Goal: Task Accomplishment & Management: Manage account settings

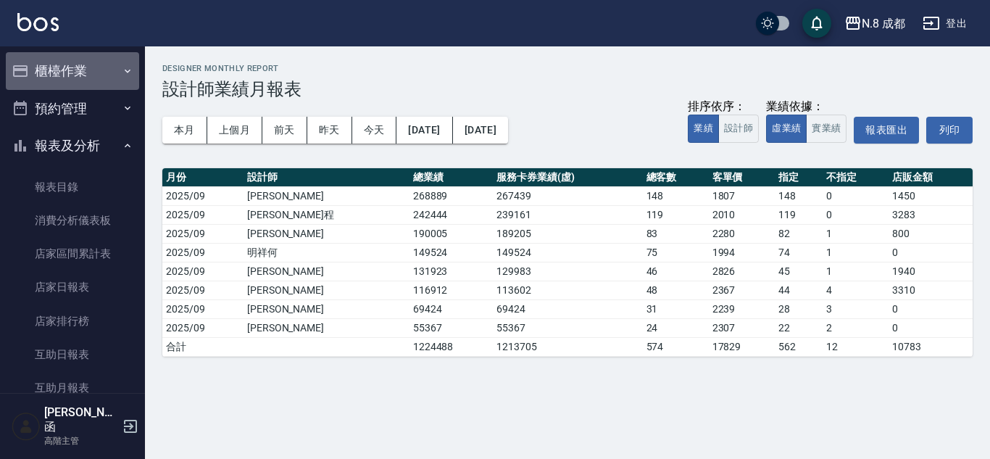
click at [83, 72] on button "櫃檯作業" at bounding box center [72, 71] width 133 height 38
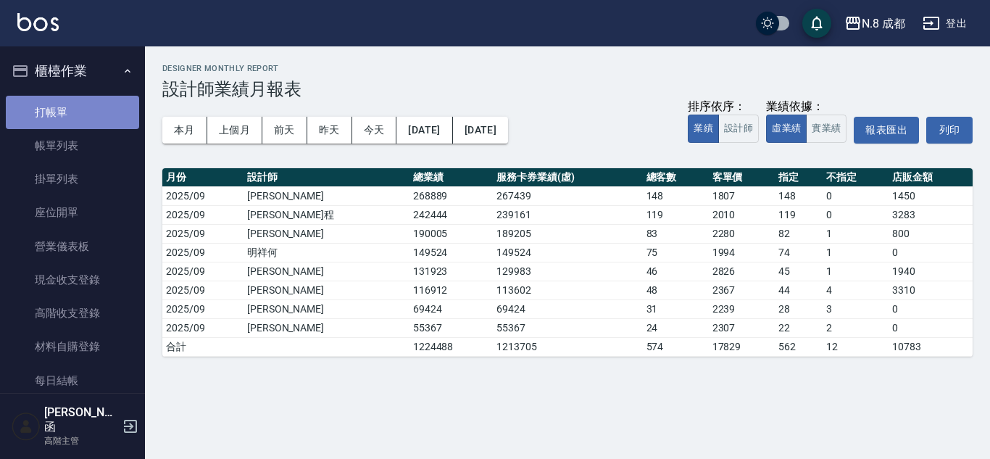
click at [81, 126] on link "打帳單" at bounding box center [72, 112] width 133 height 33
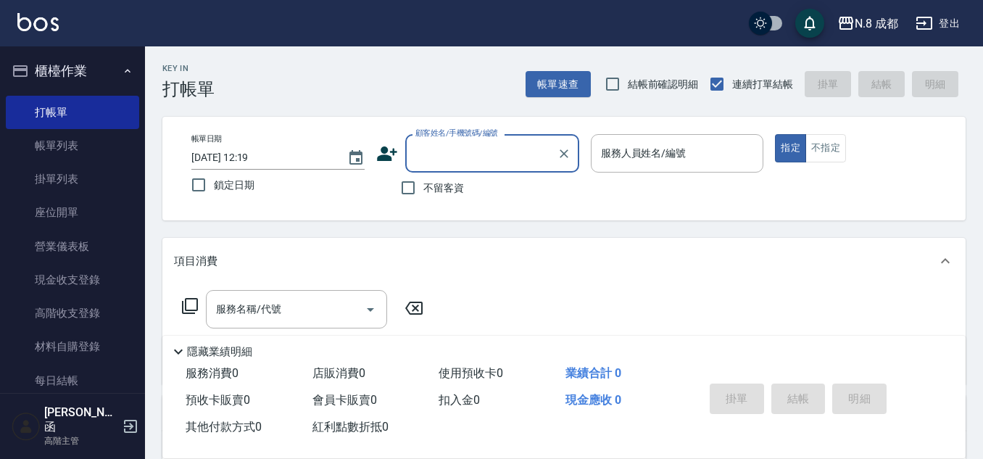
drag, startPoint x: 418, startPoint y: 186, endPoint x: 569, endPoint y: 155, distance: 154.5
click at [415, 185] on input "不留客資" at bounding box center [408, 188] width 30 height 30
checkbox input "true"
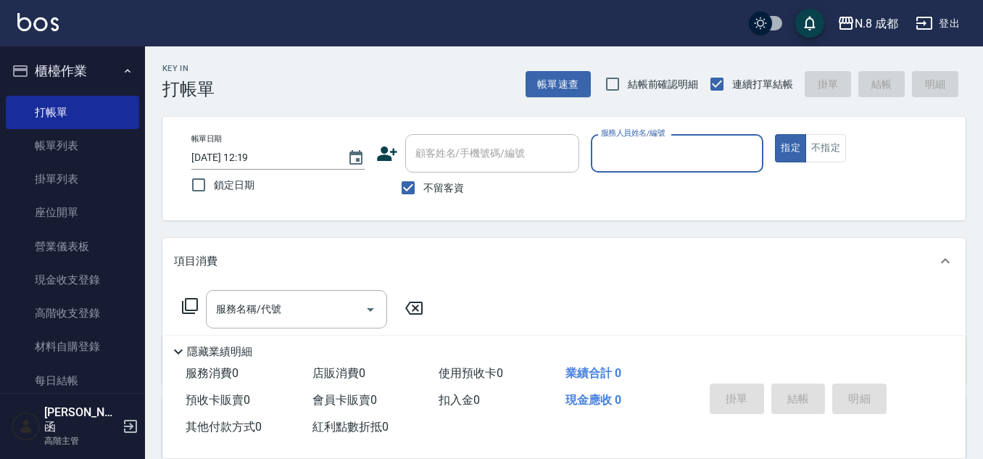
click at [649, 152] on input "服務人員姓名/編號" at bounding box center [677, 153] width 160 height 25
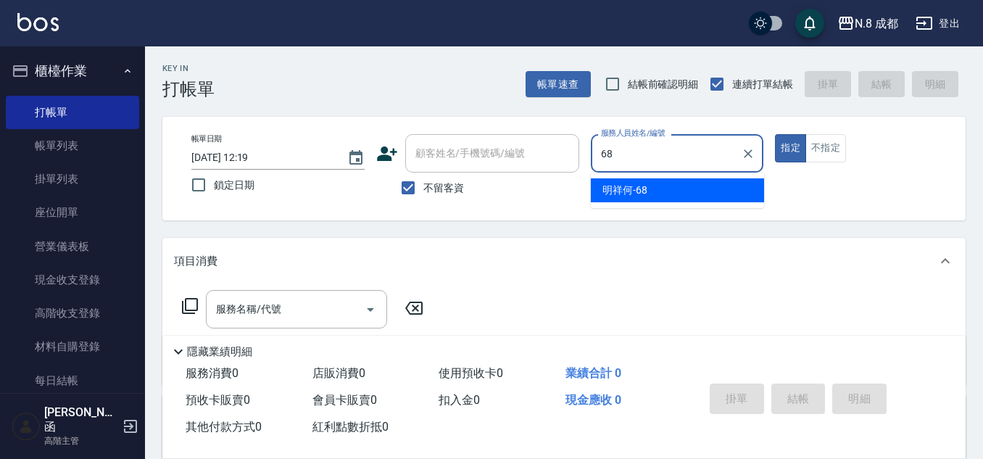
click at [653, 191] on div "明祥何 -68" at bounding box center [677, 190] width 173 height 24
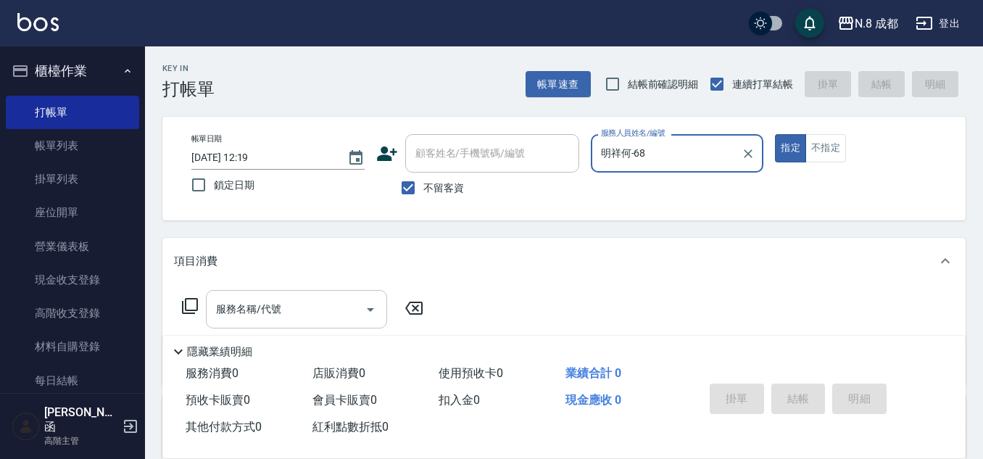
type input "明祥何-68"
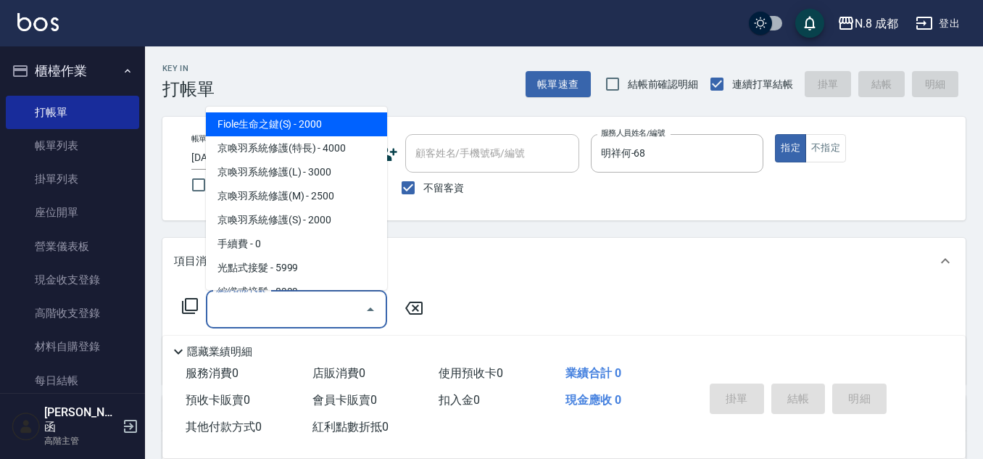
click at [244, 316] on div "服務名稱/代號 服務名稱/代號" at bounding box center [296, 309] width 181 height 38
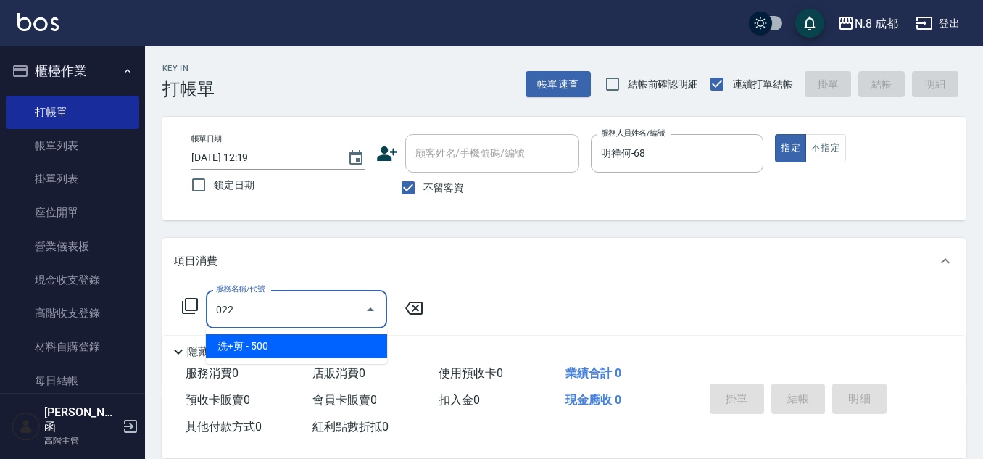
click at [271, 345] on span "洗+剪 - 500" at bounding box center [296, 346] width 181 height 24
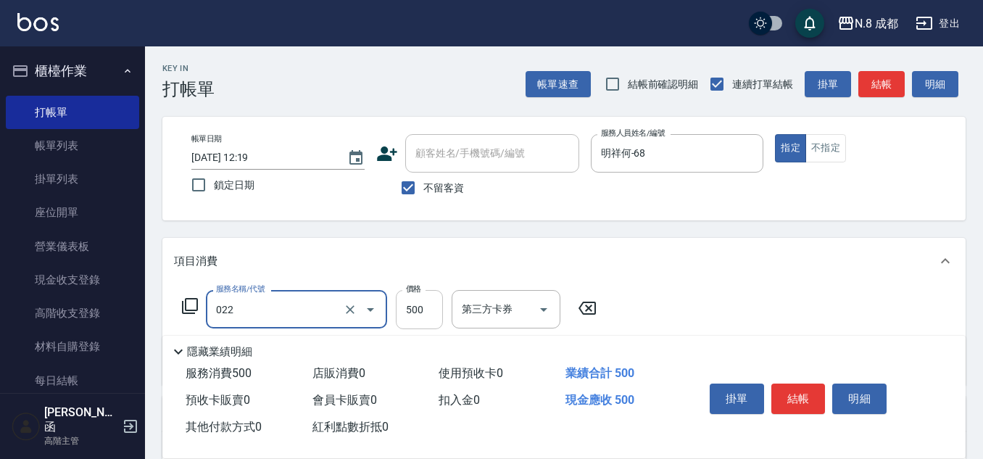
type input "洗+剪(022)"
click at [410, 319] on input "500" at bounding box center [419, 309] width 47 height 39
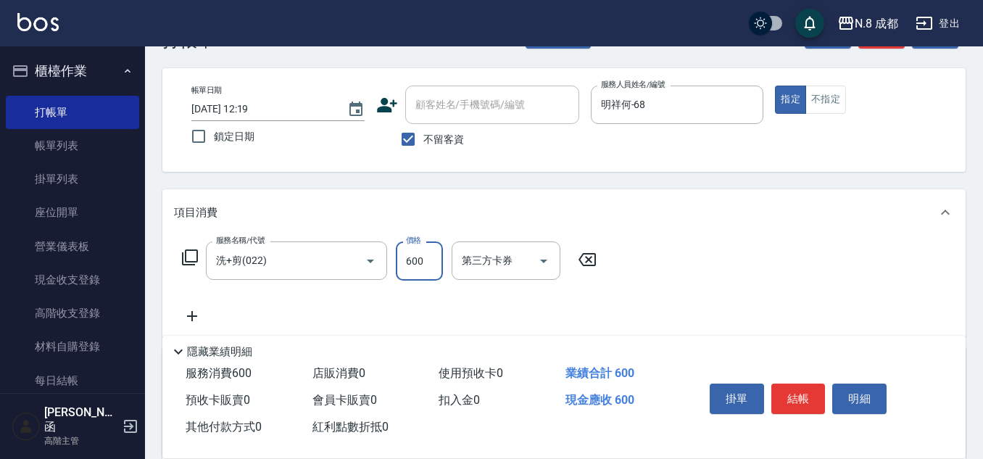
scroll to position [72, 0]
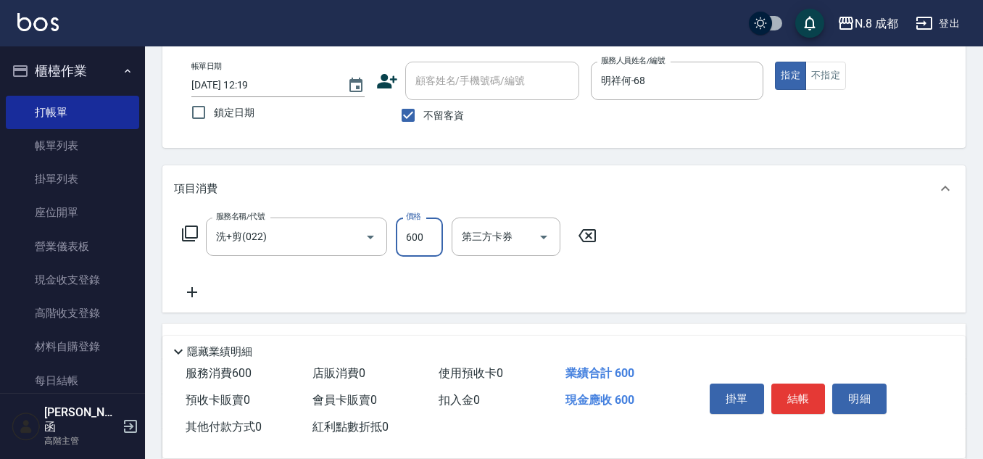
type input "600"
click at [206, 291] on icon at bounding box center [192, 291] width 36 height 17
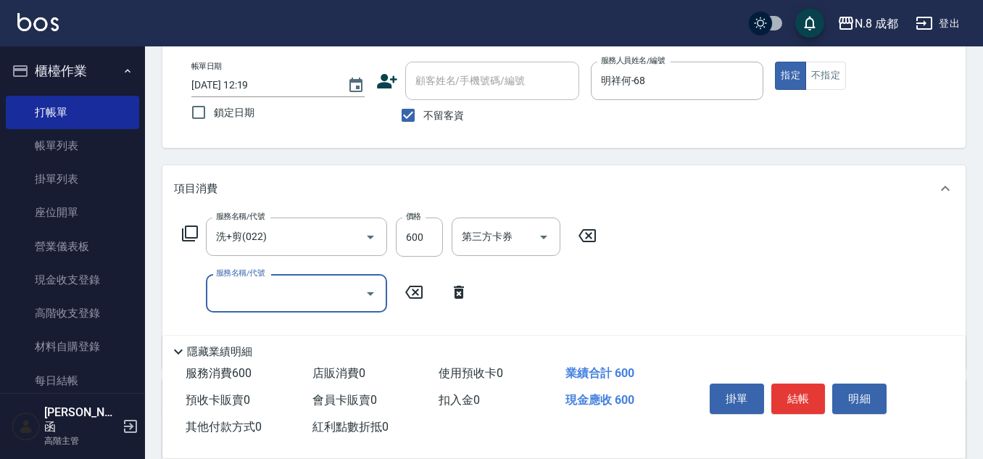
click at [222, 294] on input "服務名稱/代號" at bounding box center [285, 293] width 146 height 25
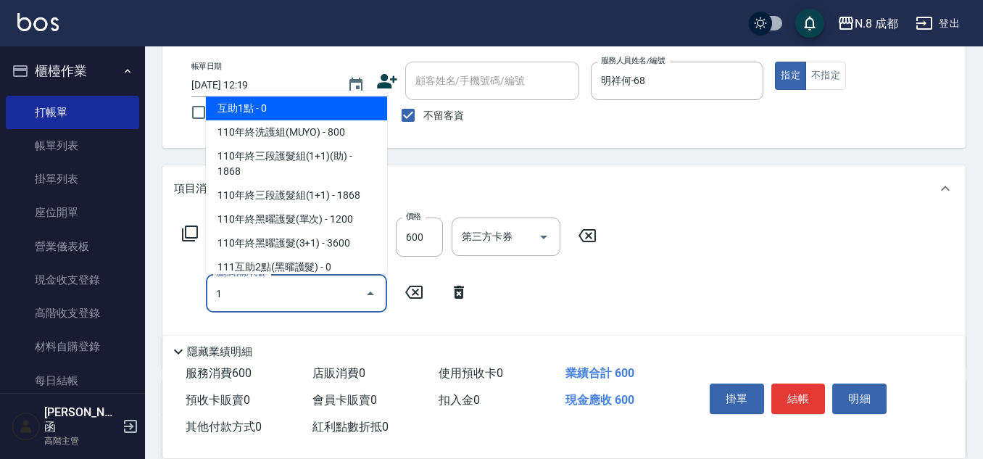
click at [268, 115] on span "互助1點 - 0" at bounding box center [296, 108] width 181 height 24
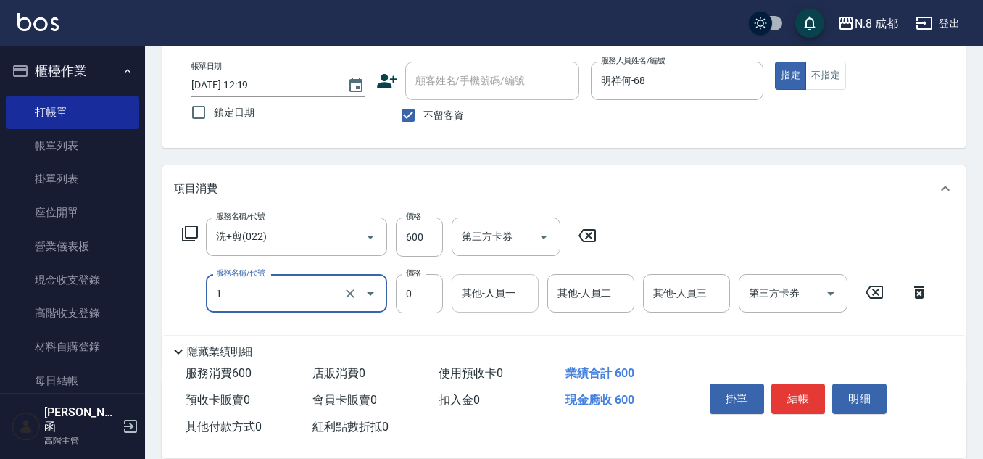
type input "互助1點(1)"
click at [512, 293] on input "其他-人員一" at bounding box center [495, 293] width 74 height 25
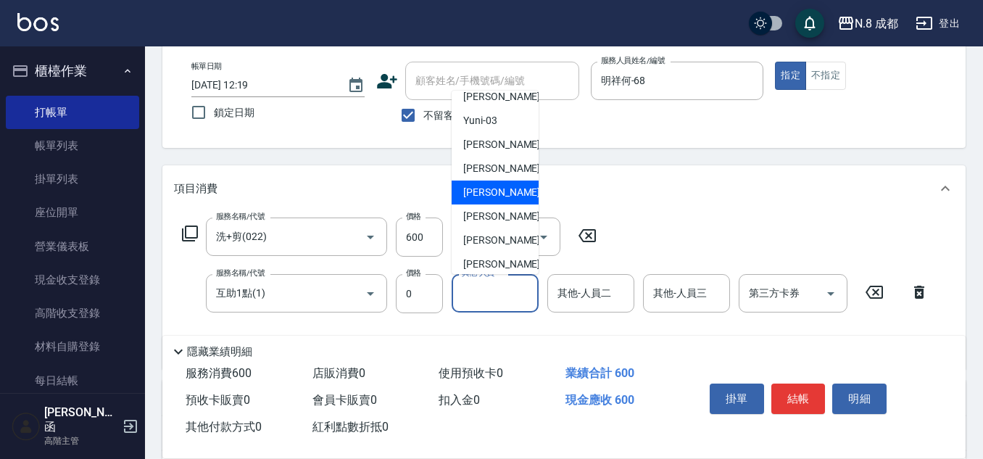
scroll to position [217, 0]
click at [489, 195] on span "[PERSON_NAME] -08" at bounding box center [508, 190] width 91 height 15
type input "[PERSON_NAME]-08"
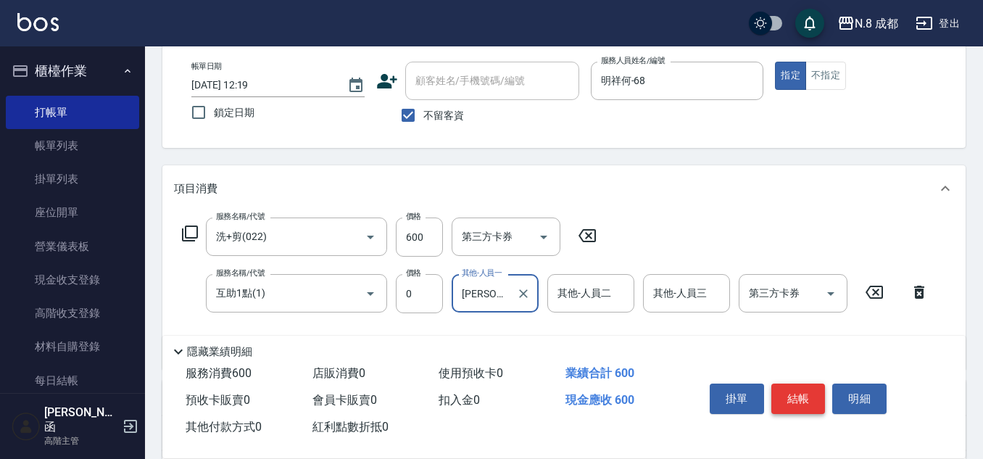
click at [810, 389] on button "結帳" at bounding box center [798, 398] width 54 height 30
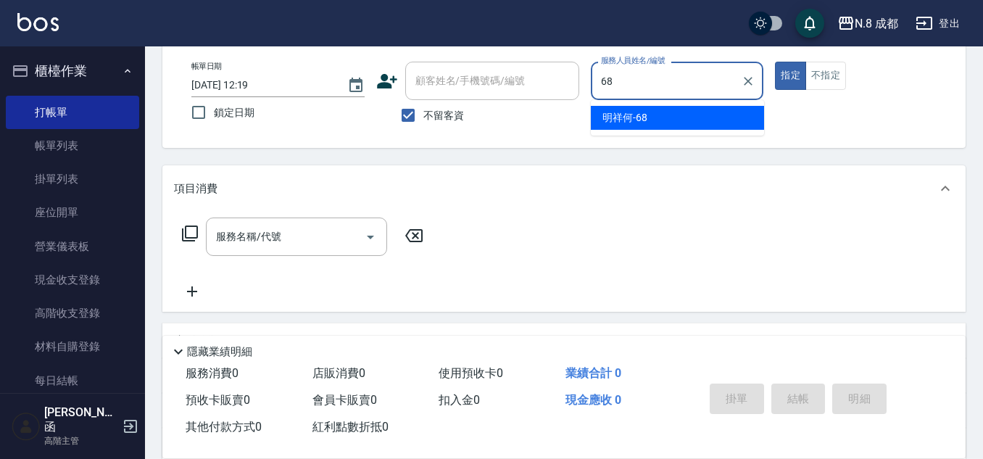
click at [640, 125] on div "明祥何 -68" at bounding box center [677, 118] width 173 height 24
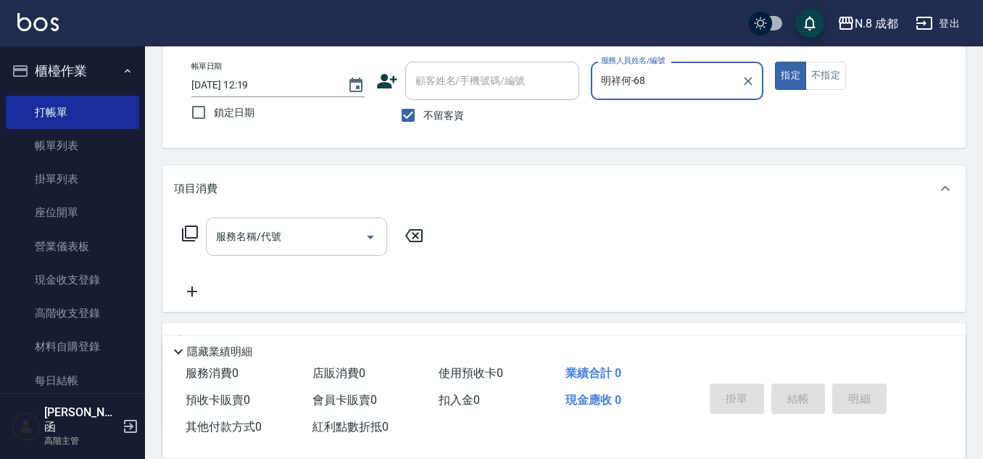
type input "明祥何-68"
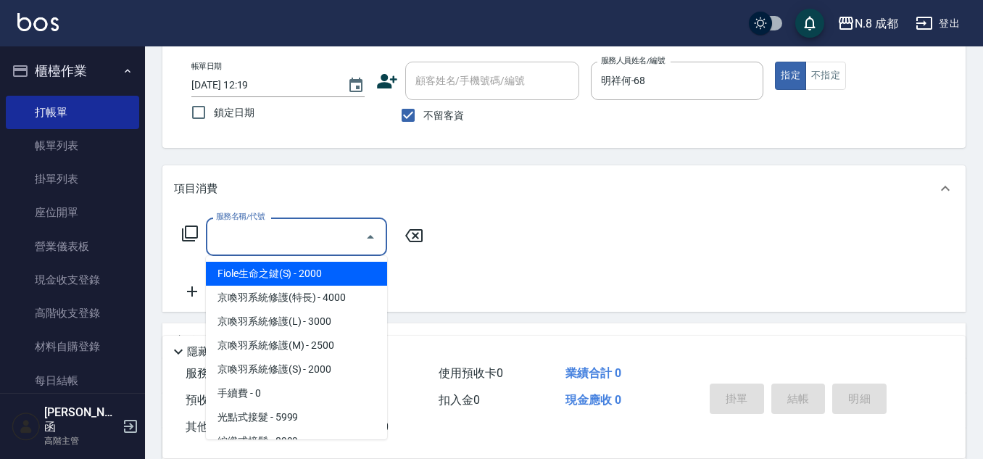
click at [262, 233] on input "服務名稱/代號" at bounding box center [285, 236] width 146 height 25
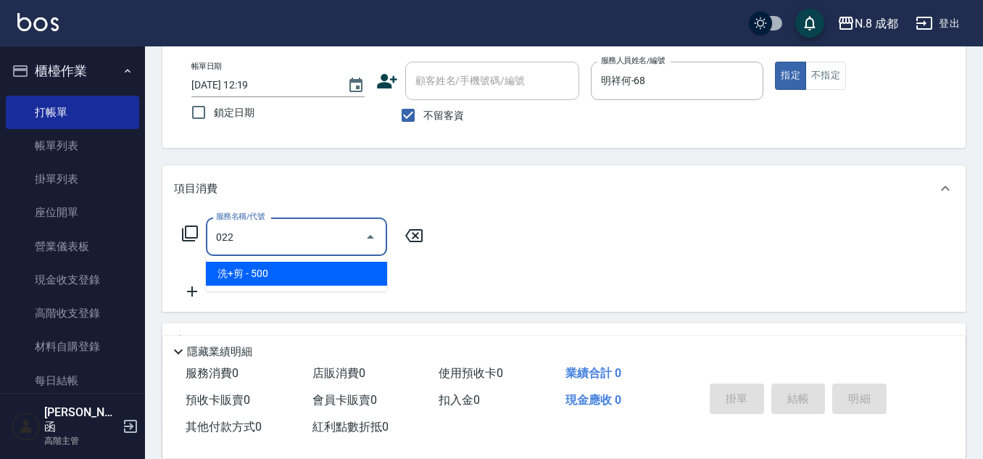
drag, startPoint x: 276, startPoint y: 265, endPoint x: 366, endPoint y: 255, distance: 90.4
click at [277, 265] on span "洗+剪 - 500" at bounding box center [296, 274] width 181 height 24
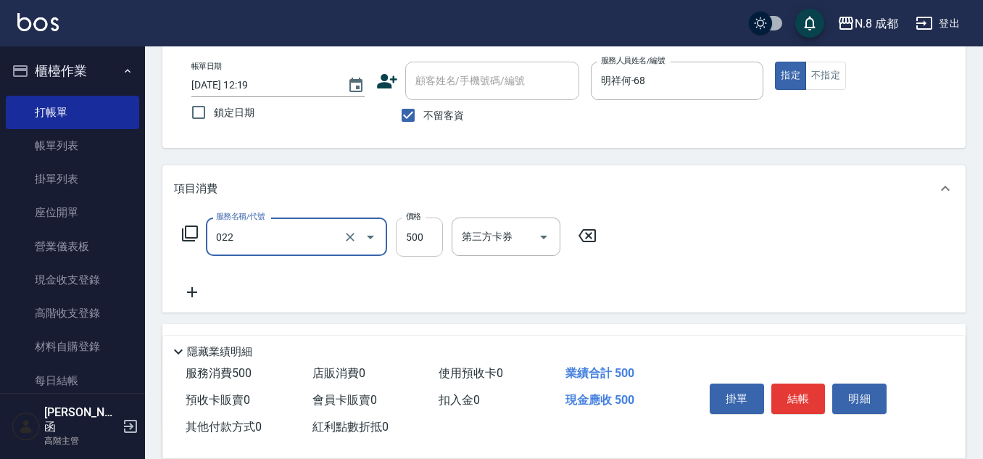
type input "洗+剪(022)"
click at [410, 244] on input "500" at bounding box center [419, 236] width 47 height 39
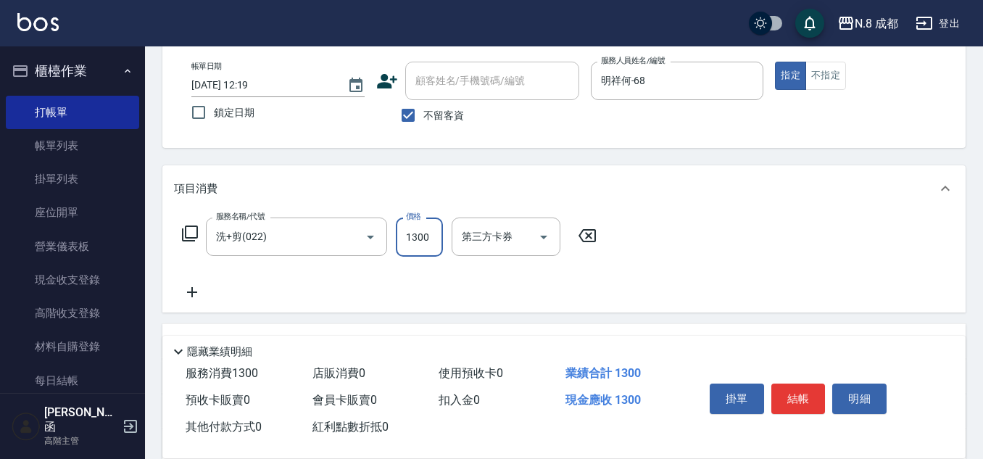
type input "1300"
click at [197, 291] on icon at bounding box center [192, 291] width 36 height 17
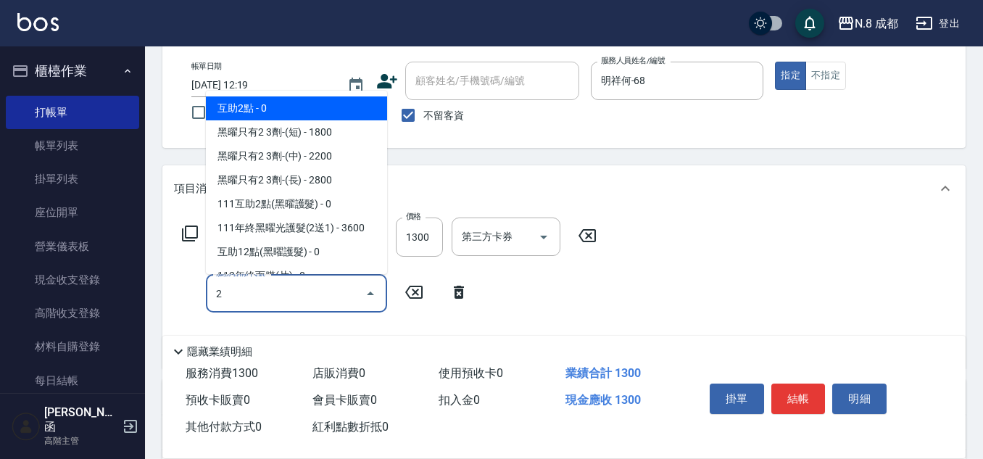
click at [239, 109] on span "互助2點 - 0" at bounding box center [296, 108] width 181 height 24
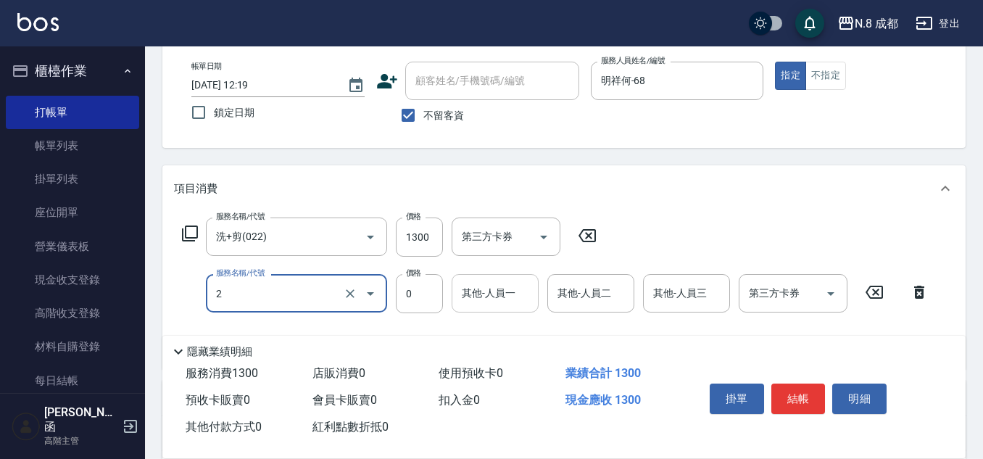
type input "互助2點(2)"
click at [482, 294] on input "其他-人員一" at bounding box center [495, 293] width 74 height 25
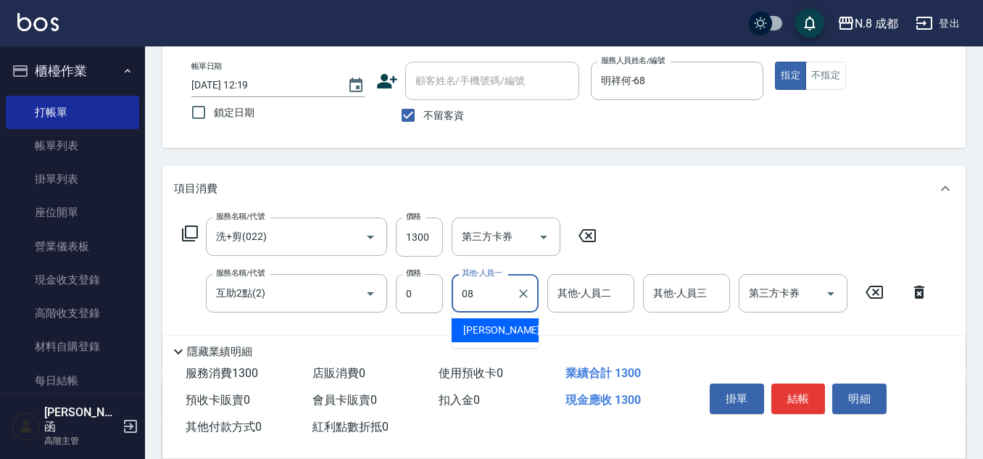
click at [495, 328] on span "[PERSON_NAME] -08" at bounding box center [508, 330] width 91 height 15
type input "[PERSON_NAME]-08"
click at [795, 389] on button "結帳" at bounding box center [798, 398] width 54 height 30
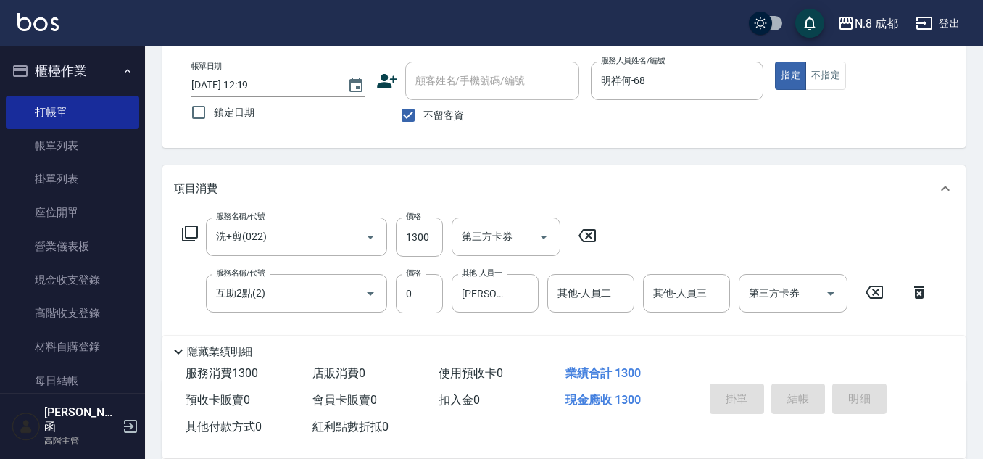
type input "[DATE] 12:20"
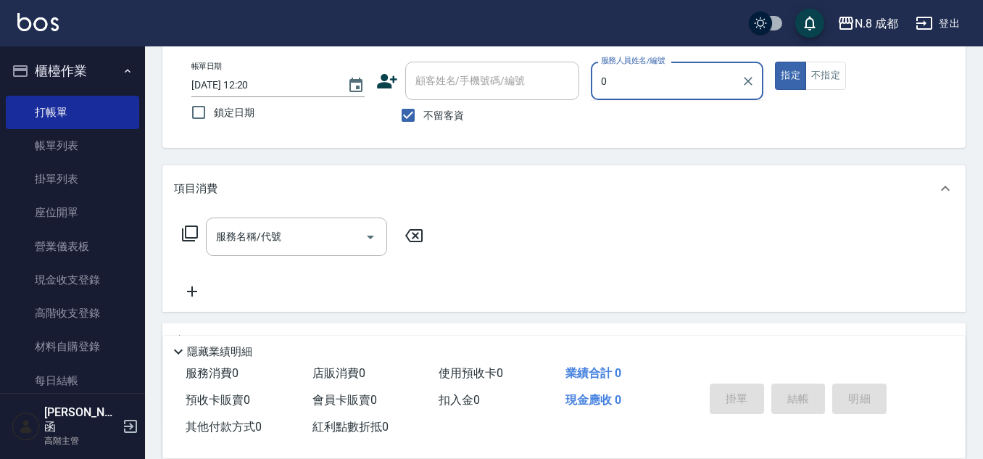
drag, startPoint x: 636, startPoint y: 79, endPoint x: 613, endPoint y: 77, distance: 23.3
click at [615, 77] on input "0" at bounding box center [666, 80] width 138 height 25
click at [599, 75] on input "0" at bounding box center [666, 80] width 138 height 25
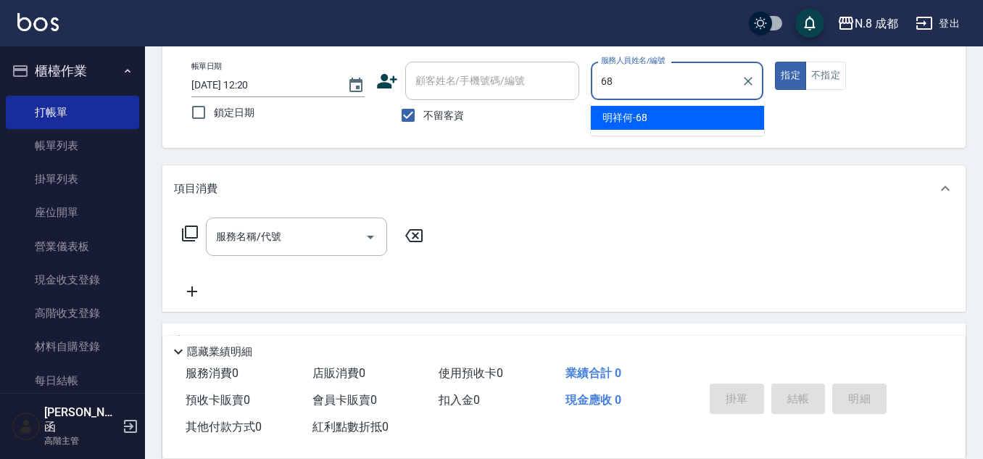
click at [626, 119] on span "明祥何 -68" at bounding box center [624, 117] width 45 height 15
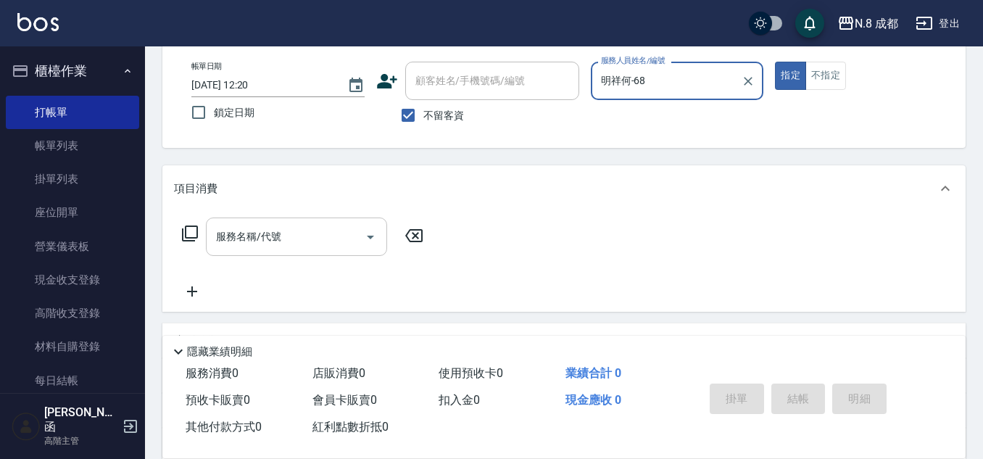
type input "明祥何-68"
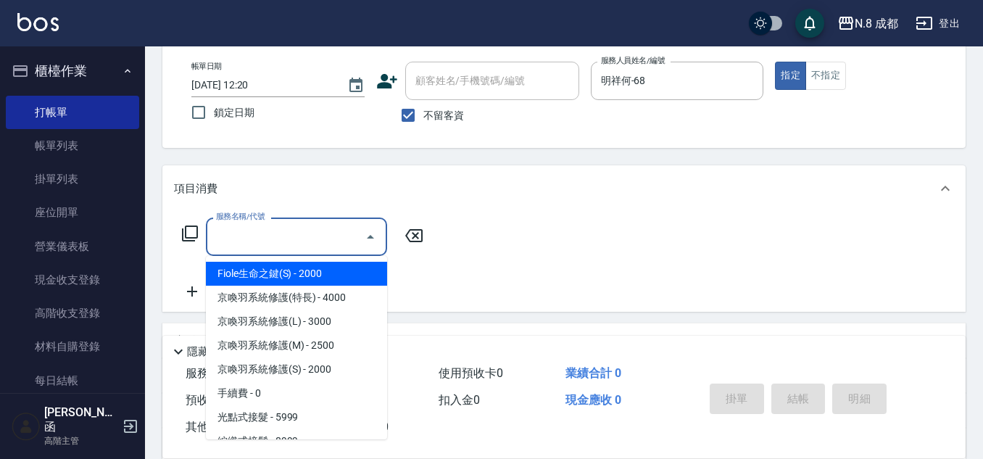
click at [265, 241] on input "服務名稱/代號" at bounding box center [285, 236] width 146 height 25
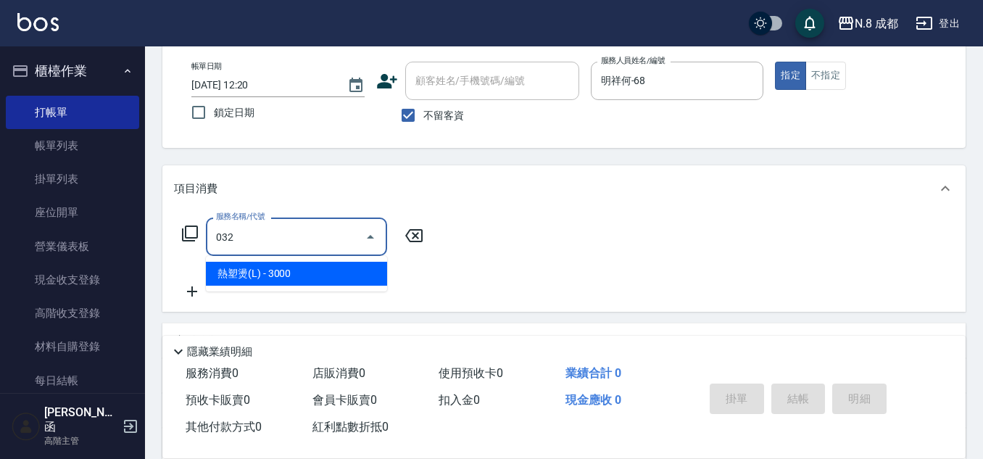
click at [281, 271] on span "熱塑燙(L) - 3000" at bounding box center [296, 274] width 181 height 24
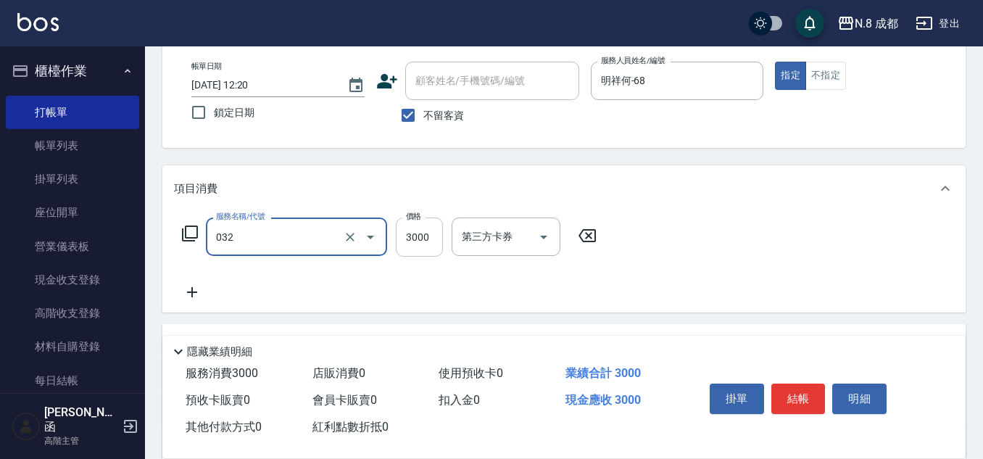
type input "熱塑燙(L)(032)"
click at [417, 243] on input "3000" at bounding box center [419, 236] width 47 height 39
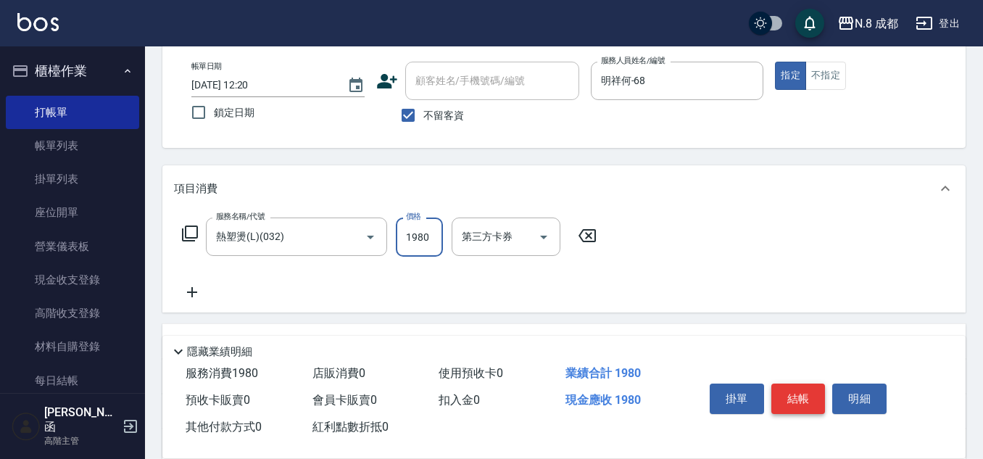
type input "1980"
click at [806, 397] on button "結帳" at bounding box center [798, 398] width 54 height 30
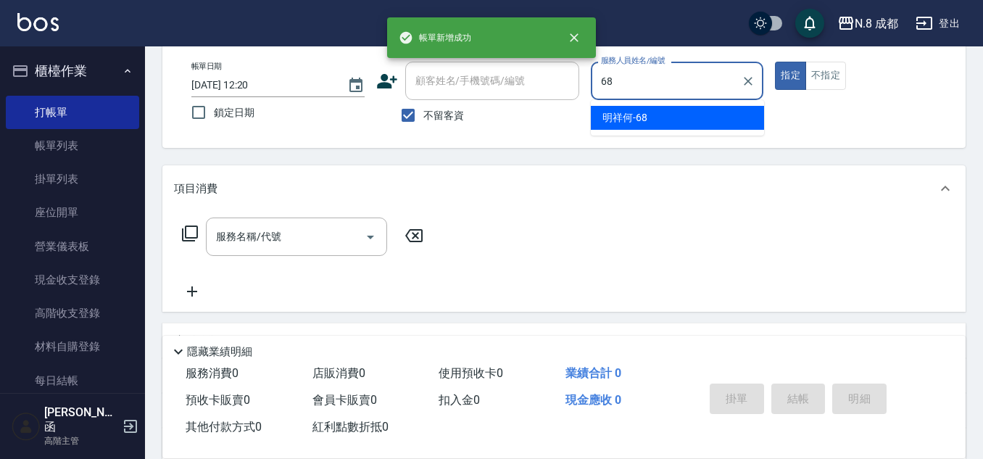
click at [636, 116] on span "明祥何 -68" at bounding box center [624, 117] width 45 height 15
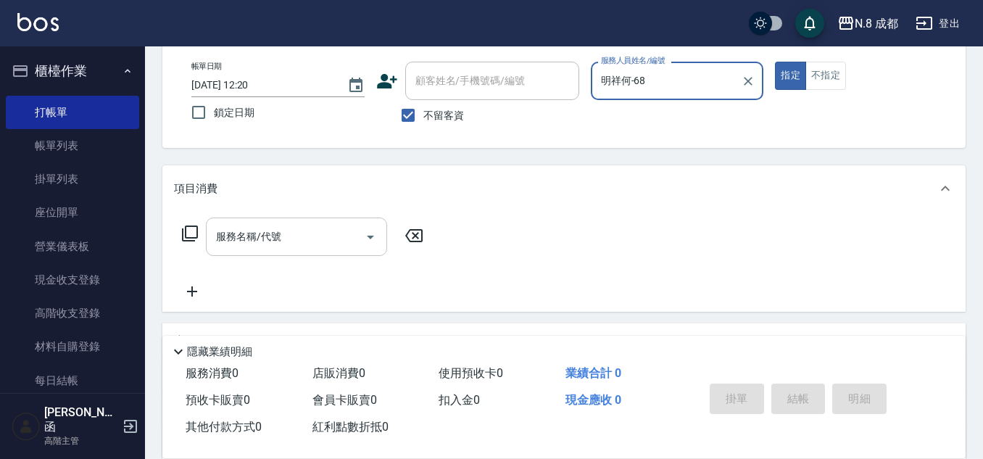
type input "明祥何-68"
click at [243, 231] on div "服務名稱/代號 服務名稱/代號" at bounding box center [296, 236] width 181 height 38
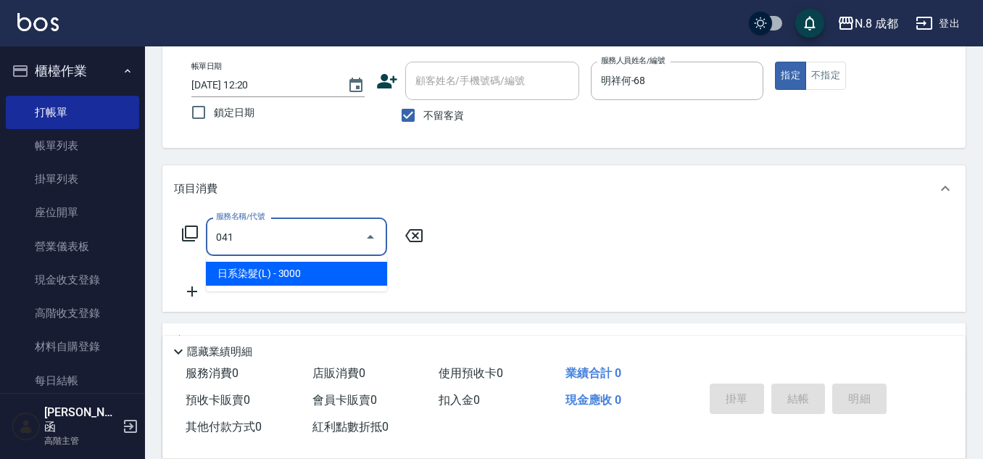
click at [257, 266] on span "日系染髮(L) - 3000" at bounding box center [296, 274] width 181 height 24
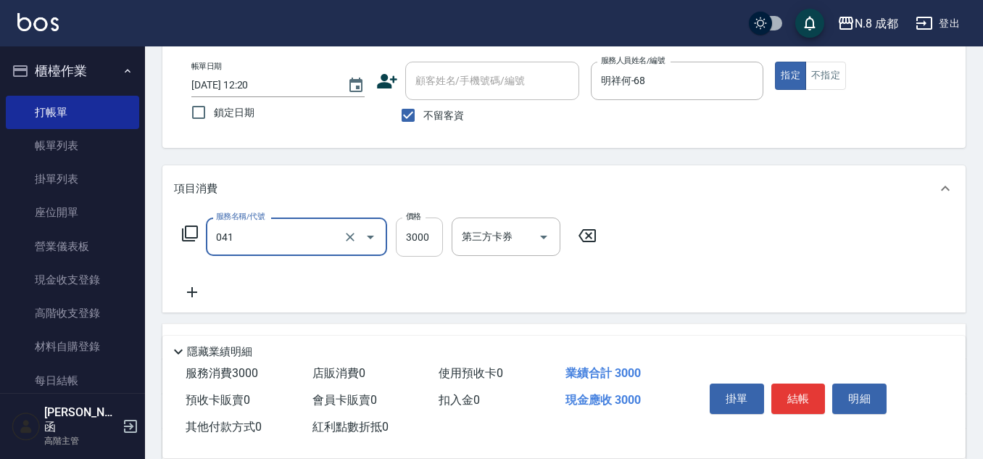
type input "日系染髮(L)(041)"
click at [436, 234] on input "3000" at bounding box center [419, 236] width 47 height 39
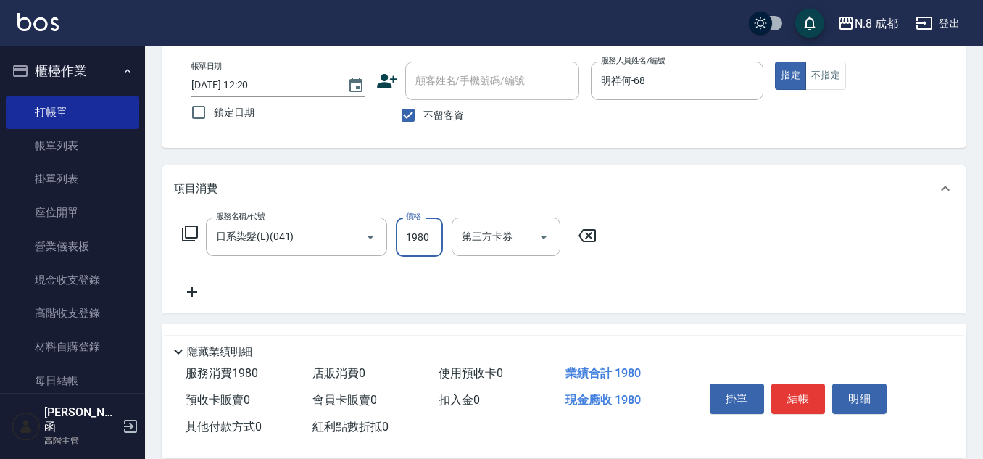
type input "1980"
click at [190, 292] on icon at bounding box center [192, 291] width 36 height 17
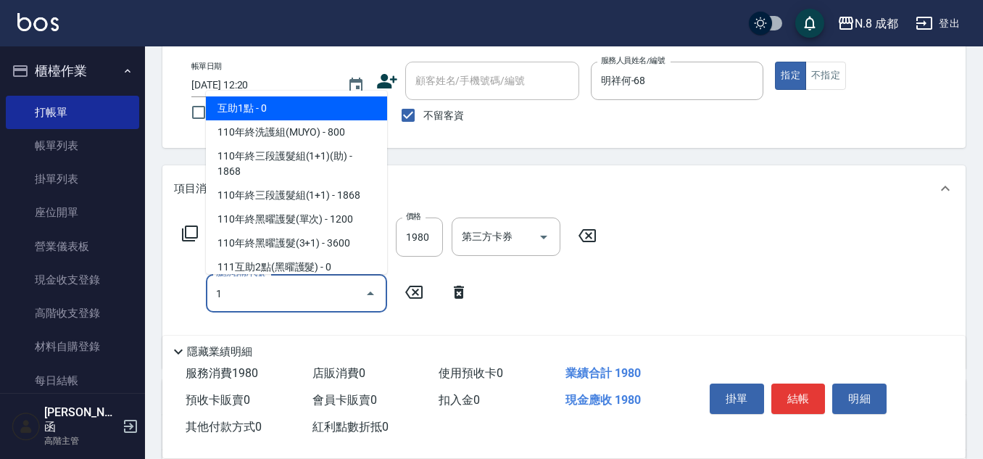
click at [312, 109] on span "互助1點 - 0" at bounding box center [296, 108] width 181 height 24
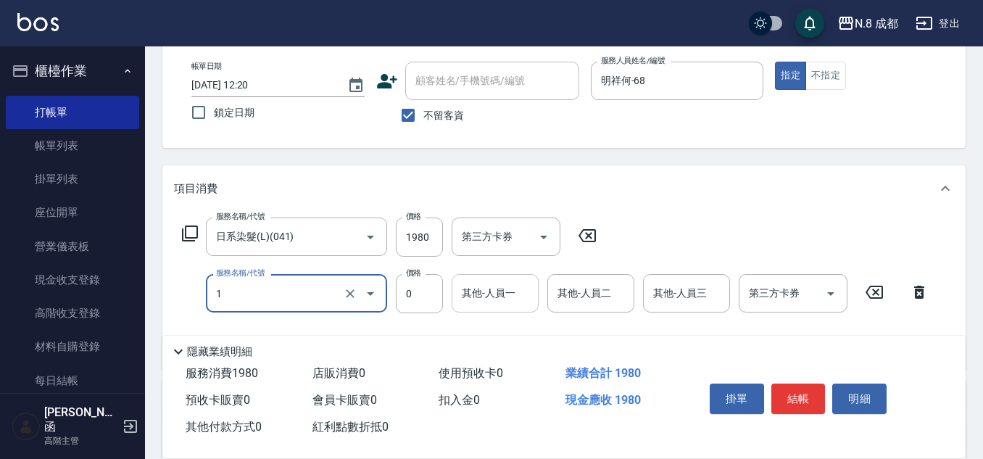
click at [490, 308] on div "其他-人員一" at bounding box center [495, 293] width 87 height 38
type input "互助1點(1)"
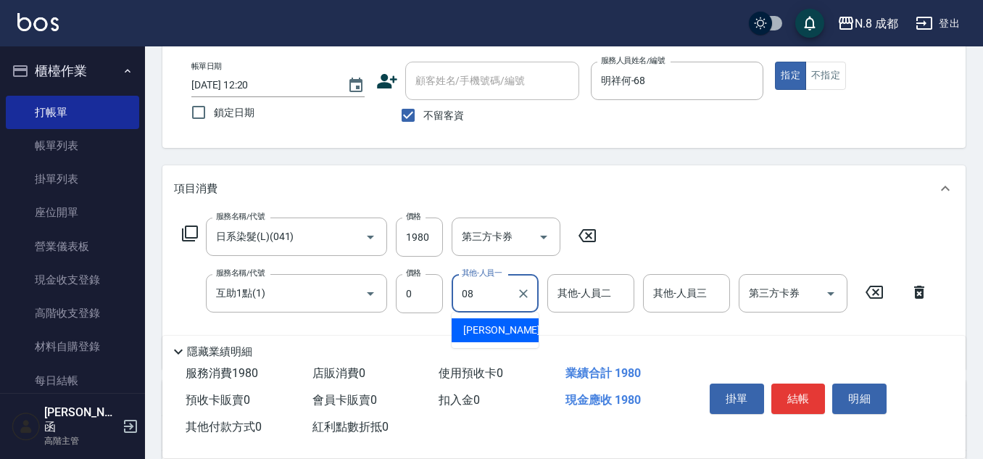
click at [499, 329] on span "[PERSON_NAME] -08" at bounding box center [508, 330] width 91 height 15
type input "[PERSON_NAME]-08"
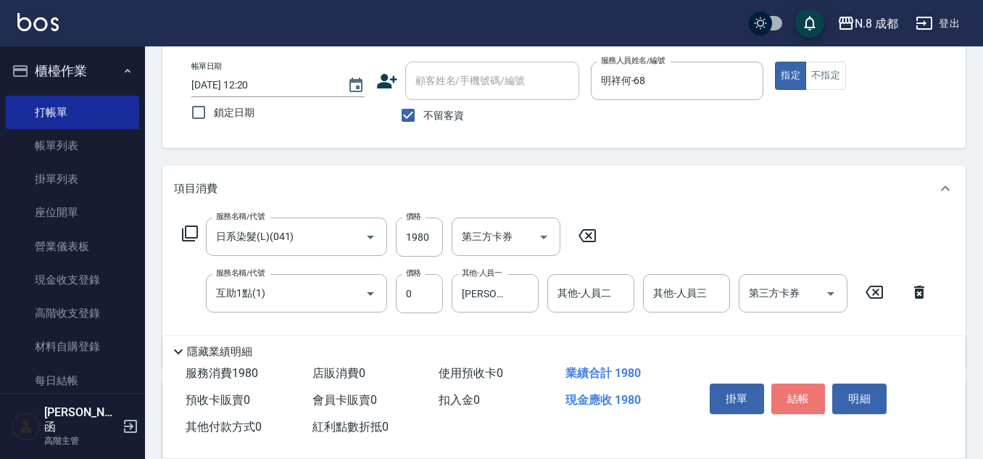
click at [807, 391] on button "結帳" at bounding box center [798, 398] width 54 height 30
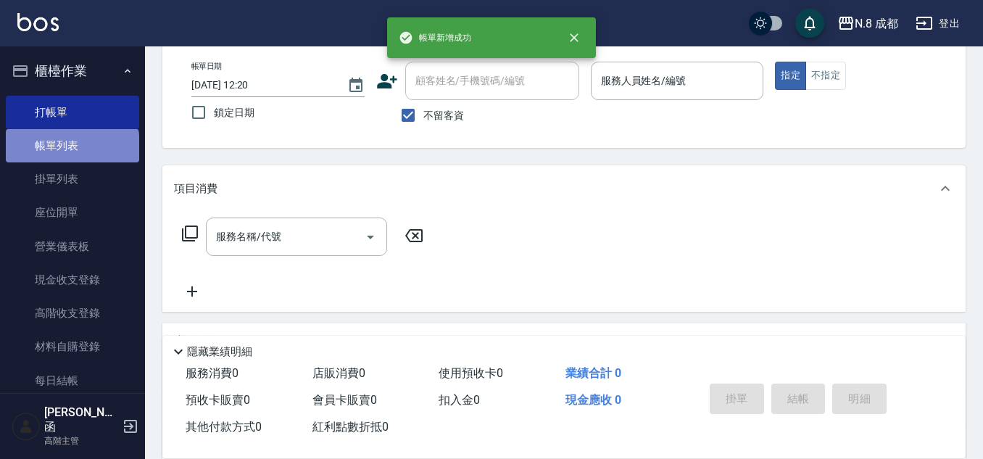
click at [71, 149] on link "帳單列表" at bounding box center [72, 145] width 133 height 33
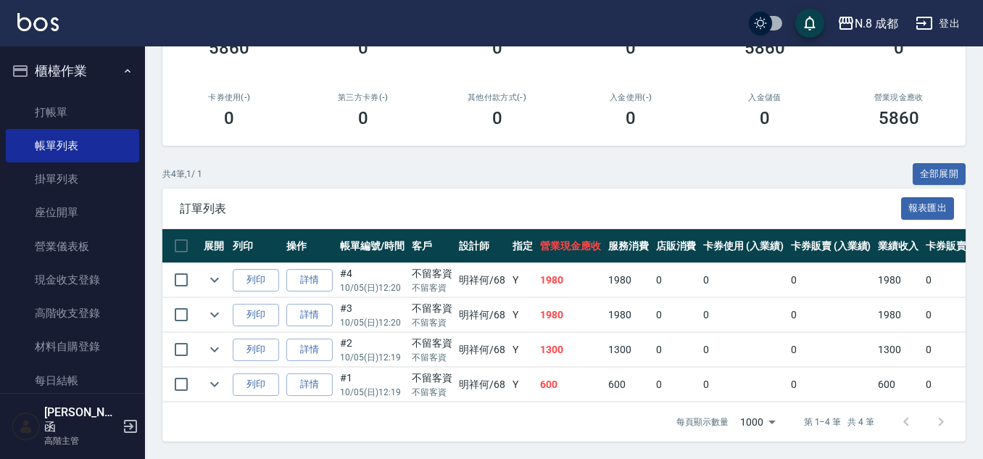
scroll to position [230, 0]
click at [316, 380] on link "詳情" at bounding box center [309, 384] width 46 height 22
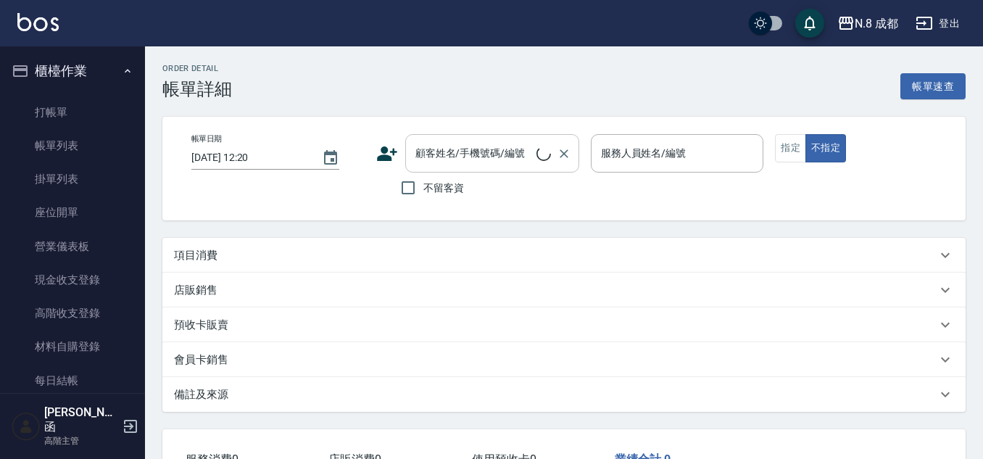
type input "[DATE] 12:19"
checkbox input "true"
type input "明祥何-68"
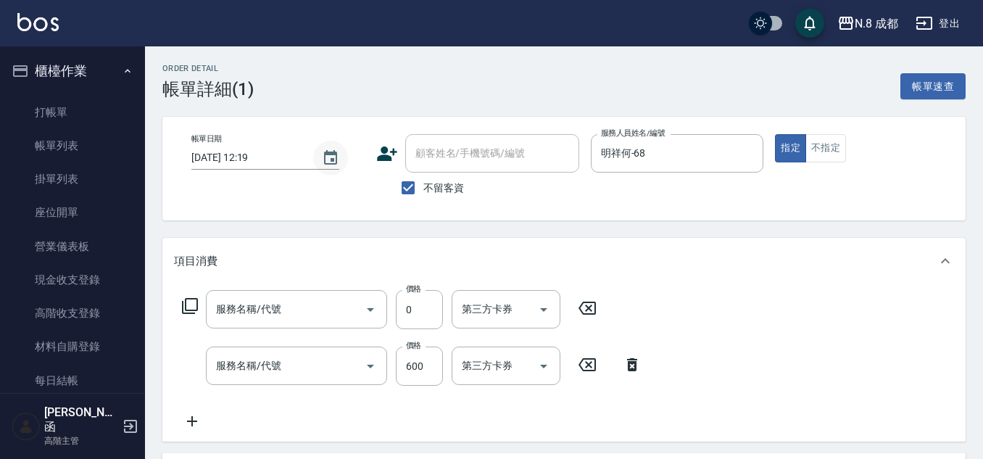
click at [329, 157] on icon "Choose date, selected date is 2025-10-05" at bounding box center [330, 157] width 17 height 17
type input "互助1點(1)"
type input "洗+剪(022)"
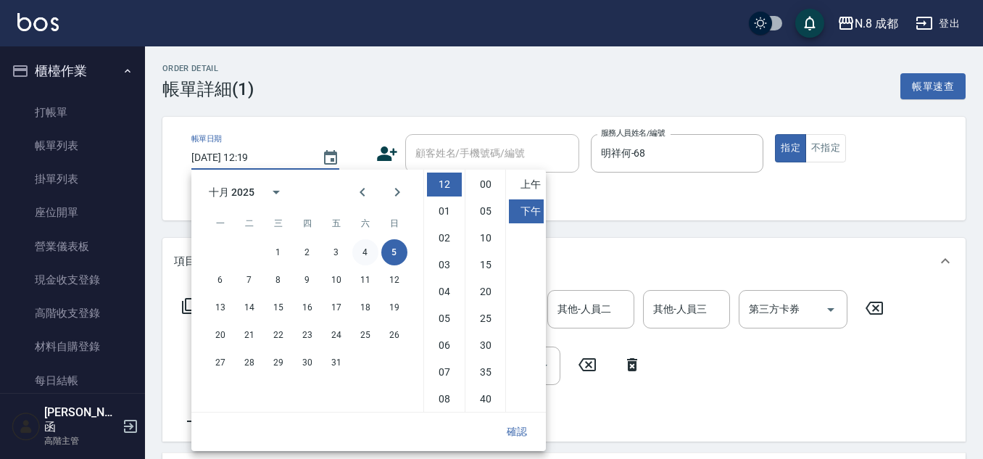
click at [365, 254] on button "4" at bounding box center [365, 252] width 26 height 26
type input "[DATE] 12:19"
click at [513, 428] on button "確認" at bounding box center [517, 431] width 46 height 27
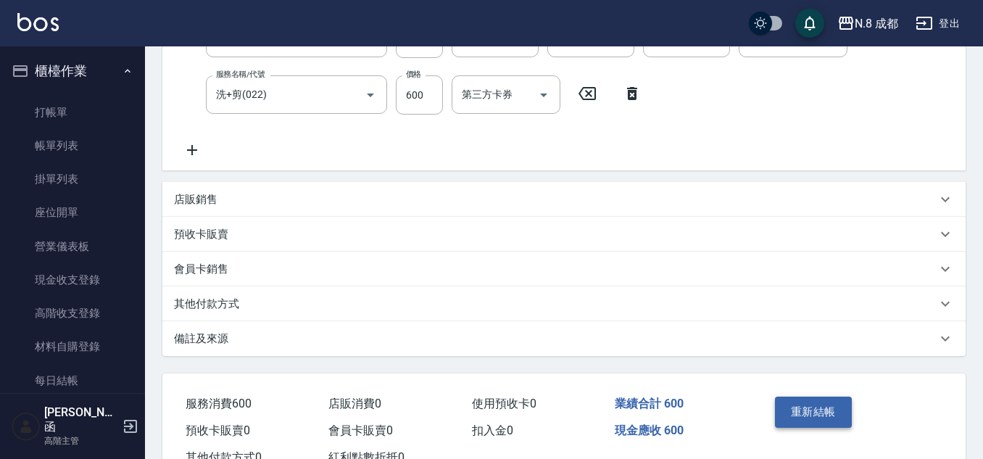
scroll to position [325, 0]
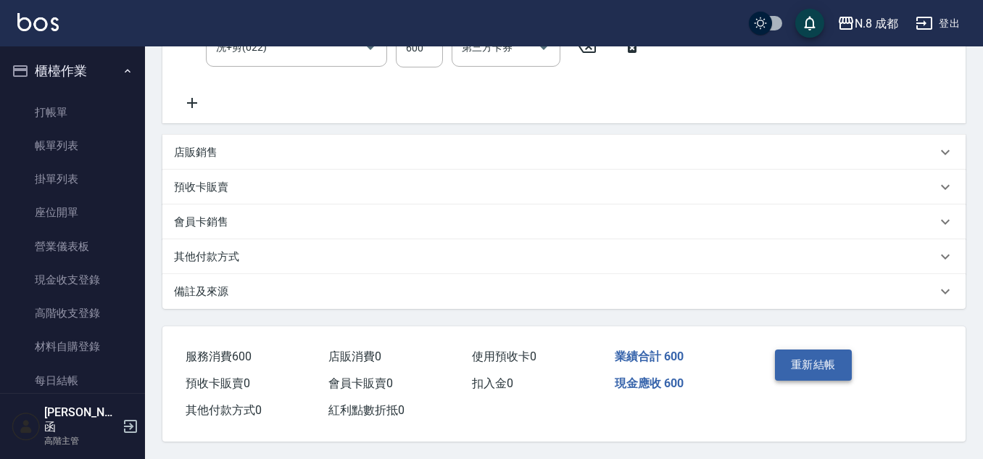
click at [821, 364] on button "重新結帳" at bounding box center [813, 364] width 77 height 30
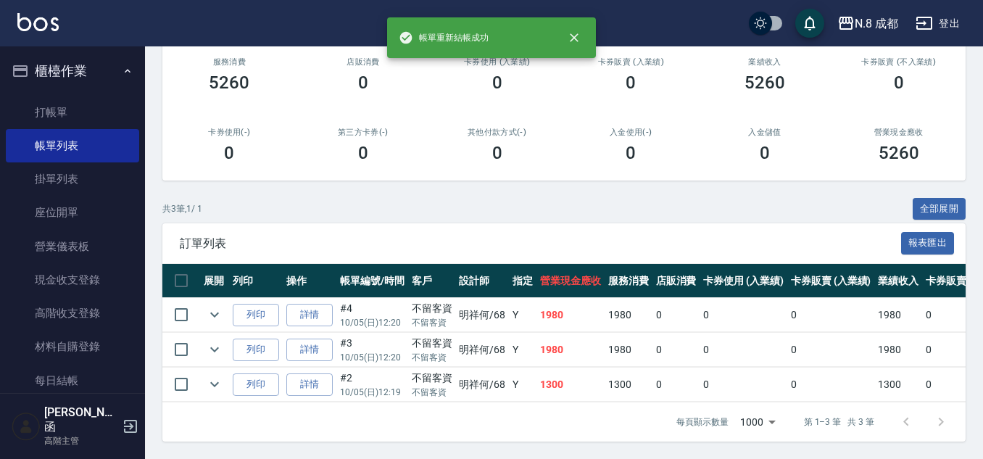
scroll to position [195, 0]
click at [307, 373] on link "詳情" at bounding box center [309, 384] width 46 height 22
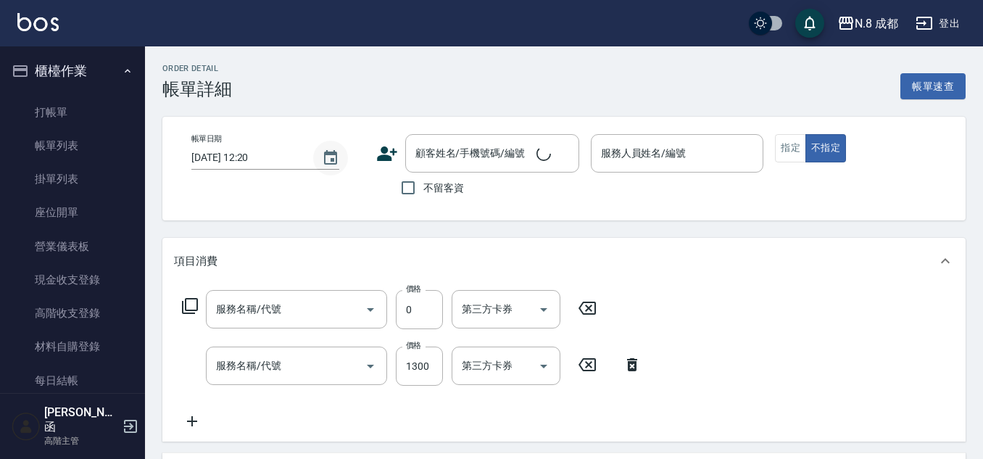
type input "[DATE] 12:19"
checkbox input "true"
type input "明祥何-68"
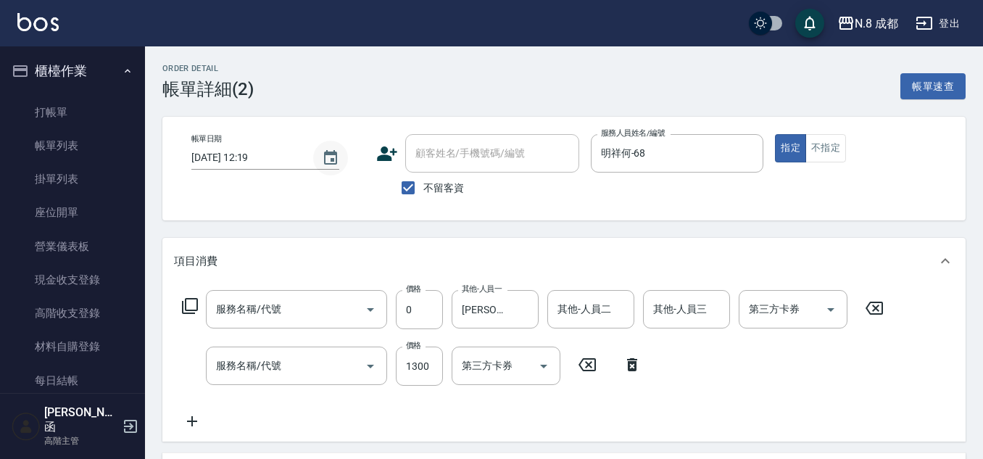
type input "互助2點(2)"
type input "洗+剪(022)"
click at [325, 157] on icon "Choose date, selected date is 2025-10-05" at bounding box center [330, 157] width 17 height 17
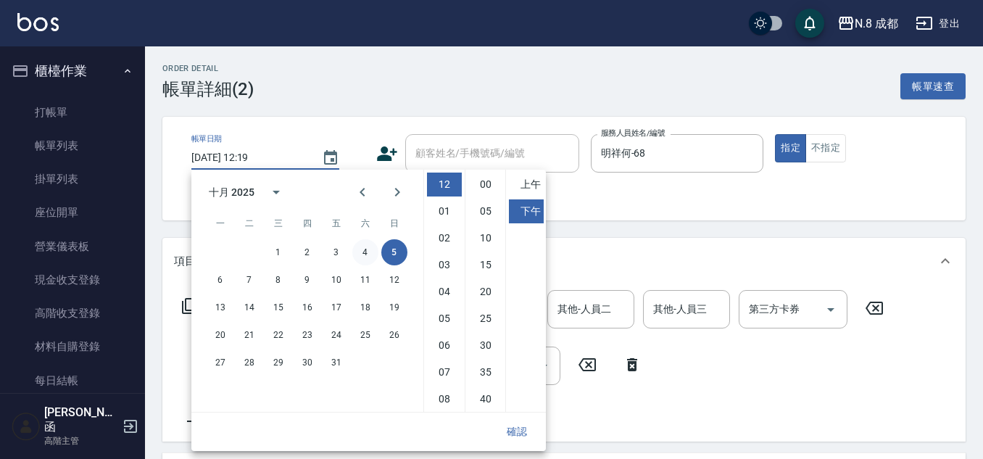
click at [368, 251] on button "4" at bounding box center [365, 252] width 26 height 26
type input "[DATE] 12:19"
drag, startPoint x: 525, startPoint y: 435, endPoint x: 540, endPoint y: 417, distance: 23.7
click at [525, 434] on button "確認" at bounding box center [517, 431] width 46 height 27
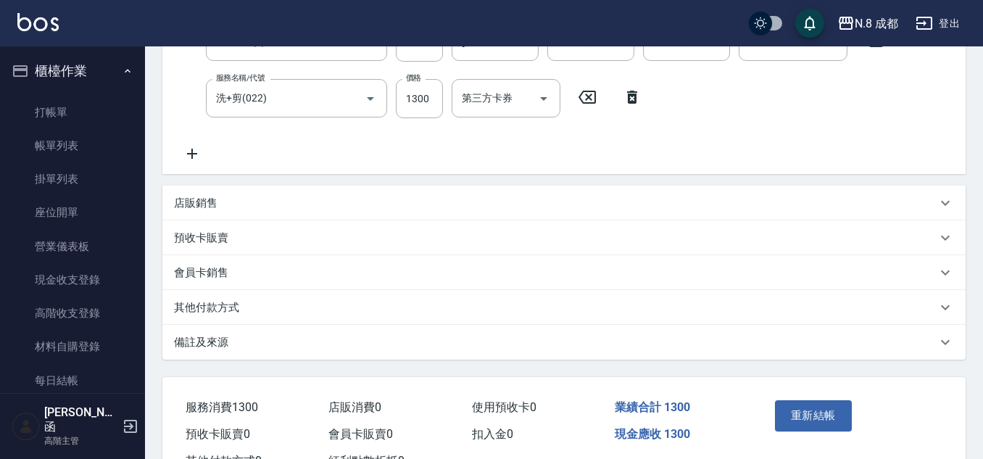
scroll to position [325, 0]
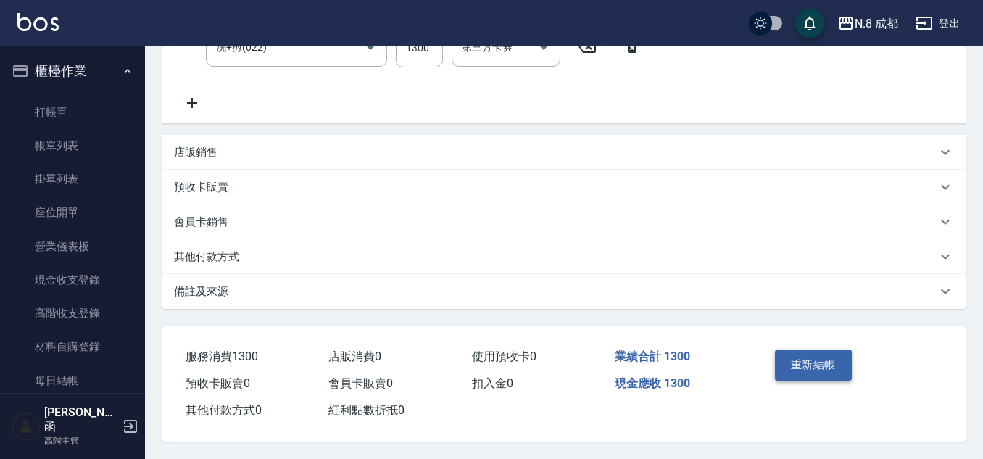
click at [821, 359] on button "重新結帳" at bounding box center [813, 364] width 77 height 30
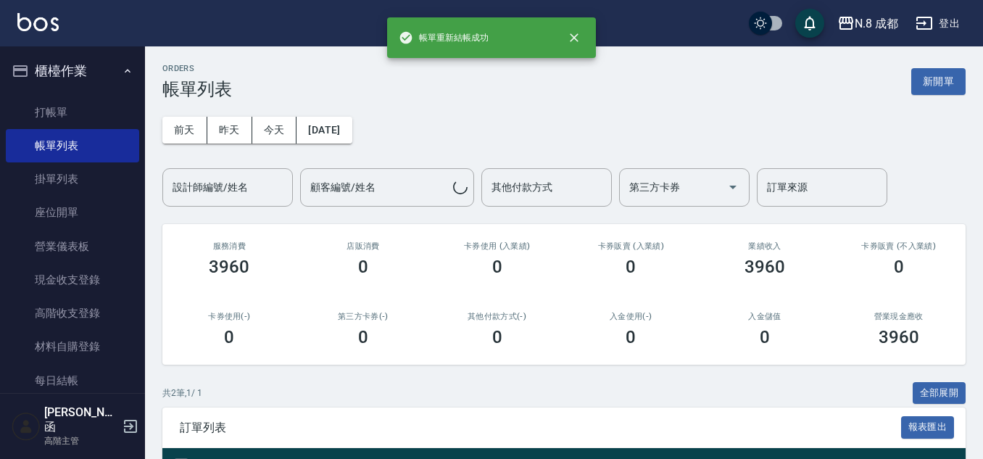
scroll to position [160, 0]
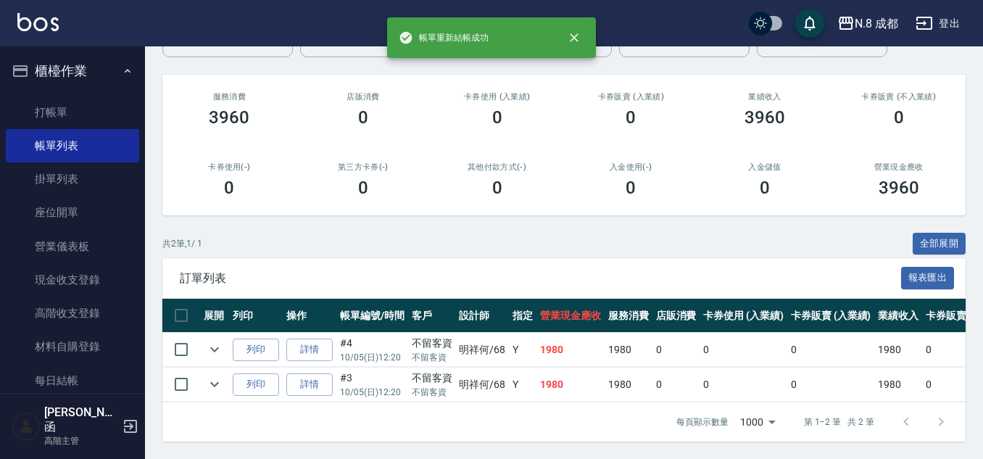
click at [286, 381] on td "詳情" at bounding box center [310, 385] width 54 height 34
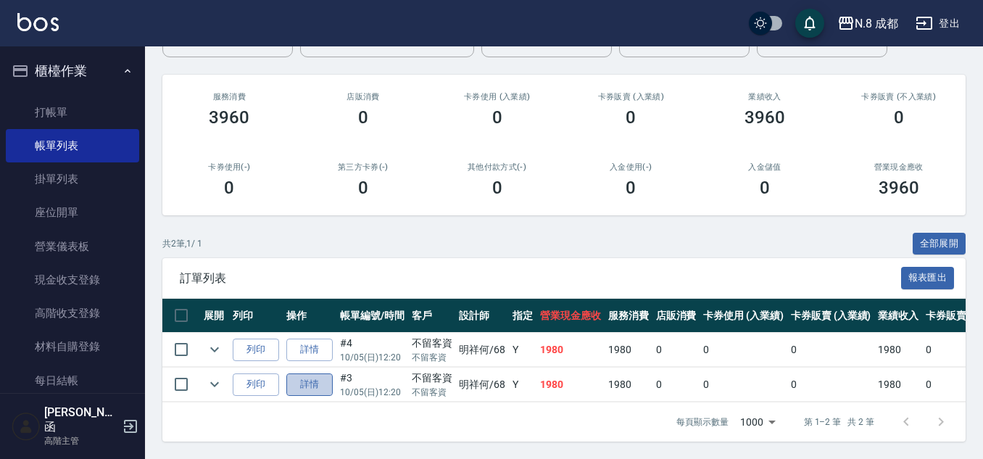
click at [291, 382] on link "詳情" at bounding box center [309, 384] width 46 height 22
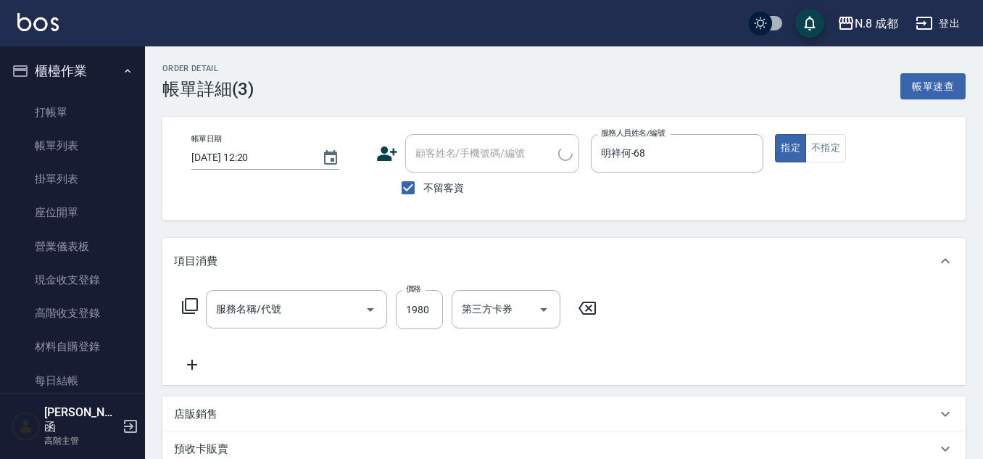
checkbox input "true"
type input "明祥何-68"
type input "熱塑燙(L)(032)"
click at [328, 162] on icon "Choose date, selected date is 2025-10-05" at bounding box center [330, 157] width 17 height 17
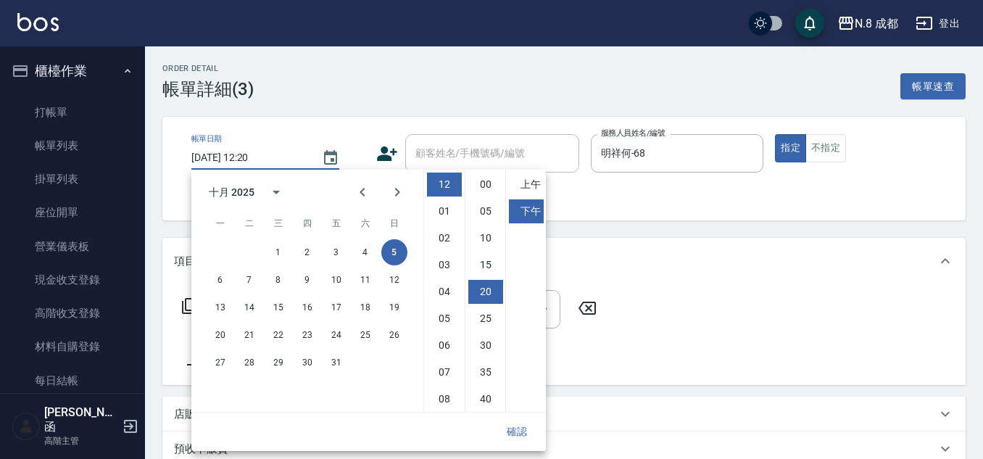
scroll to position [81, 0]
click at [369, 250] on button "4" at bounding box center [365, 252] width 26 height 26
type input "[DATE] 12:20"
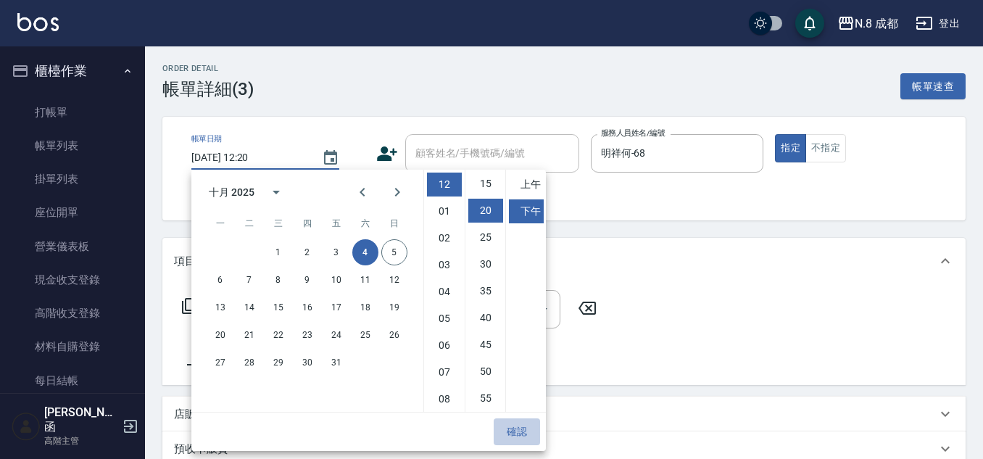
click at [508, 439] on button "確認" at bounding box center [517, 431] width 46 height 27
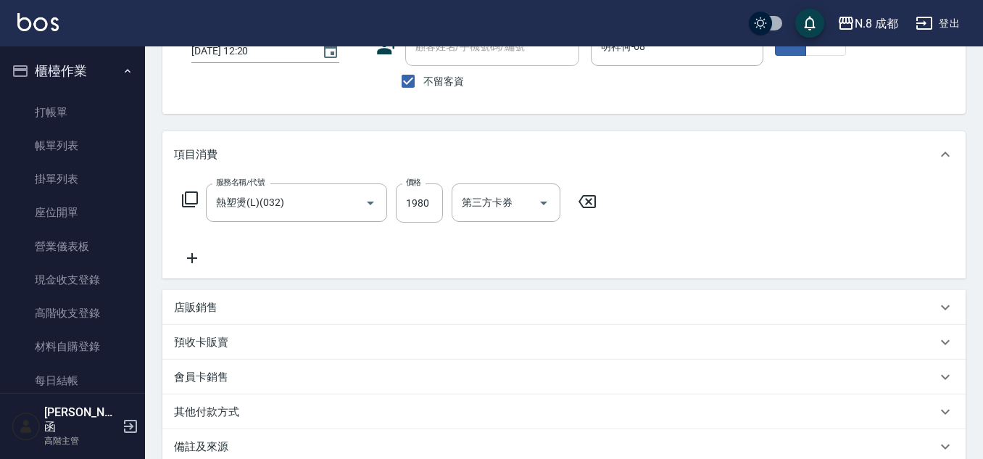
scroll to position [217, 0]
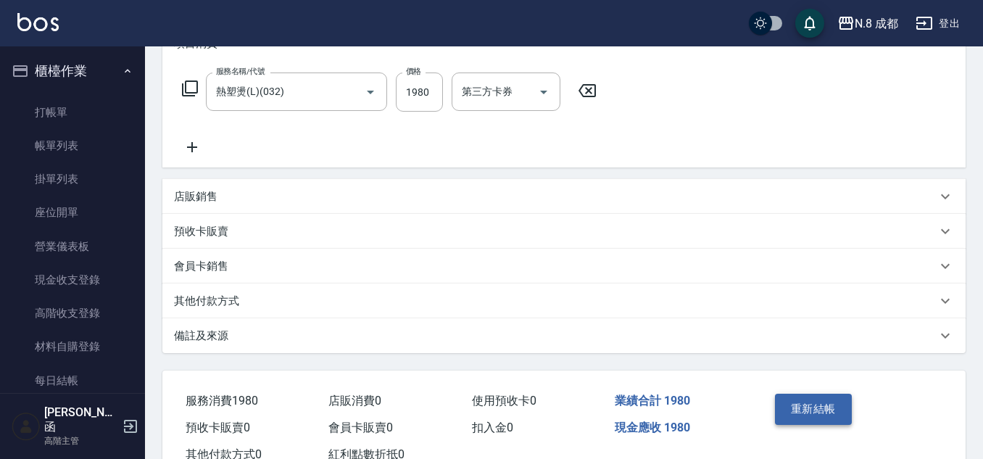
click at [785, 414] on button "重新結帳" at bounding box center [813, 409] width 77 height 30
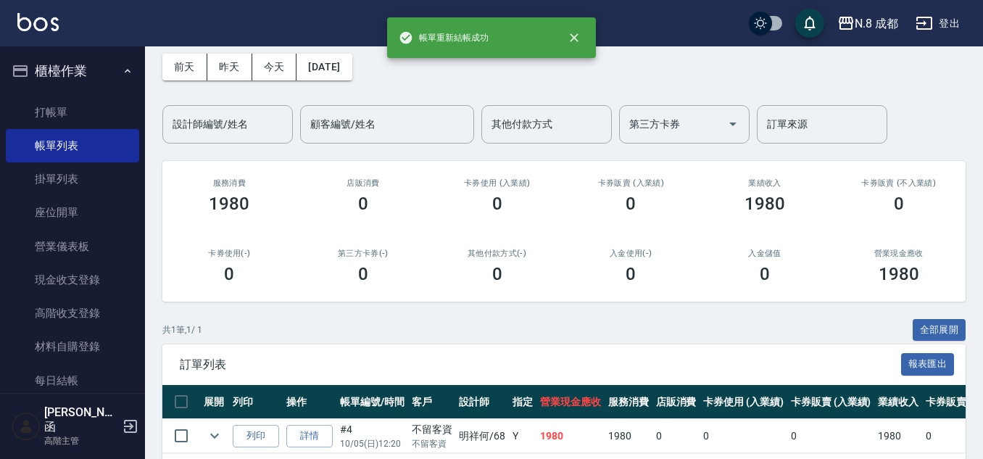
scroll to position [125, 0]
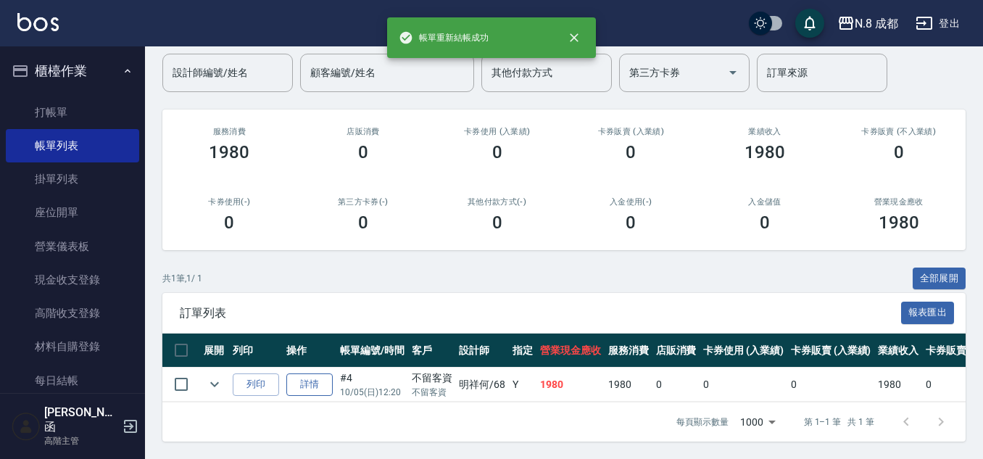
click at [311, 375] on link "詳情" at bounding box center [309, 384] width 46 height 22
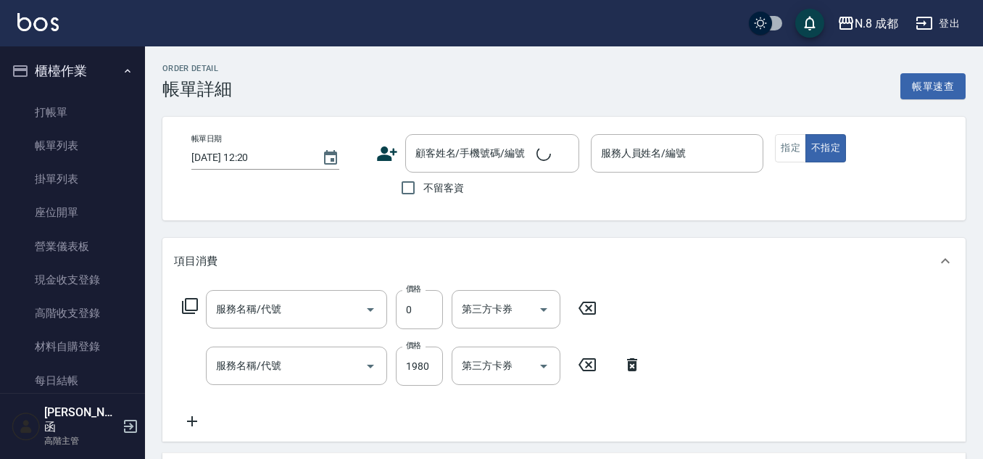
checkbox input "true"
type input "明祥何-68"
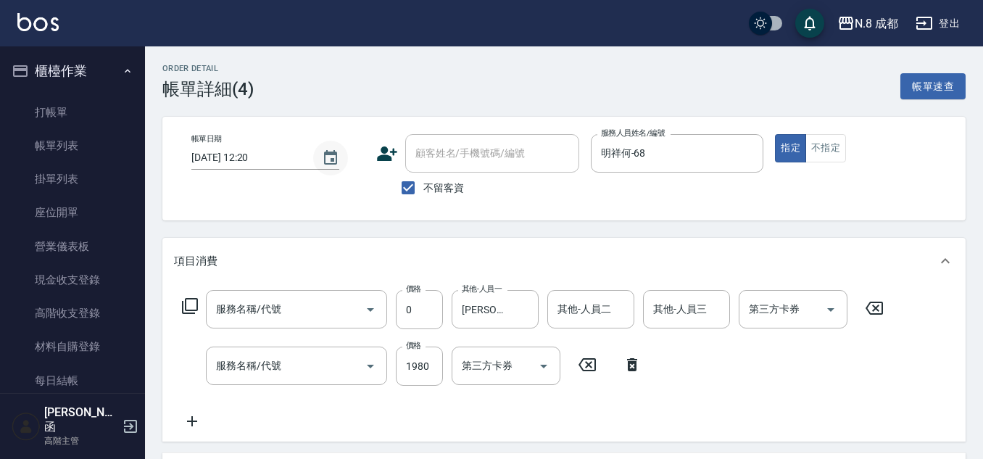
type input "互助1點(1)"
type input "日系染髮(L)(041)"
click at [325, 159] on icon "Choose date, selected date is 2025-10-05" at bounding box center [330, 157] width 17 height 17
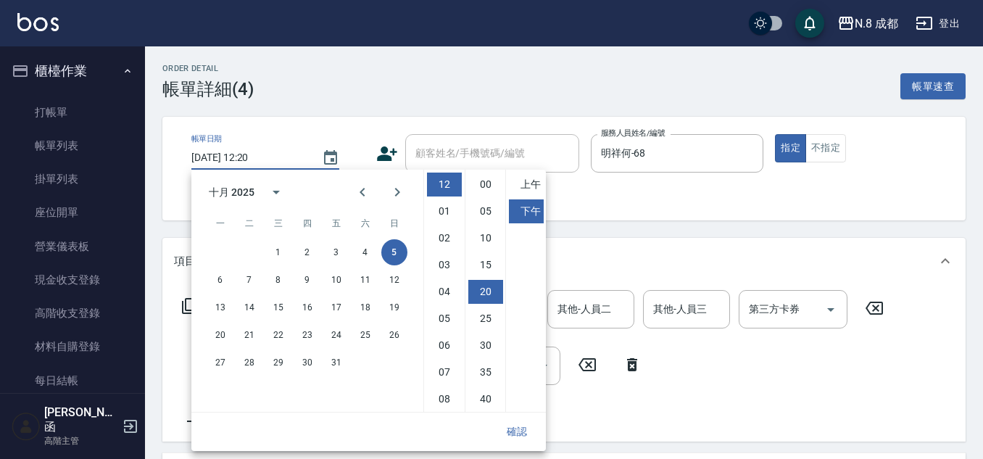
scroll to position [81, 0]
click at [362, 247] on button "4" at bounding box center [365, 252] width 26 height 26
type input "[DATE] 12:20"
click at [519, 431] on button "確認" at bounding box center [517, 431] width 46 height 27
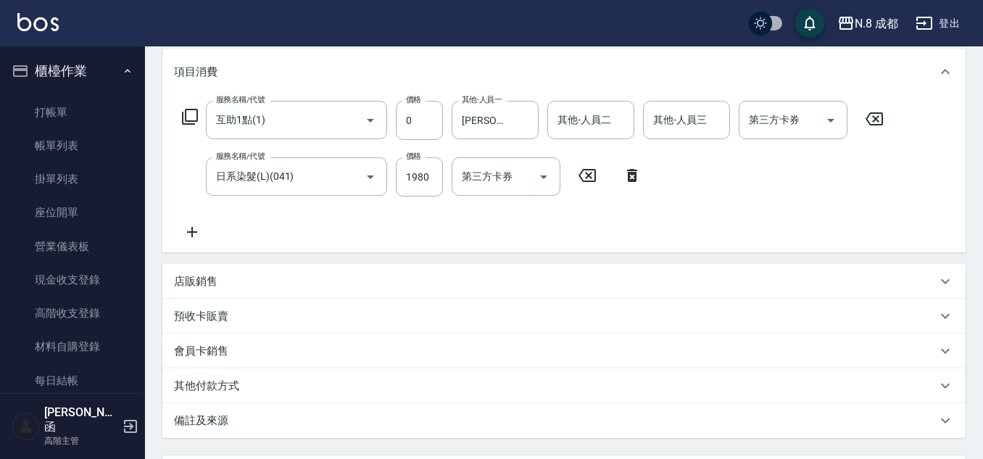
scroll to position [325, 0]
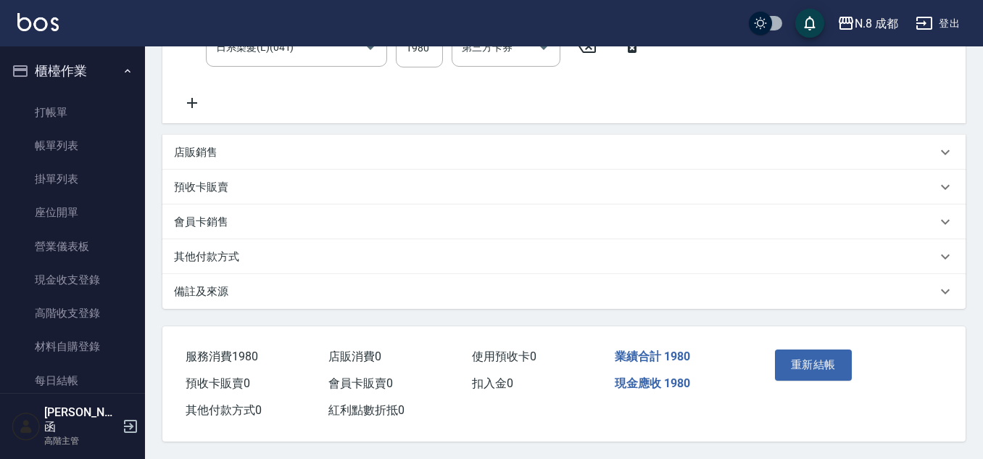
click at [823, 355] on button "重新結帳" at bounding box center [813, 364] width 77 height 30
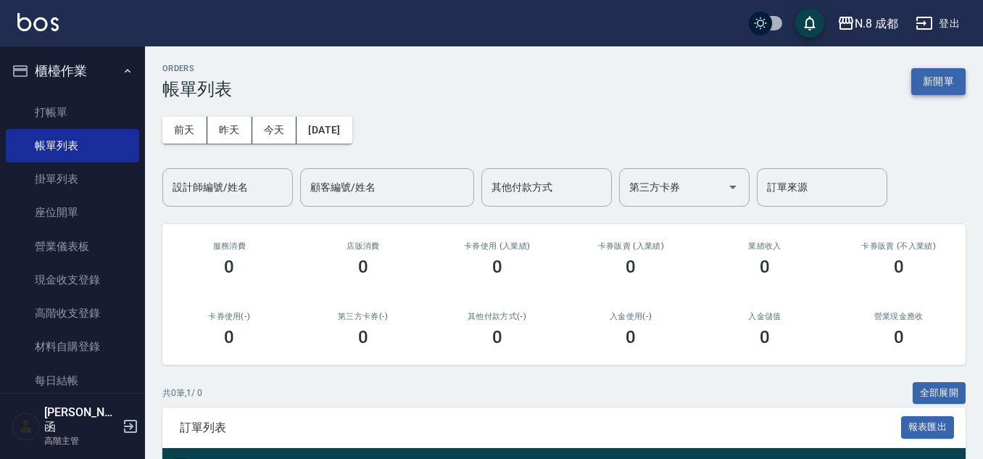
click at [938, 79] on button "新開單" at bounding box center [938, 81] width 54 height 27
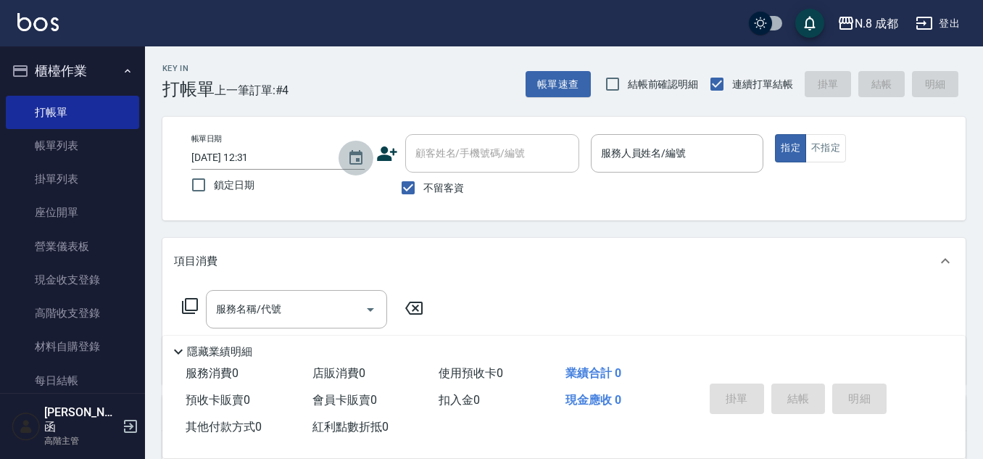
drag, startPoint x: 349, startPoint y: 159, endPoint x: 362, endPoint y: 164, distance: 14.0
click at [350, 158] on icon "Choose date, selected date is 2025-10-05" at bounding box center [355, 157] width 13 height 14
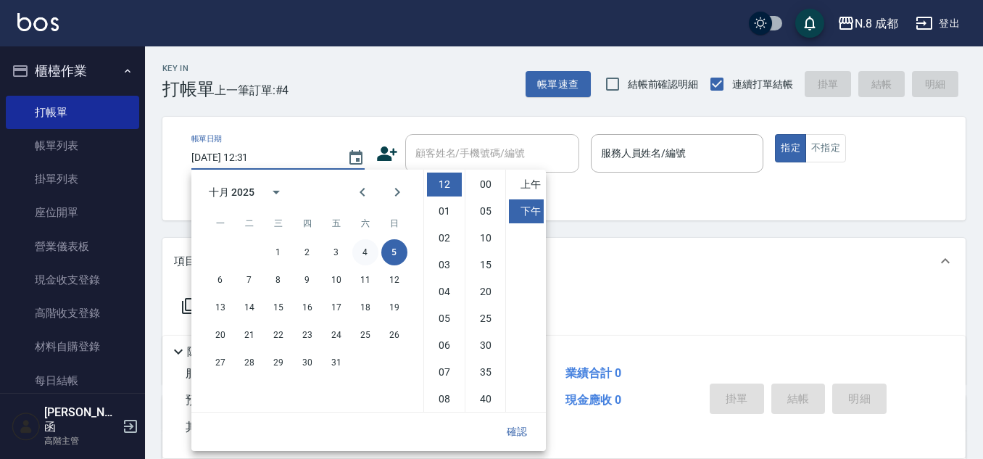
click at [368, 259] on button "4" at bounding box center [365, 252] width 26 height 26
type input "[DATE] 12:31"
click at [534, 429] on button "確認" at bounding box center [517, 431] width 46 height 27
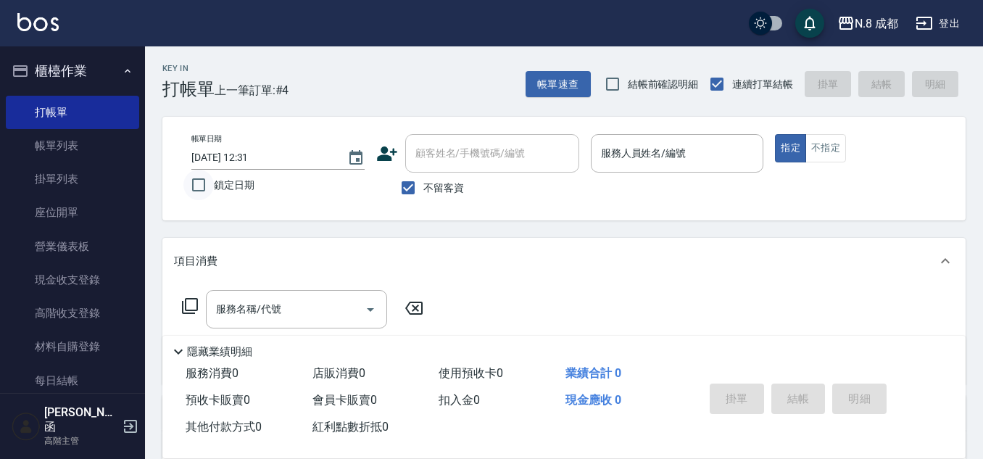
click at [197, 186] on input "鎖定日期" at bounding box center [198, 185] width 30 height 30
checkbox input "true"
click at [409, 188] on input "不留客資" at bounding box center [408, 188] width 30 height 30
checkbox input "false"
click at [433, 165] on input "顧客姓名/手機號碼/編號" at bounding box center [481, 153] width 139 height 25
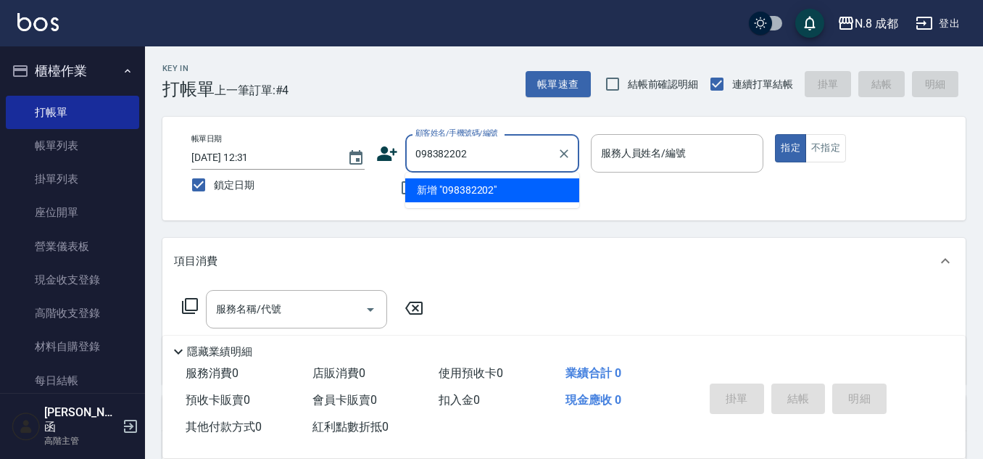
type input "0983822021"
drag, startPoint x: 505, startPoint y: 150, endPoint x: 348, endPoint y: 171, distance: 158.0
click at [348, 171] on div "帳單日期 [DATE] 12:31 鎖定日期 顧客姓名/手機號碼/編號 0983822021 顧客姓名/手機號碼/編號 不留客資 服務人員姓名/編號 服務人員…" at bounding box center [564, 168] width 768 height 69
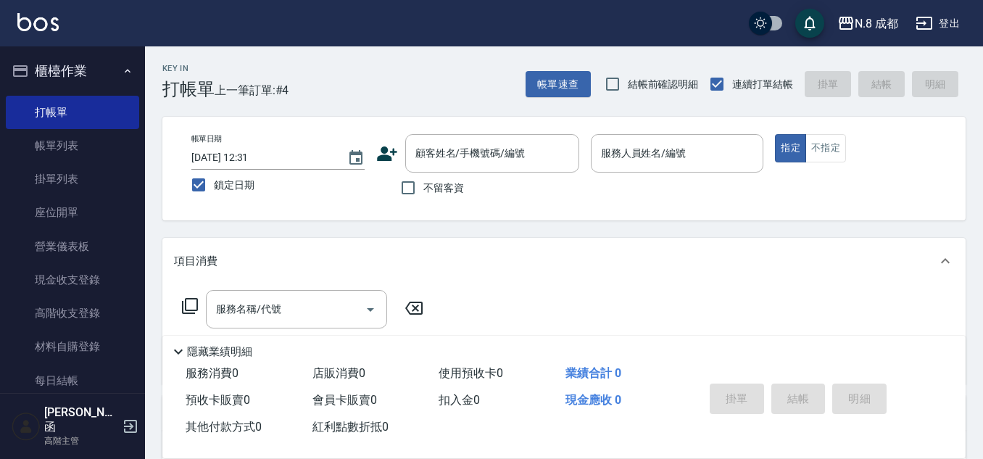
click at [387, 149] on icon at bounding box center [387, 153] width 20 height 14
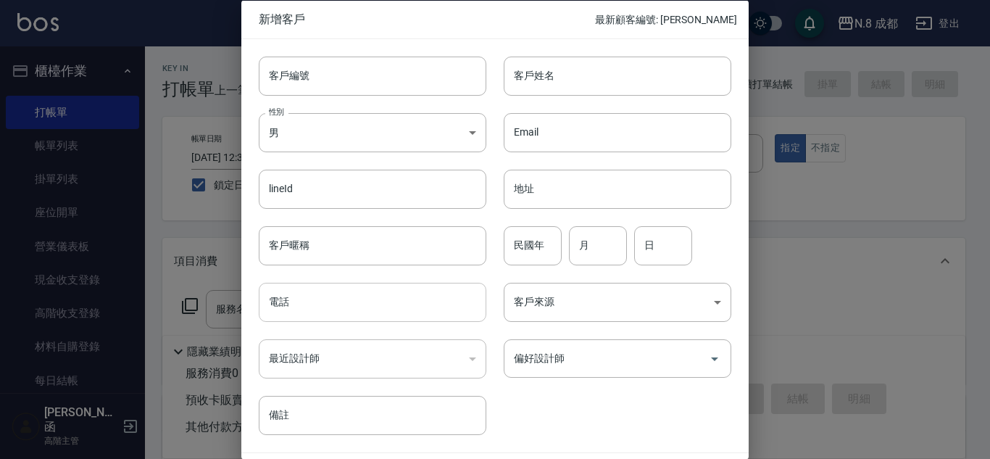
click at [372, 290] on input "電話" at bounding box center [373, 302] width 228 height 39
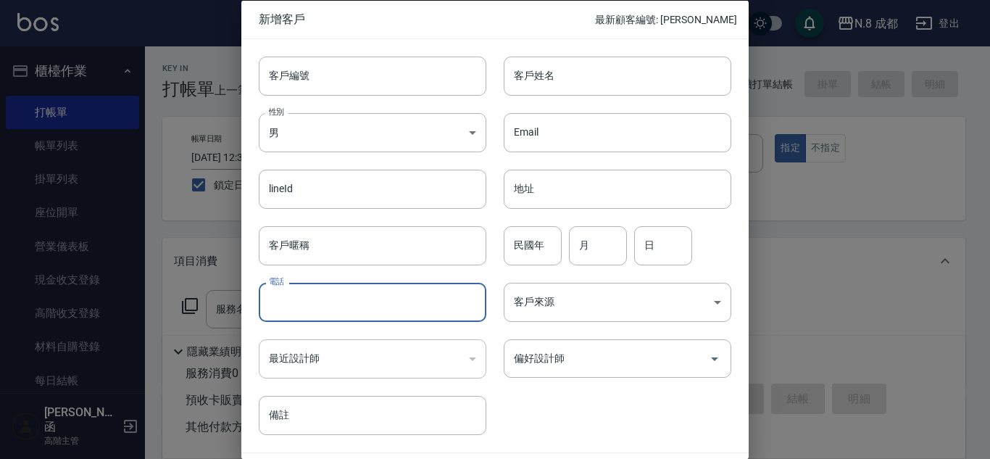
paste input "0983822021"
type input "0983822021"
click at [565, 72] on input "客戶姓名" at bounding box center [618, 75] width 228 height 39
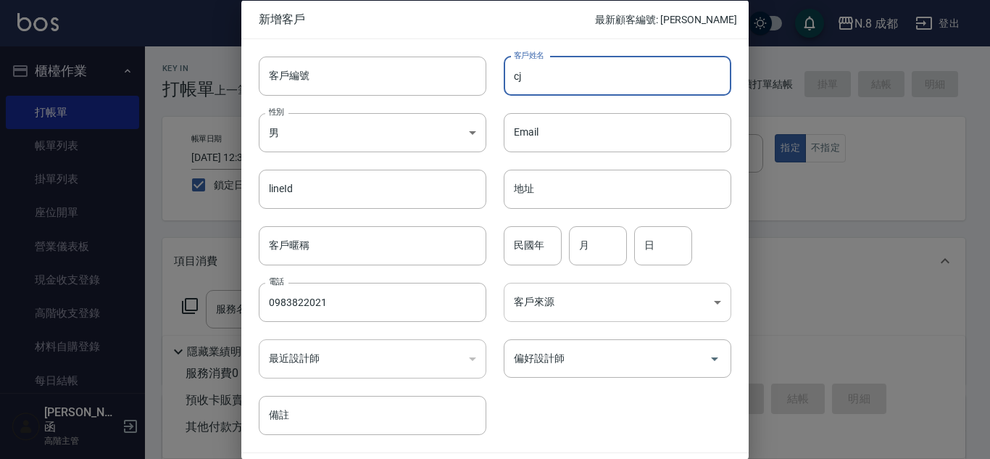
type input "c"
type input "[PERSON_NAME]"
click at [532, 253] on input "民國年" at bounding box center [533, 244] width 58 height 39
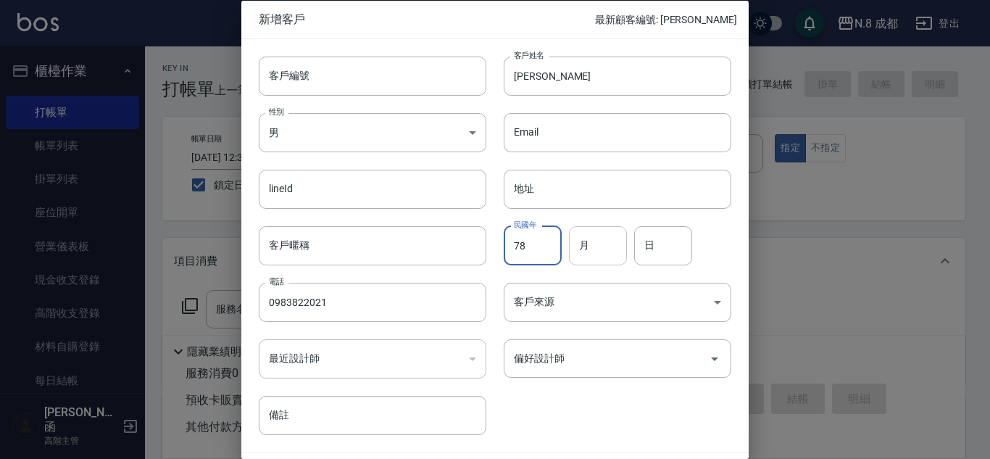
type input "78"
click at [589, 247] on input "月" at bounding box center [598, 244] width 58 height 39
type input "08"
click at [668, 249] on input "日" at bounding box center [663, 244] width 58 height 39
type input "22"
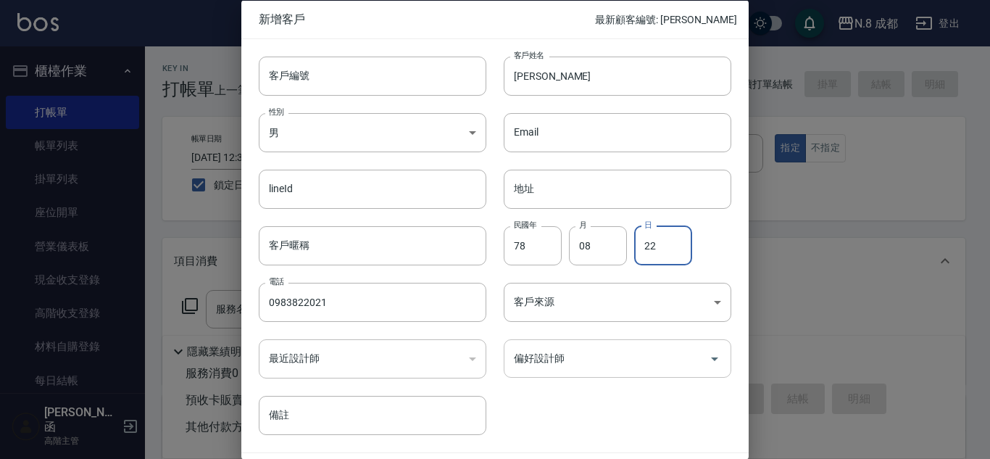
click at [607, 356] on input "偏好設計師" at bounding box center [606, 358] width 193 height 25
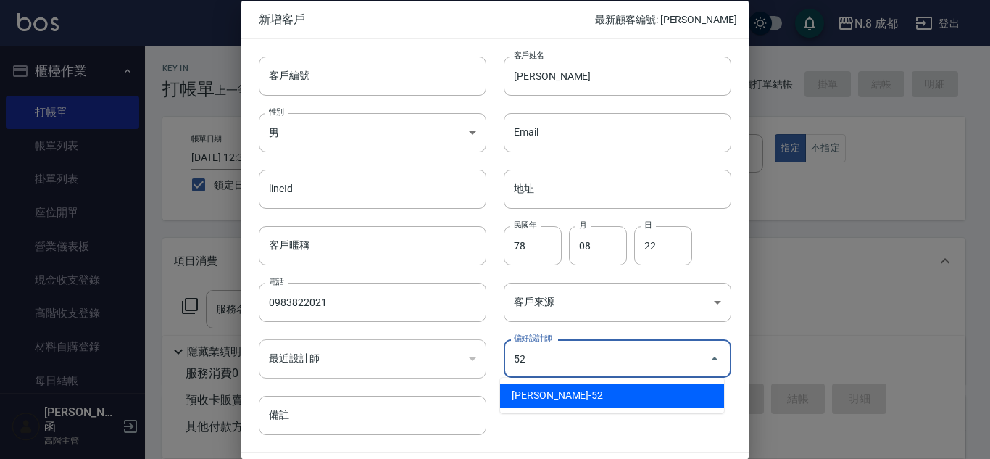
click at [584, 391] on li "[PERSON_NAME]-52" at bounding box center [612, 395] width 224 height 24
type input "[PERSON_NAME]"
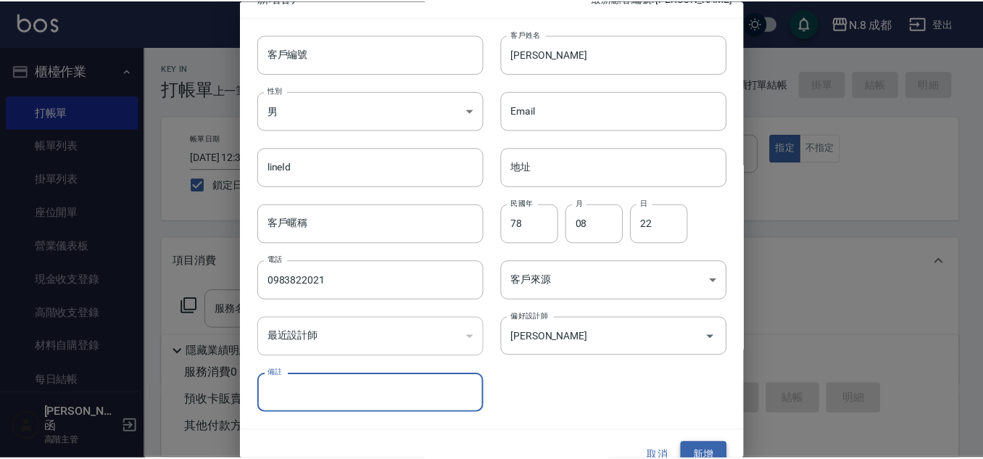
scroll to position [43, 0]
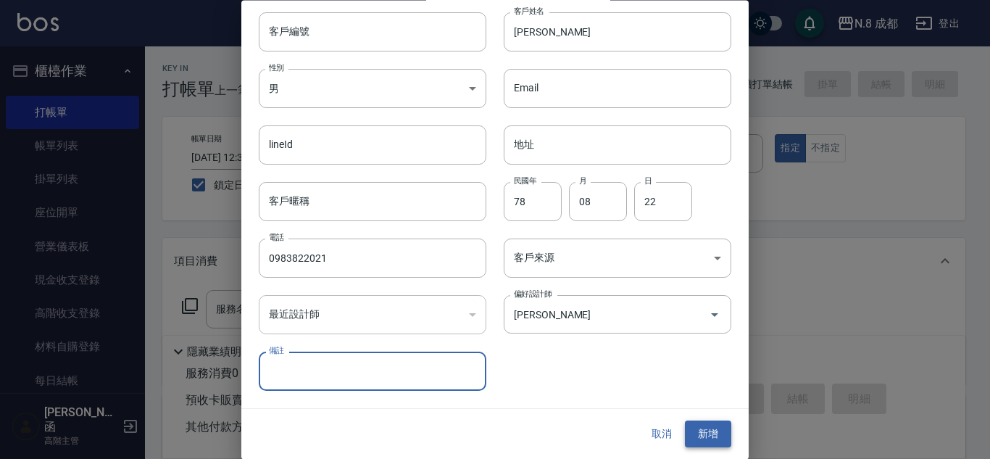
click at [695, 429] on button "新增" at bounding box center [708, 434] width 46 height 27
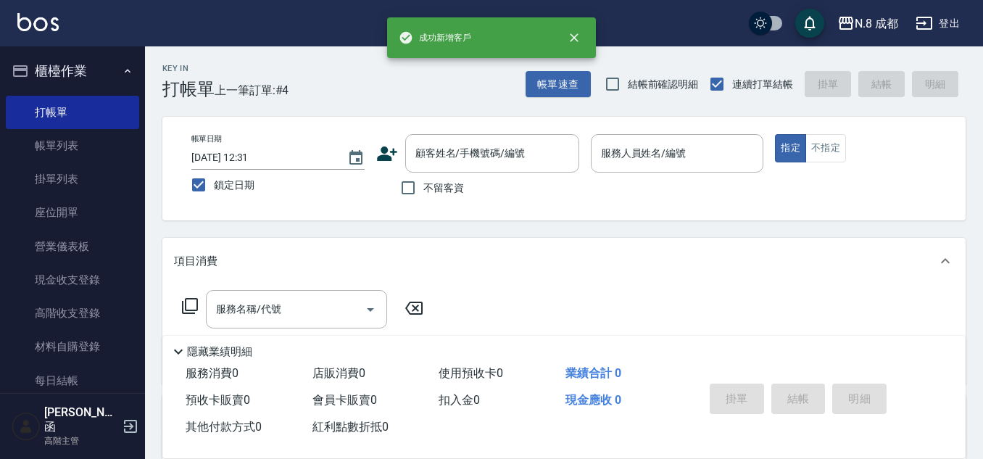
click at [475, 132] on div "帳單日期 [DATE] 12:31 鎖定日期 顧客姓名/手機號碼/編號 顧客姓名/手機號碼/編號 不留客資 服務人員姓名/編號 服務人員姓名/編號 指定 不指定" at bounding box center [563, 169] width 803 height 104
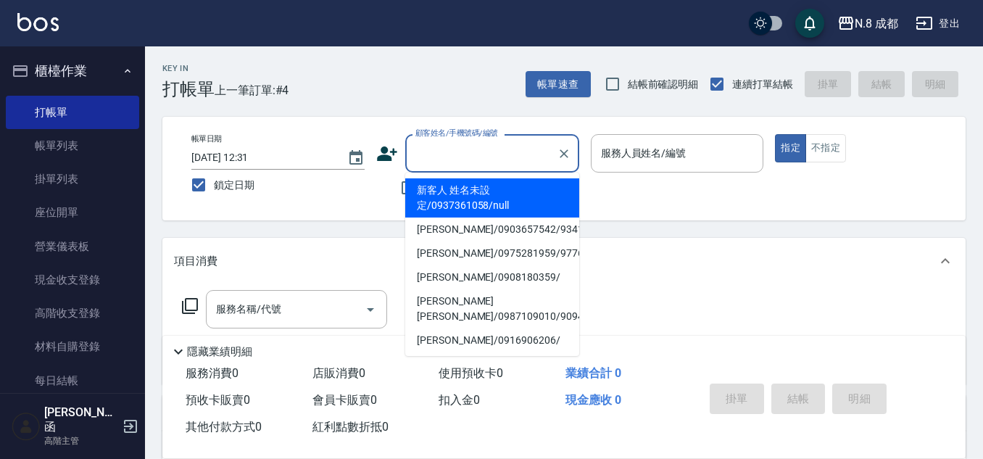
click at [477, 142] on div "顧客姓名/手機號碼/編號 顧客姓名/手機號碼/編號" at bounding box center [492, 153] width 174 height 38
paste input "0983822021"
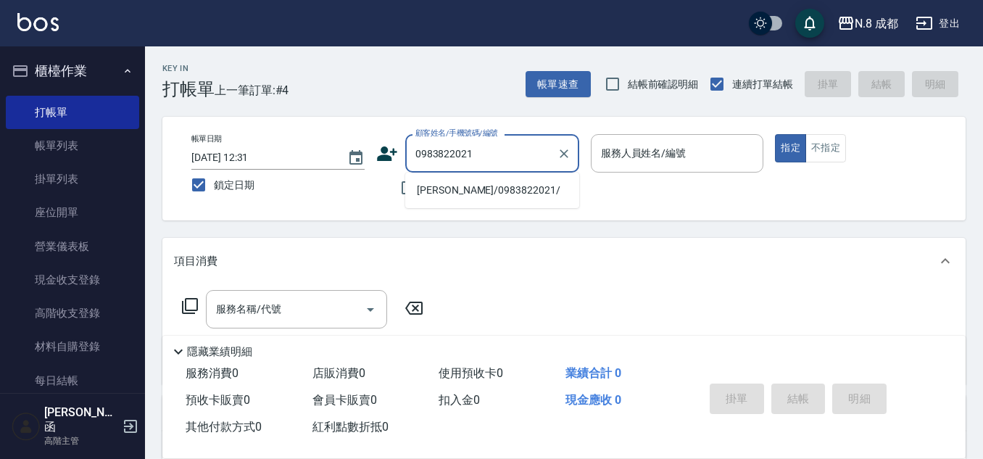
click at [445, 194] on li "[PERSON_NAME]/0983822021/" at bounding box center [492, 190] width 174 height 24
type input "[PERSON_NAME]/0983822021/"
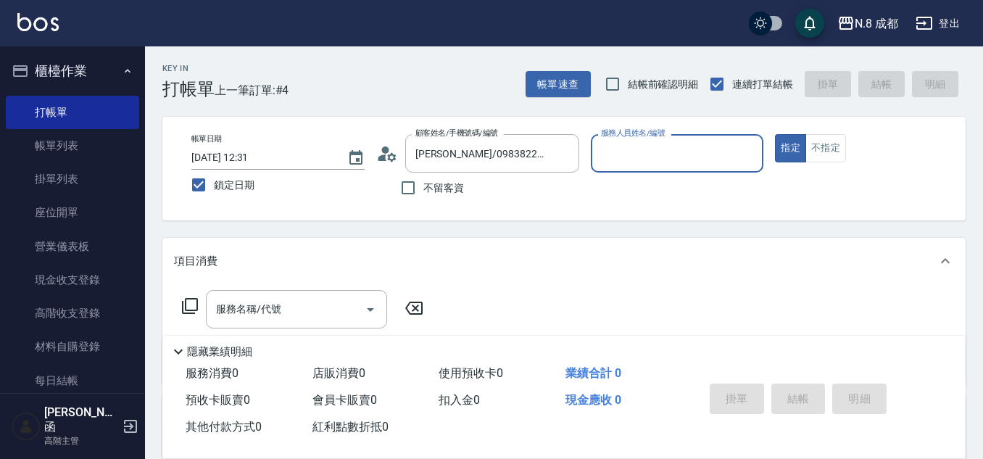
type input "[PERSON_NAME]-52"
click at [304, 309] on input "服務名稱/代號" at bounding box center [285, 308] width 146 height 25
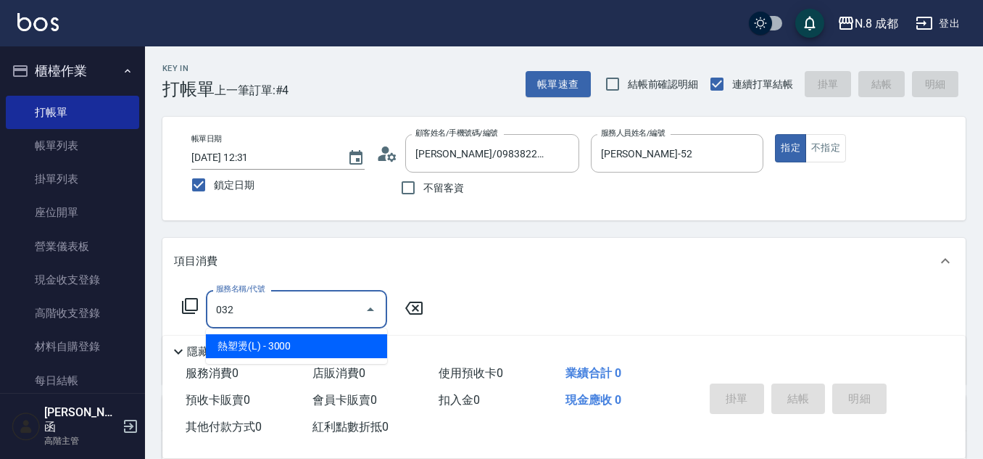
click at [305, 342] on span "熱塑燙(L) - 3000" at bounding box center [296, 346] width 181 height 24
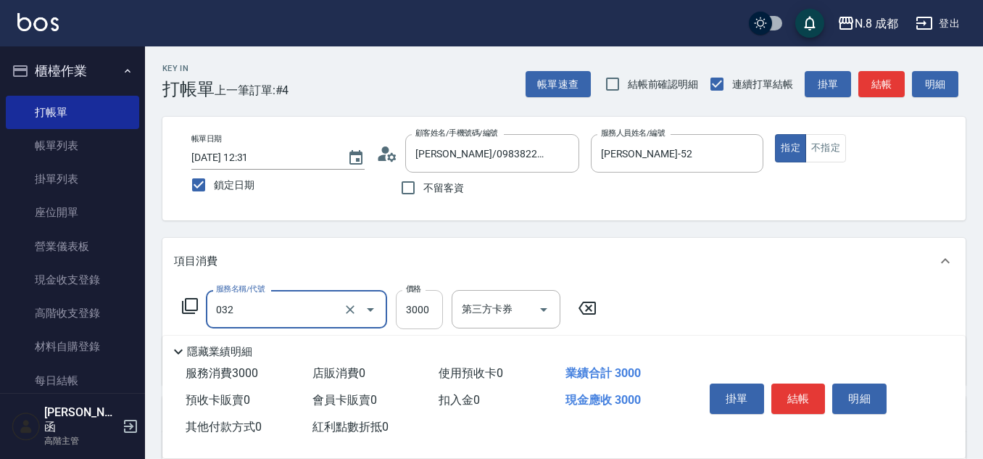
type input "熱塑燙(L)(032)"
click at [404, 315] on input "3000" at bounding box center [419, 309] width 47 height 39
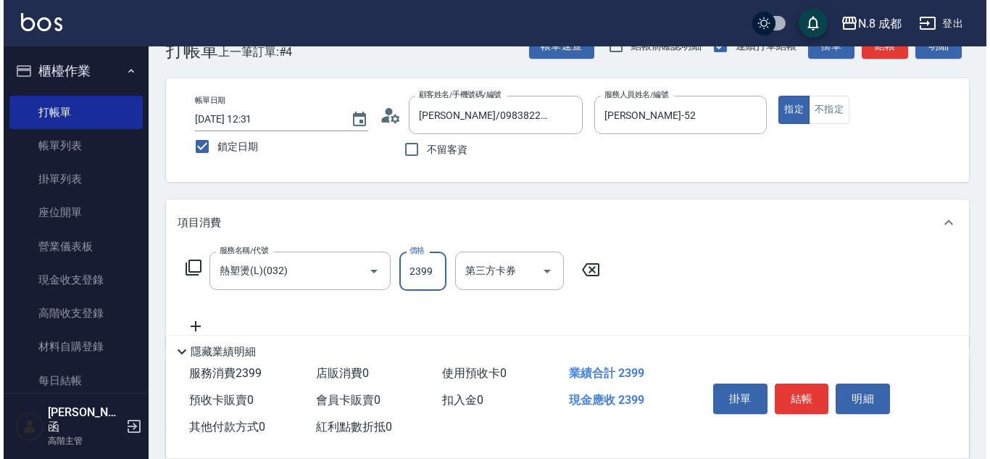
scroll to position [72, 0]
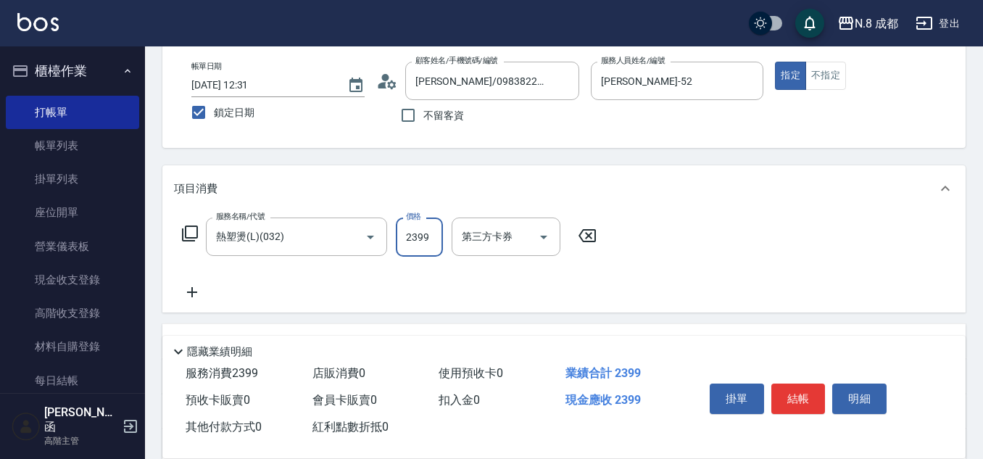
type input "2399"
click at [199, 288] on icon at bounding box center [192, 291] width 36 height 17
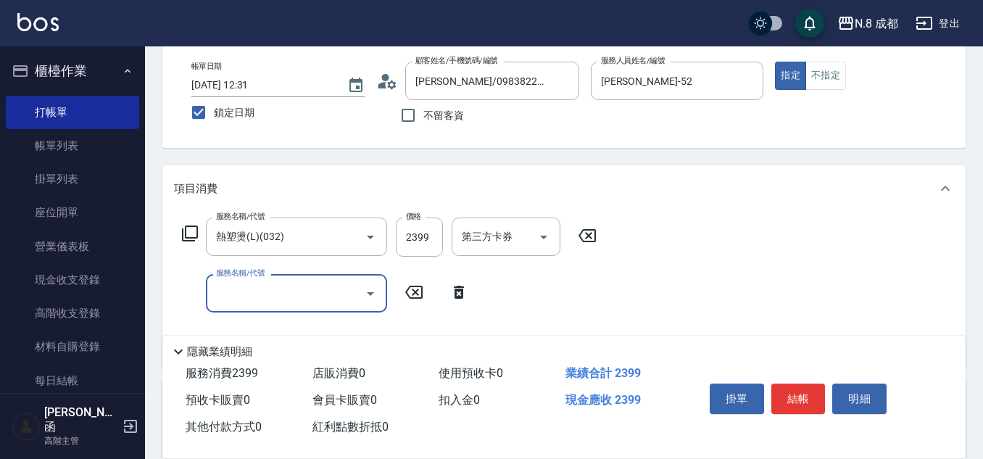
click at [304, 284] on input "服務名稱/代號" at bounding box center [285, 293] width 146 height 25
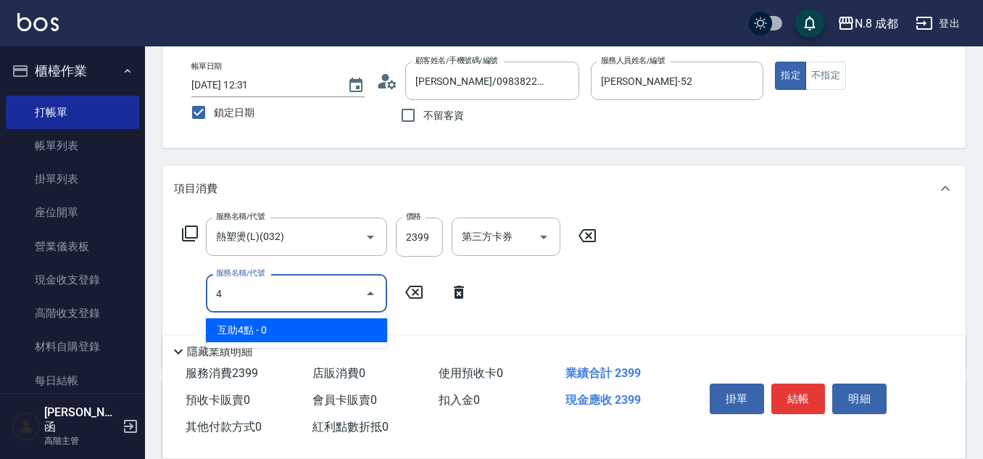
click at [304, 321] on span "互助4點 - 0" at bounding box center [296, 330] width 181 height 24
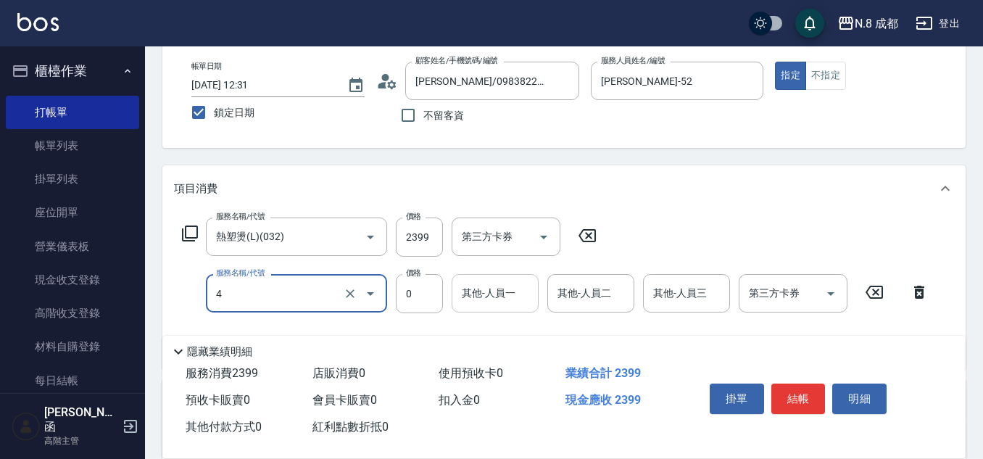
type input "互助4點(4)"
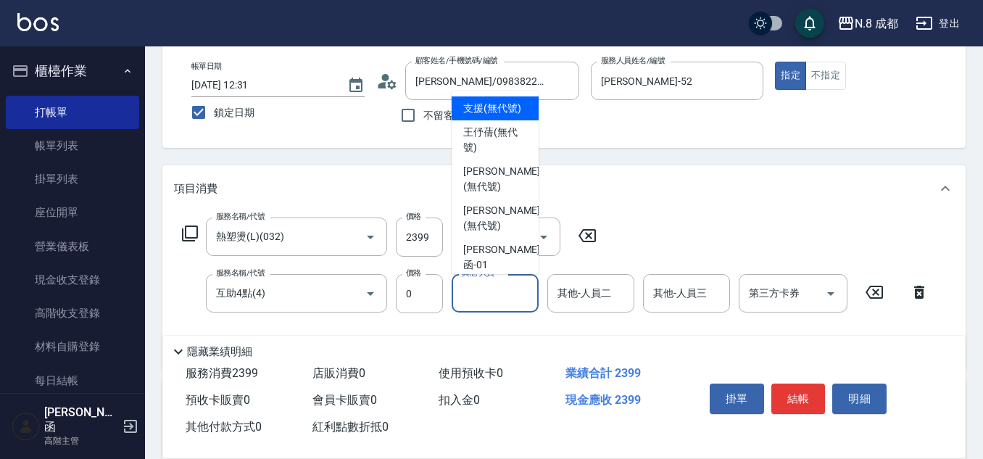
click at [479, 294] on div "其他-人員一 其他-人員一" at bounding box center [495, 293] width 87 height 38
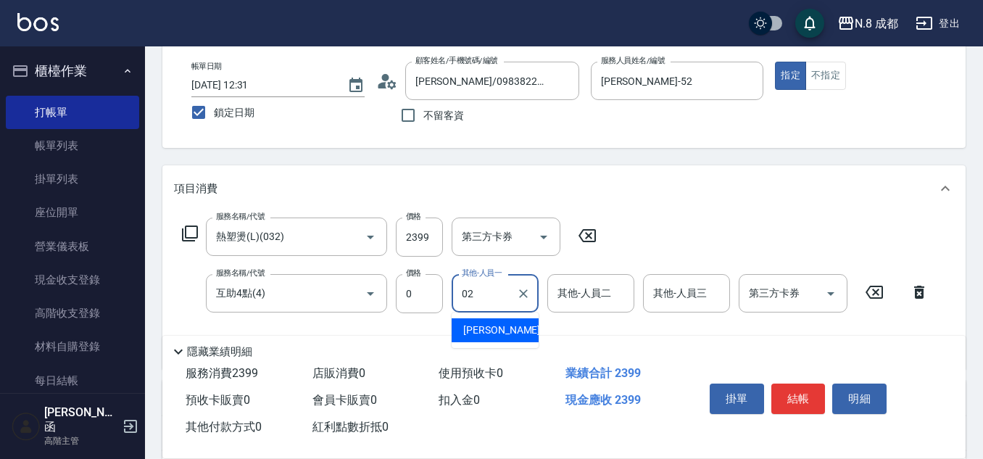
click at [491, 326] on span "[PERSON_NAME]-02" at bounding box center [508, 330] width 91 height 15
type input "[PERSON_NAME]-02"
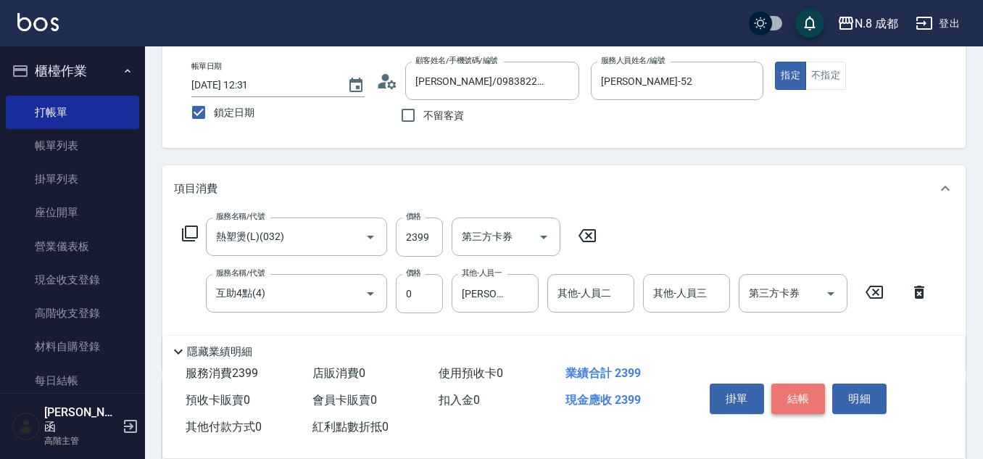
click at [797, 397] on button "結帳" at bounding box center [798, 398] width 54 height 30
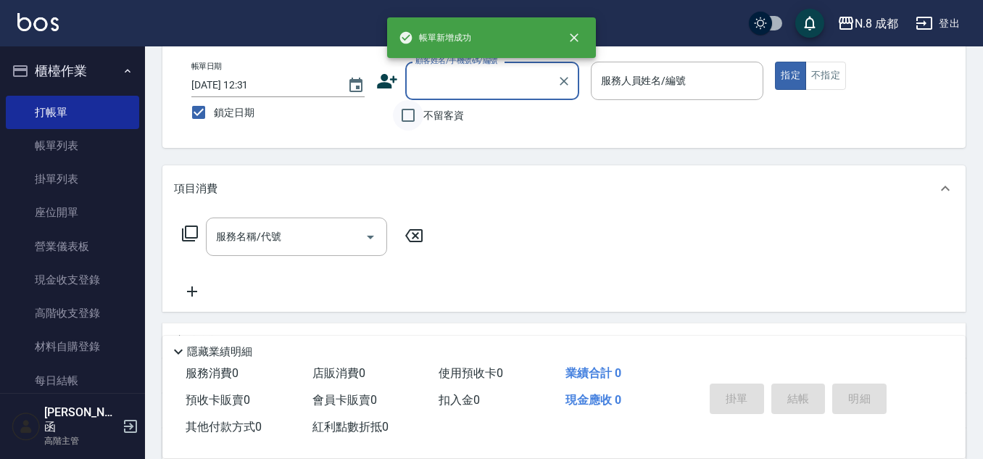
click at [418, 116] on input "不留客資" at bounding box center [408, 115] width 30 height 30
checkbox input "true"
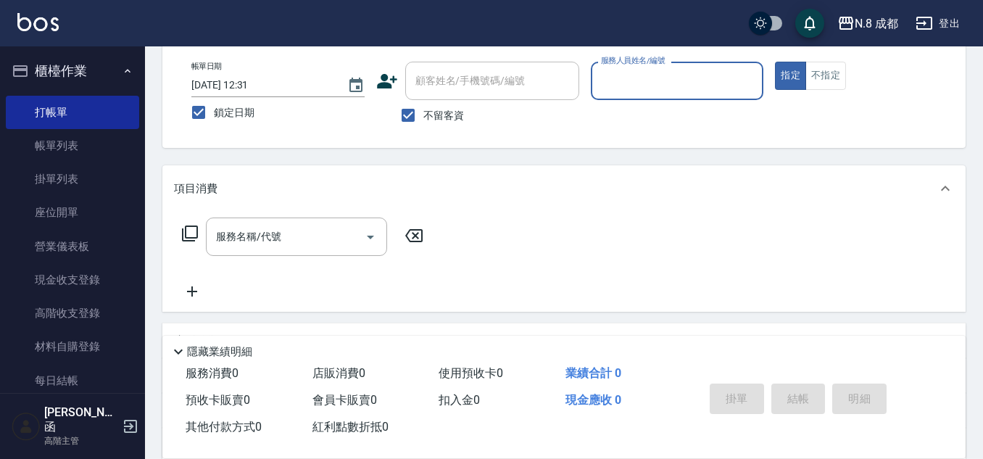
click at [691, 78] on input "服務人員姓名/編號" at bounding box center [677, 80] width 160 height 25
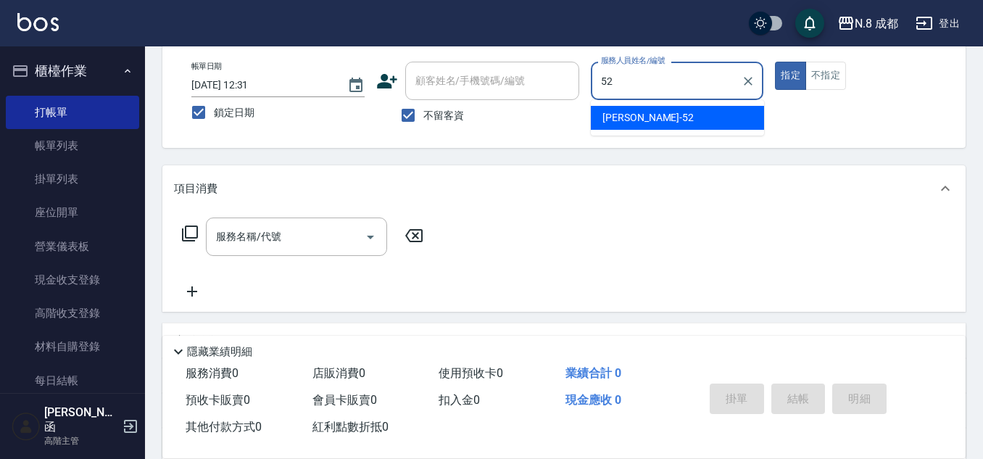
click at [656, 116] on div "[PERSON_NAME]-52" at bounding box center [677, 118] width 173 height 24
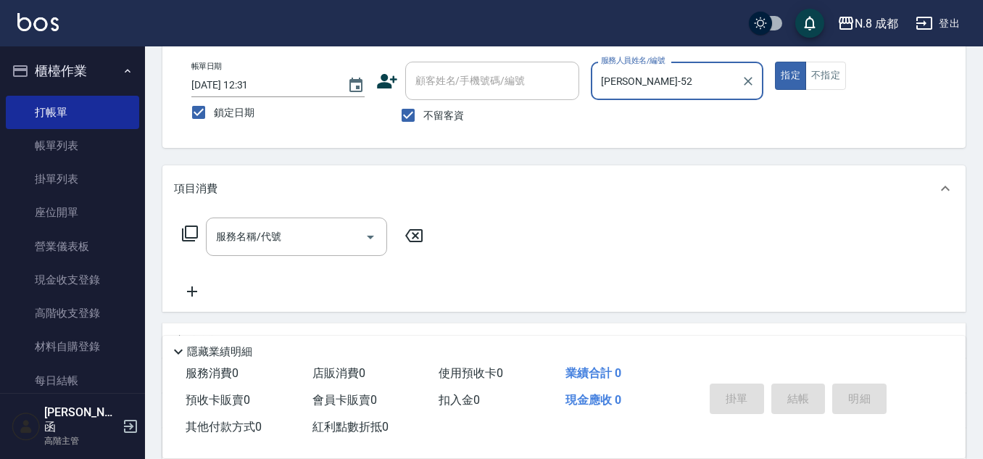
type input "[PERSON_NAME]-52"
click at [273, 236] on input "服務名稱/代號" at bounding box center [285, 236] width 146 height 25
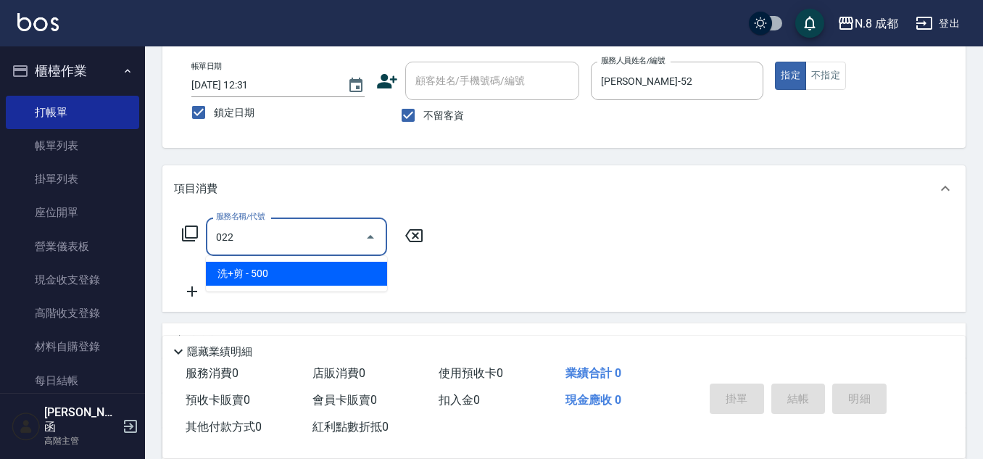
click at [254, 283] on span "洗+剪 - 500" at bounding box center [296, 274] width 181 height 24
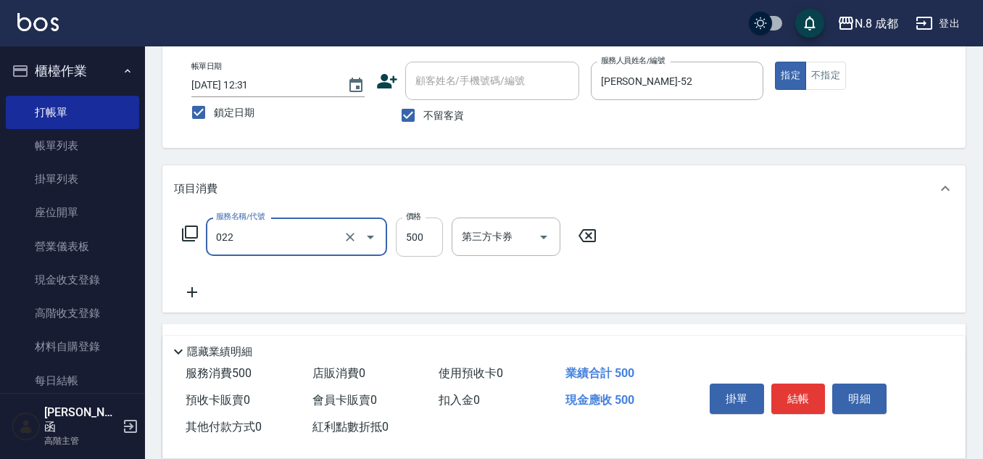
type input "洗+剪(022)"
click at [402, 244] on input "500" at bounding box center [419, 236] width 47 height 39
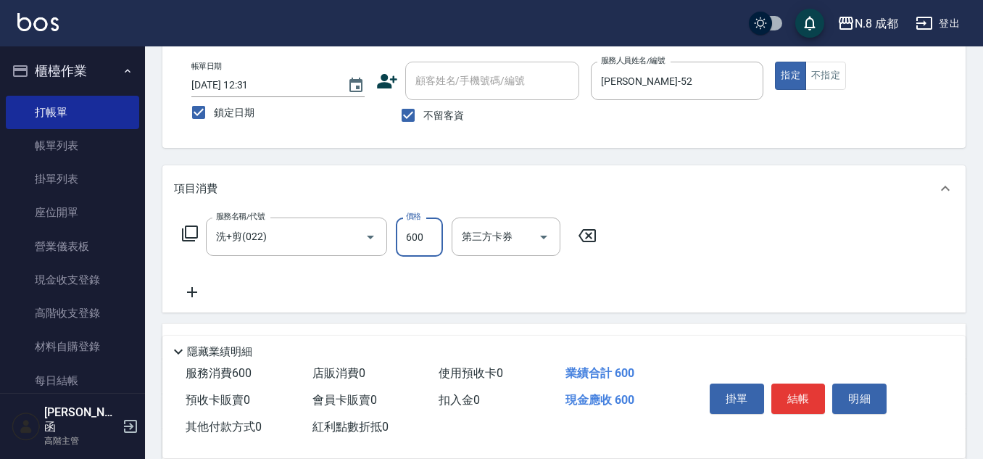
type input "600"
click at [193, 290] on icon at bounding box center [192, 292] width 10 height 10
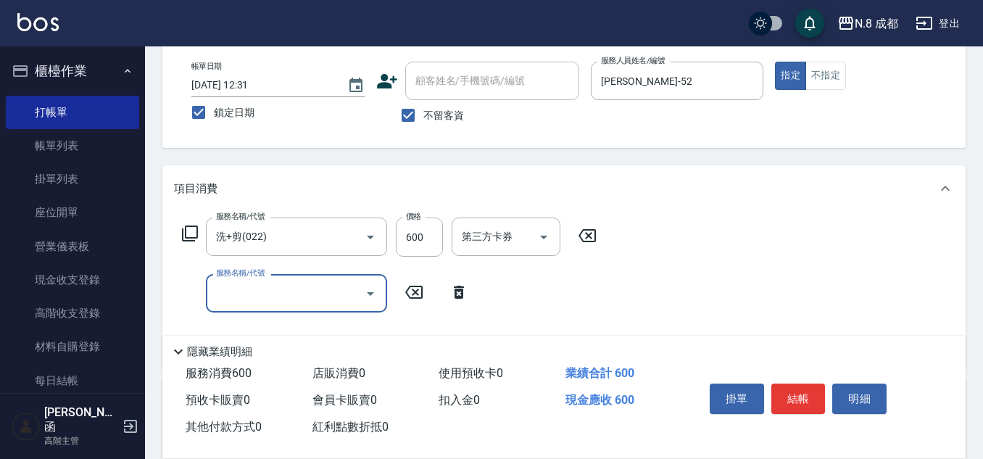
click at [239, 290] on input "服務名稱/代號" at bounding box center [285, 293] width 146 height 25
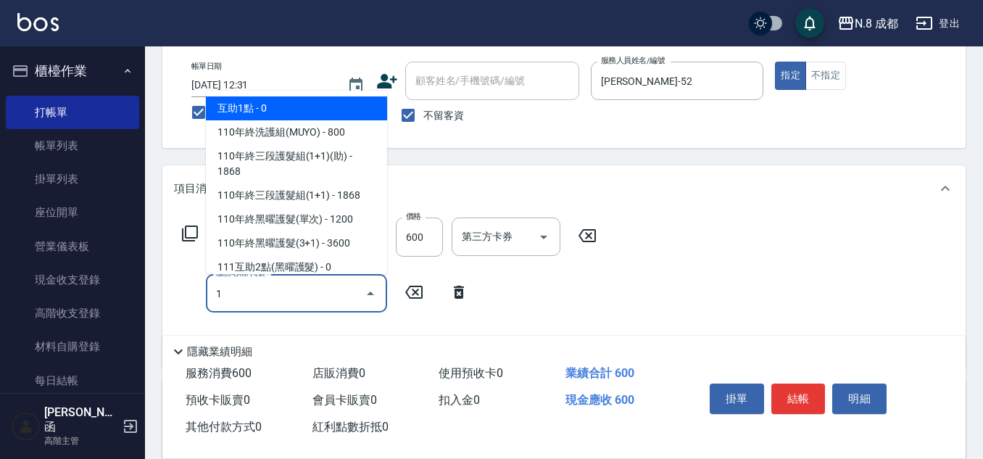
click at [278, 110] on span "互助1點 - 0" at bounding box center [296, 108] width 181 height 24
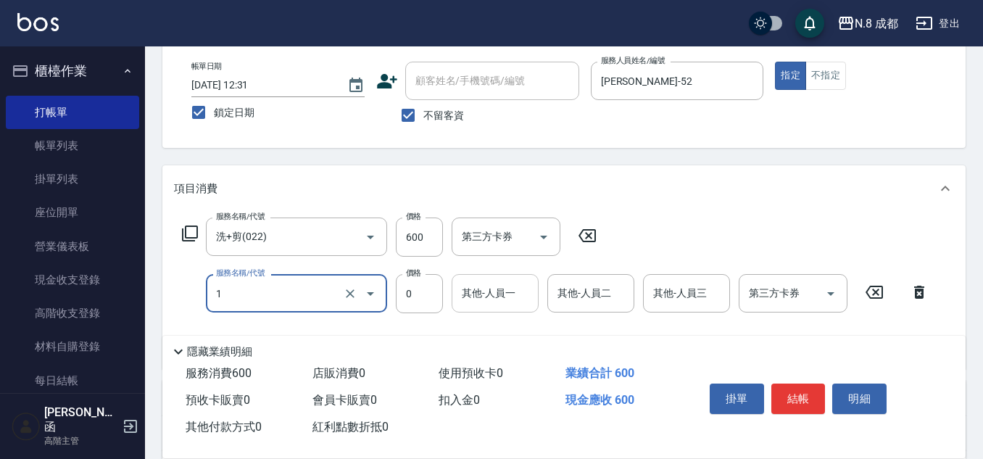
type input "互助1點(1)"
click at [503, 302] on input "其他-人員一" at bounding box center [495, 293] width 74 height 25
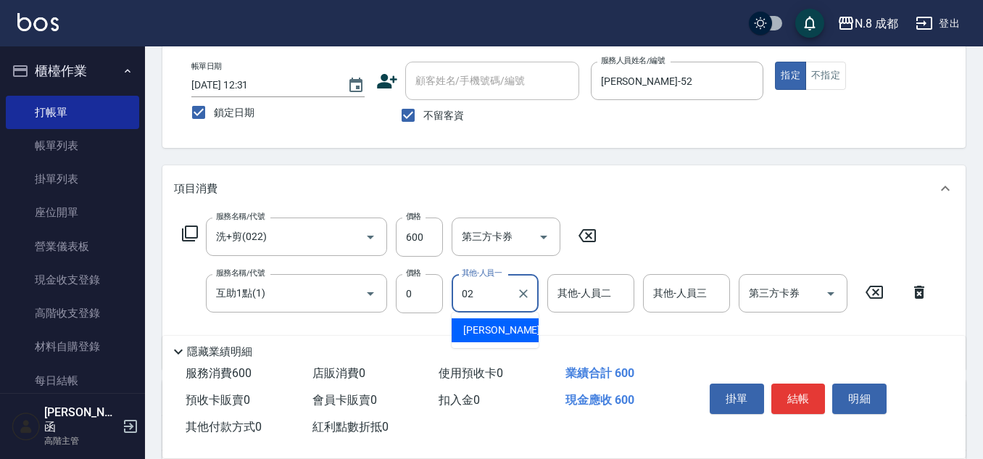
click at [494, 330] on span "[PERSON_NAME]-02" at bounding box center [508, 330] width 91 height 15
type input "[PERSON_NAME]-02"
click at [796, 383] on button "結帳" at bounding box center [798, 398] width 54 height 30
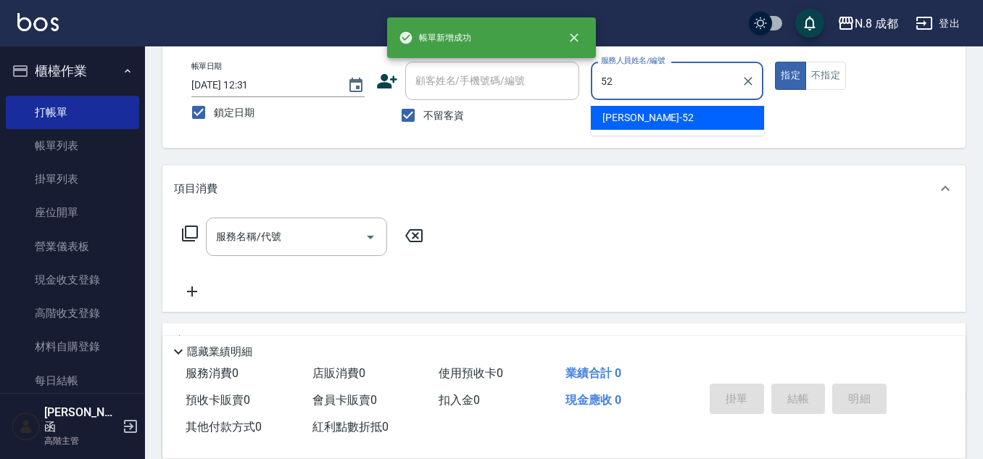
click at [629, 115] on span "[PERSON_NAME]-52" at bounding box center [647, 117] width 91 height 15
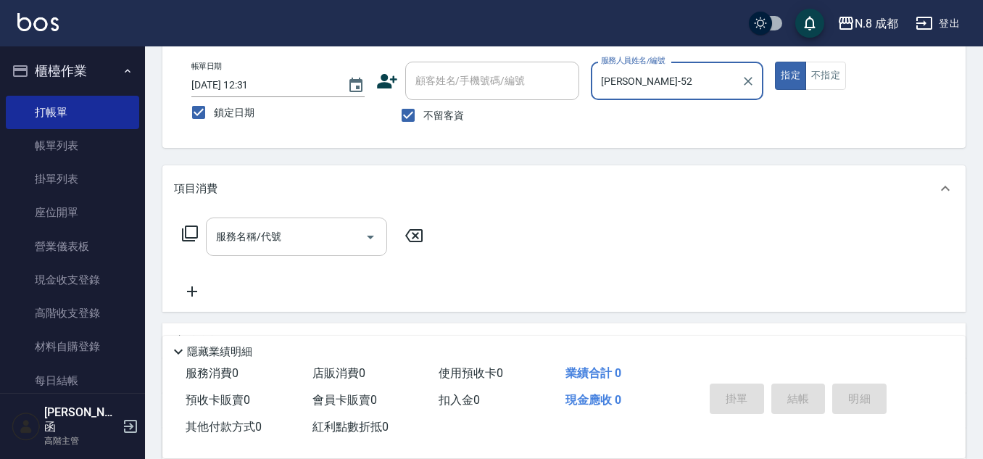
type input "[PERSON_NAME]-52"
click at [272, 242] on input "服務名稱/代號" at bounding box center [285, 236] width 146 height 25
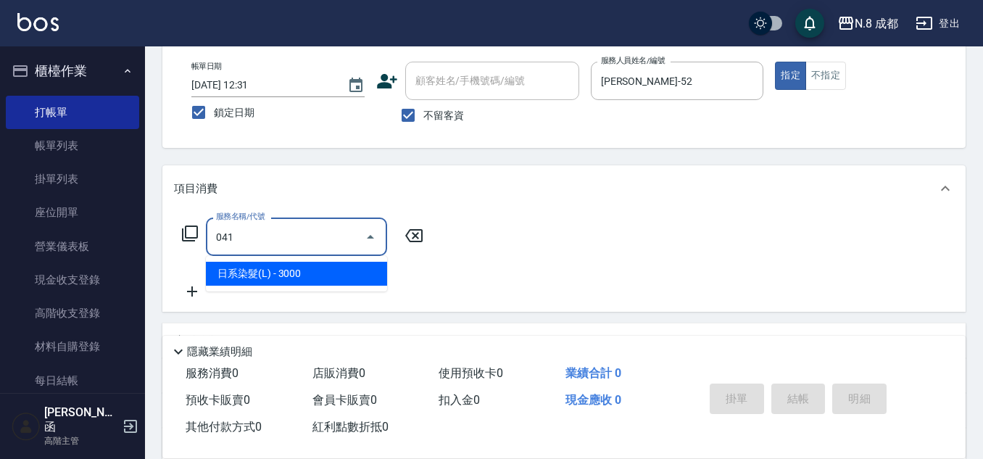
click at [284, 283] on span "日系染髮(L) - 3000" at bounding box center [296, 274] width 181 height 24
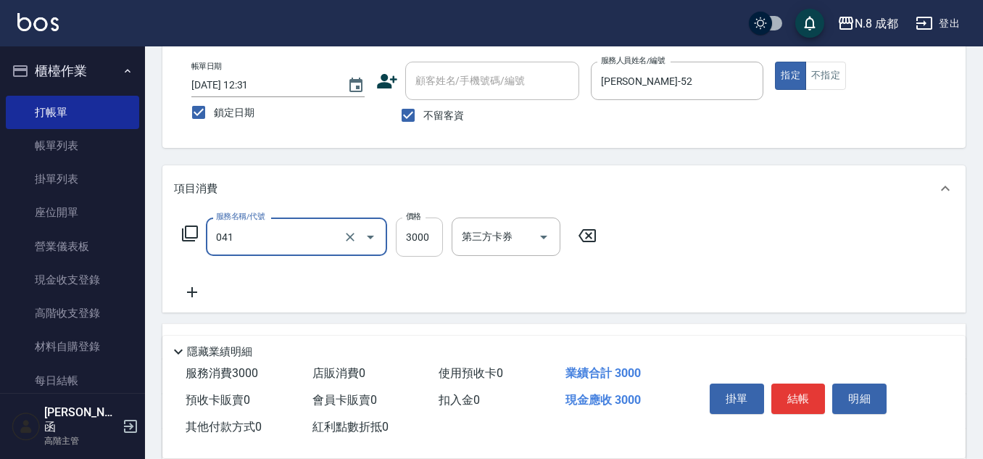
type input "日系染髮(L)(041)"
click at [410, 249] on input "3000" at bounding box center [419, 236] width 47 height 39
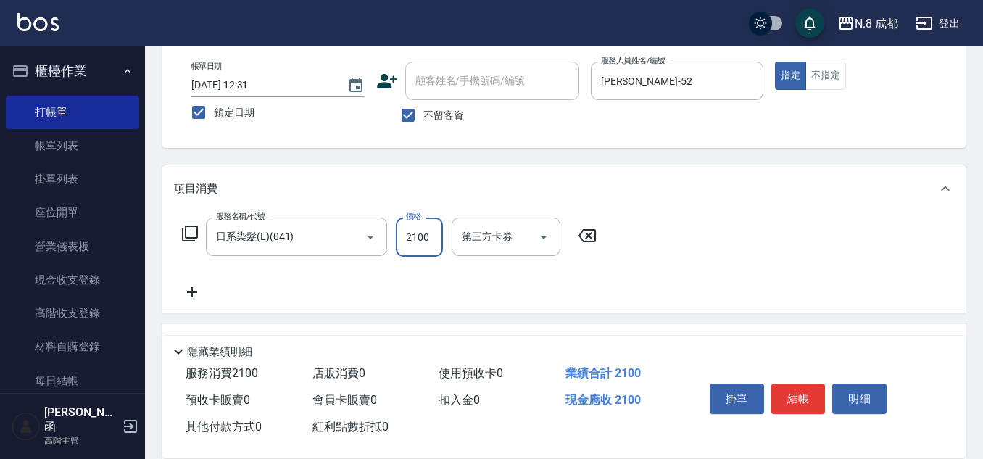
type input "2100"
click at [186, 293] on icon at bounding box center [192, 291] width 36 height 17
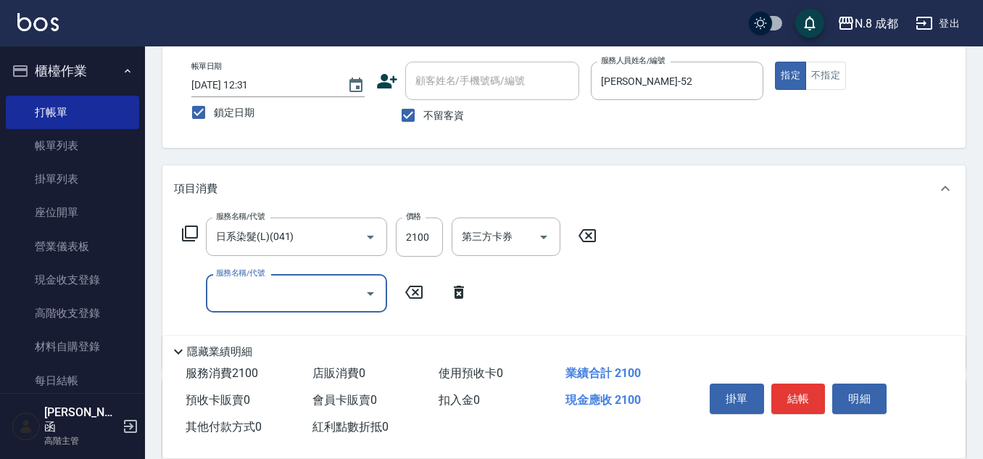
drag, startPoint x: 186, startPoint y: 293, endPoint x: 261, endPoint y: 302, distance: 75.9
click at [260, 302] on input "服務名稱/代號" at bounding box center [285, 293] width 146 height 25
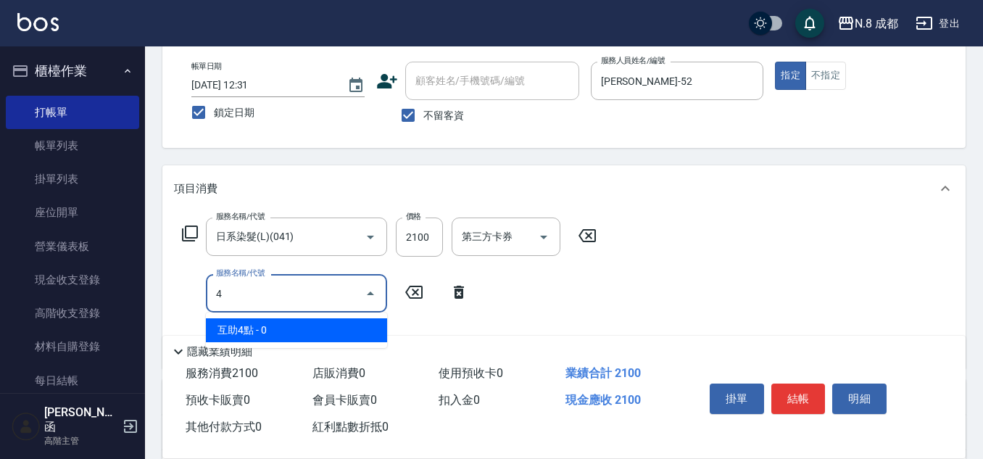
click at [278, 333] on span "互助4點 - 0" at bounding box center [296, 330] width 181 height 24
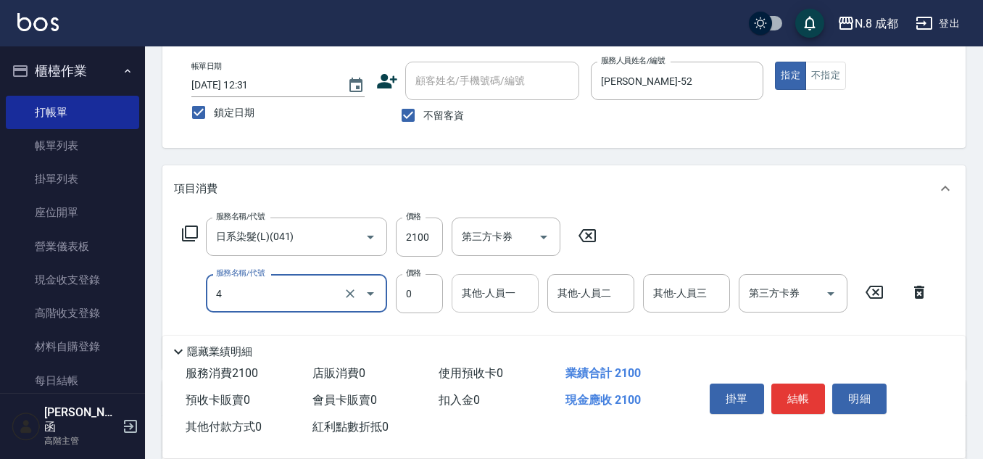
click at [492, 309] on div "其他-人員一" at bounding box center [495, 293] width 87 height 38
type input "互助4點(4)"
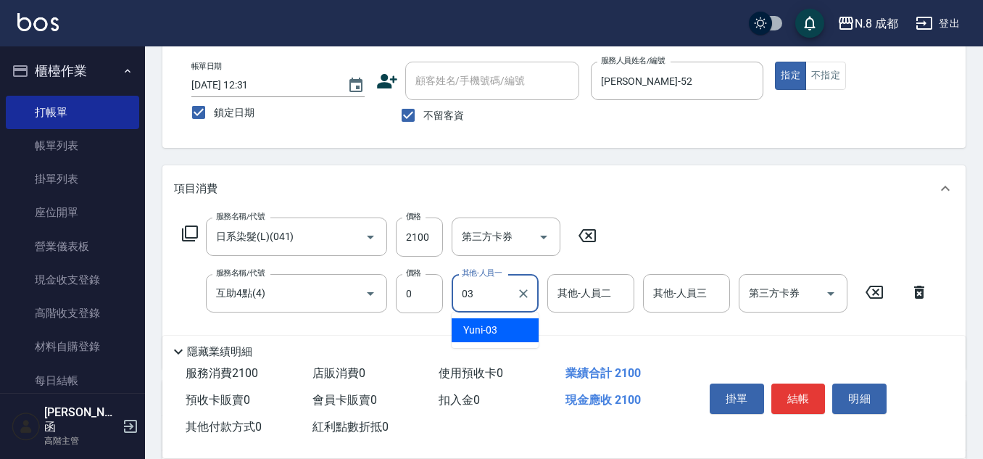
click at [492, 327] on span "Yuni -03" at bounding box center [480, 330] width 34 height 15
type input "Yuni-03"
click at [521, 299] on icon "Clear" at bounding box center [523, 293] width 14 height 14
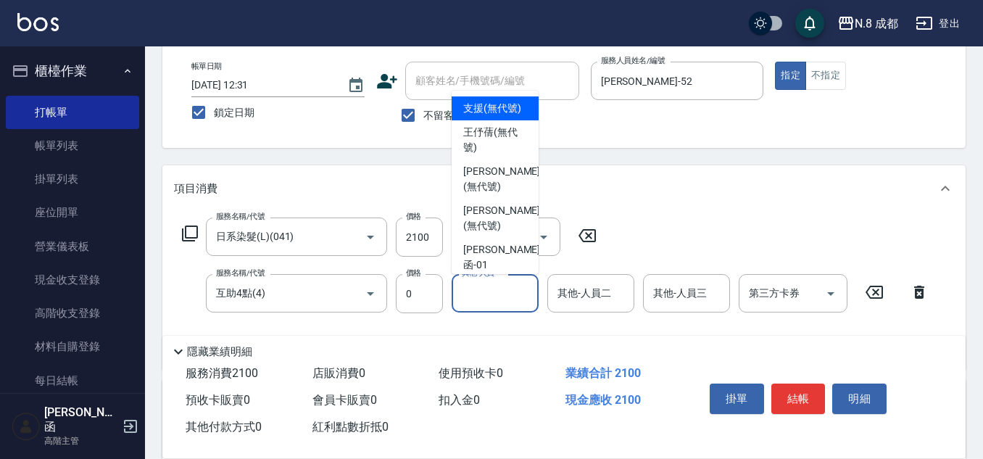
click at [506, 292] on input "其他-人員一" at bounding box center [495, 293] width 74 height 25
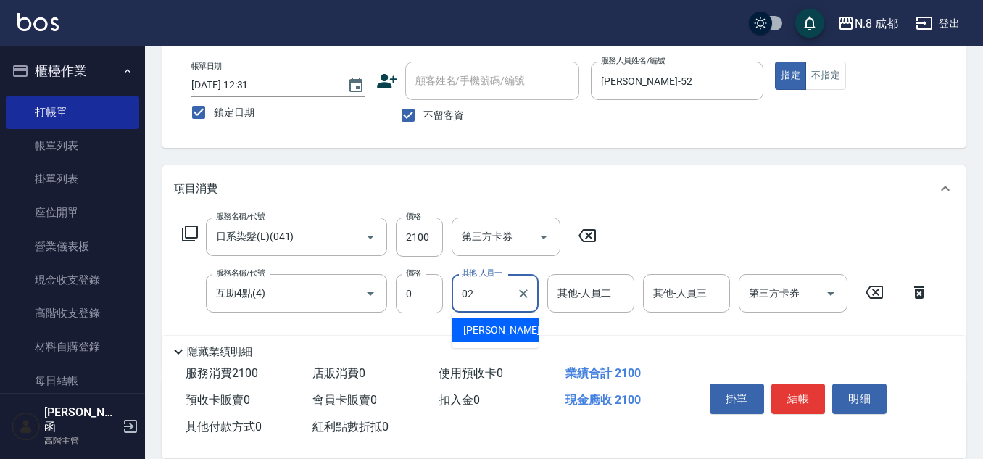
click at [518, 328] on div "[PERSON_NAME]-02" at bounding box center [495, 330] width 87 height 24
type input "[PERSON_NAME]-02"
click at [803, 390] on button "結帳" at bounding box center [798, 398] width 54 height 30
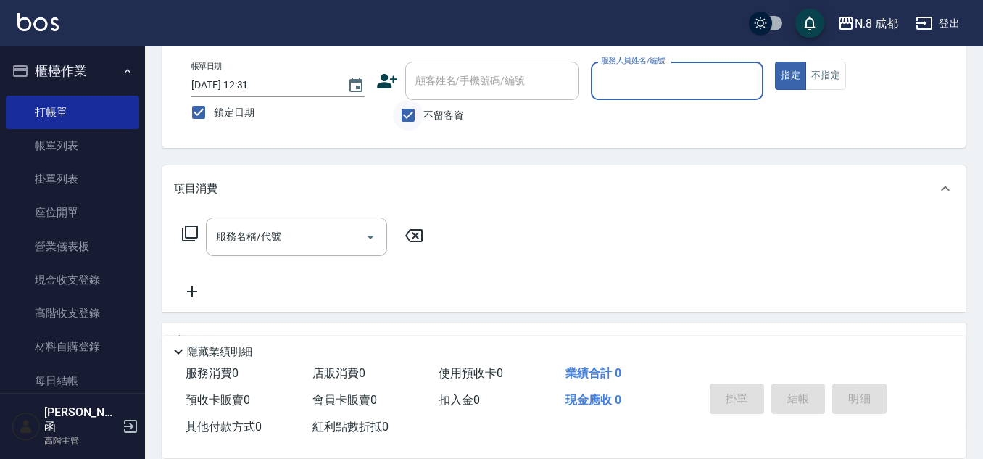
click at [414, 118] on input "不留客資" at bounding box center [408, 115] width 30 height 30
checkbox input "false"
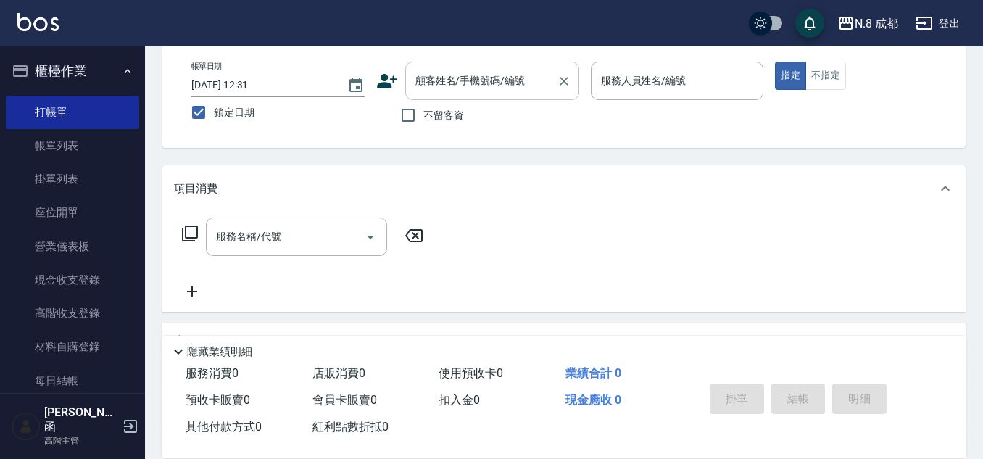
click at [434, 81] on input "顧客姓名/手機號碼/編號" at bounding box center [481, 80] width 139 height 25
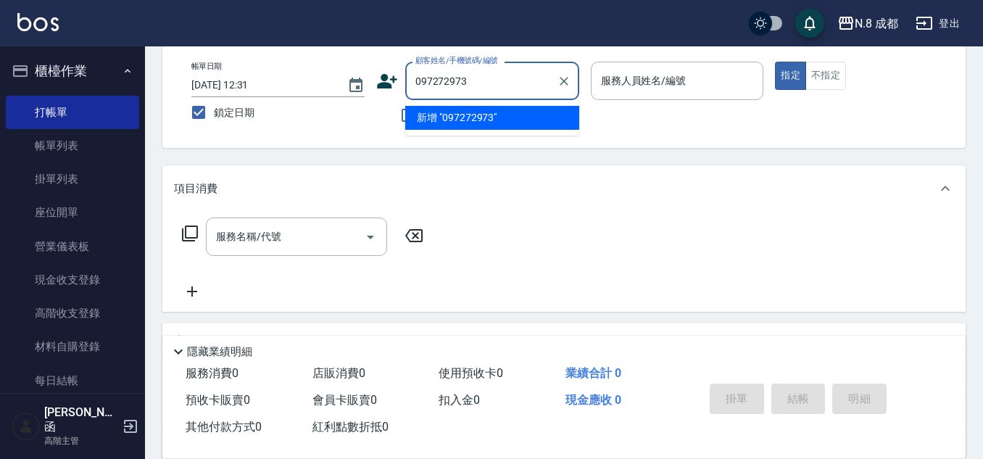
type input "0972729739"
drag, startPoint x: 487, startPoint y: 80, endPoint x: 383, endPoint y: 86, distance: 104.6
click at [383, 86] on div "顧客姓名/手機號碼/編號 0972729739 顧客姓名/手機號碼/編號" at bounding box center [477, 81] width 203 height 38
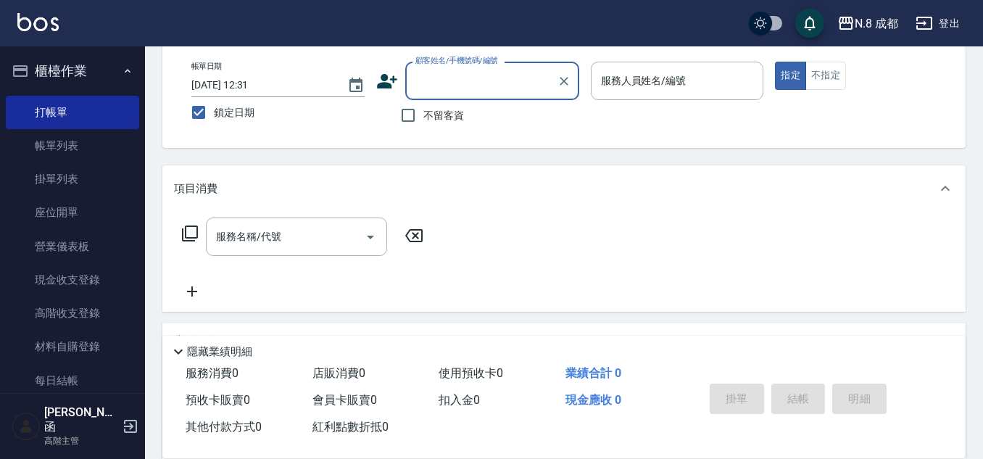
click at [386, 83] on icon at bounding box center [387, 81] width 20 height 14
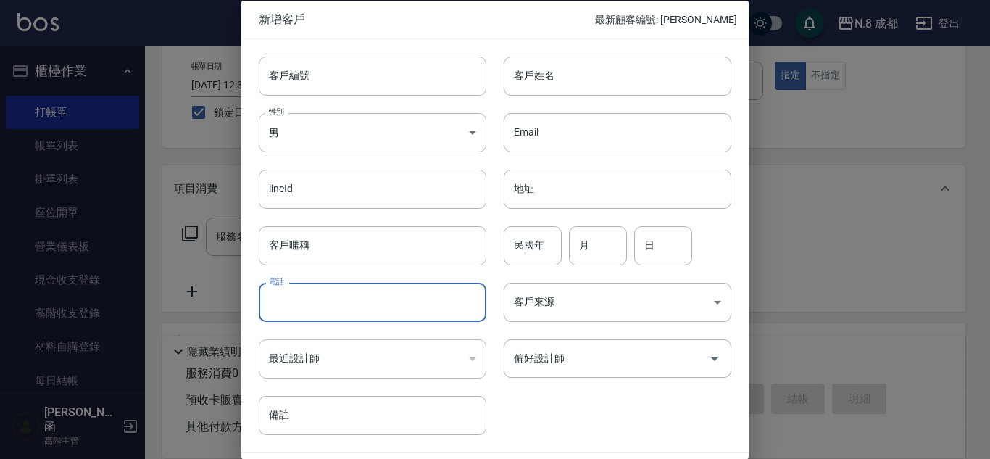
click at [323, 294] on input "電話" at bounding box center [373, 302] width 228 height 39
paste input "0972729739"
type input "0972729739"
click at [541, 84] on input "客戶姓名" at bounding box center [618, 75] width 228 height 39
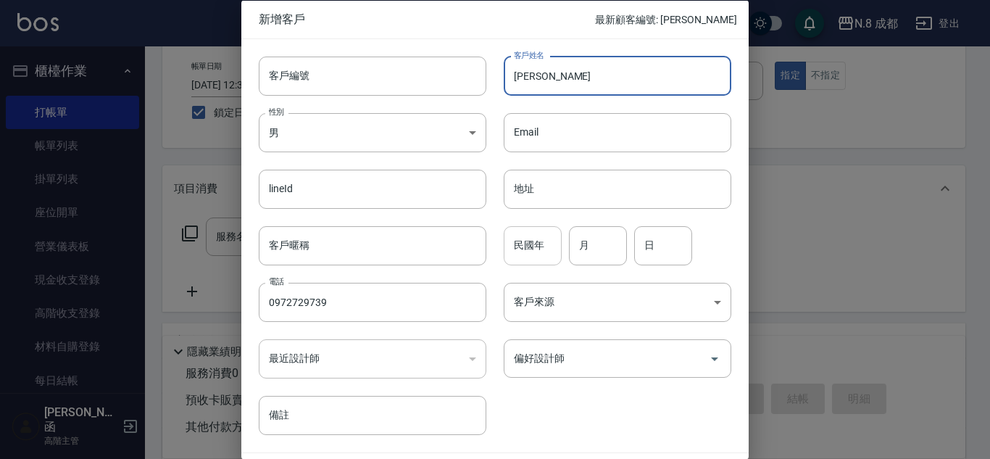
type input "[PERSON_NAME]"
click at [528, 253] on input "民國年" at bounding box center [533, 244] width 58 height 39
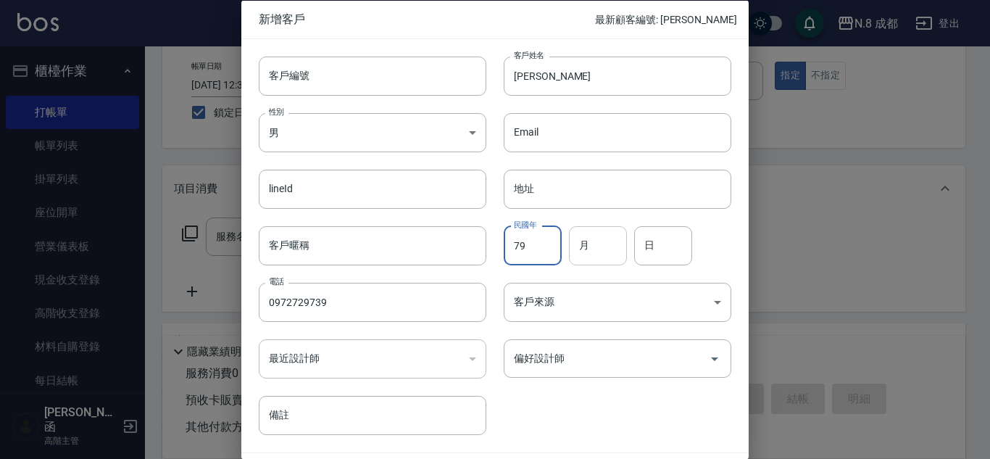
type input "79"
click at [605, 244] on input "月" at bounding box center [598, 244] width 58 height 39
type input "04"
click at [648, 241] on input "日" at bounding box center [663, 244] width 58 height 39
type input "17"
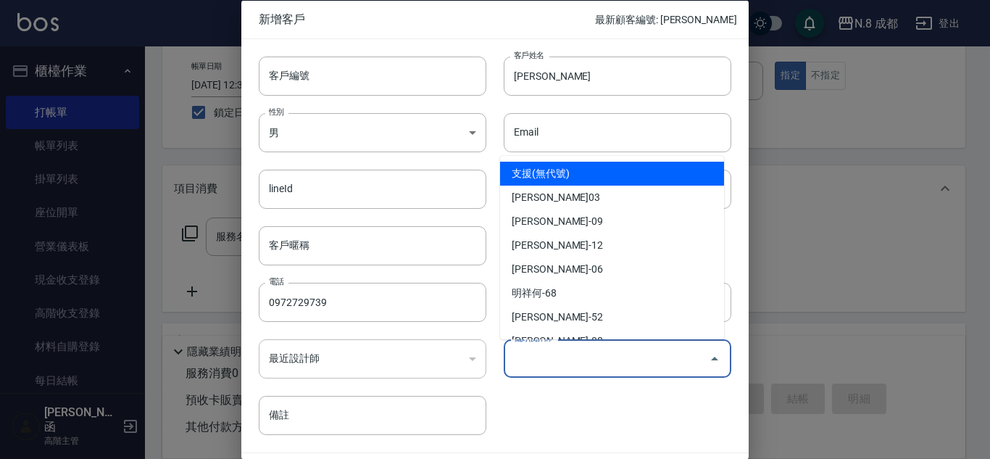
click at [597, 360] on input "偏好設計師" at bounding box center [606, 358] width 193 height 25
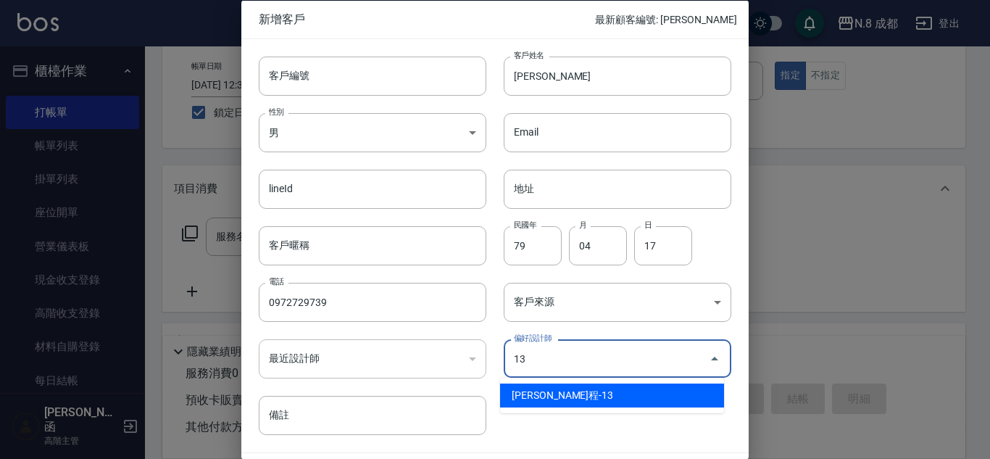
click at [597, 399] on li "[PERSON_NAME]程-13" at bounding box center [612, 395] width 224 height 24
type input "[PERSON_NAME]程"
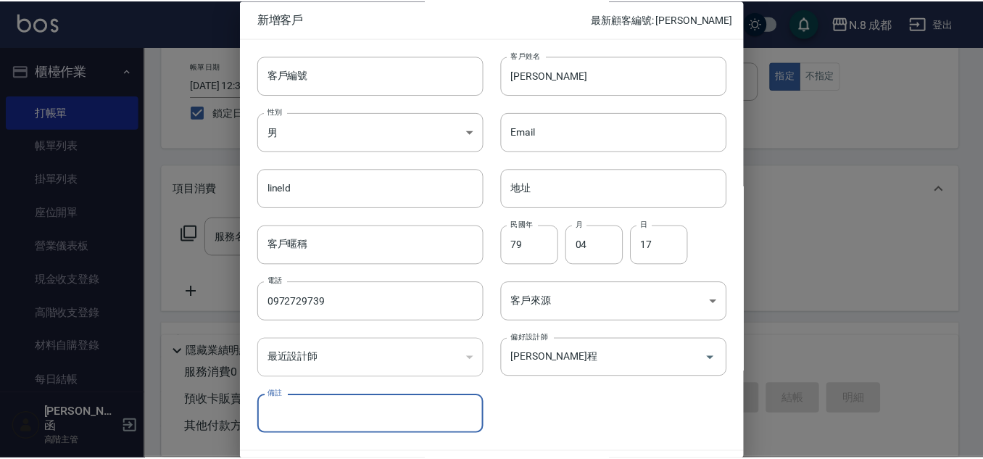
scroll to position [43, 0]
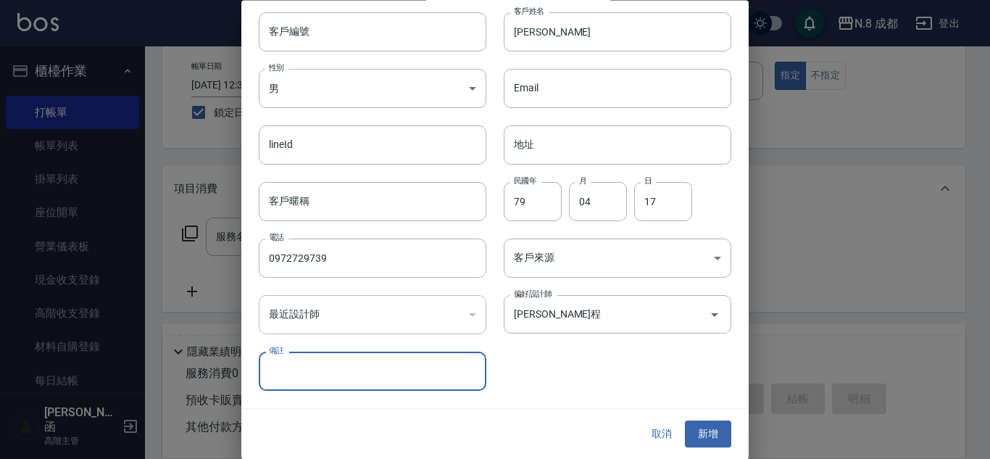
click at [698, 430] on button "新增" at bounding box center [708, 434] width 46 height 27
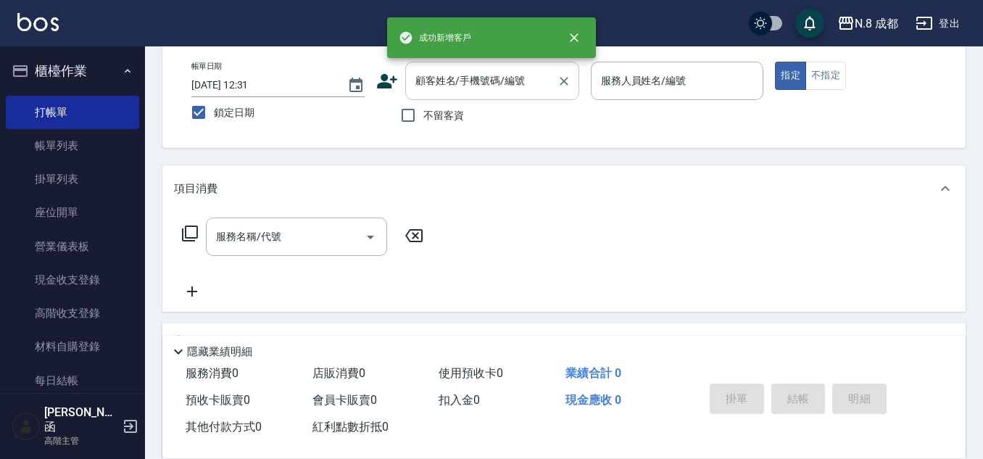
click at [457, 94] on div "顧客姓名/手機號碼/編號" at bounding box center [492, 81] width 174 height 38
paste input "0972729739"
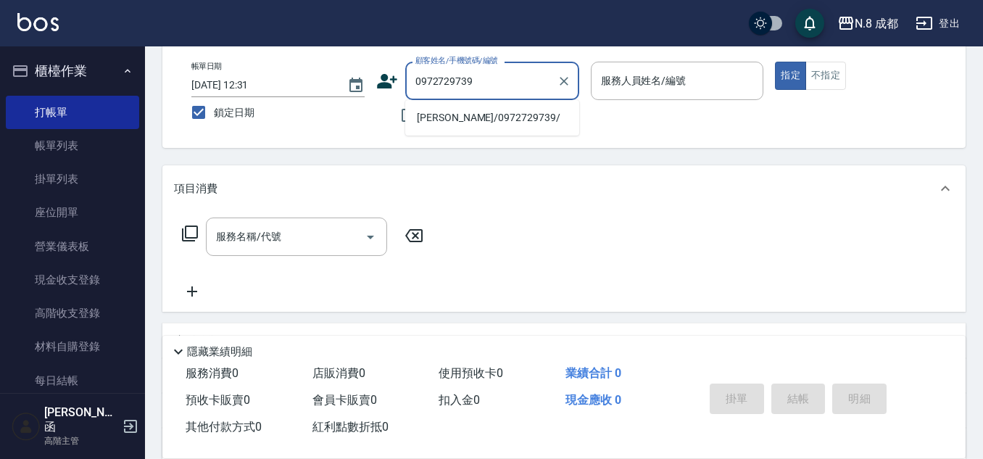
click at [473, 117] on li "[PERSON_NAME]/0972729739/" at bounding box center [492, 118] width 174 height 24
type input "[PERSON_NAME]/0972729739/"
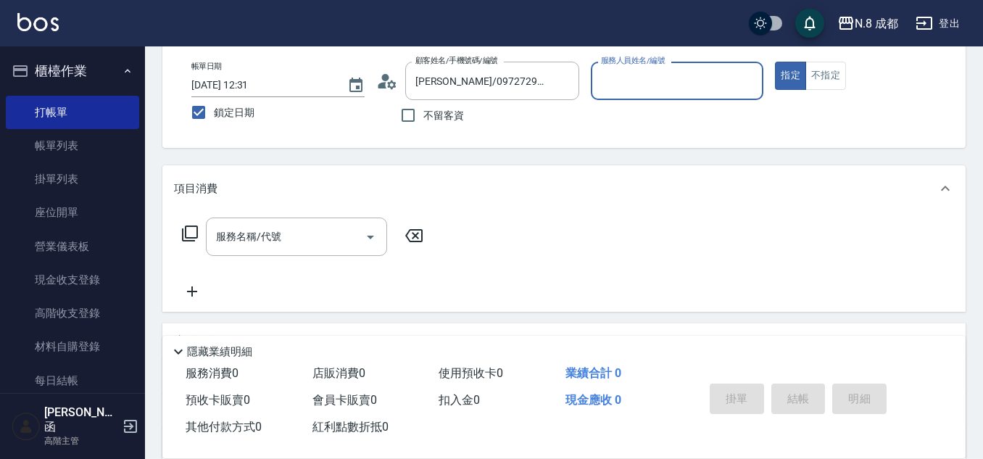
type input "[PERSON_NAME]程-13"
click at [287, 243] on input "服務名稱/代號" at bounding box center [285, 236] width 146 height 25
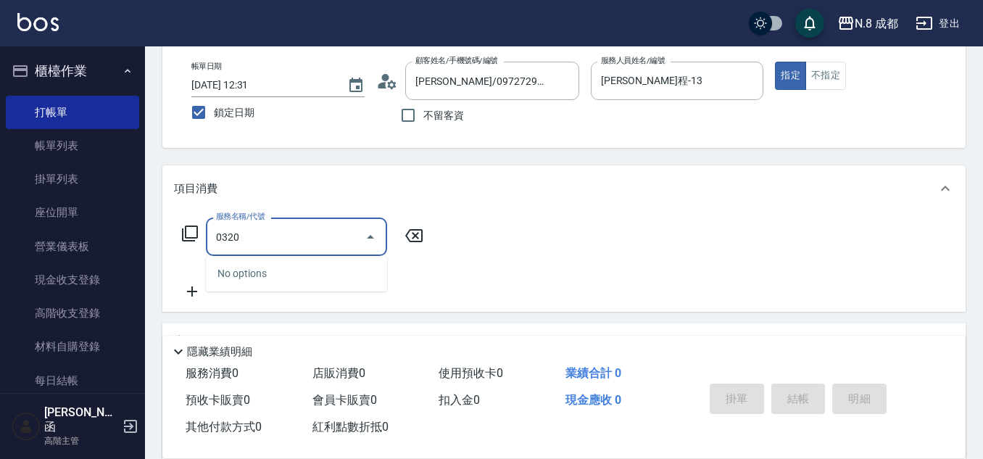
drag, startPoint x: 280, startPoint y: 241, endPoint x: 138, endPoint y: 252, distance: 142.5
click at [134, 251] on div "N.8 成都 登出 櫃檯作業 打帳單 帳單列表 掛單列表 座位開單 營業儀表板 現金收支登錄 高階收支登錄 材料自購登錄 每日結帳 排班表 現場電腦打卡 掃碼…" at bounding box center [491, 282] width 983 height 709
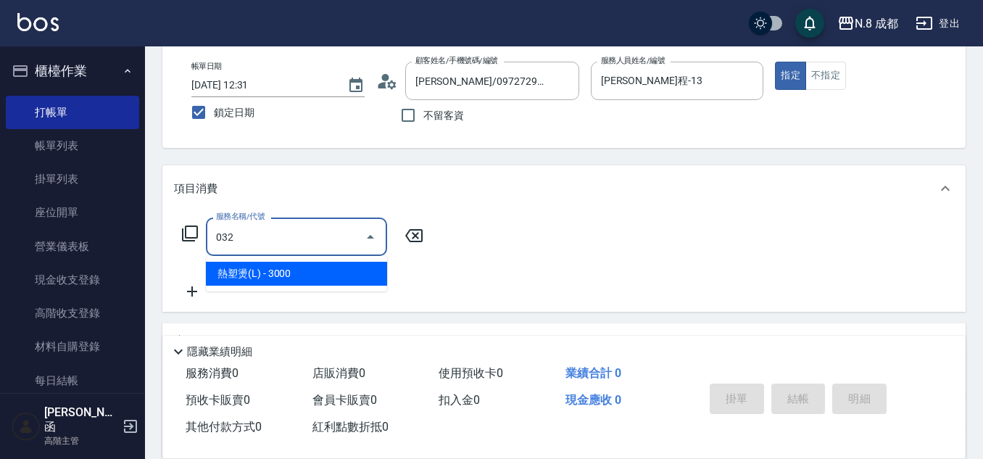
drag, startPoint x: 288, startPoint y: 278, endPoint x: 444, endPoint y: 248, distance: 159.4
click at [283, 270] on span "熱塑燙(L) - 3000" at bounding box center [296, 274] width 181 height 24
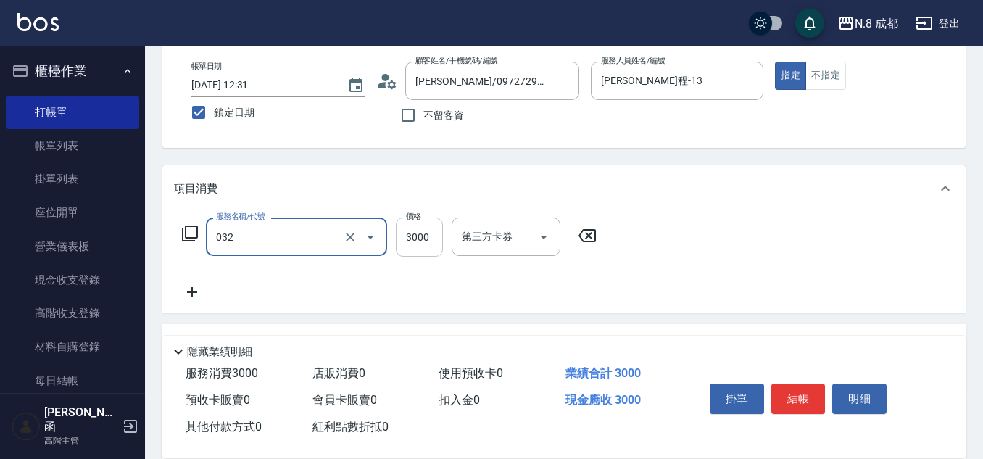
type input "熱塑燙(L)(032)"
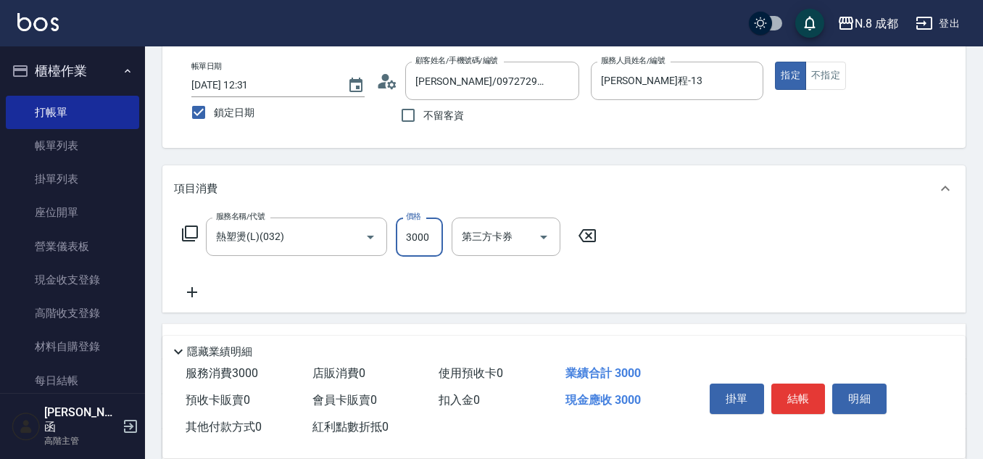
click at [425, 237] on input "3000" at bounding box center [419, 236] width 47 height 39
type input "3500"
click at [186, 292] on icon at bounding box center [192, 291] width 36 height 17
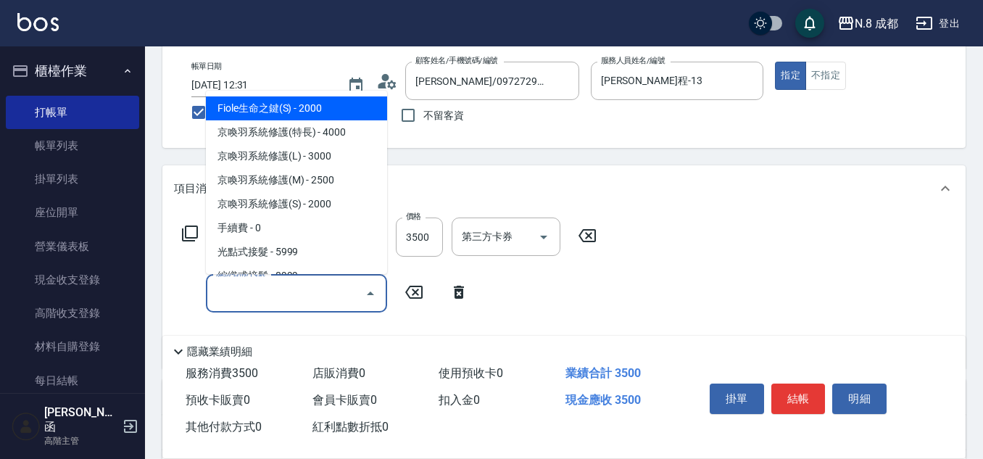
click at [238, 294] on input "服務名稱/代號" at bounding box center [285, 293] width 146 height 25
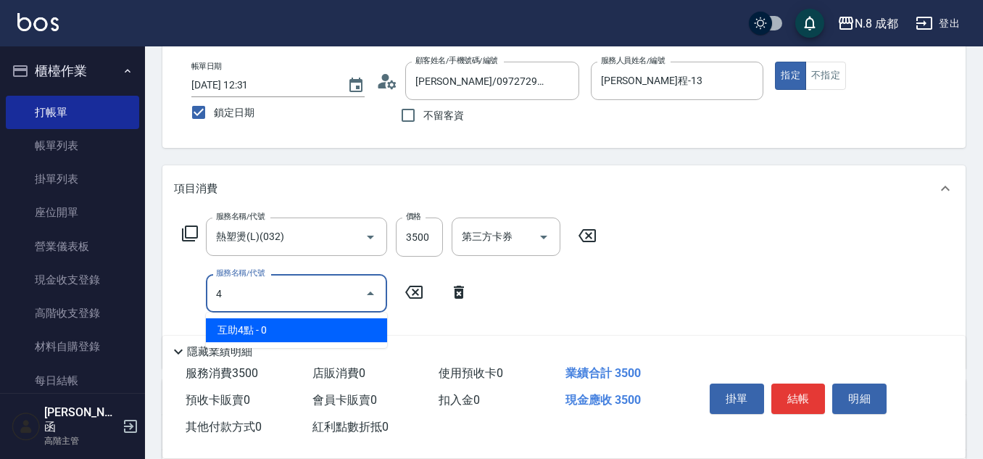
click at [244, 338] on span "互助4點 - 0" at bounding box center [296, 330] width 181 height 24
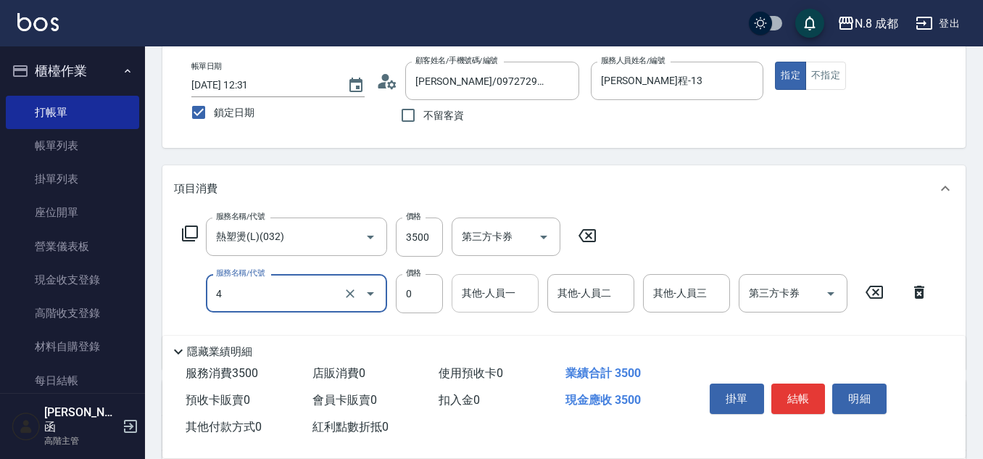
type input "互助4點(4)"
click at [476, 300] on input "其他-人員一" at bounding box center [495, 293] width 74 height 25
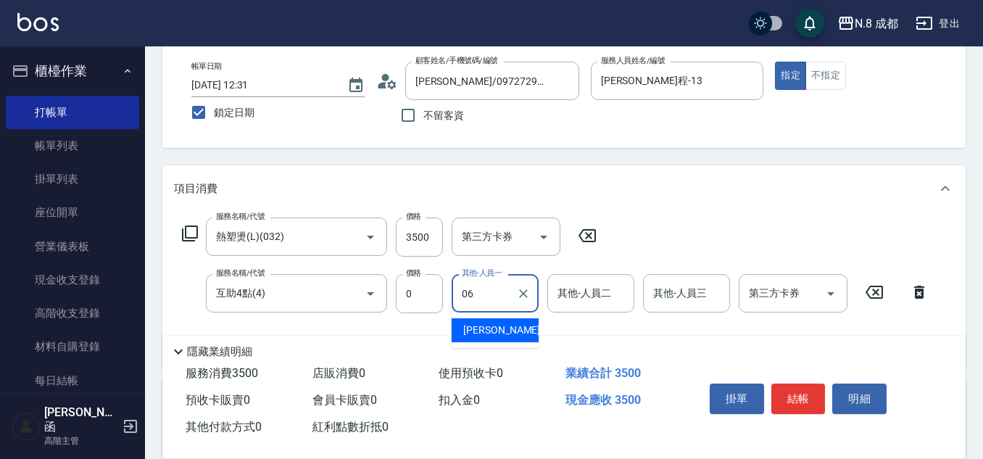
click at [491, 331] on span "[PERSON_NAME] -06" at bounding box center [508, 330] width 91 height 15
type input "[PERSON_NAME]-06"
click at [793, 389] on button "結帳" at bounding box center [798, 398] width 54 height 30
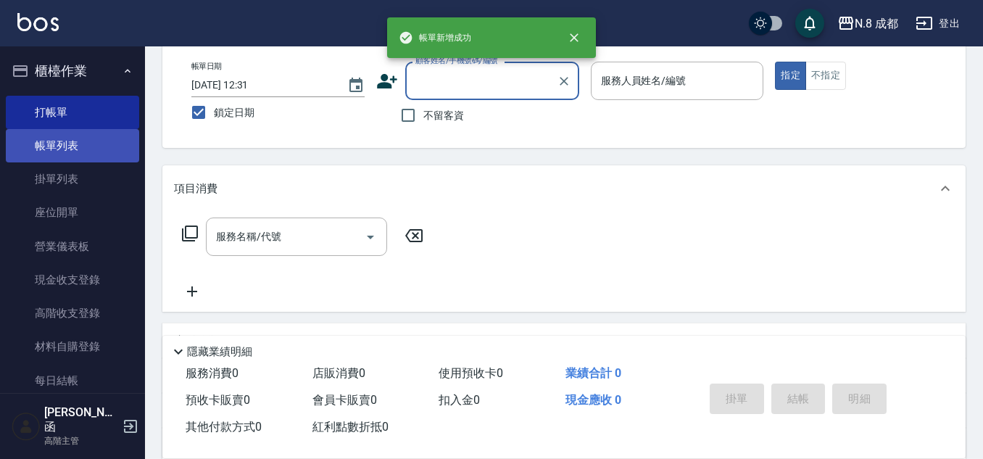
click at [99, 146] on link "帳單列表" at bounding box center [72, 145] width 133 height 33
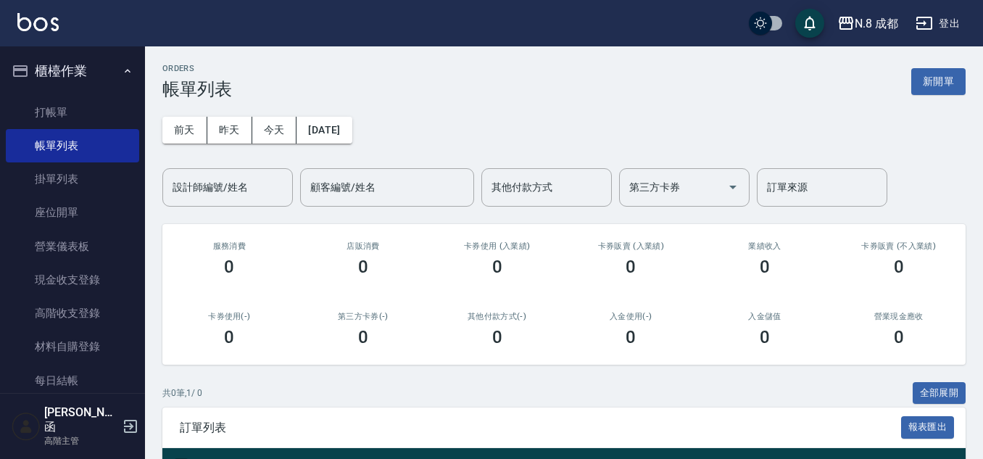
click at [937, 96] on div "ORDERS 帳單列表 新開單" at bounding box center [563, 82] width 803 height 36
click at [937, 87] on button "新開單" at bounding box center [938, 81] width 54 height 27
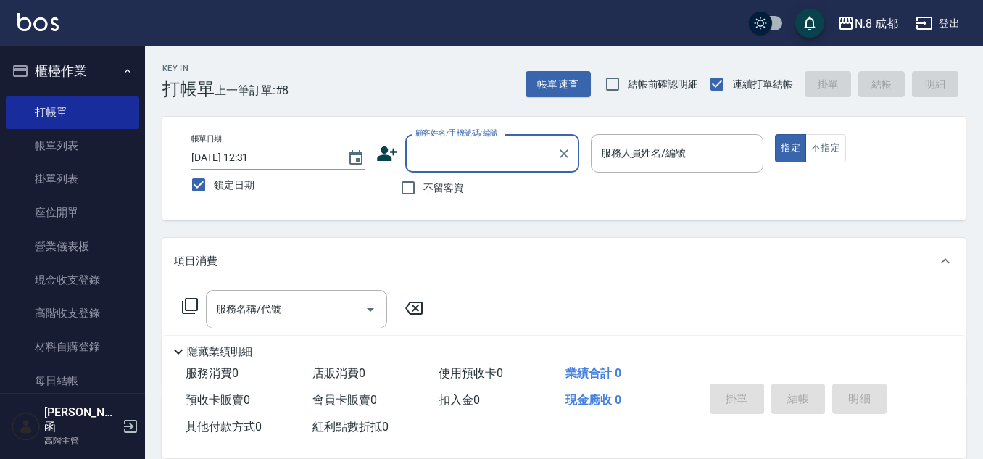
click at [445, 150] on input "顧客姓名/手機號碼/編號" at bounding box center [481, 153] width 139 height 25
click at [466, 196] on li "鄧安峪/0966496625/" at bounding box center [492, 190] width 174 height 24
type input "鄧安峪/0966496625/"
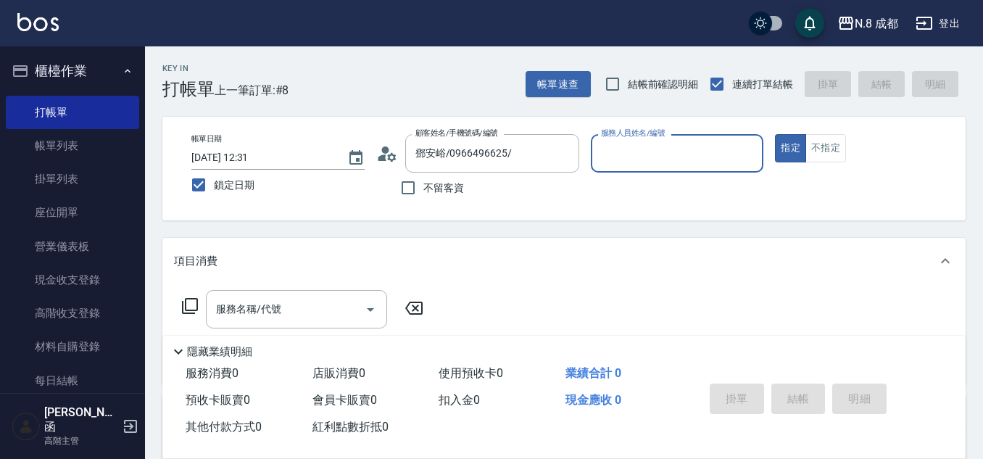
type input "[PERSON_NAME]程-13"
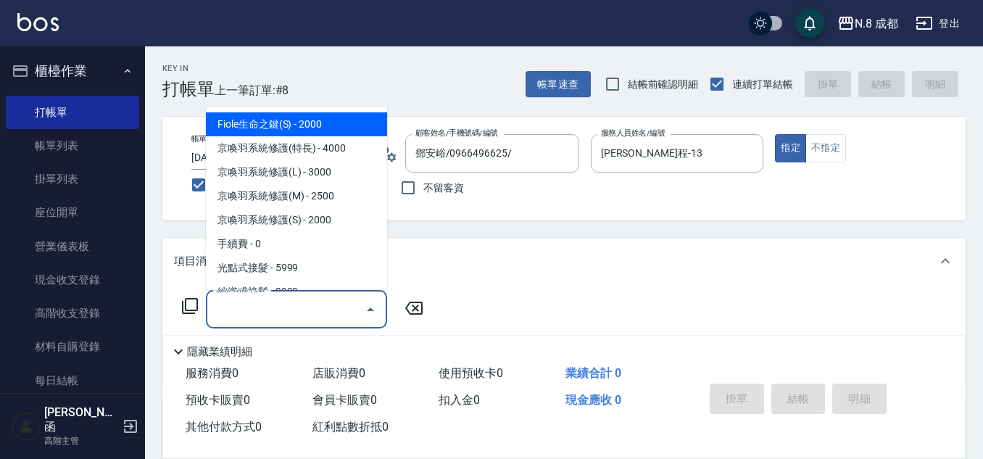
click at [296, 308] on input "服務名稱/代號" at bounding box center [285, 308] width 146 height 25
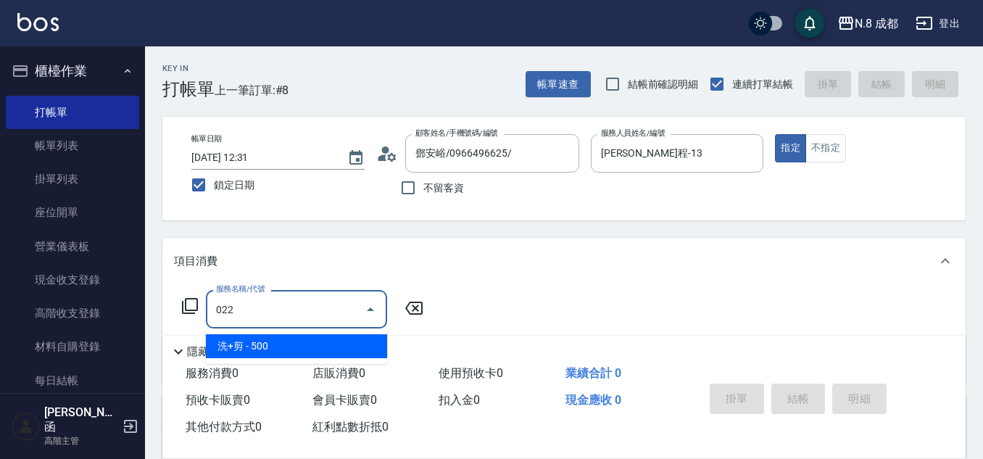
click at [273, 339] on span "洗+剪 - 500" at bounding box center [296, 346] width 181 height 24
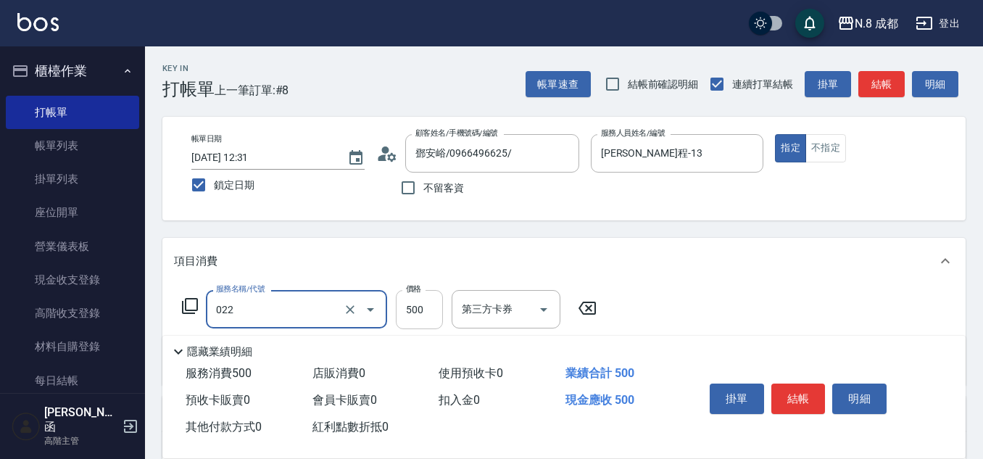
type input "洗+剪(022)"
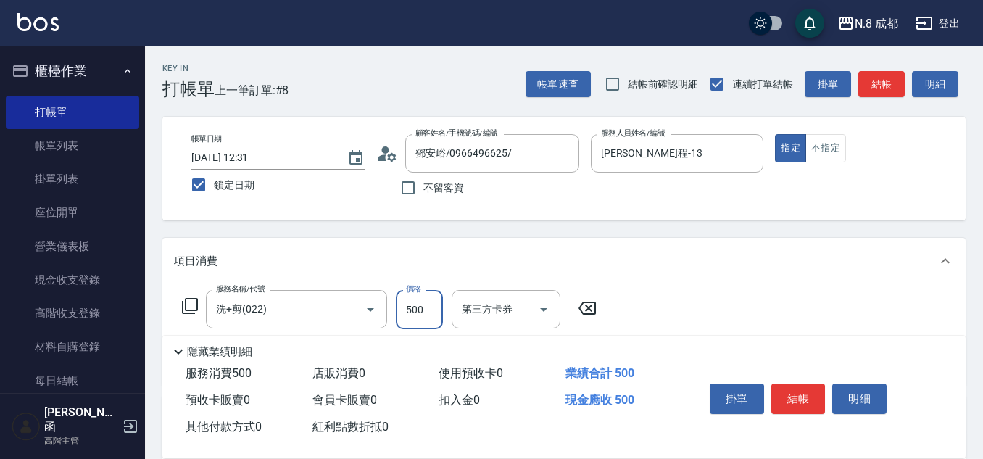
click at [419, 316] on input "500" at bounding box center [419, 309] width 47 height 39
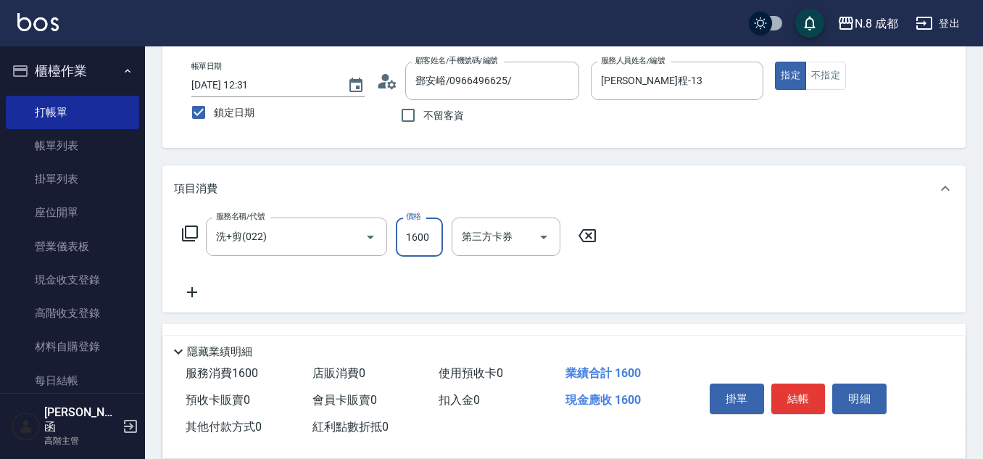
type input "1600"
click at [187, 291] on icon at bounding box center [192, 291] width 36 height 17
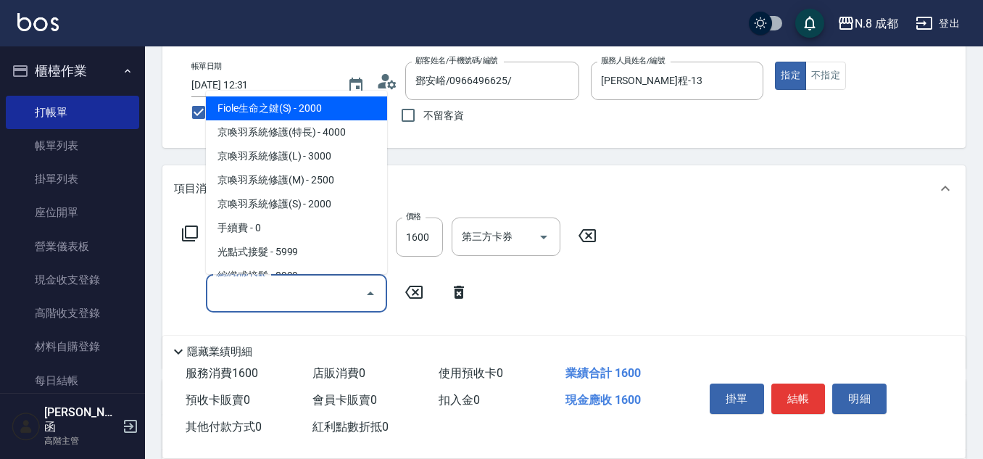
click at [258, 301] on input "服務名稱/代號" at bounding box center [285, 293] width 146 height 25
click at [270, 99] on span "互助3點 - 0" at bounding box center [296, 108] width 181 height 24
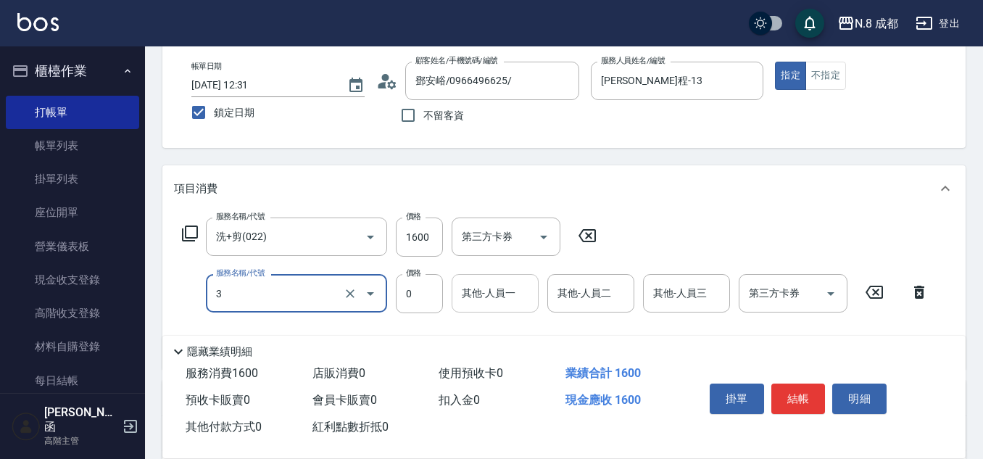
type input "互助3點(3)"
click at [492, 301] on input "其他-人員一" at bounding box center [495, 293] width 74 height 25
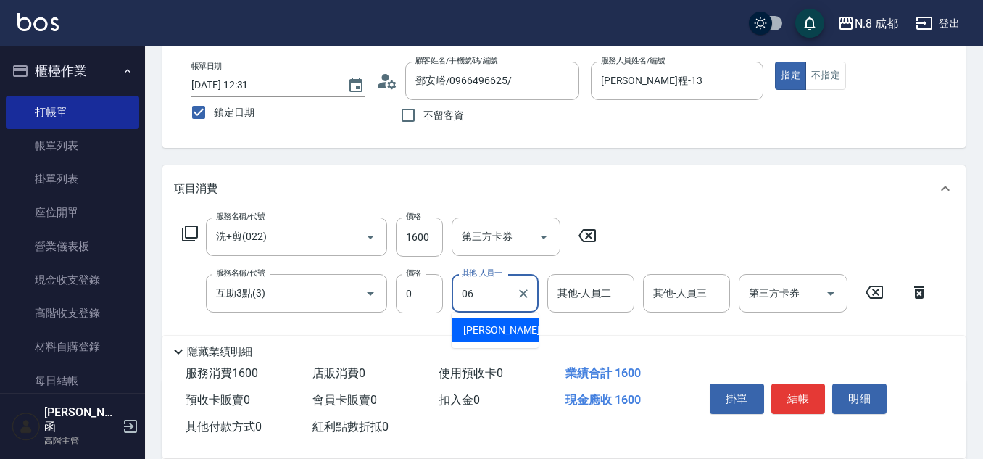
click at [497, 329] on span "[PERSON_NAME] -06" at bounding box center [508, 330] width 91 height 15
type input "[PERSON_NAME]-06"
click at [789, 396] on button "結帳" at bounding box center [798, 398] width 54 height 30
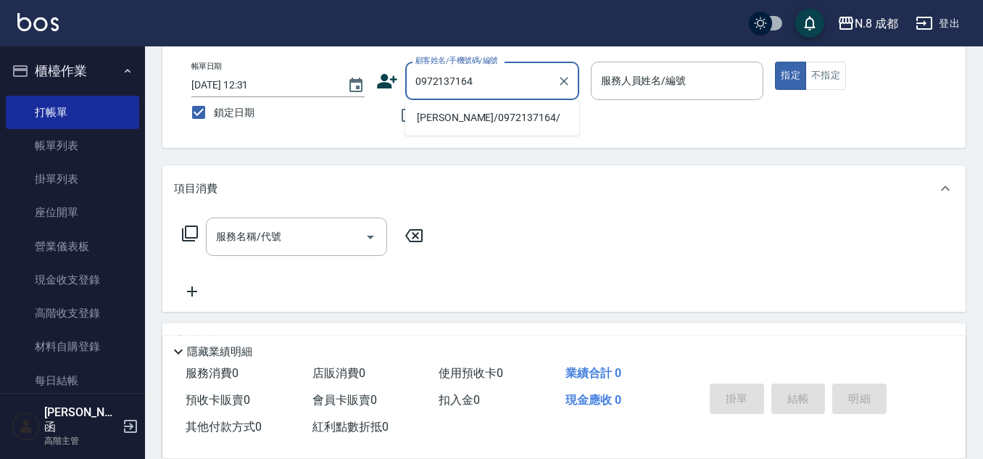
click at [489, 115] on li "[PERSON_NAME]/0972137164/" at bounding box center [492, 118] width 174 height 24
type input "[PERSON_NAME]/0972137164/"
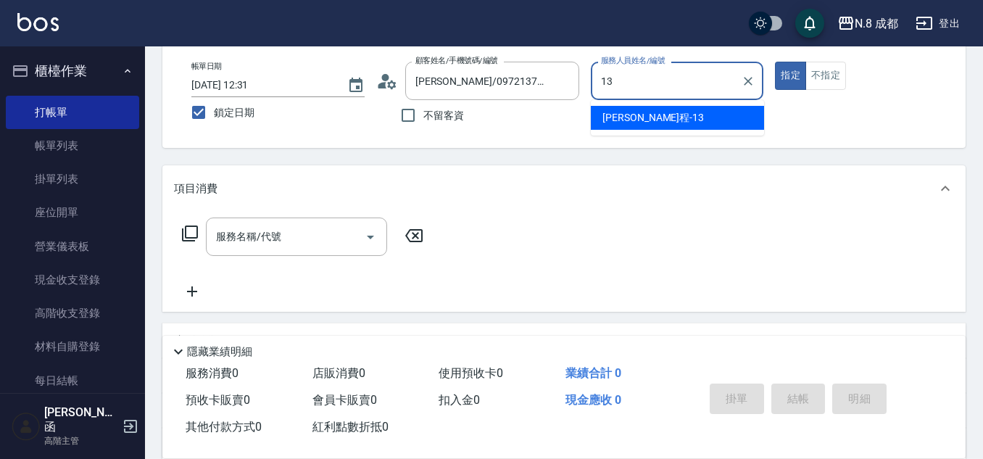
click at [625, 116] on span "[PERSON_NAME]程 -13" at bounding box center [652, 117] width 101 height 15
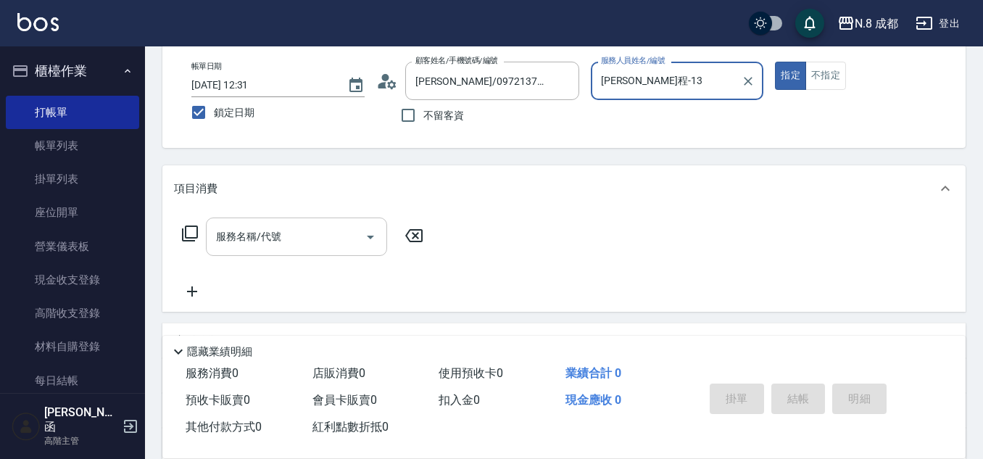
type input "[PERSON_NAME]程-13"
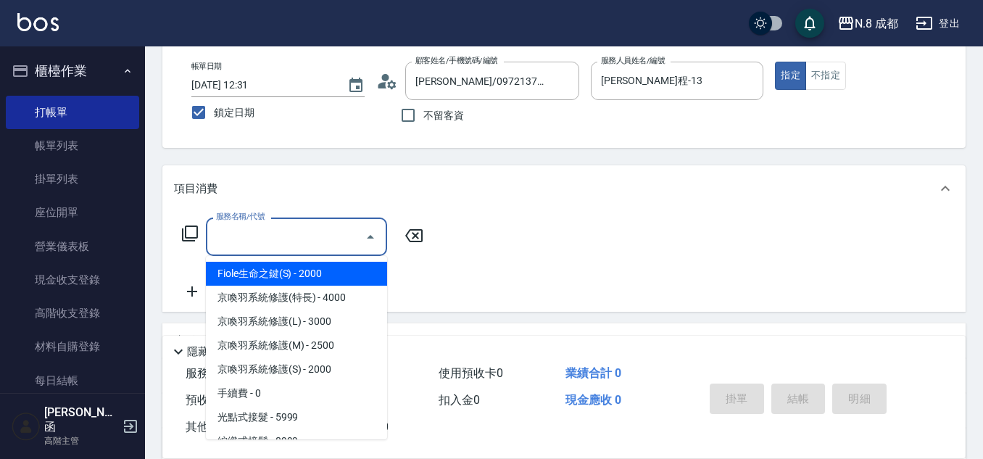
click at [291, 233] on input "服務名稱/代號" at bounding box center [285, 236] width 146 height 25
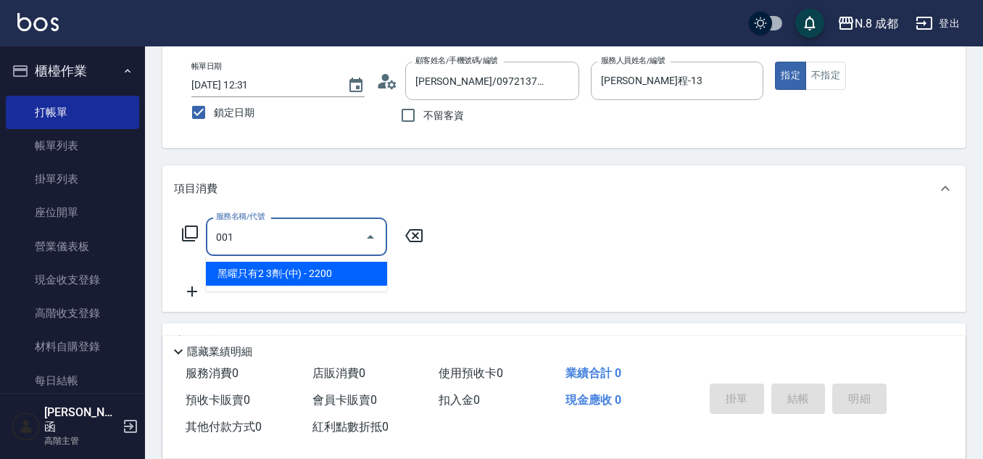
click at [310, 266] on span "黑曜只有2 3劑-(中) - 2200" at bounding box center [296, 274] width 181 height 24
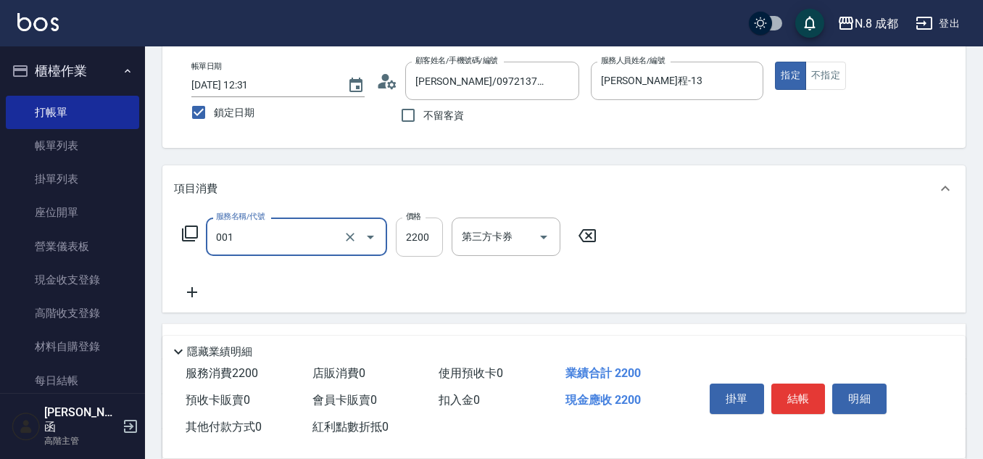
type input "黑曜只有2 3劑-(中)(001)"
click at [439, 230] on input "2200" at bounding box center [419, 236] width 47 height 39
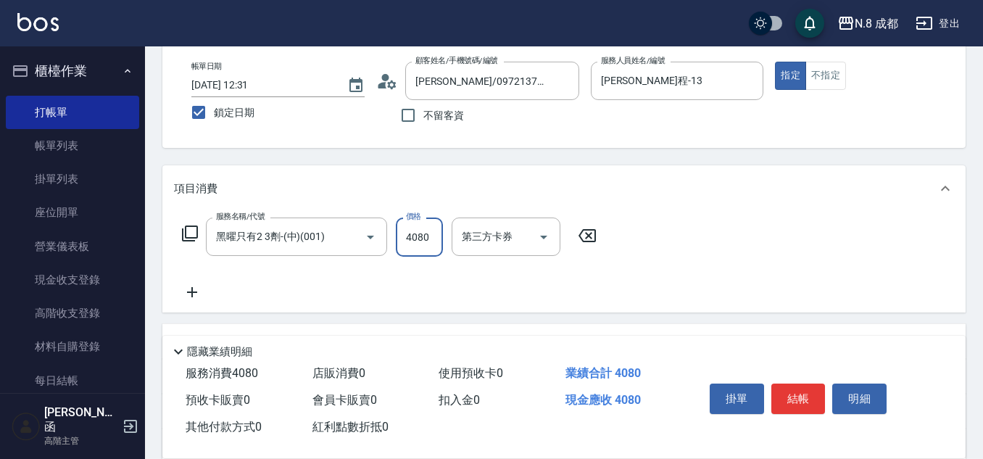
type input "4080"
click at [196, 291] on icon at bounding box center [192, 291] width 36 height 17
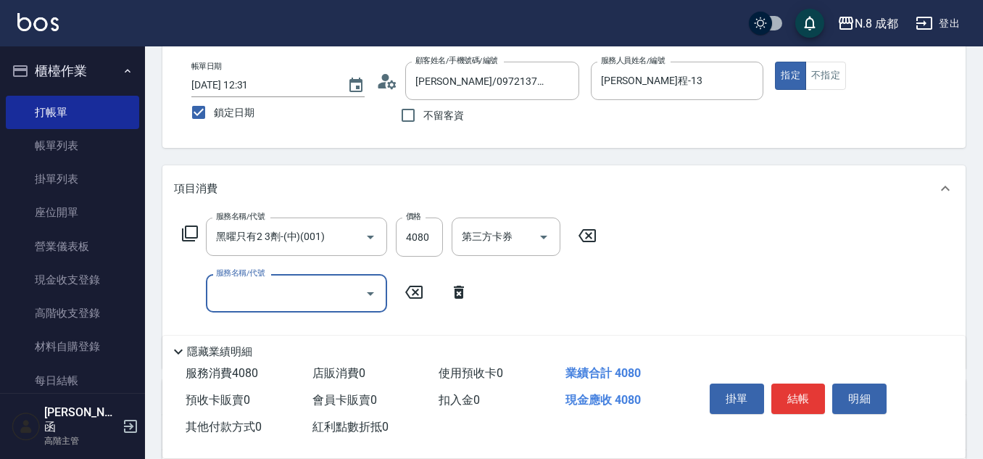
click at [267, 291] on input "服務名稱/代號" at bounding box center [285, 293] width 146 height 25
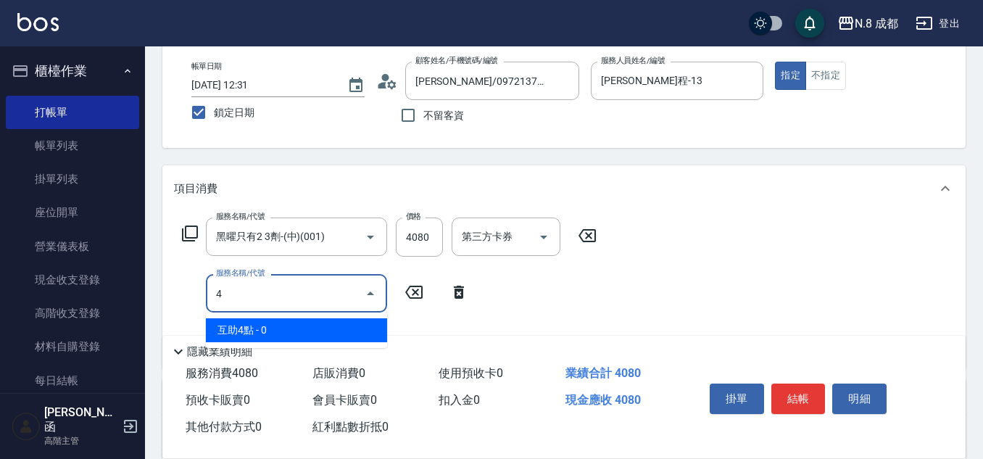
click at [278, 327] on span "互助4點 - 0" at bounding box center [296, 330] width 181 height 24
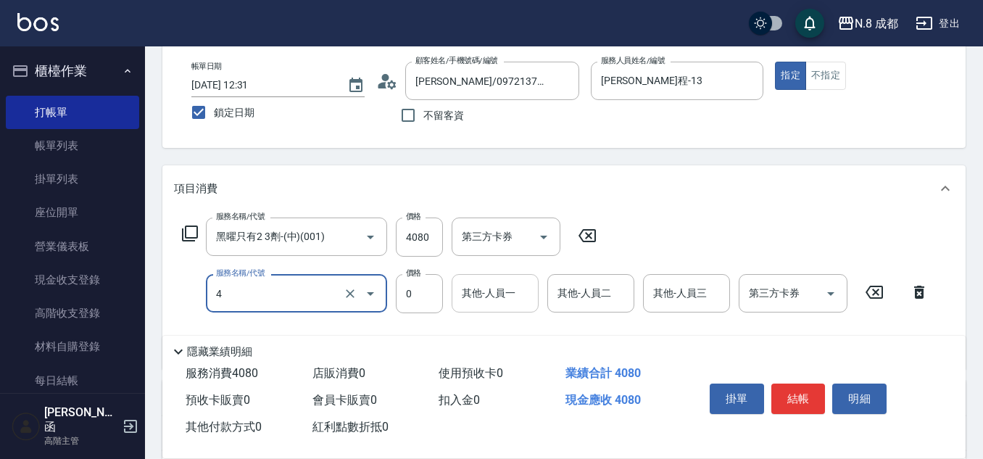
type input "互助4點(4)"
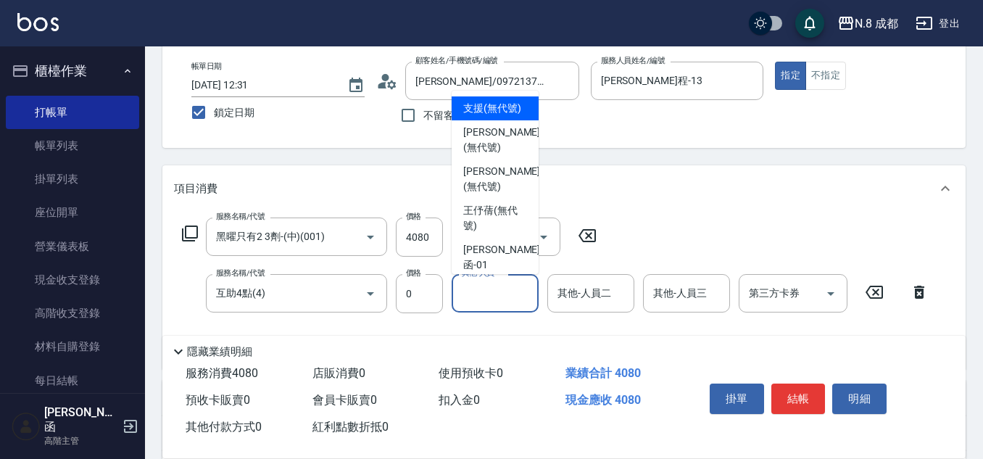
click at [486, 298] on input "其他-人員一" at bounding box center [495, 293] width 74 height 25
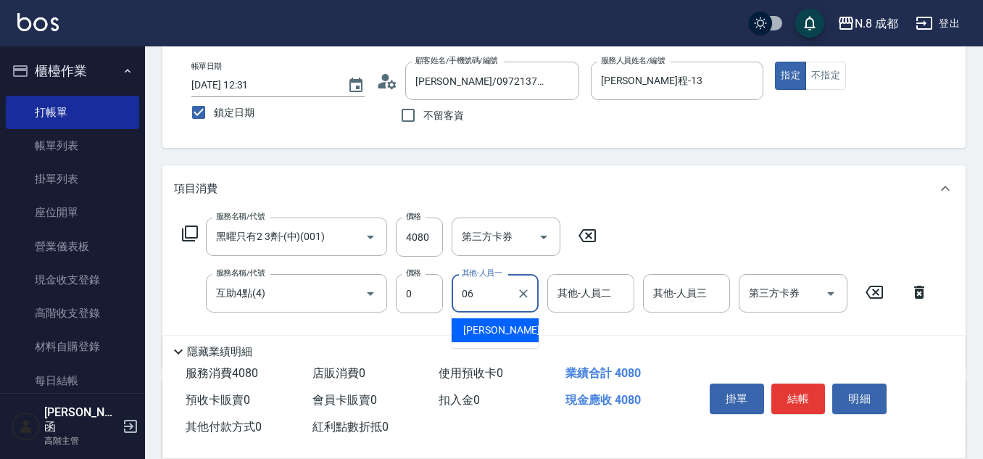
drag, startPoint x: 507, startPoint y: 331, endPoint x: 497, endPoint y: 323, distance: 12.9
click at [506, 331] on span "[PERSON_NAME] -06" at bounding box center [508, 330] width 91 height 15
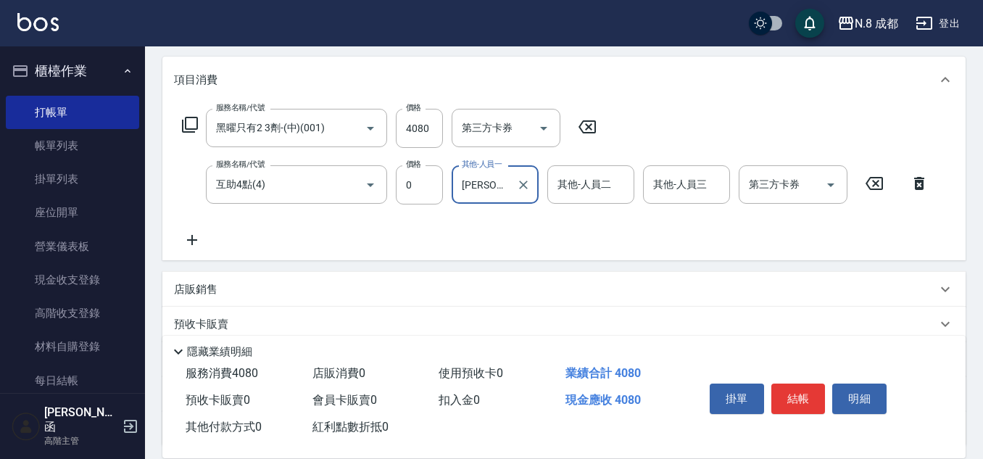
scroll to position [307, 0]
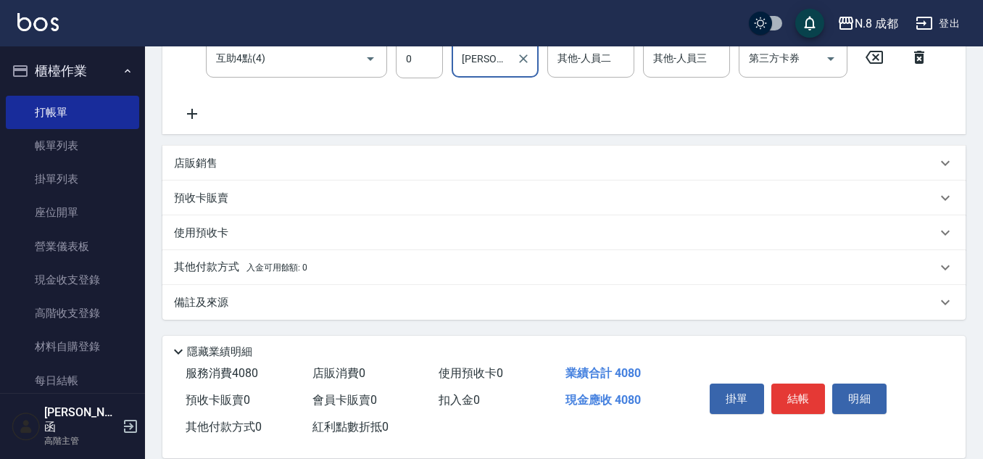
type input "[PERSON_NAME]-06"
click at [248, 271] on span "入金可用餘額: 0" at bounding box center [277, 267] width 62 height 10
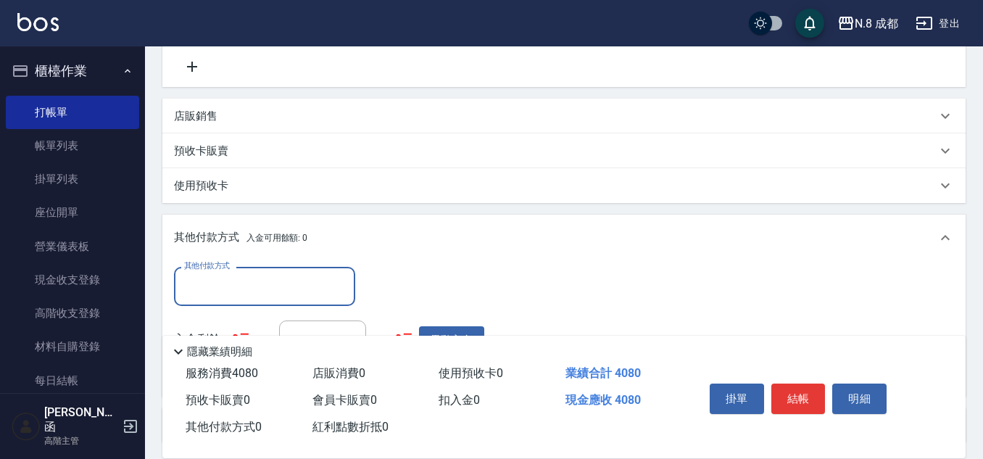
scroll to position [380, 0]
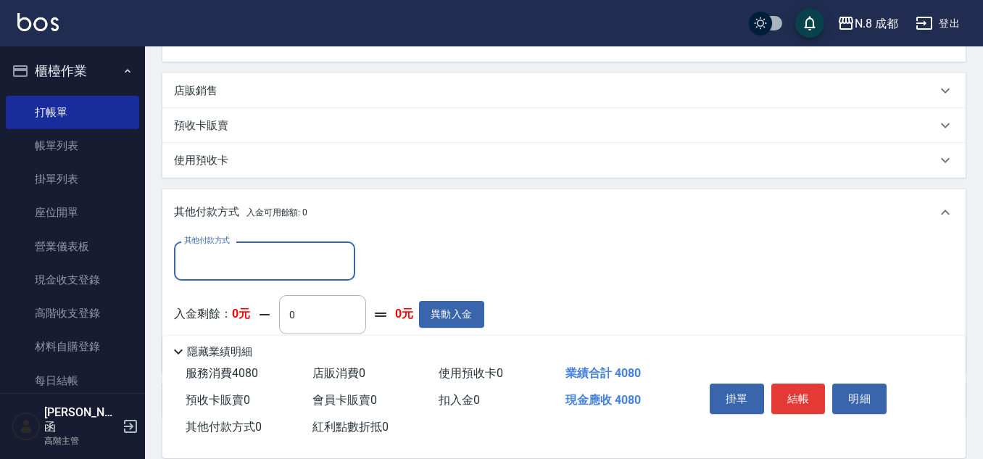
click at [244, 252] on input "其他付款方式" at bounding box center [265, 260] width 168 height 25
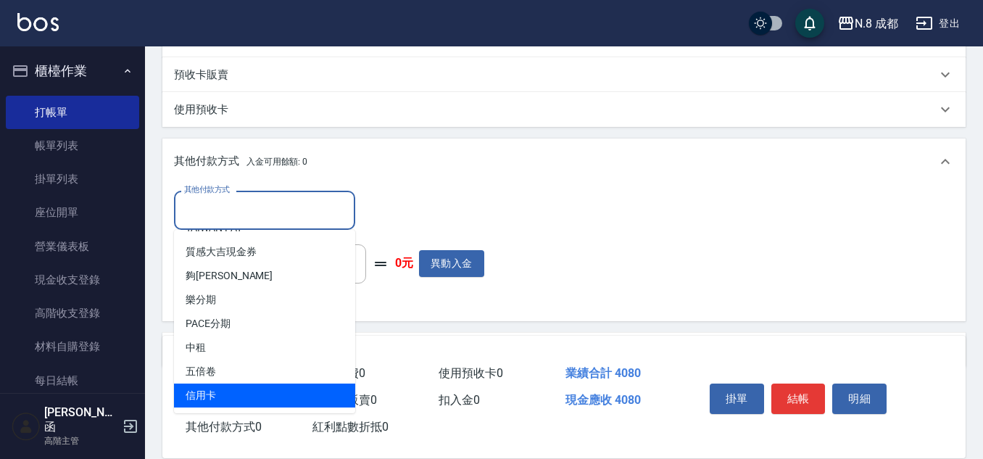
scroll to position [478, 0]
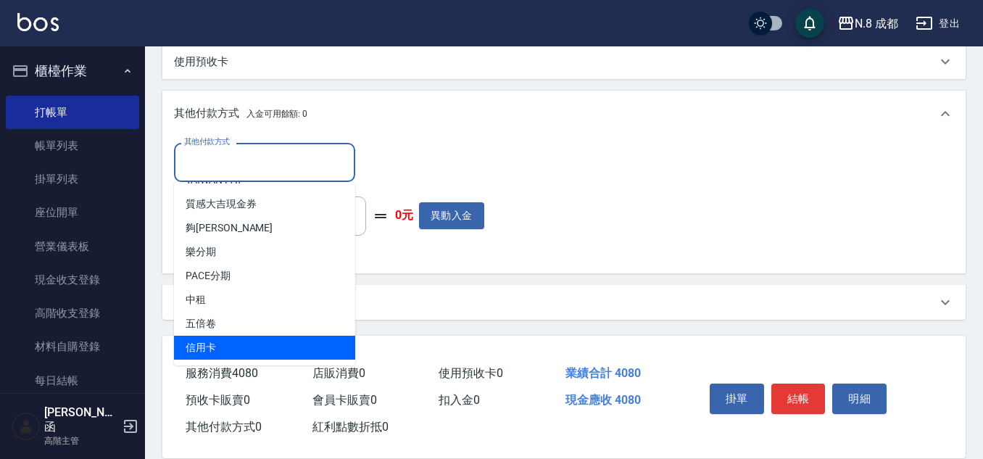
drag, startPoint x: 282, startPoint y: 342, endPoint x: 283, endPoint y: 311, distance: 31.2
click at [282, 341] on span "信用卡" at bounding box center [264, 348] width 181 height 24
type input "信用卡"
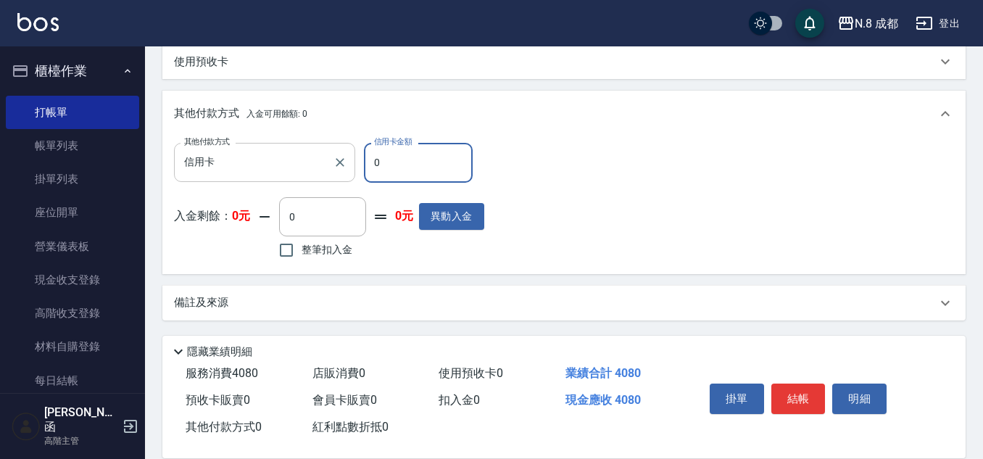
drag, startPoint x: 385, startPoint y: 160, endPoint x: 303, endPoint y: 152, distance: 82.4
click at [303, 152] on div "其他付款方式 信用卡 其他付款方式 信用卡金額 0 信用卡金額" at bounding box center [329, 162] width 310 height 39
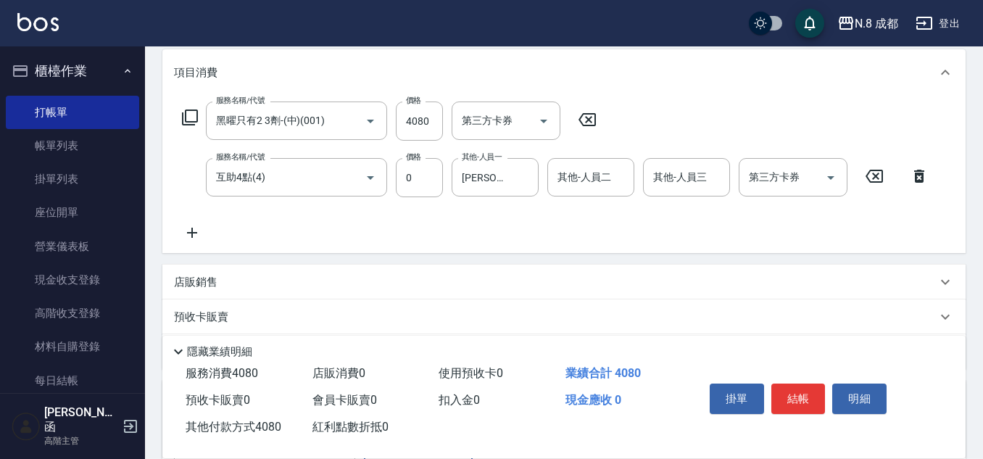
scroll to position [0, 0]
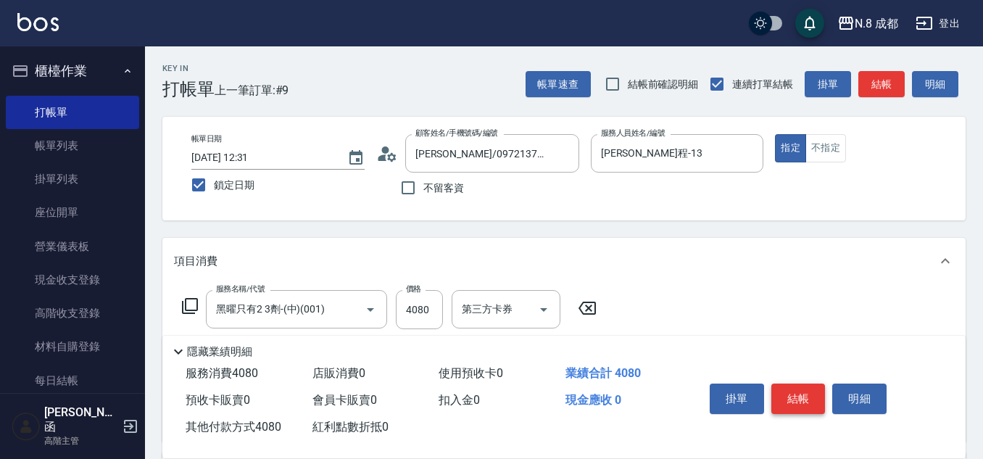
type input "4080"
click at [789, 397] on button "結帳" at bounding box center [798, 398] width 54 height 30
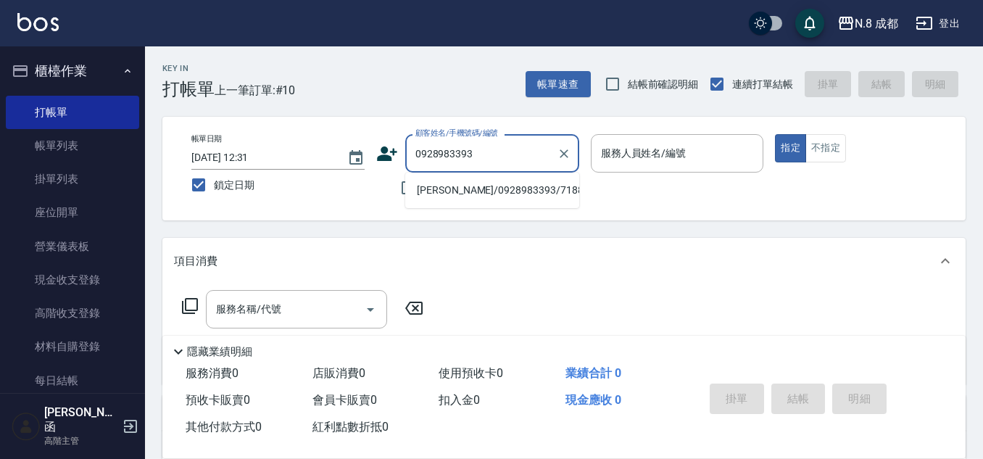
click at [477, 199] on li "[PERSON_NAME]/0928983393/718891" at bounding box center [492, 190] width 174 height 24
type input "[PERSON_NAME]/0928983393/718891"
type input "[PERSON_NAME]程-13"
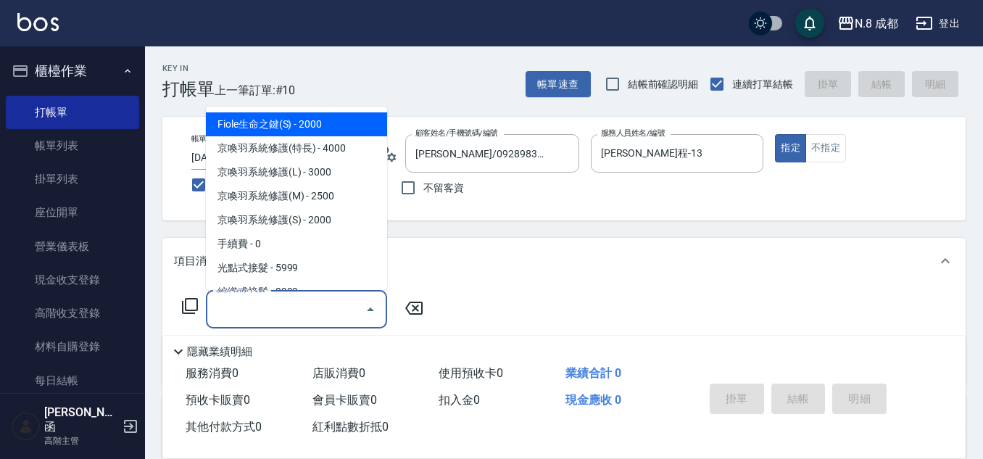
click at [296, 315] on input "服務名稱/代號" at bounding box center [285, 308] width 146 height 25
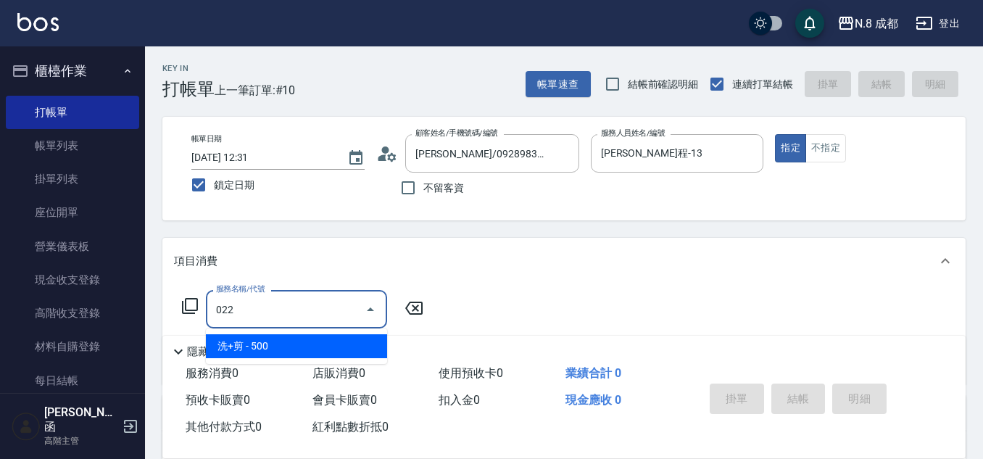
drag, startPoint x: 296, startPoint y: 344, endPoint x: 348, endPoint y: 327, distance: 54.8
click at [299, 344] on span "洗+剪 - 500" at bounding box center [296, 346] width 181 height 24
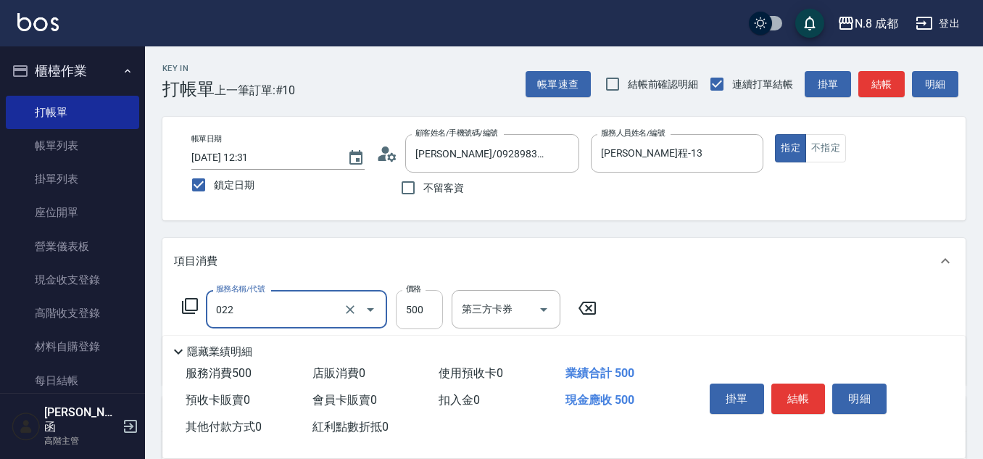
type input "洗+剪(022)"
click at [407, 312] on input "500" at bounding box center [419, 309] width 47 height 39
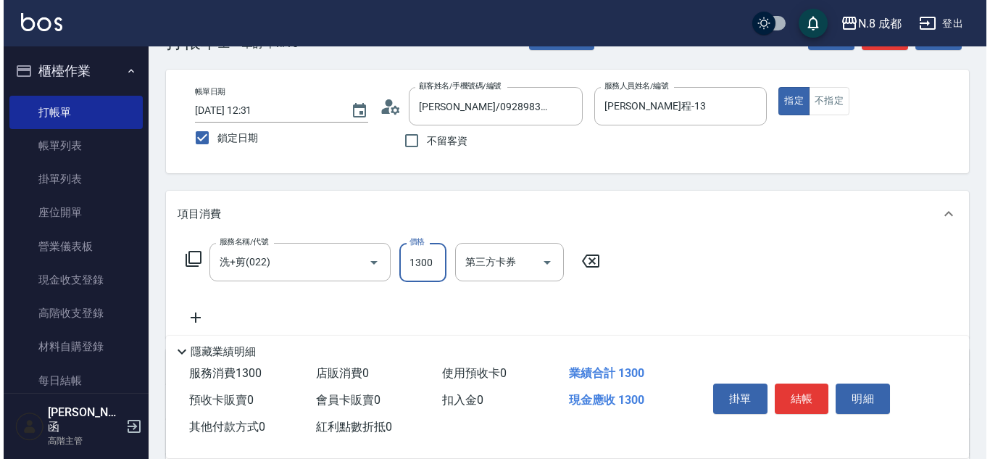
scroll to position [72, 0]
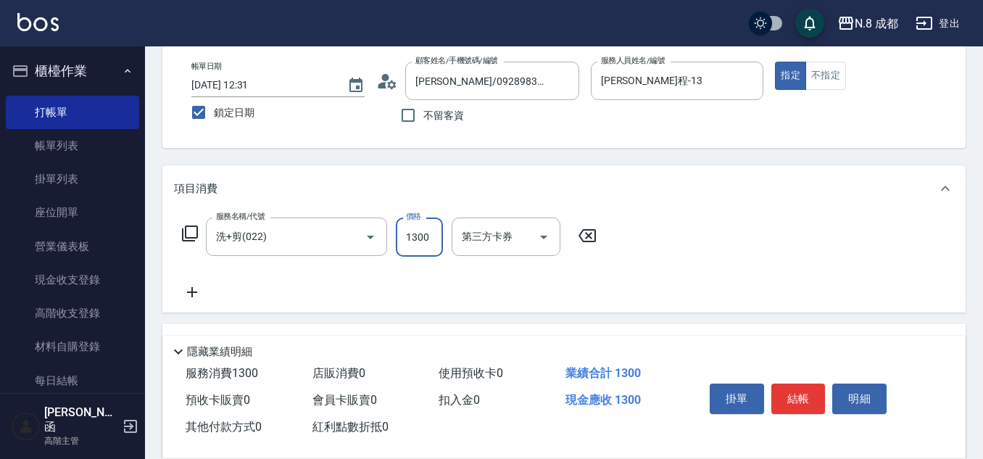
type input "1300"
click at [185, 292] on icon at bounding box center [192, 291] width 36 height 17
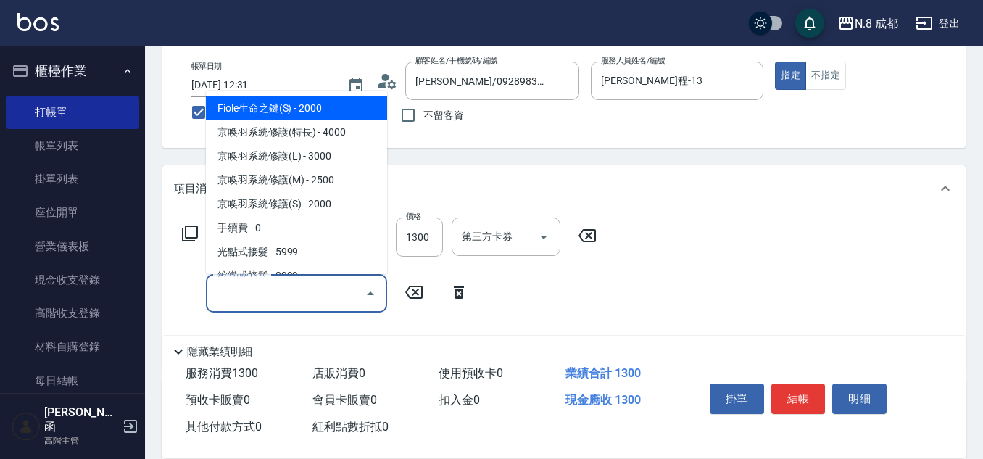
click at [244, 296] on input "服務名稱/代號" at bounding box center [285, 293] width 146 height 25
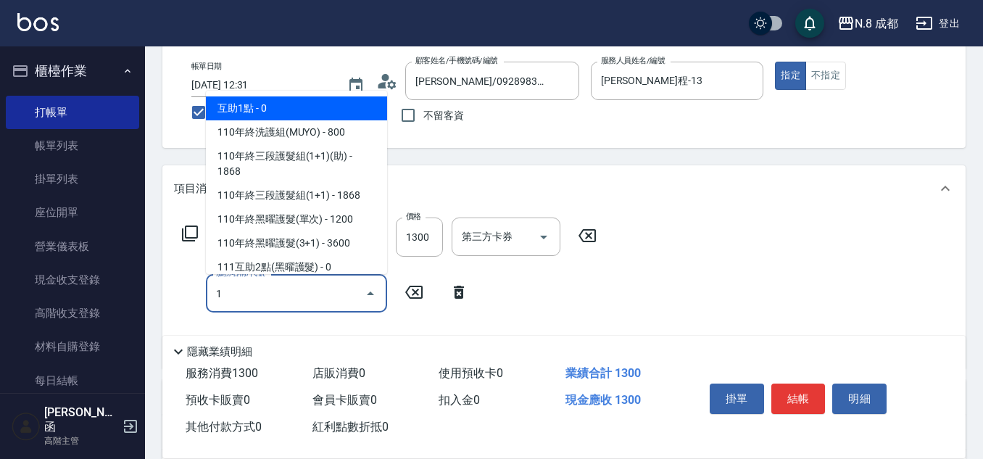
click at [282, 114] on span "互助1點 - 0" at bounding box center [296, 108] width 181 height 24
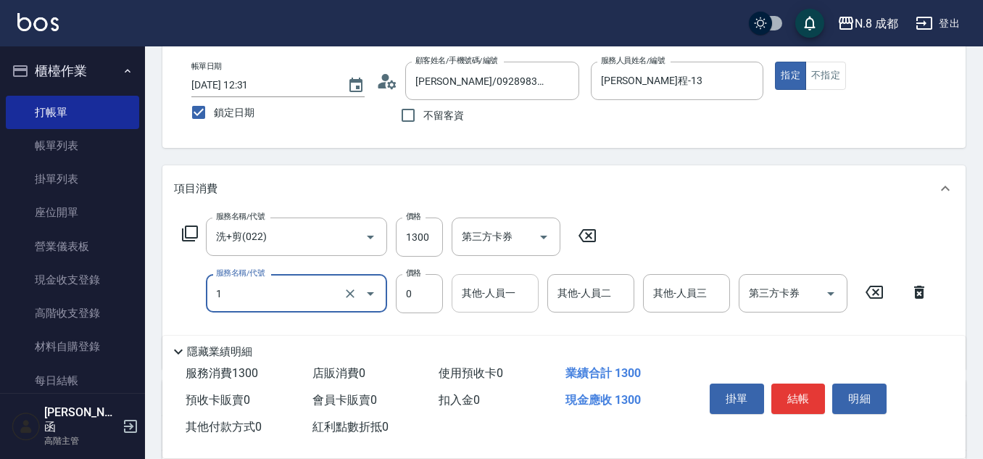
type input "互助1點(1)"
click at [486, 293] on div "其他-人員一 其他-人員一" at bounding box center [495, 293] width 87 height 38
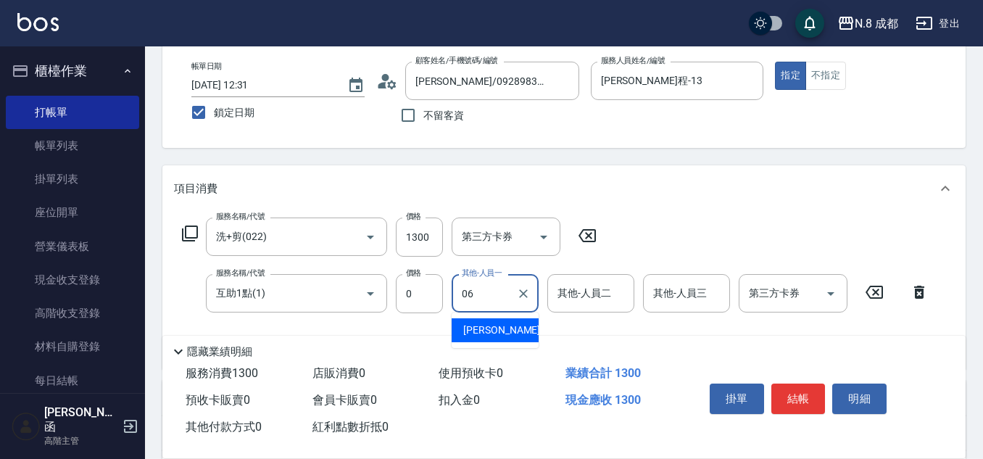
click at [505, 331] on span "[PERSON_NAME] -06" at bounding box center [508, 330] width 91 height 15
type input "[PERSON_NAME]-06"
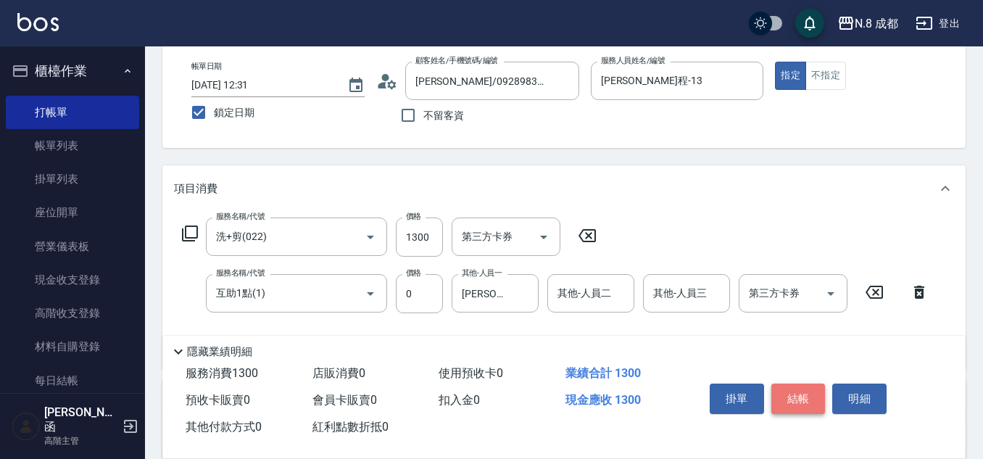
click at [797, 389] on button "結帳" at bounding box center [798, 398] width 54 height 30
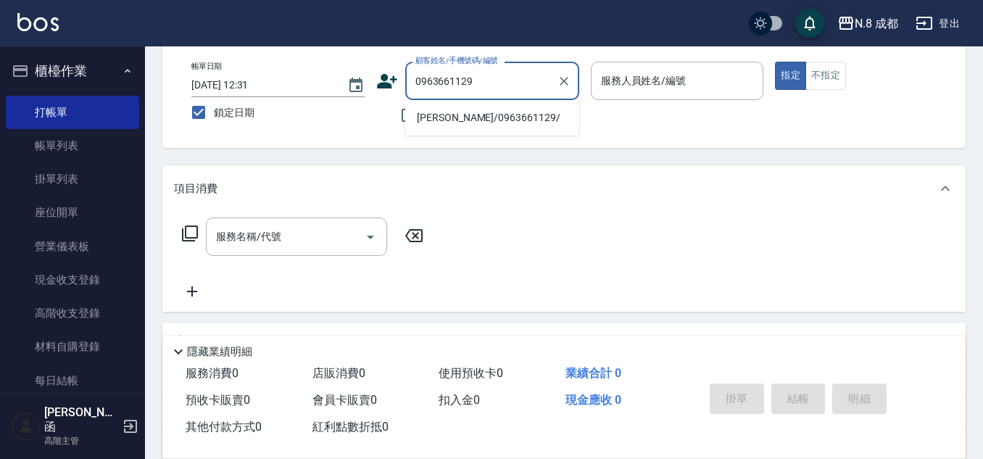
click at [452, 120] on li "[PERSON_NAME]/0963661129/" at bounding box center [492, 118] width 174 height 24
type input "[PERSON_NAME]/0963661129/"
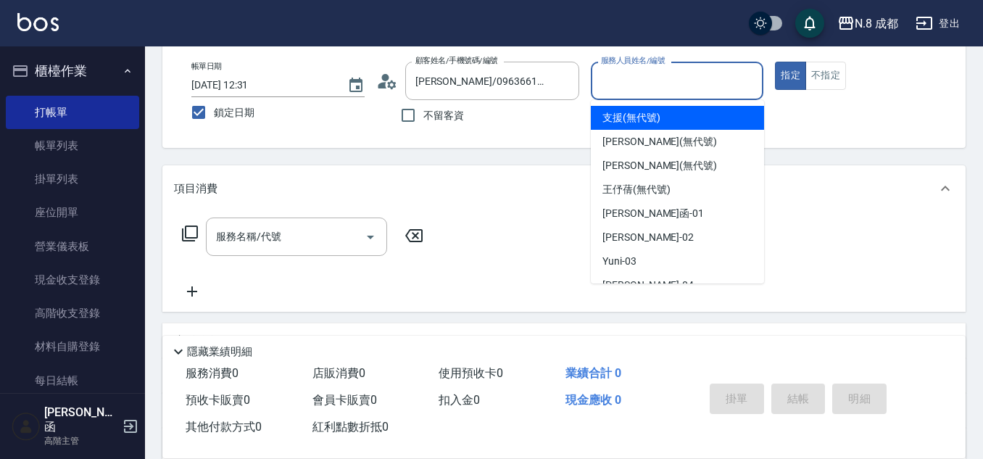
click at [624, 86] on input "服務人員姓名/編號" at bounding box center [677, 80] width 160 height 25
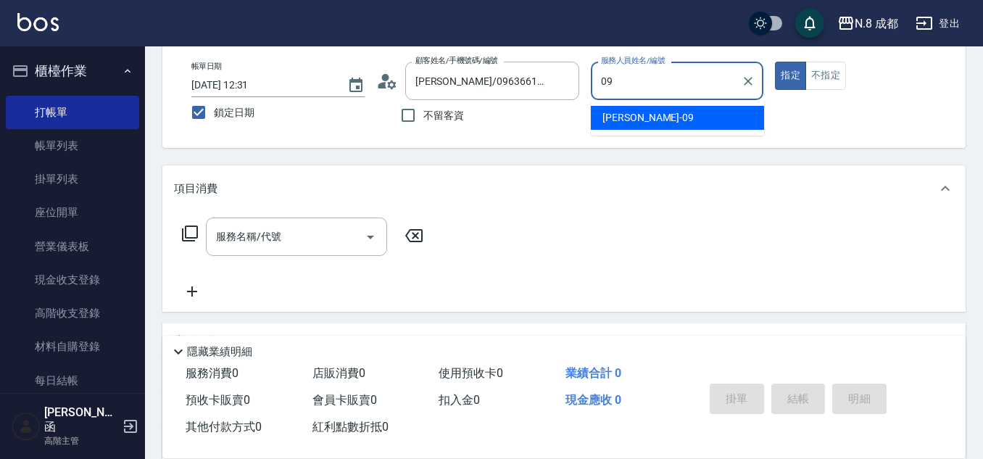
drag, startPoint x: 626, startPoint y: 110, endPoint x: 441, endPoint y: 157, distance: 190.1
click at [626, 111] on span "[PERSON_NAME]-09" at bounding box center [647, 117] width 91 height 15
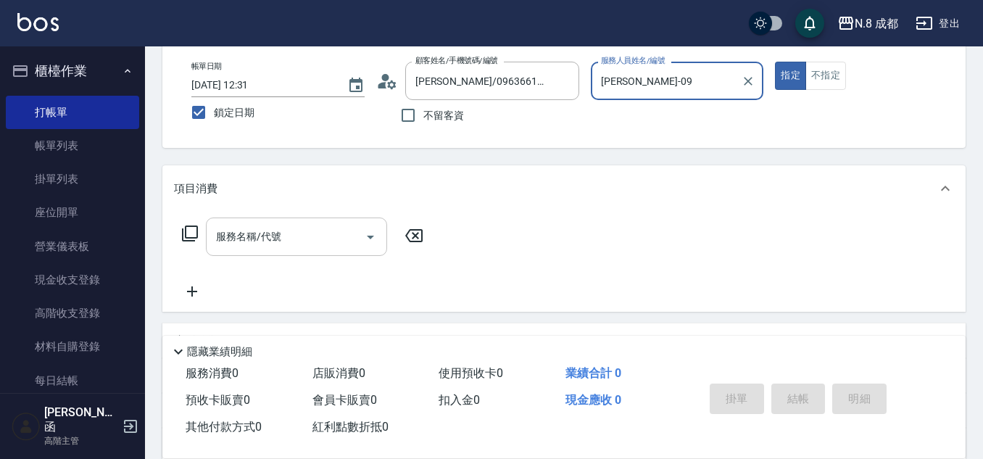
type input "[PERSON_NAME]-09"
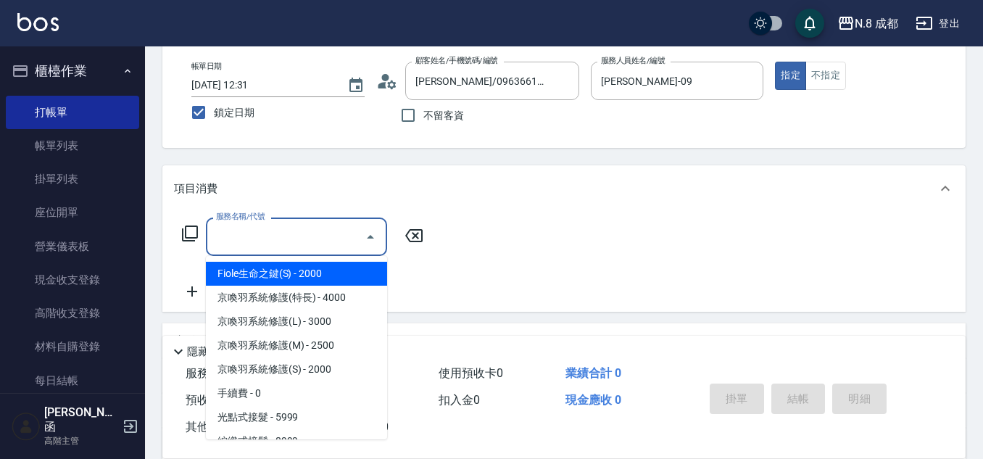
click at [275, 231] on input "服務名稱/代號" at bounding box center [285, 236] width 146 height 25
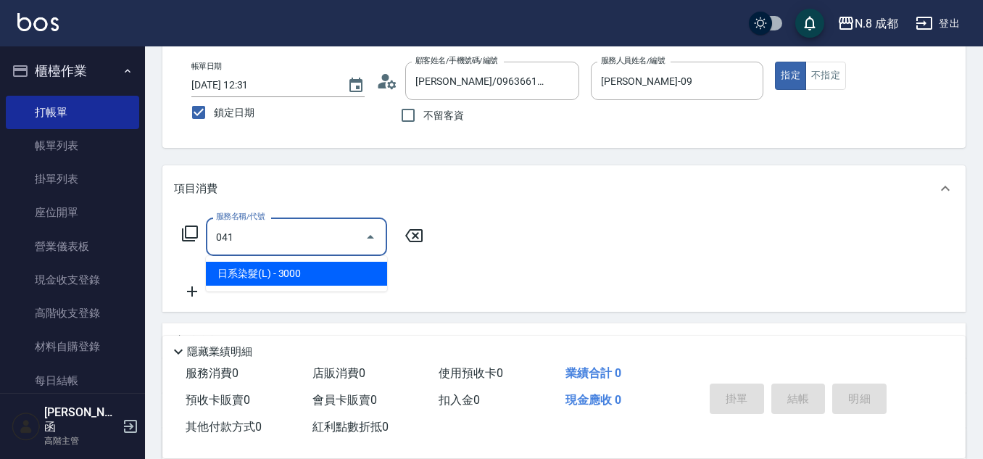
click at [284, 267] on span "日系染髮(L) - 3000" at bounding box center [296, 274] width 181 height 24
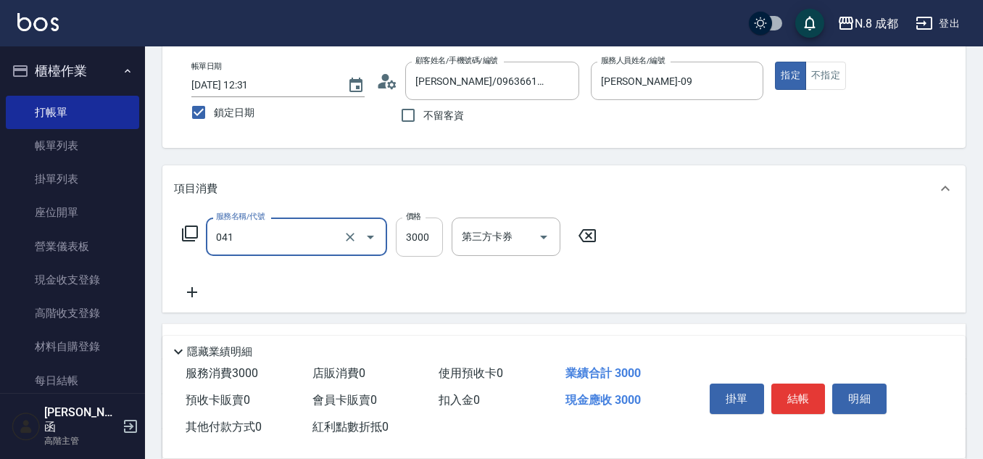
type input "日系染髮(L)(041)"
click at [432, 240] on input "3000" at bounding box center [419, 236] width 47 height 39
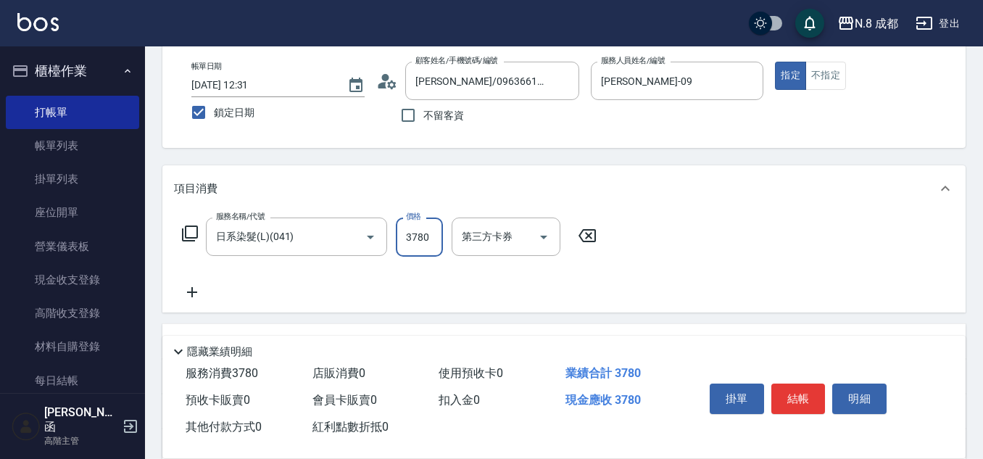
type input "3780"
click at [193, 292] on icon at bounding box center [192, 292] width 10 height 10
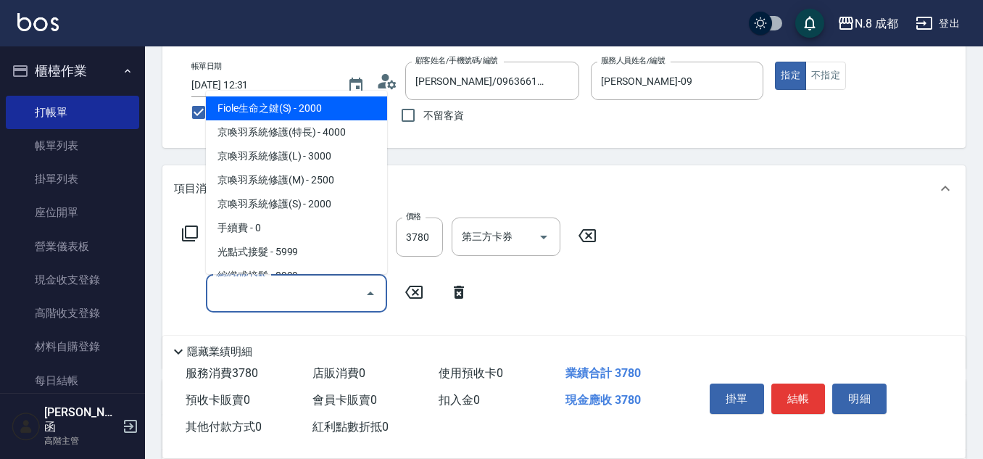
type input "0"
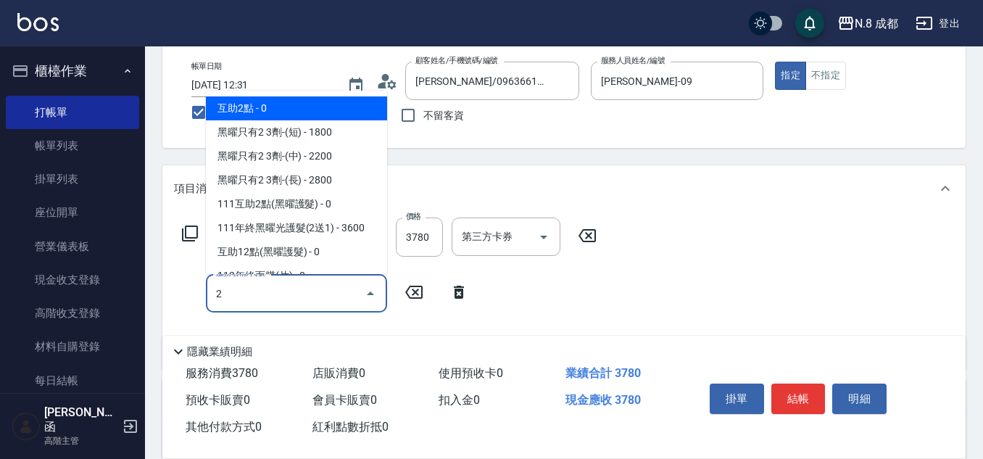
click at [282, 109] on span "互助2點 - 0" at bounding box center [296, 108] width 181 height 24
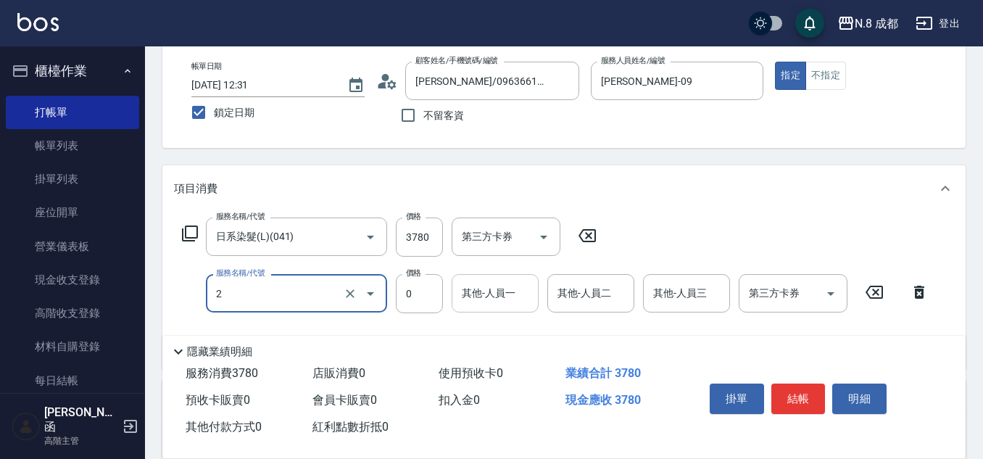
type input "互助2點(2)"
click at [505, 293] on input "其他-人員一" at bounding box center [495, 293] width 74 height 25
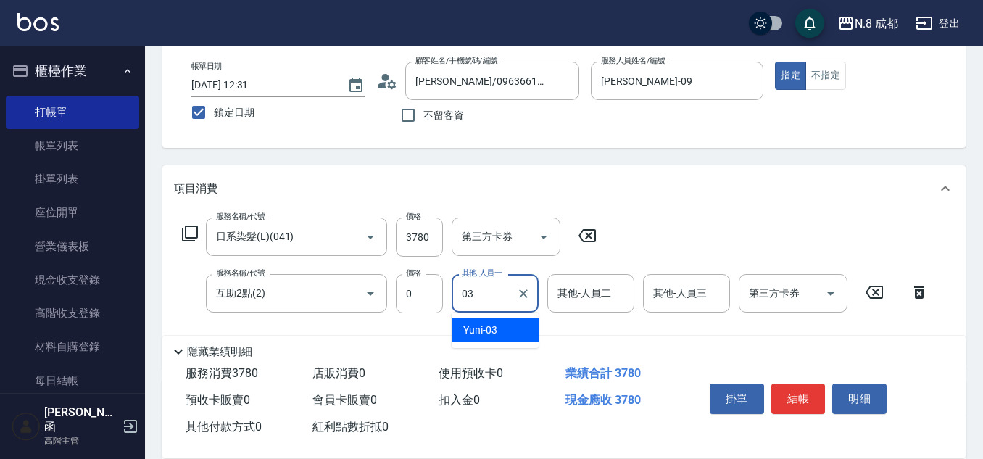
click at [510, 322] on div "Yuni -03" at bounding box center [495, 330] width 87 height 24
type input "Yuni-03"
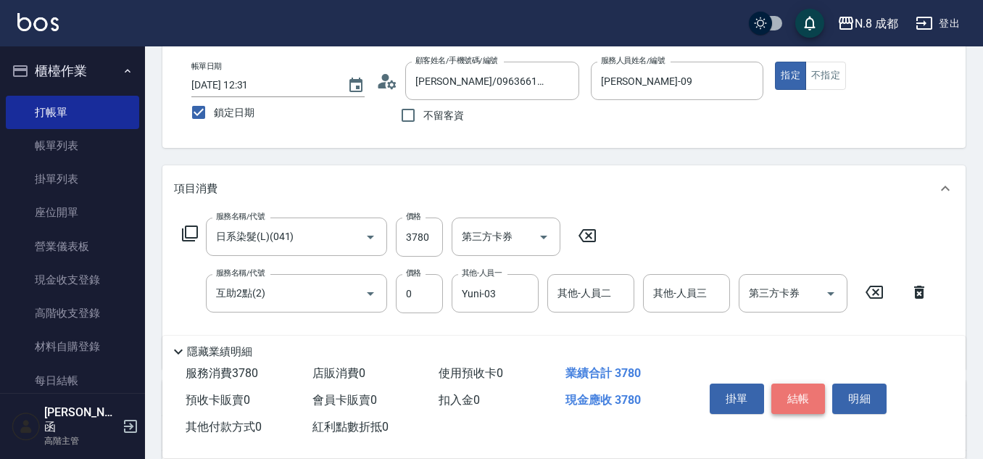
click at [796, 395] on button "結帳" at bounding box center [798, 398] width 54 height 30
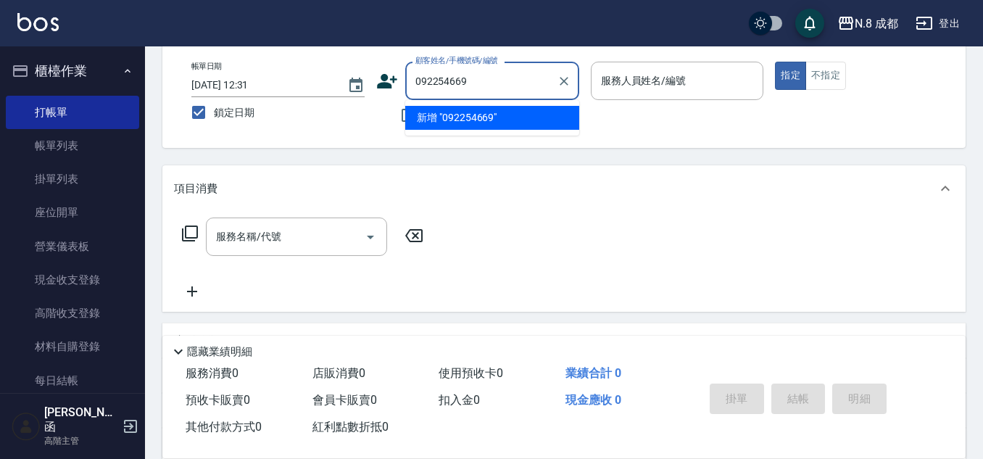
type input "0922546697"
drag, startPoint x: 530, startPoint y: 83, endPoint x: 354, endPoint y: 101, distance: 176.4
click at [354, 100] on div "帳單日期 [DATE] 12:31 鎖定日期 顧客姓名/手機號碼/編號 0922546697 顧客姓名/手機號碼/編號 不留客資 服務人員姓名/編號 服務人員…" at bounding box center [564, 96] width 768 height 69
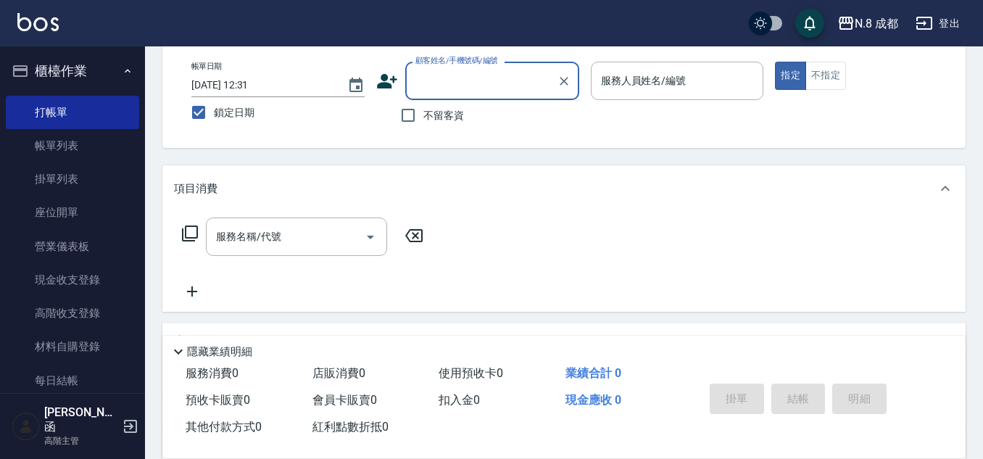
click at [392, 86] on icon at bounding box center [387, 81] width 22 height 22
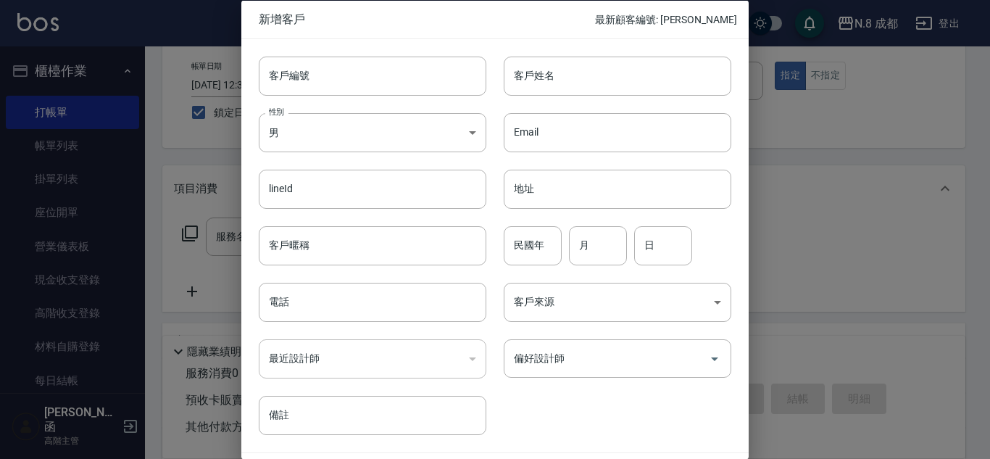
click at [365, 323] on div "最近設計師 ​ 最近設計師" at bounding box center [363, 350] width 245 height 57
click at [360, 307] on input "電話" at bounding box center [373, 302] width 228 height 39
paste input "0922546697"
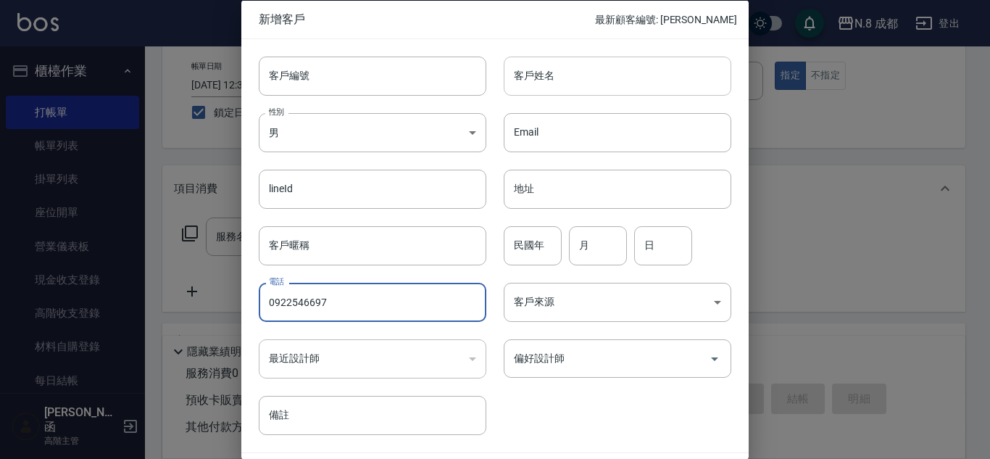
type input "0922546697"
click at [636, 83] on input "客戶姓名" at bounding box center [618, 75] width 228 height 39
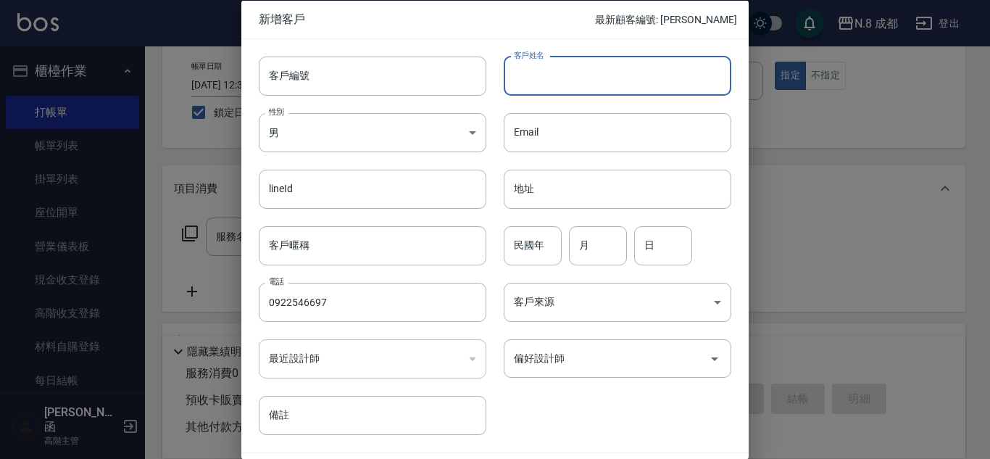
drag, startPoint x: 639, startPoint y: 84, endPoint x: 704, endPoint y: 67, distance: 66.6
click at [704, 67] on input "客戶姓名" at bounding box center [618, 75] width 228 height 39
type input "[PERSON_NAME]"
click at [600, 260] on input "月" at bounding box center [598, 244] width 58 height 39
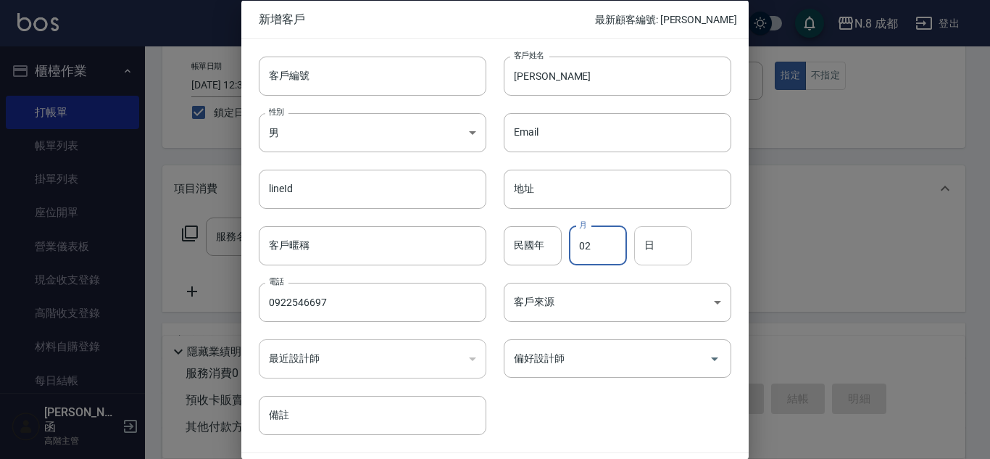
type input "02"
click at [658, 249] on input "日" at bounding box center [663, 244] width 58 height 39
type input "14"
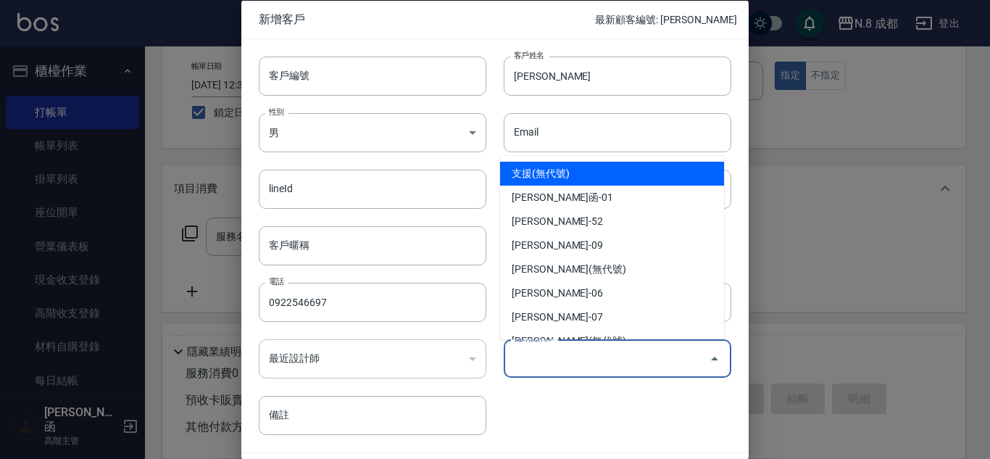
click at [611, 357] on input "偏好設計師" at bounding box center [606, 358] width 193 height 25
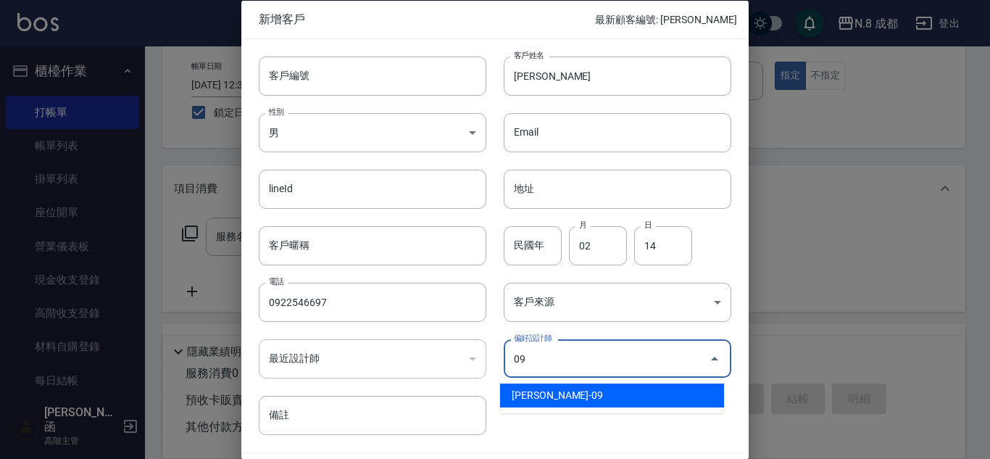
click at [605, 394] on li "[PERSON_NAME]-09" at bounding box center [612, 395] width 224 height 24
type input "[PERSON_NAME]"
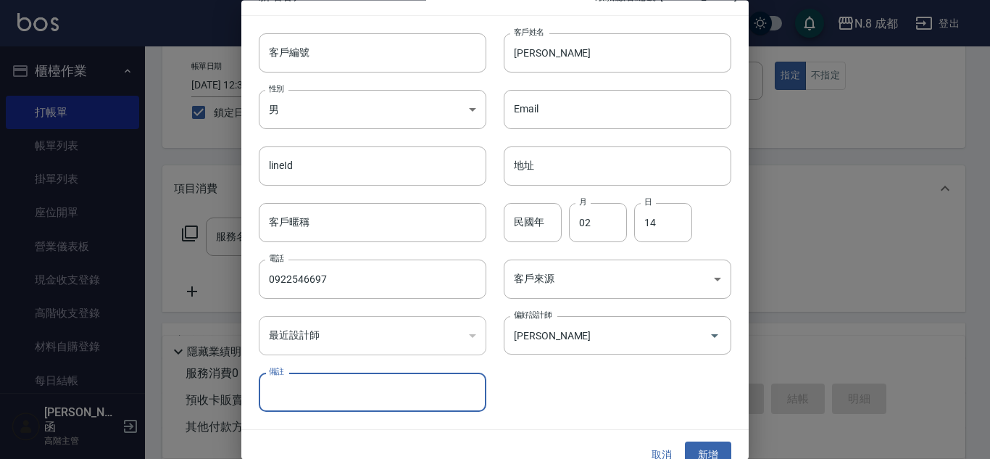
scroll to position [43, 0]
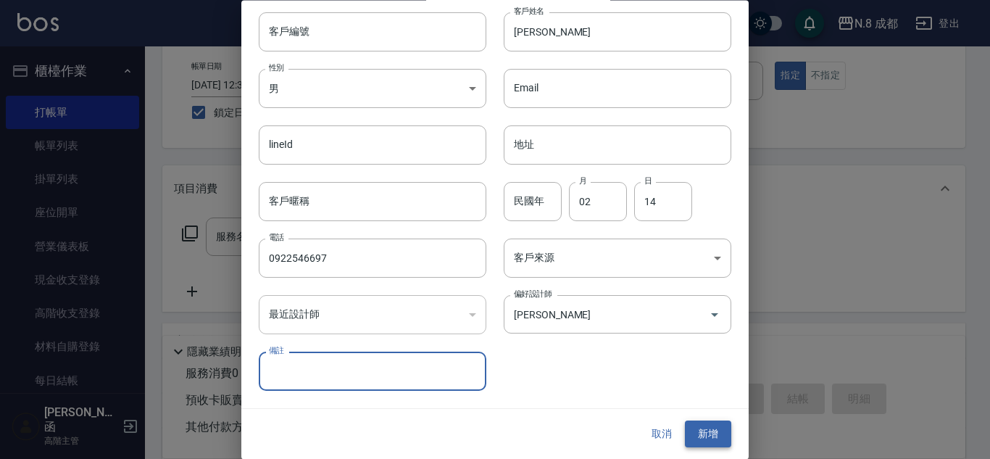
click at [705, 436] on button "新增" at bounding box center [708, 434] width 46 height 27
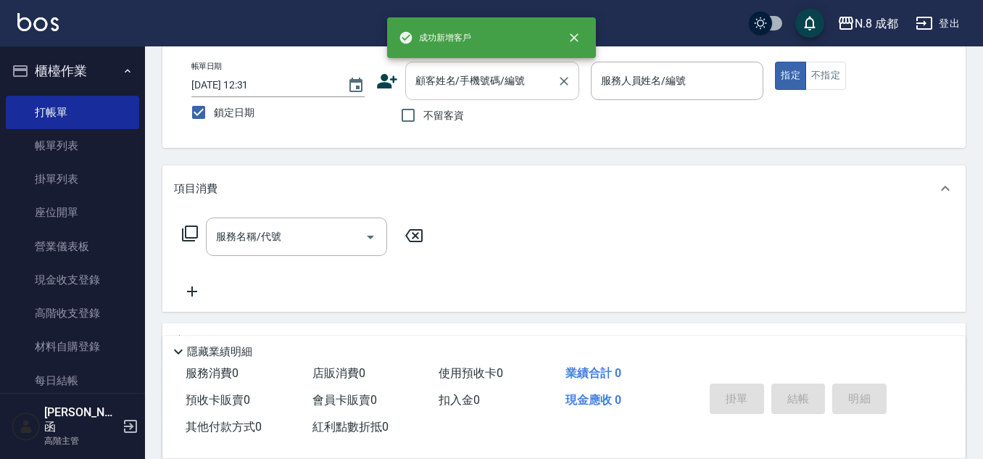
click at [502, 94] on div "顧客姓名/手機號碼/編號" at bounding box center [492, 81] width 174 height 38
paste input "0922546697"
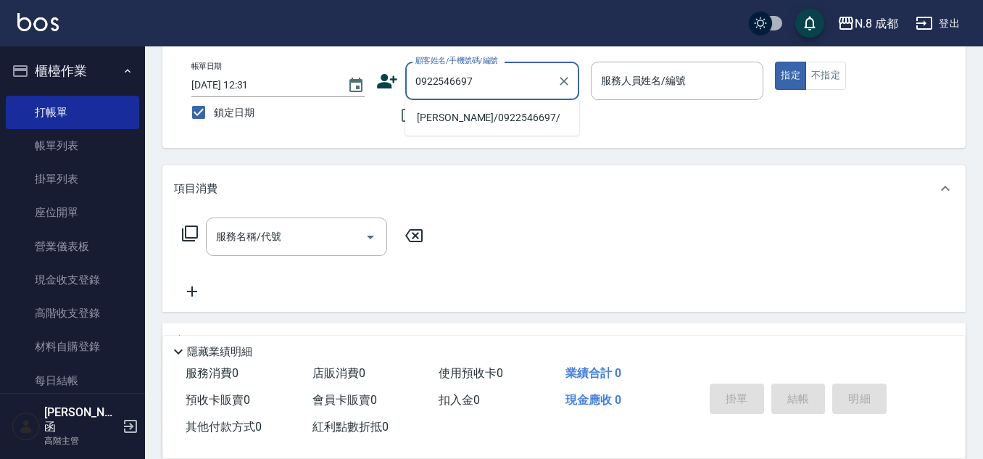
click at [470, 125] on li "[PERSON_NAME]/0922546697/" at bounding box center [492, 118] width 174 height 24
type input "[PERSON_NAME]/0922546697/"
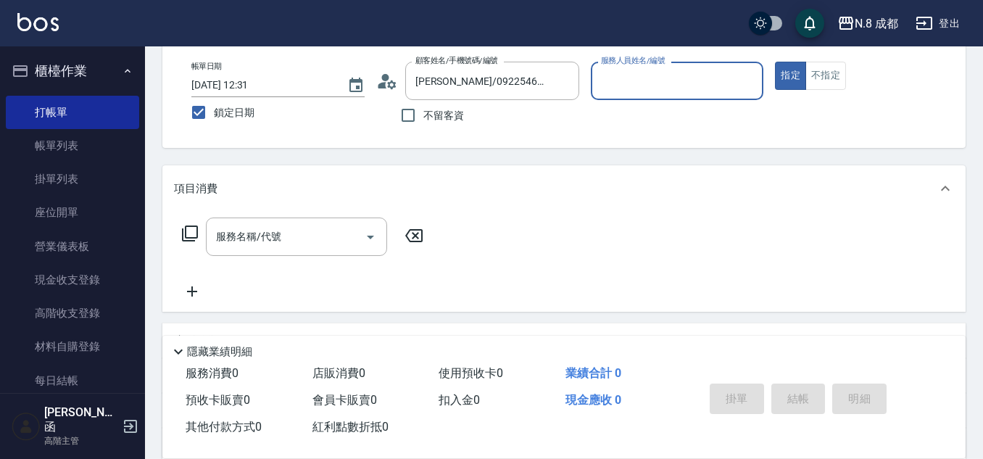
type input "[PERSON_NAME]-09"
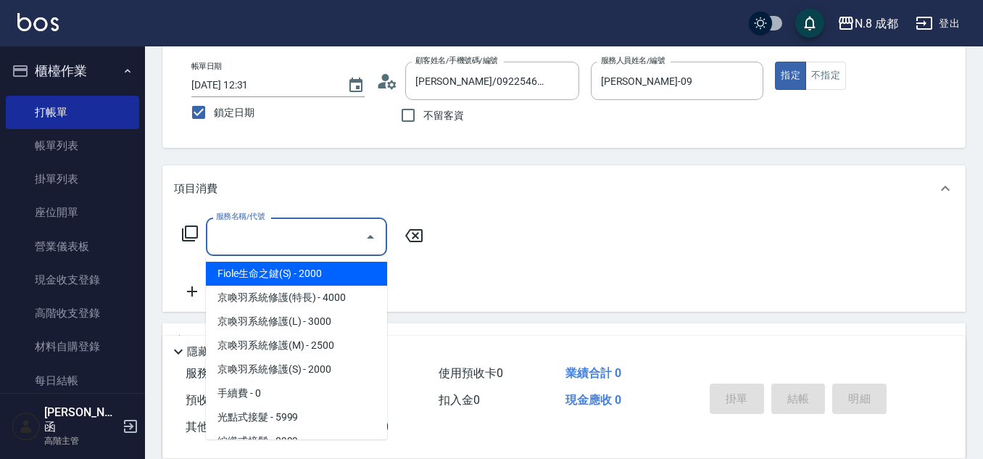
click at [263, 228] on div "服務名稱/代號 服務名稱/代號" at bounding box center [296, 236] width 181 height 38
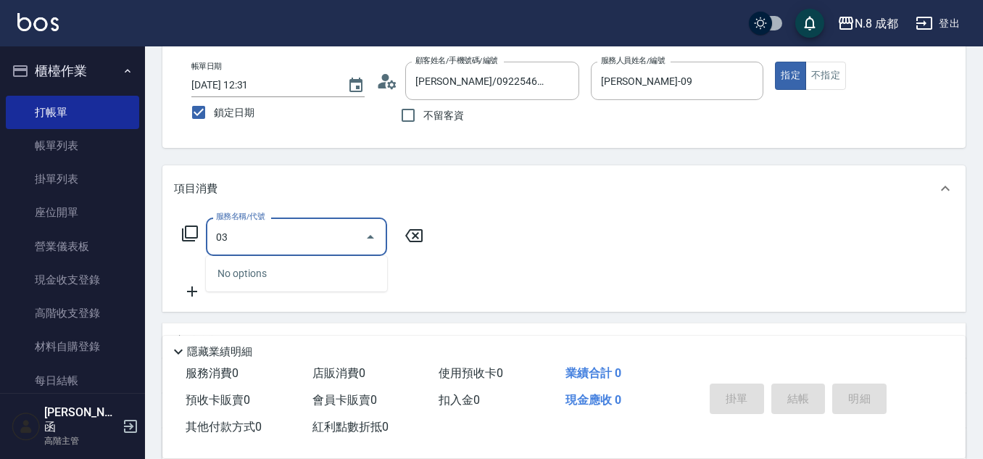
type input "032"
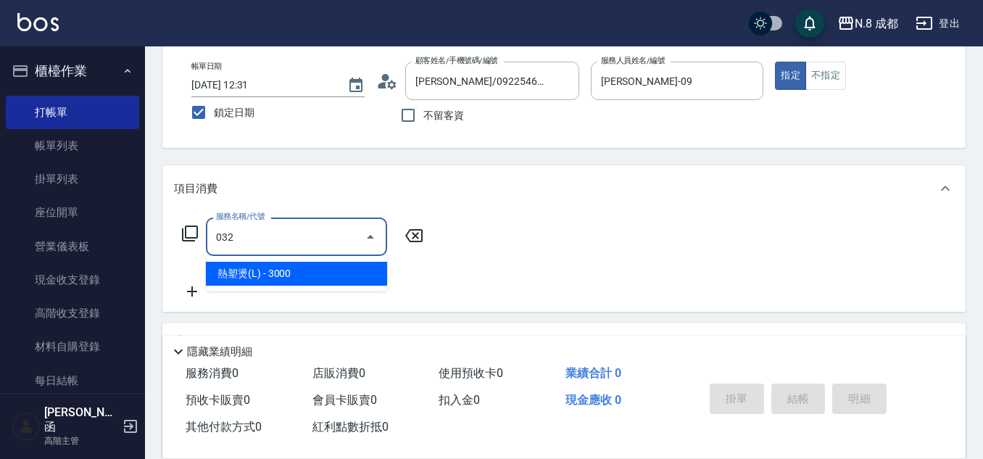
click at [306, 268] on span "熱塑燙(L) - 3000" at bounding box center [296, 274] width 181 height 24
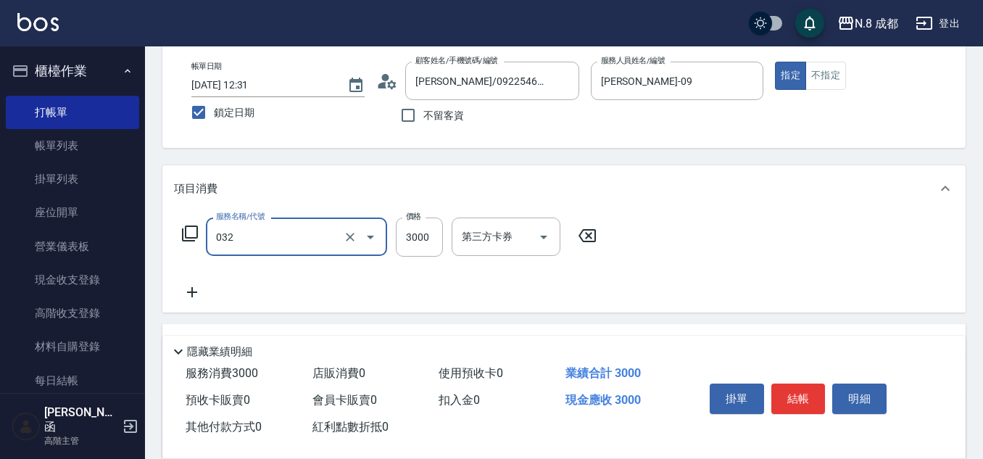
click at [249, 235] on input "032" at bounding box center [276, 236] width 128 height 25
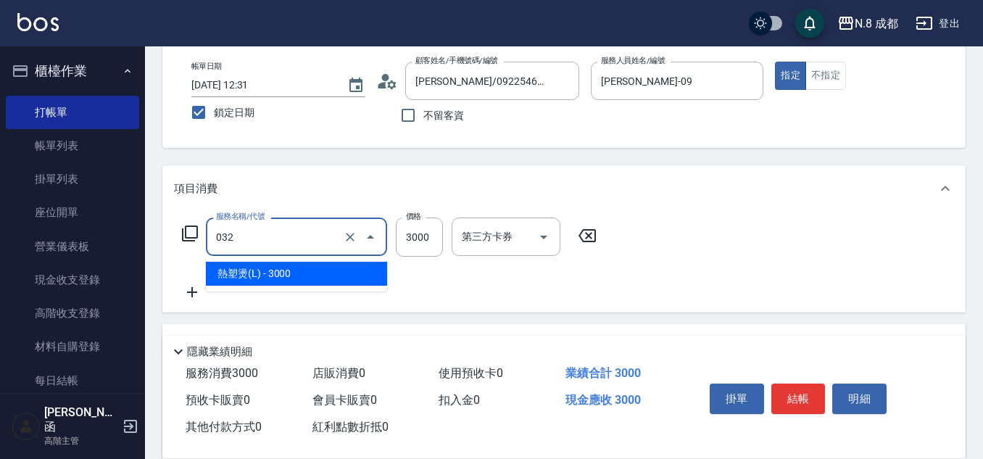
drag, startPoint x: 240, startPoint y: 236, endPoint x: 192, endPoint y: 239, distance: 47.9
click at [191, 239] on div "服務名稱/代號 032 服務名稱/代號 價格 3000 價格 第三方卡券 第三方卡券" at bounding box center [389, 236] width 431 height 39
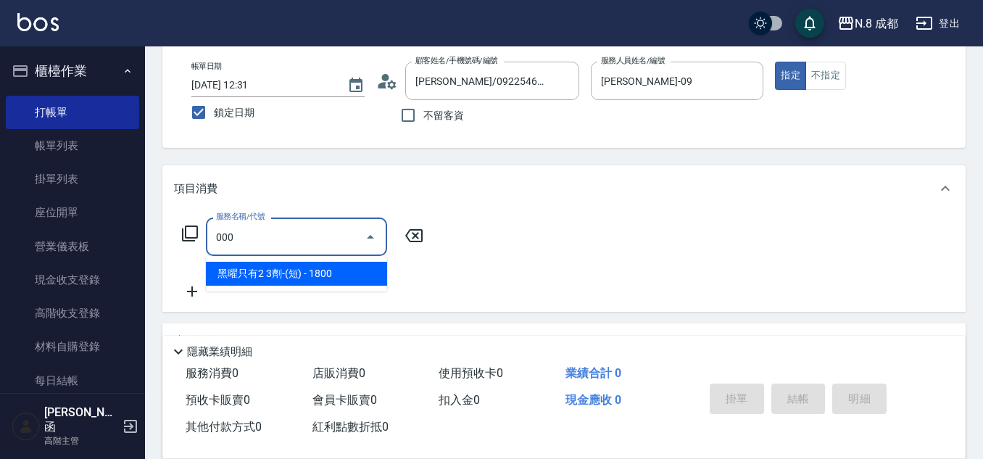
click at [267, 272] on span "黑曜只有2 3劑-(短) - 1800" at bounding box center [296, 274] width 181 height 24
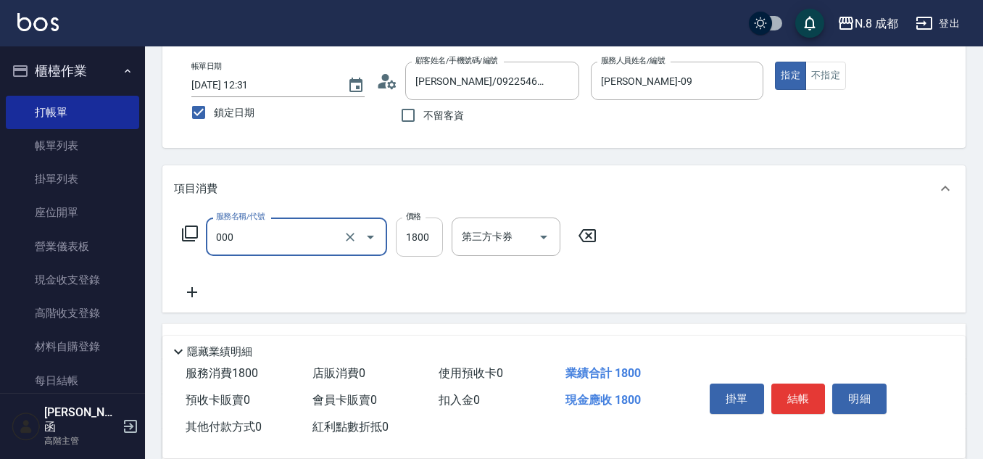
type input "黑曜只有2 3劑-(短)(000)"
click at [436, 239] on input "1800" at bounding box center [419, 236] width 47 height 39
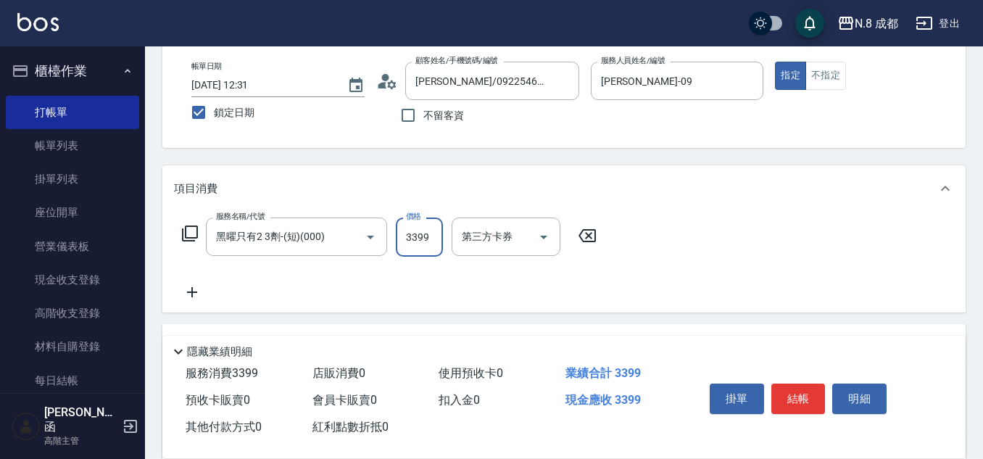
type input "3399"
click at [189, 294] on icon at bounding box center [192, 291] width 36 height 17
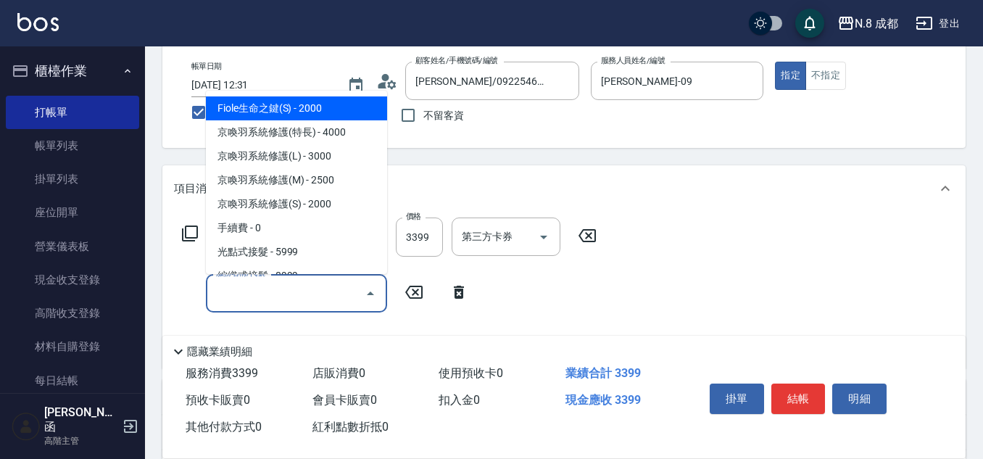
click at [253, 288] on input "服務名稱/代號" at bounding box center [285, 293] width 146 height 25
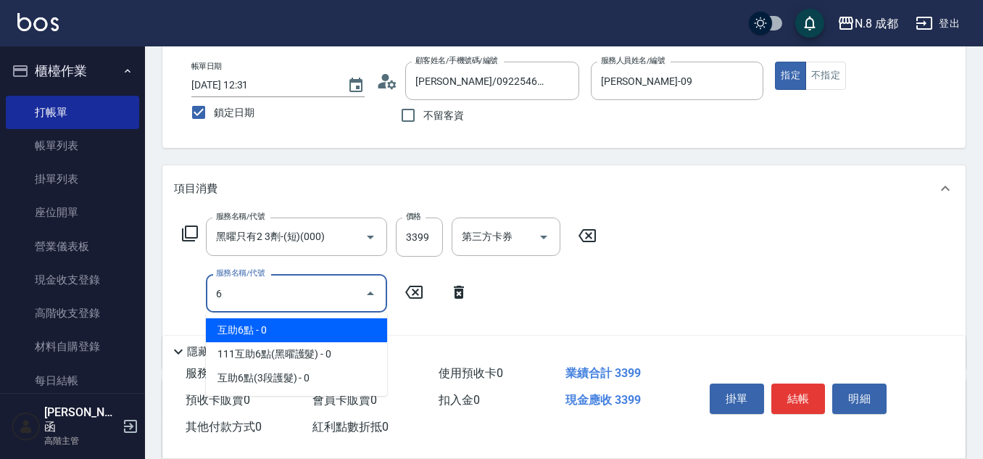
drag, startPoint x: 260, startPoint y: 325, endPoint x: 354, endPoint y: 320, distance: 94.3
click at [260, 325] on span "互助6點 - 0" at bounding box center [296, 330] width 181 height 24
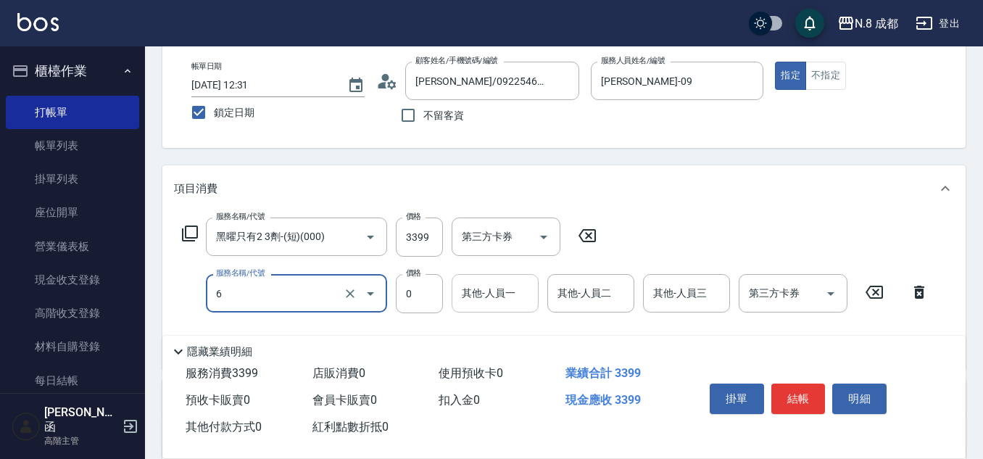
type input "互助6點(6)"
click at [460, 301] on input "其他-人員一" at bounding box center [495, 293] width 74 height 25
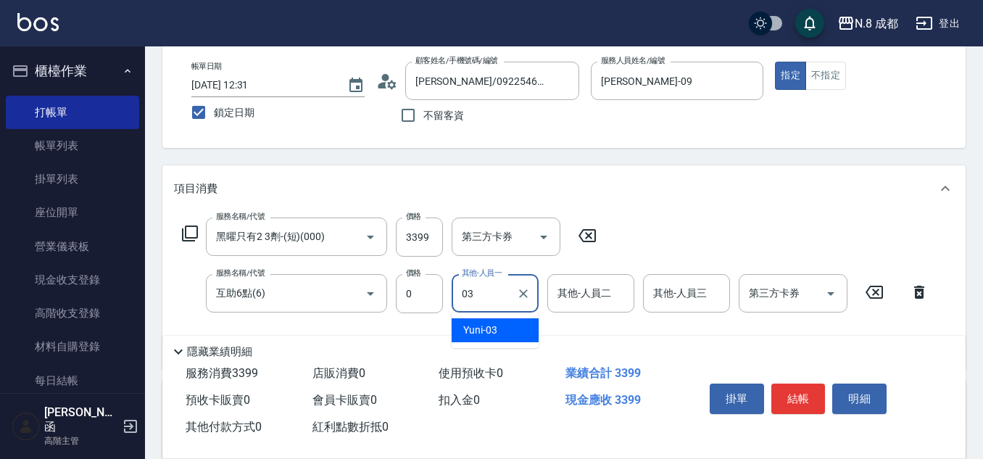
click at [492, 336] on span "Yuni -03" at bounding box center [480, 330] width 34 height 15
type input "Yuni-03"
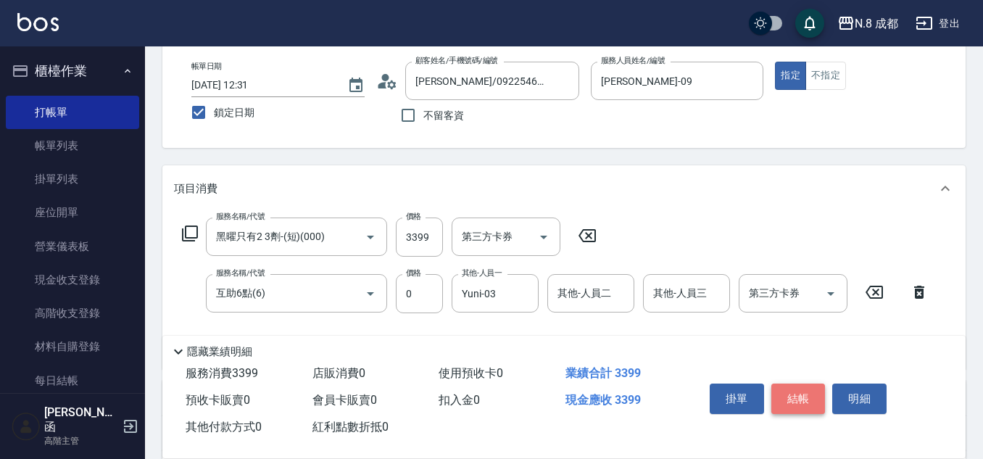
click at [809, 394] on button "結帳" at bounding box center [798, 398] width 54 height 30
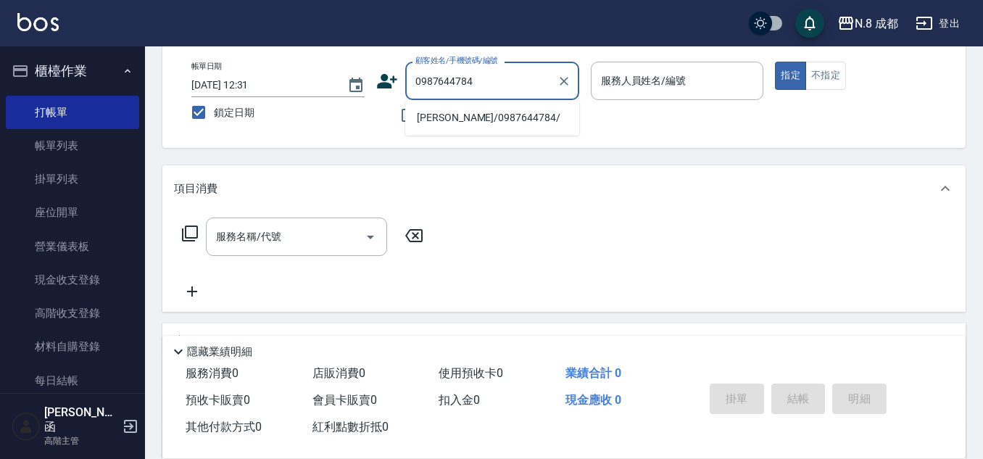
click at [480, 117] on li "[PERSON_NAME]/0987644784/" at bounding box center [492, 118] width 174 height 24
type input "[PERSON_NAME]/0987644784/"
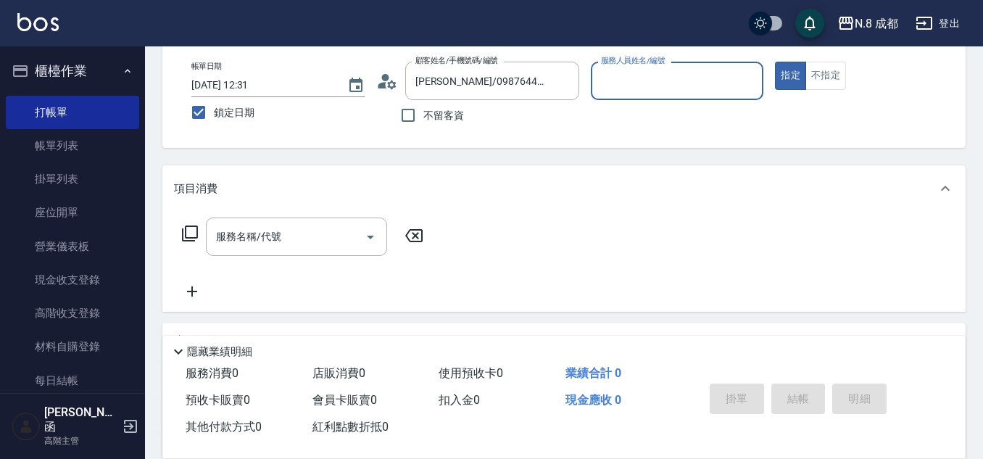
type input "[PERSON_NAME]-53"
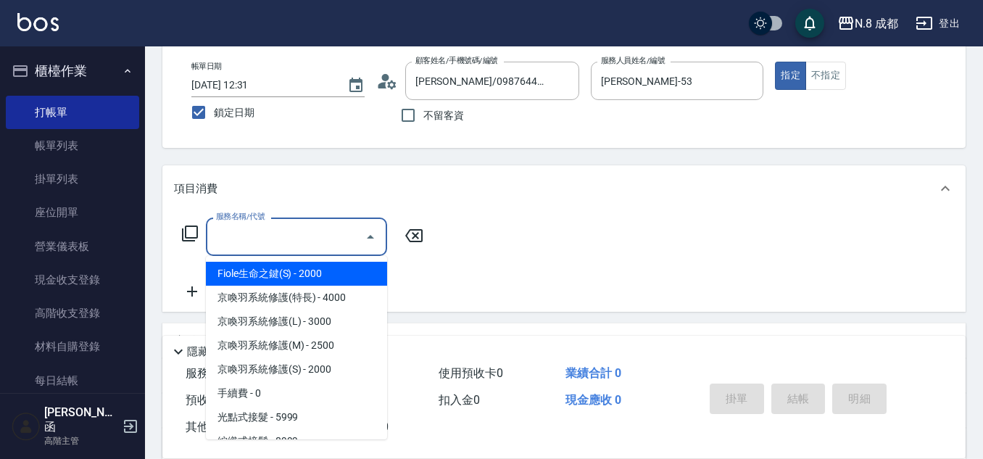
click at [263, 244] on input "服務名稱/代號" at bounding box center [285, 236] width 146 height 25
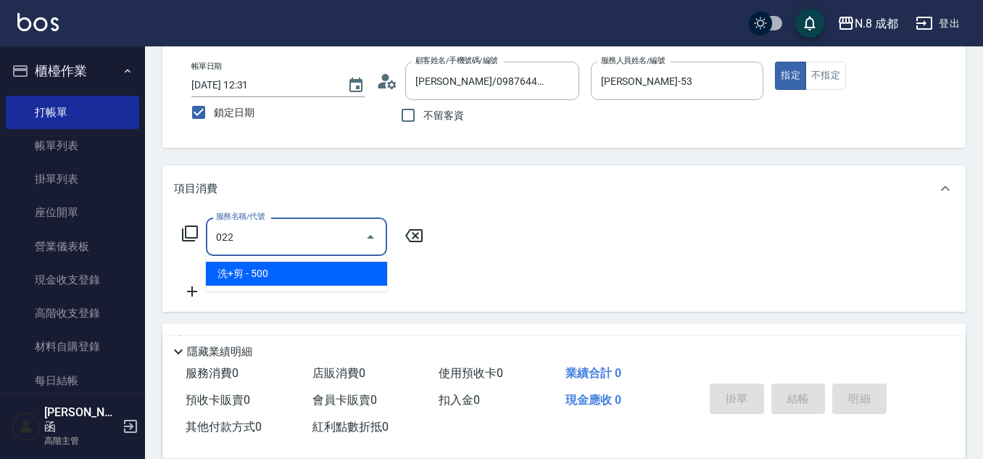
click at [275, 266] on span "洗+剪 - 500" at bounding box center [296, 274] width 181 height 24
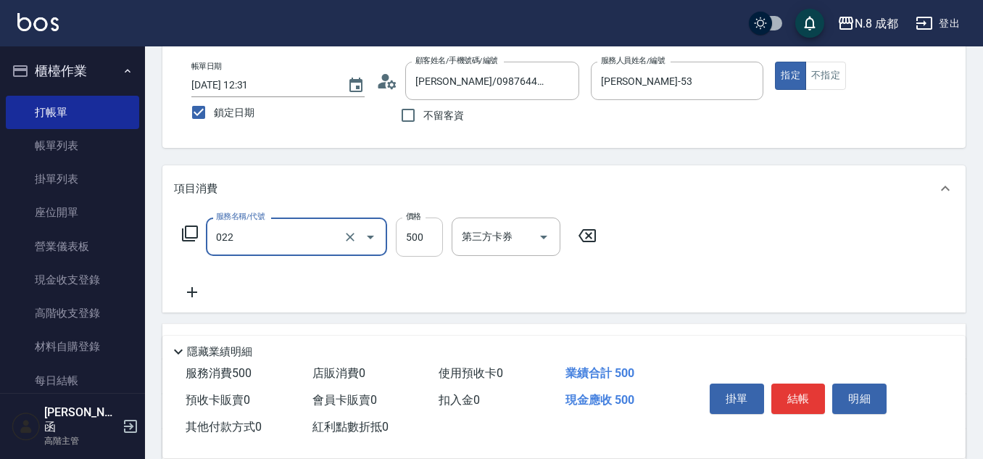
type input "洗+剪(022)"
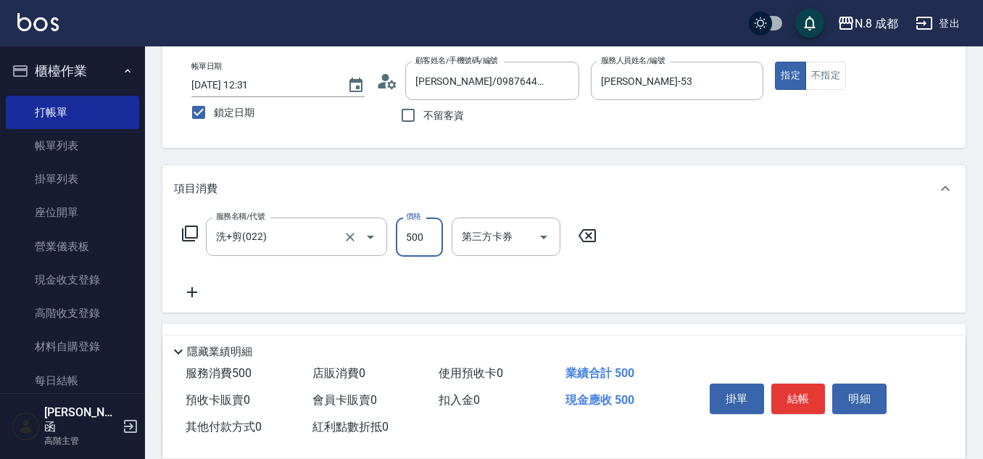
drag, startPoint x: 424, startPoint y: 239, endPoint x: 376, endPoint y: 257, distance: 51.2
click at [424, 239] on input "500" at bounding box center [419, 236] width 47 height 39
type input "600"
click at [800, 392] on button "結帳" at bounding box center [798, 398] width 54 height 30
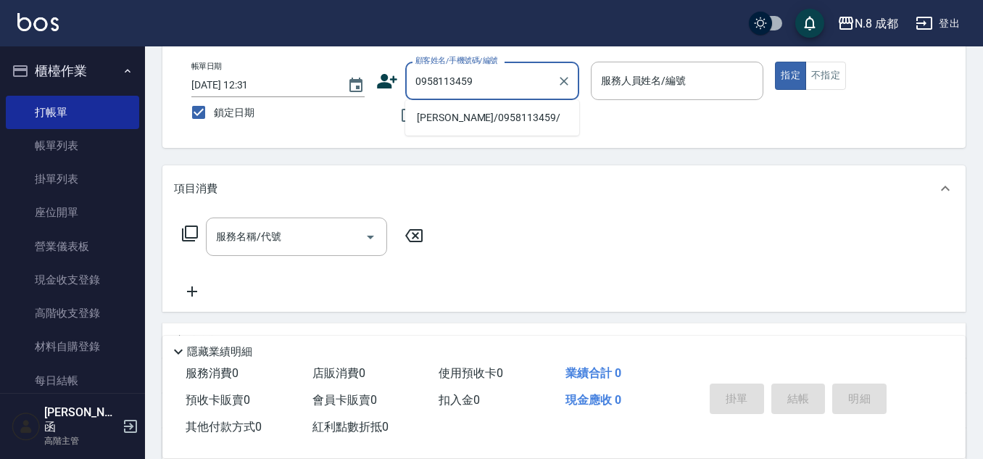
click at [473, 120] on li "[PERSON_NAME]/0958113459/" at bounding box center [492, 118] width 174 height 24
type input "[PERSON_NAME]/0958113459/"
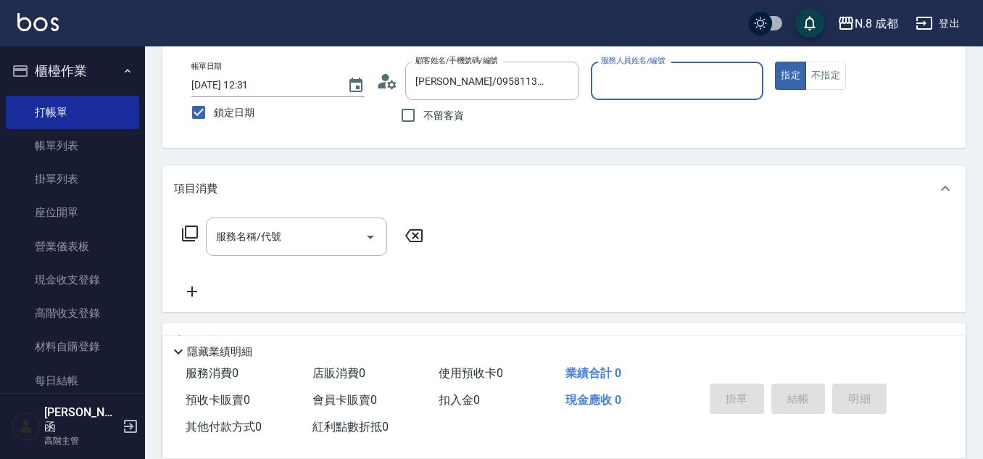
type input "[PERSON_NAME]-52"
click at [283, 239] on input "服務名稱/代號" at bounding box center [285, 236] width 146 height 25
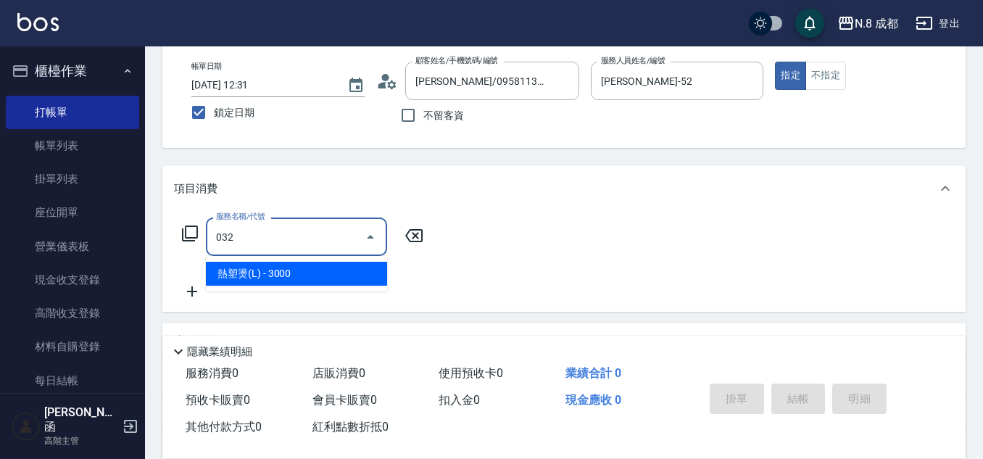
click at [290, 271] on span "熱塑燙(L) - 3000" at bounding box center [296, 274] width 181 height 24
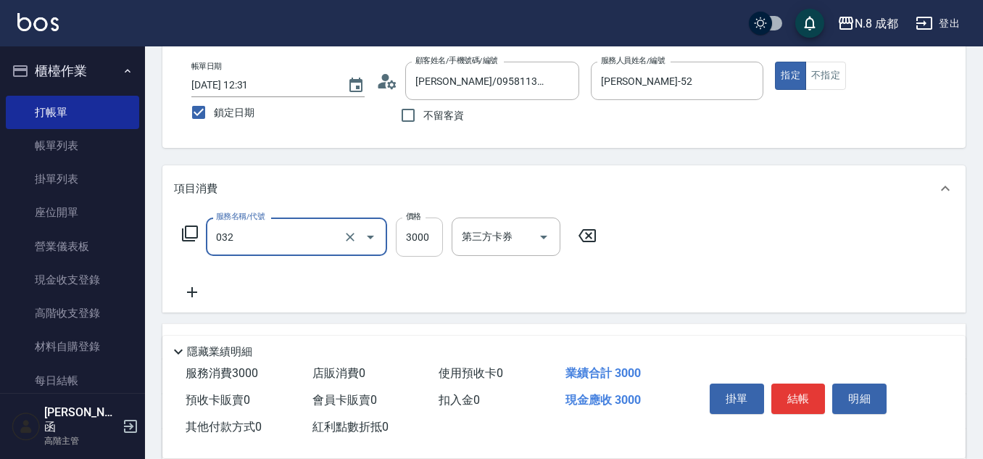
type input "熱塑燙(L)(032)"
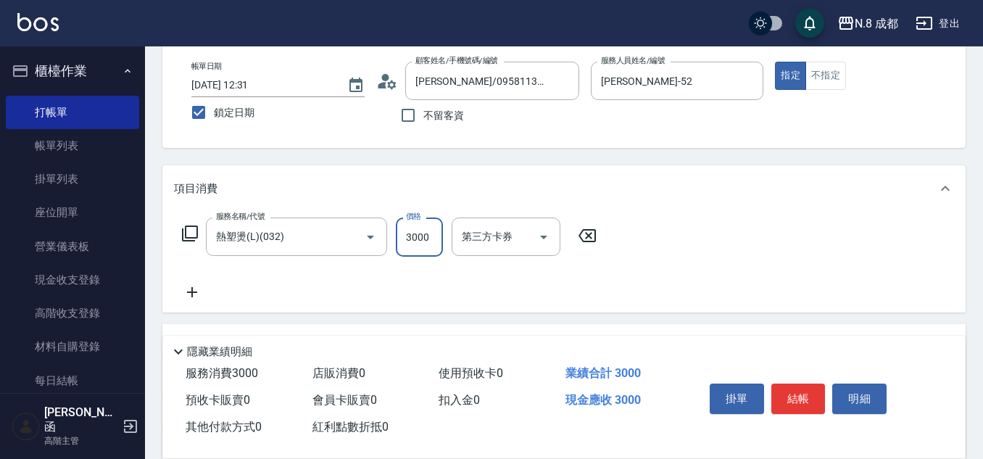
click at [426, 238] on input "3000" at bounding box center [419, 236] width 47 height 39
click at [739, 86] on button "Clear" at bounding box center [748, 81] width 20 height 20
type input "1399"
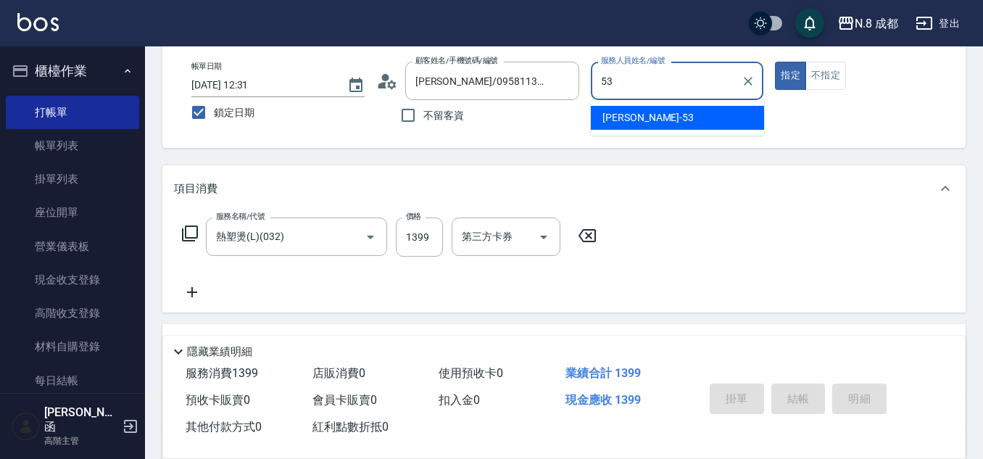
click at [659, 117] on div "[PERSON_NAME]-53" at bounding box center [677, 118] width 173 height 24
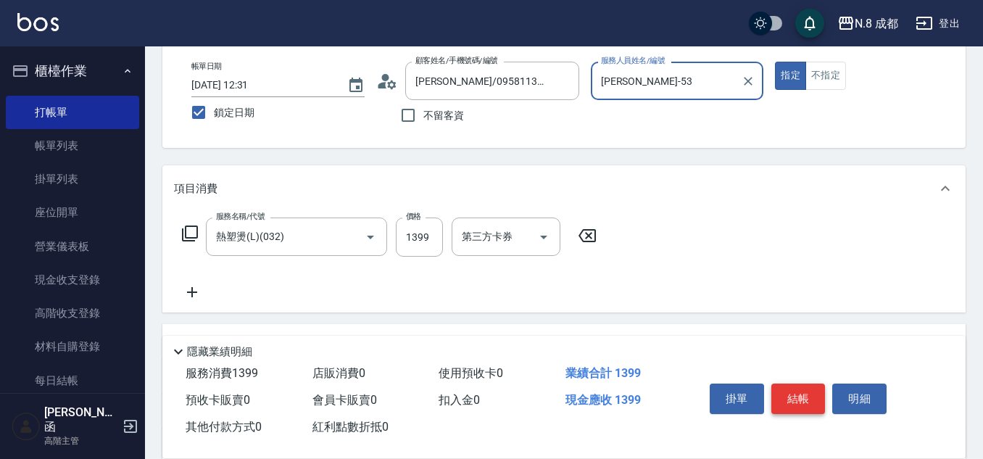
type input "[PERSON_NAME]-53"
click at [810, 395] on button "結帳" at bounding box center [798, 398] width 54 height 30
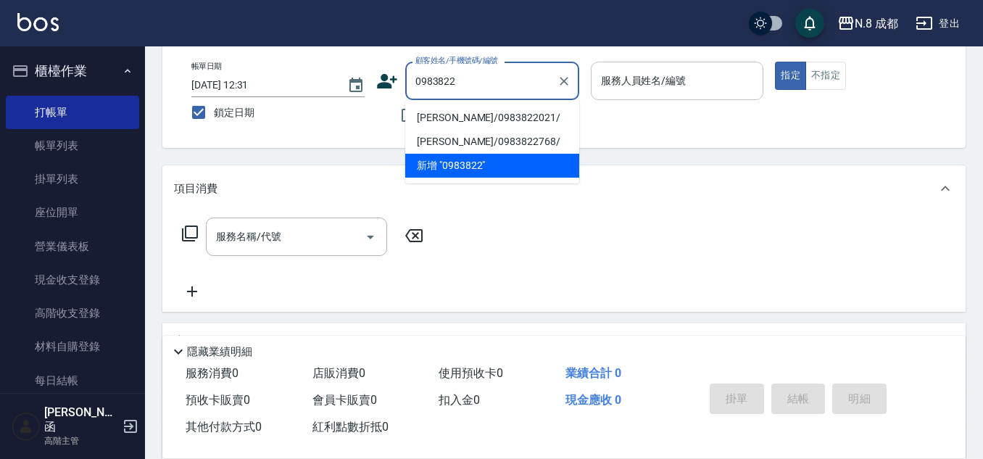
click at [518, 115] on li "[PERSON_NAME]/0983822021/" at bounding box center [492, 118] width 174 height 24
type input "[PERSON_NAME]/0983822021/"
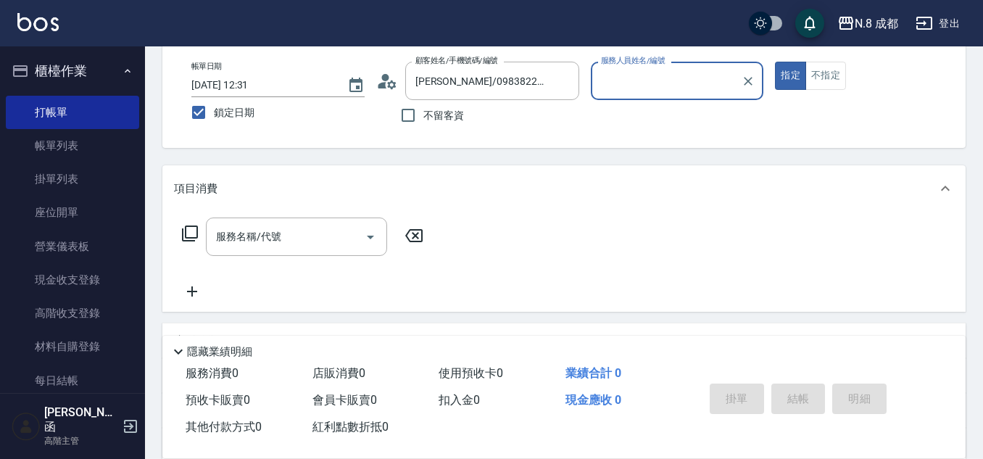
type input "[PERSON_NAME]-52"
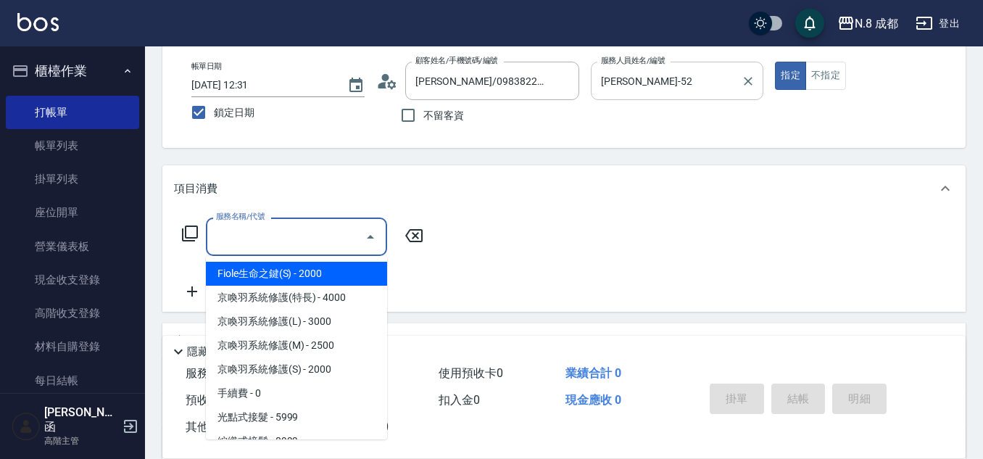
click at [279, 239] on input "服務名稱/代號" at bounding box center [285, 236] width 146 height 25
click at [746, 84] on icon "Clear" at bounding box center [748, 81] width 14 height 14
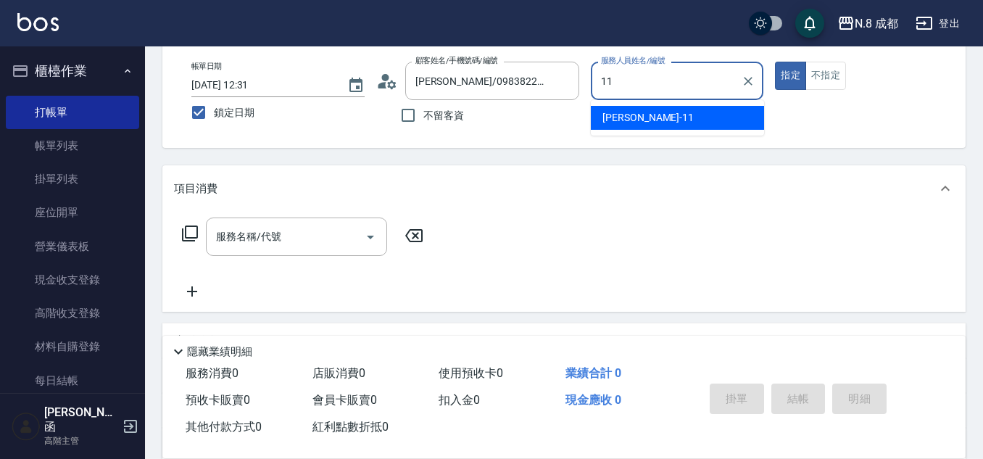
click at [655, 119] on div "[PERSON_NAME]-11" at bounding box center [677, 118] width 173 height 24
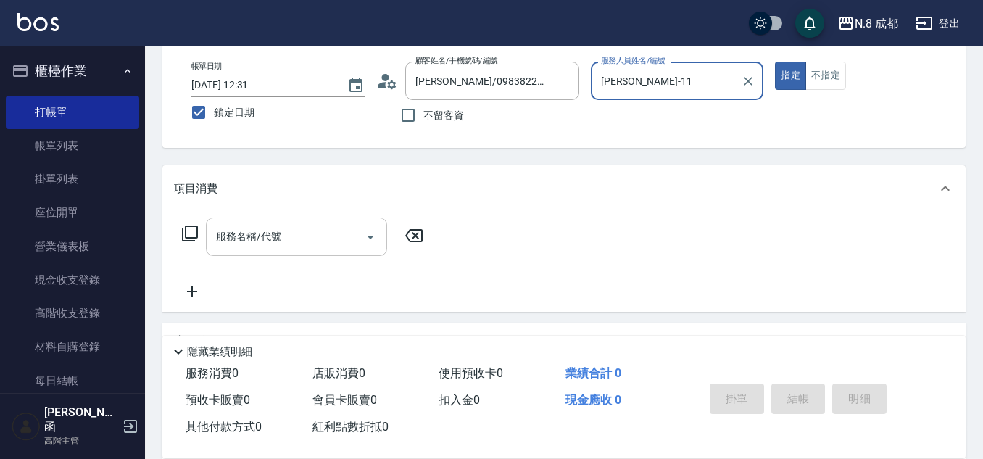
type input "[PERSON_NAME]-11"
click at [298, 238] on input "服務名稱/代號" at bounding box center [285, 236] width 146 height 25
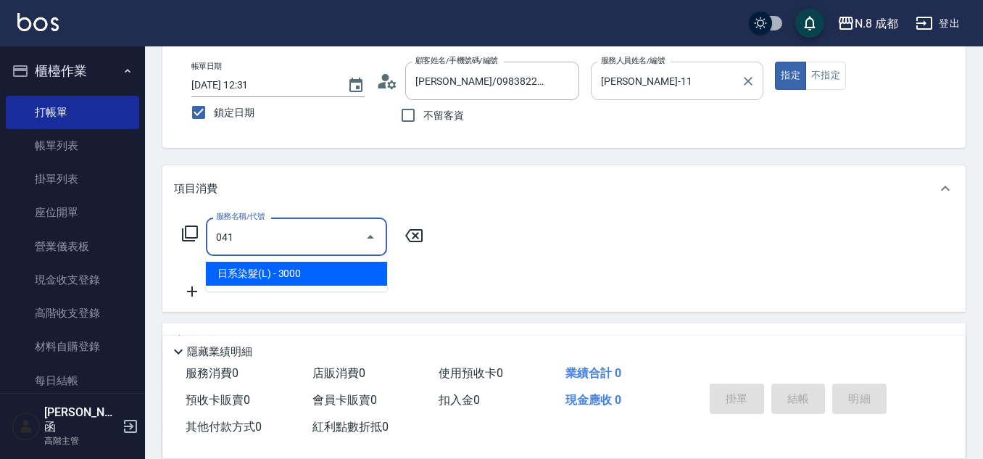
click at [280, 278] on span "日系染髮(L) - 3000" at bounding box center [296, 274] width 181 height 24
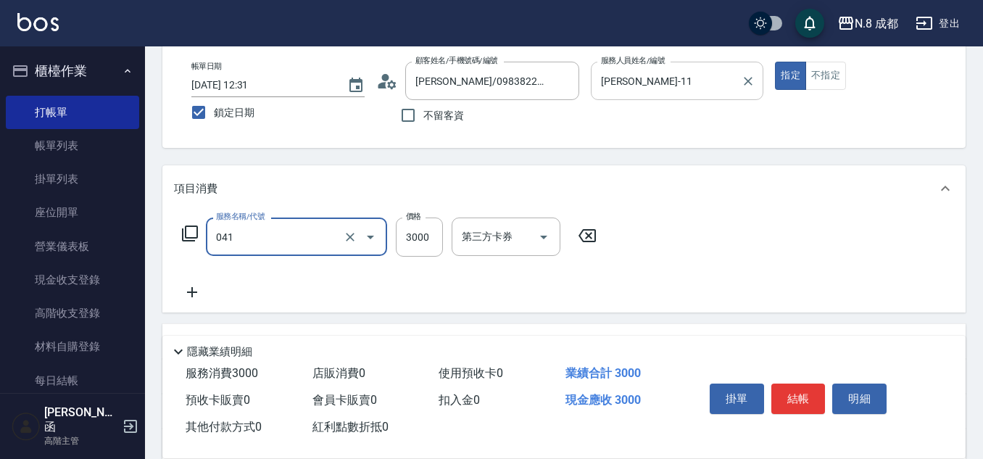
type input "日系染髮(L)(041)"
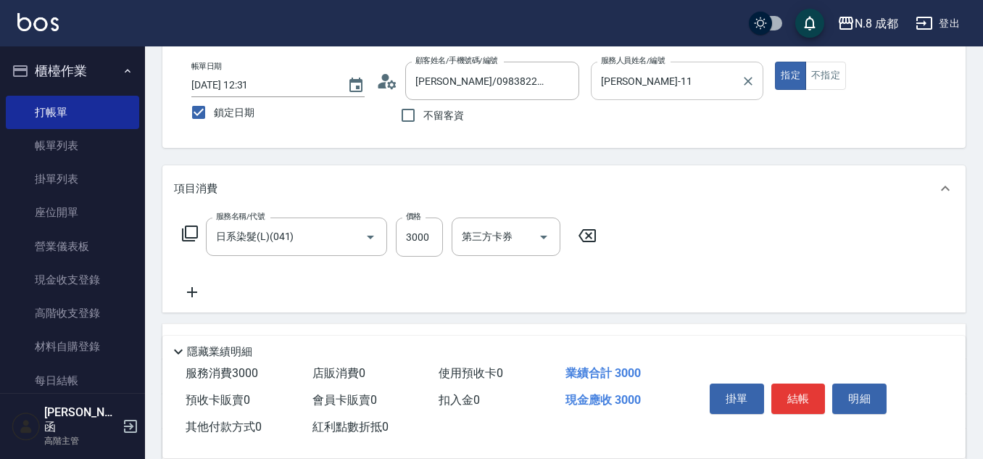
click at [395, 238] on div "服務名稱/代號 日系染髮(L)(041) 服務名稱/代號 價格 3000 價格 第三方卡券 第三方卡券" at bounding box center [389, 236] width 431 height 39
click at [410, 244] on input "3000" at bounding box center [419, 236] width 47 height 39
type input "1400"
drag, startPoint x: 194, startPoint y: 295, endPoint x: 205, endPoint y: 298, distance: 11.3
click at [205, 298] on icon at bounding box center [192, 291] width 36 height 17
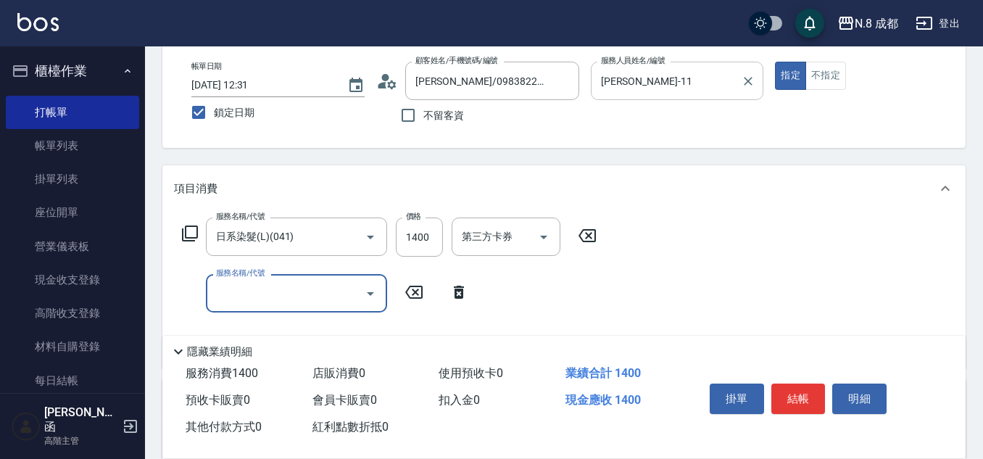
click at [297, 309] on div "服務名稱/代號" at bounding box center [296, 293] width 181 height 38
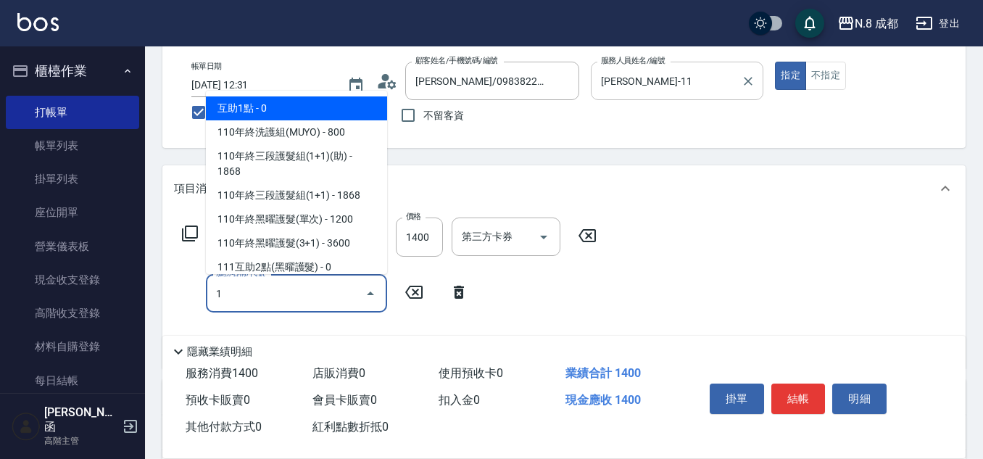
click at [301, 117] on span "互助1點 - 0" at bounding box center [296, 108] width 181 height 24
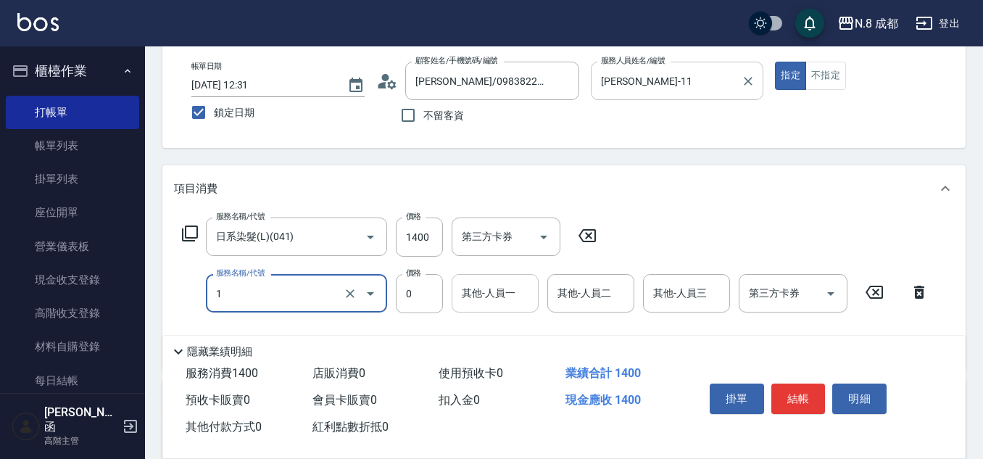
type input "互助1點(1)"
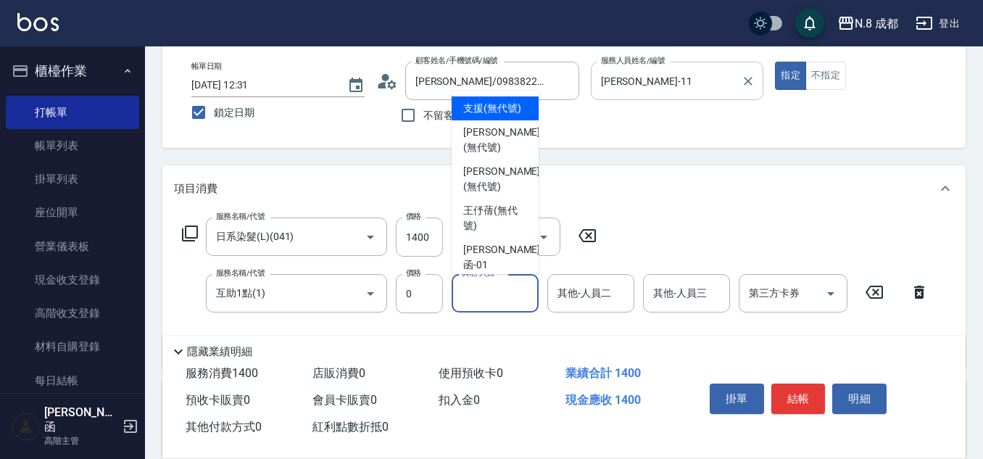
click at [513, 292] on input "其他-人員一" at bounding box center [495, 293] width 74 height 25
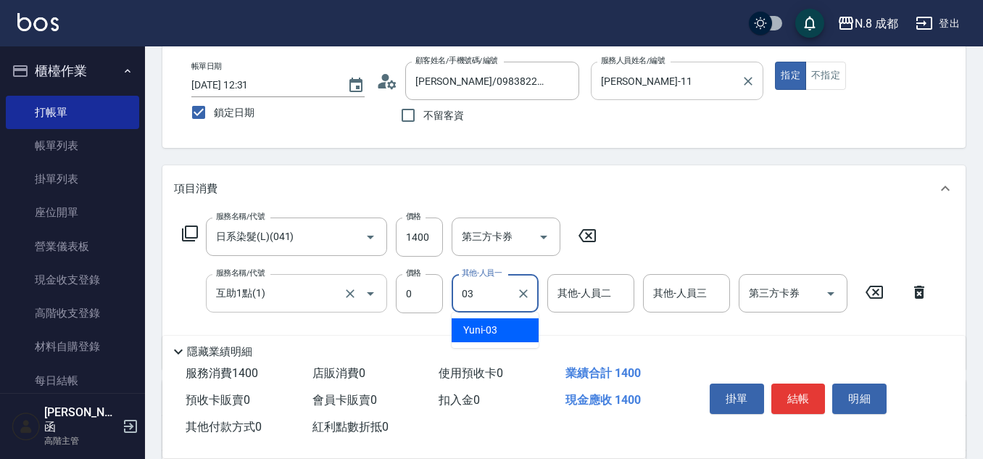
type input "03"
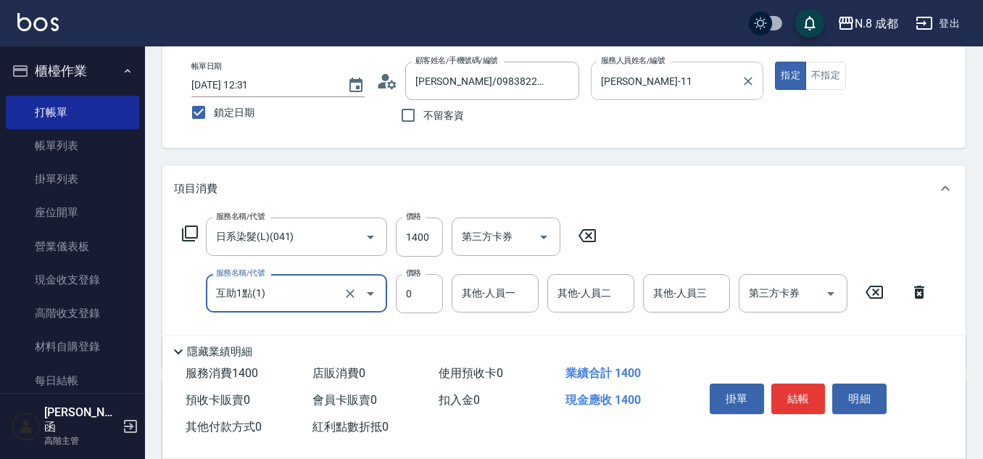
click at [319, 297] on input "互助1點(1)" at bounding box center [276, 293] width 128 height 25
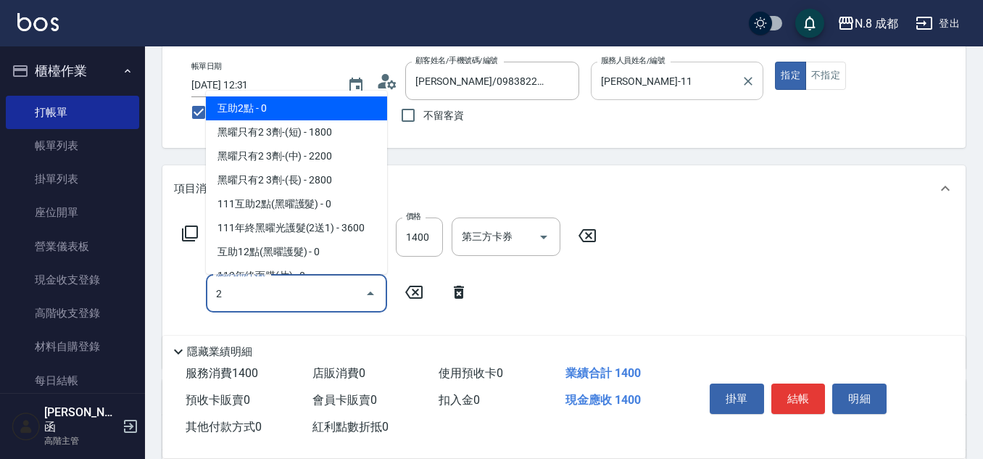
drag, startPoint x: 270, startPoint y: 108, endPoint x: 486, endPoint y: 253, distance: 260.2
click at [270, 108] on span "互助2點 - 0" at bounding box center [296, 108] width 181 height 24
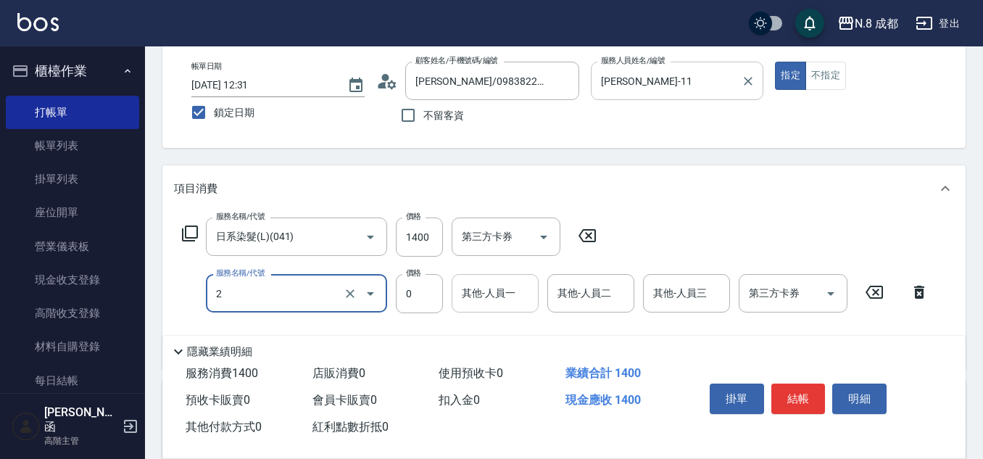
type input "互助2點(2)"
click at [512, 283] on input "其他-人員一" at bounding box center [495, 293] width 74 height 25
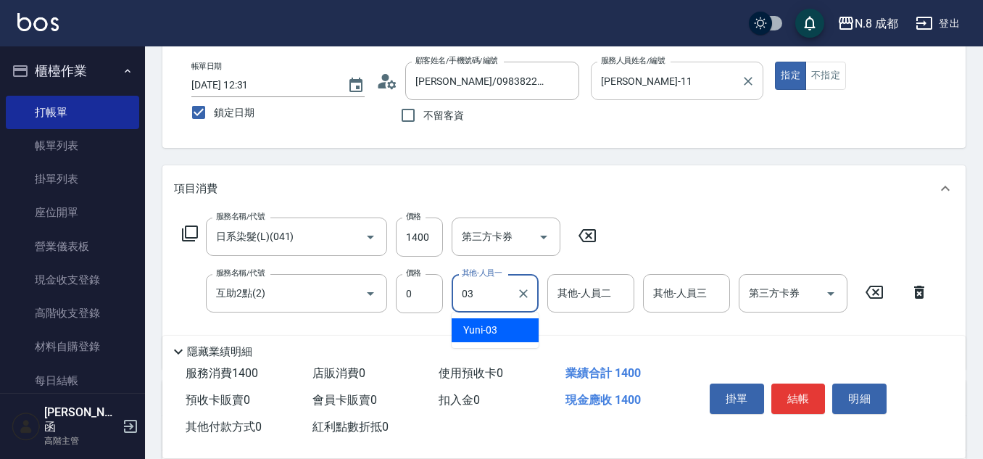
click at [507, 324] on div "Yuni -03" at bounding box center [495, 330] width 87 height 24
type input "Yuni-03"
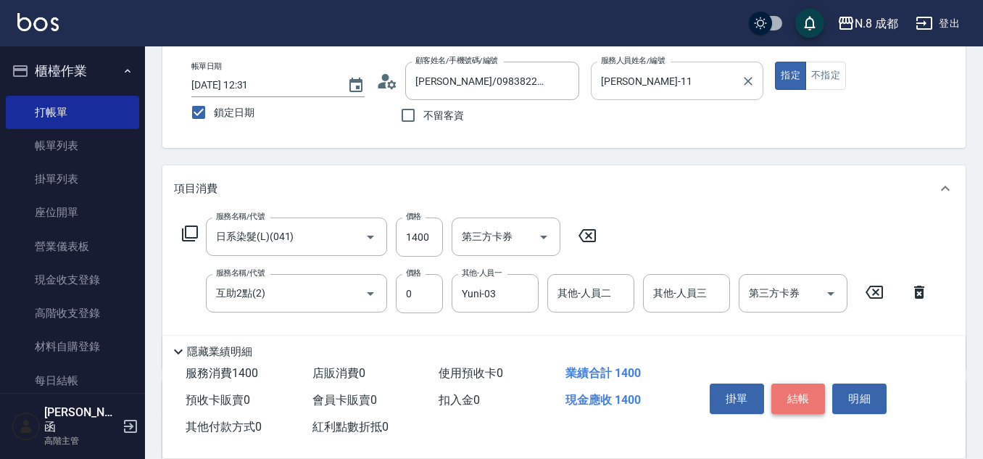
click at [801, 394] on button "結帳" at bounding box center [798, 398] width 54 height 30
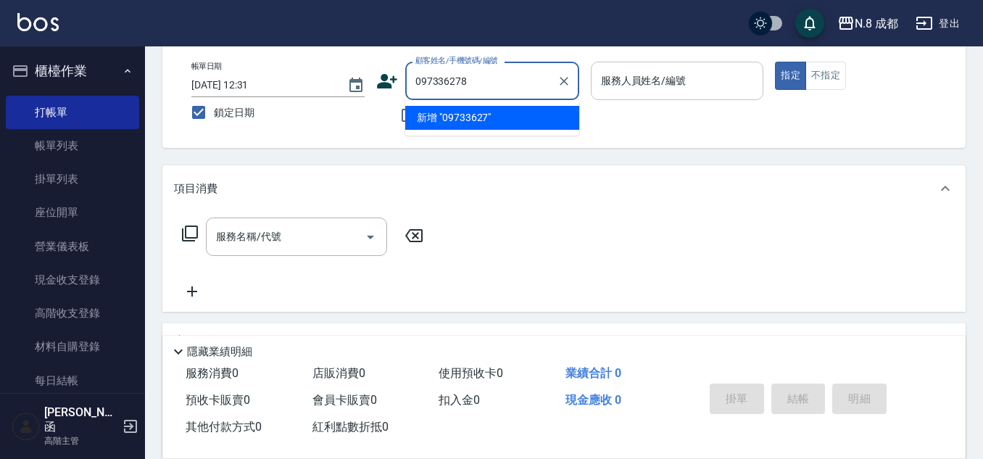
type input "0973362788"
drag, startPoint x: 496, startPoint y: 81, endPoint x: 293, endPoint y: 70, distance: 203.3
click at [293, 70] on div "帳單日期 [DATE] 12:31 鎖定日期 顧客姓名/手機號碼/編號 0973362788 顧客姓名/手機號碼/編號 不留客資 服務人員姓名/編號 服務人員…" at bounding box center [564, 96] width 768 height 69
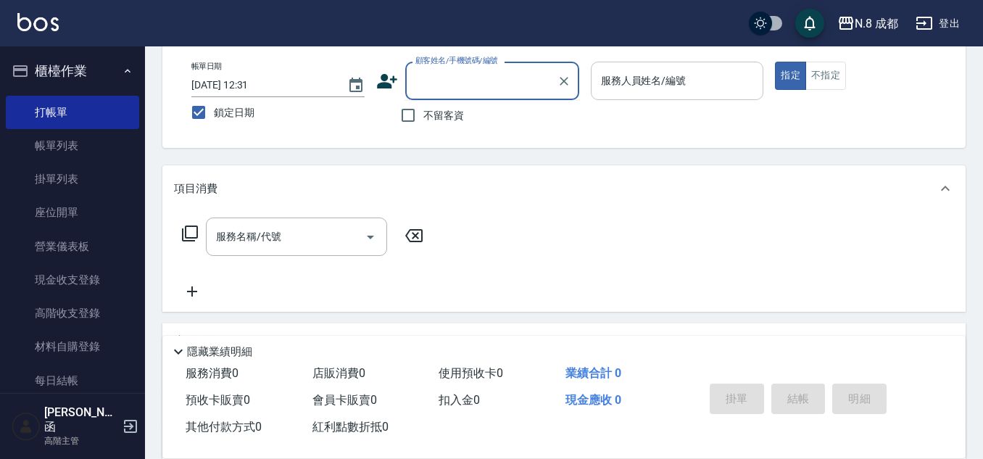
click at [391, 80] on icon at bounding box center [387, 81] width 22 height 22
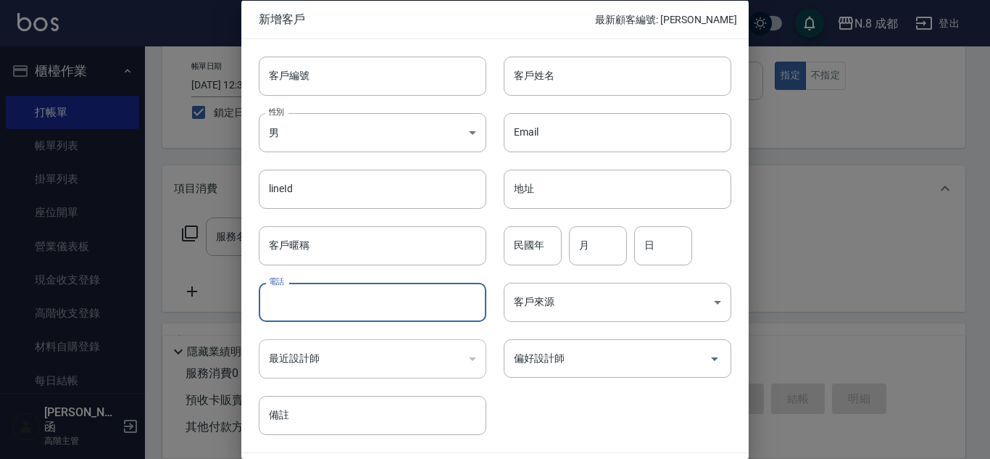
click at [370, 295] on input "電話" at bounding box center [373, 302] width 228 height 39
paste input "0973362788"
type input "0973362788"
click at [566, 76] on input "客戶姓名" at bounding box center [618, 75] width 228 height 39
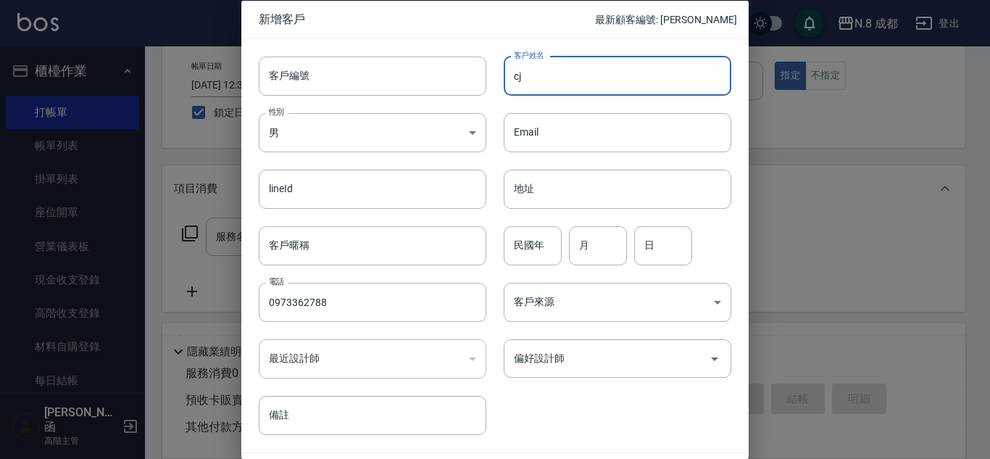
type input "c"
type input "[PERSON_NAME]"
click at [544, 257] on input "8" at bounding box center [533, 244] width 58 height 39
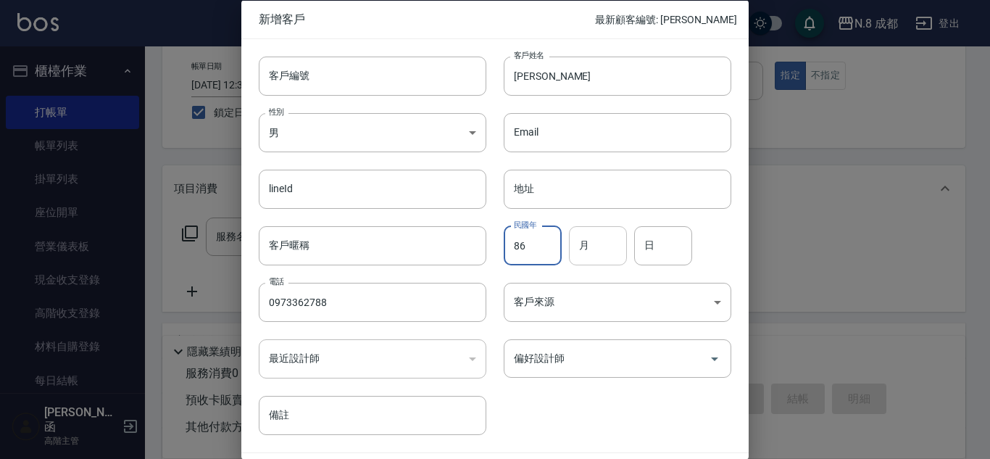
type input "86"
click at [597, 249] on input "月" at bounding box center [598, 244] width 58 height 39
type input "09"
click at [671, 244] on input "日" at bounding box center [663, 244] width 58 height 39
type input "01"
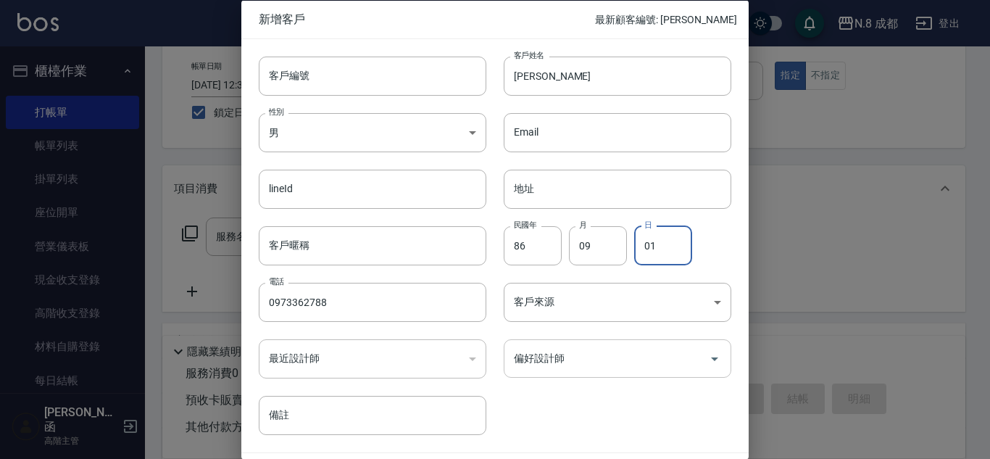
click at [591, 358] on input "偏好設計師" at bounding box center [606, 358] width 193 height 25
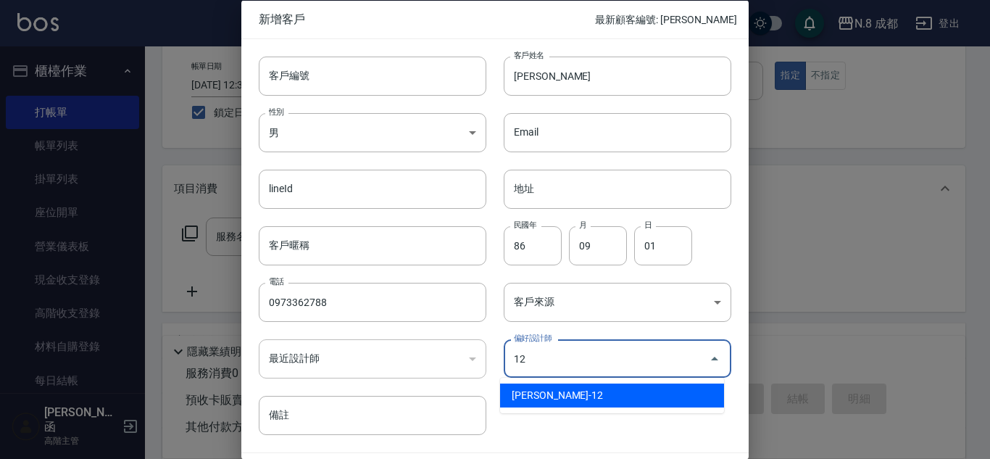
click at [599, 398] on li "[PERSON_NAME]-12" at bounding box center [612, 395] width 224 height 24
type input "[PERSON_NAME]"
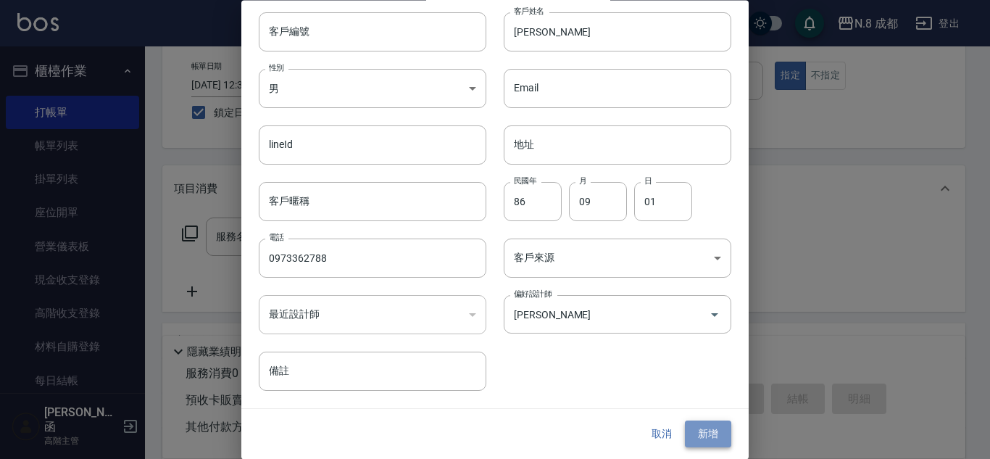
drag, startPoint x: 706, startPoint y: 428, endPoint x: 700, endPoint y: 415, distance: 13.6
click at [706, 428] on button "新增" at bounding box center [708, 434] width 46 height 27
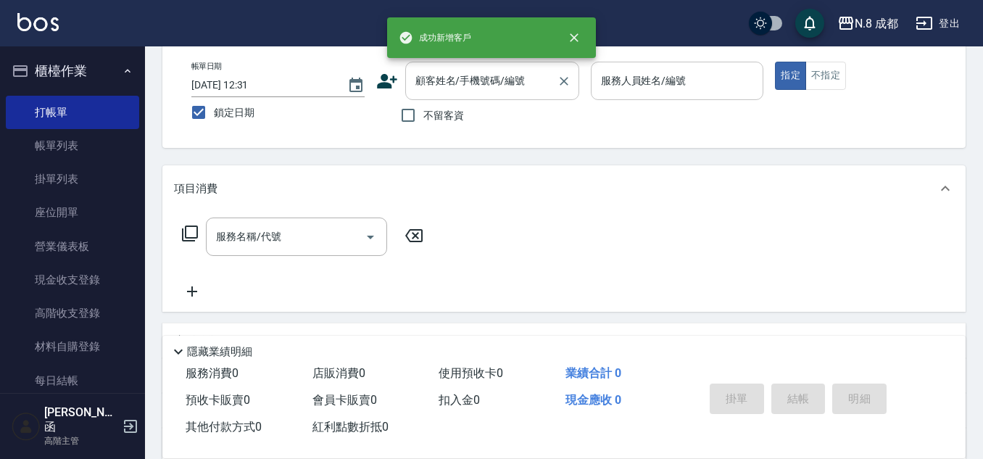
click at [455, 86] on input "顧客姓名/手機號碼/編號" at bounding box center [481, 80] width 139 height 25
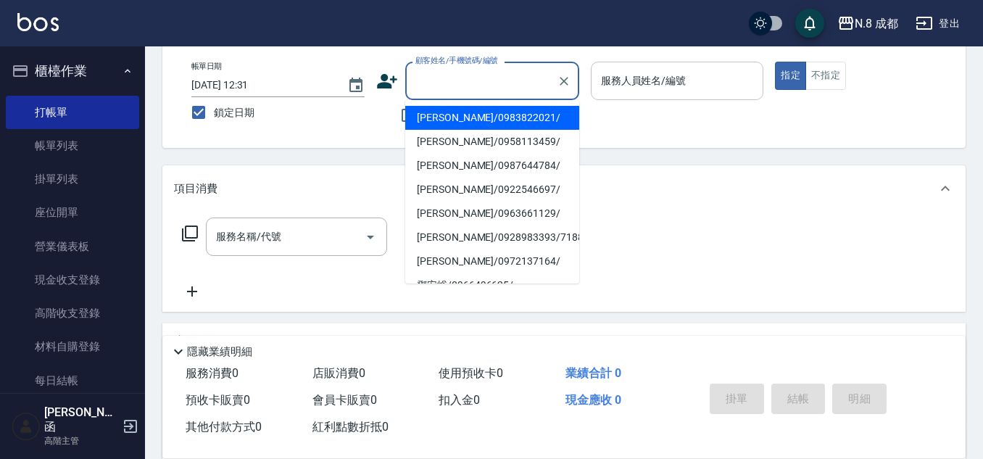
paste input "0973362788"
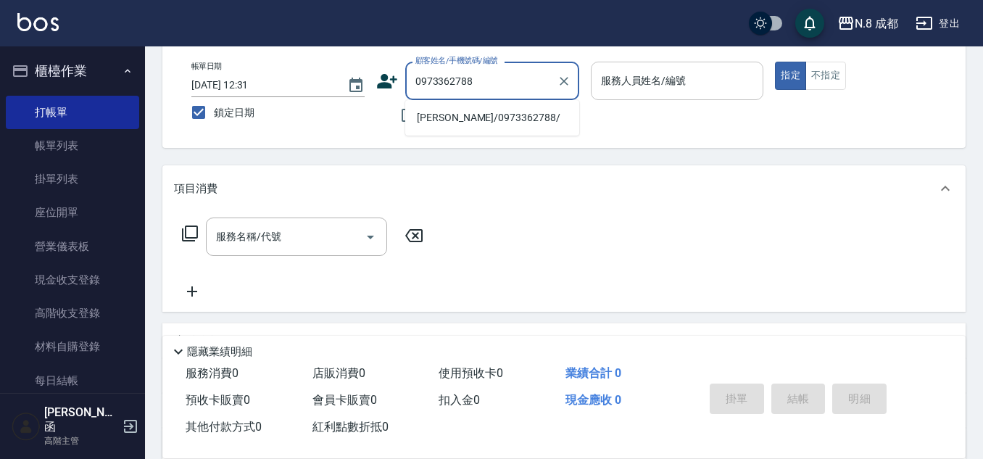
click at [460, 119] on li "[PERSON_NAME]/0973362788/" at bounding box center [492, 118] width 174 height 24
type input "[PERSON_NAME]/0973362788/"
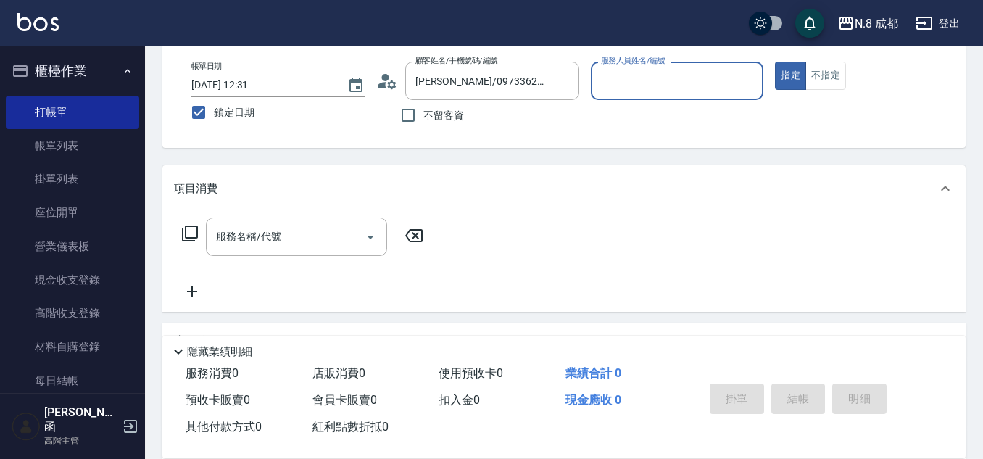
type input "[PERSON_NAME]-12"
click at [290, 236] on input "服務名稱/代號" at bounding box center [285, 236] width 146 height 25
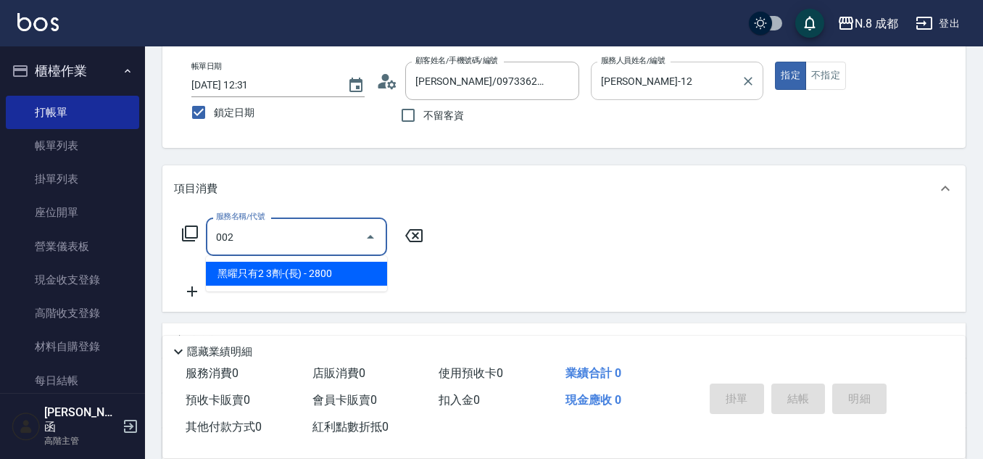
drag, startPoint x: 335, startPoint y: 272, endPoint x: 391, endPoint y: 245, distance: 61.9
click at [334, 271] on span "黑曜只有2 3劑-(長) - 2800" at bounding box center [296, 274] width 181 height 24
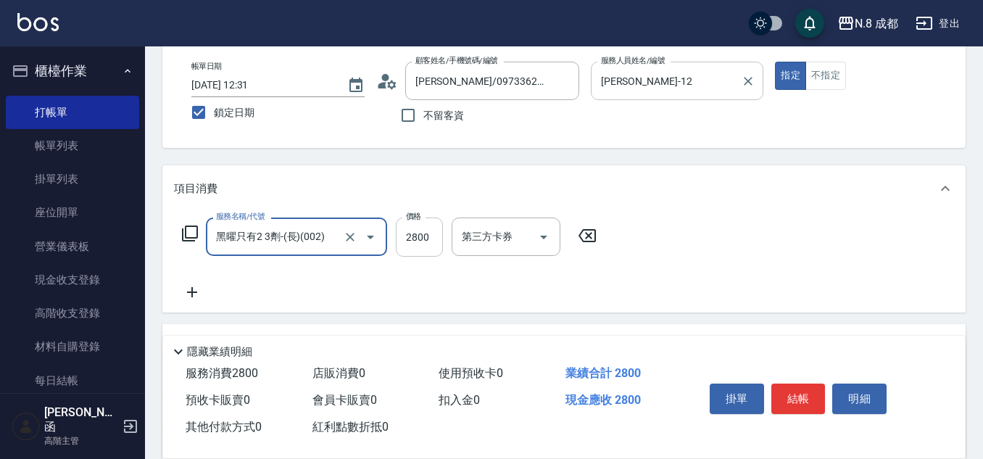
click at [424, 241] on input "2800" at bounding box center [419, 236] width 47 height 39
click at [206, 289] on icon at bounding box center [192, 291] width 36 height 17
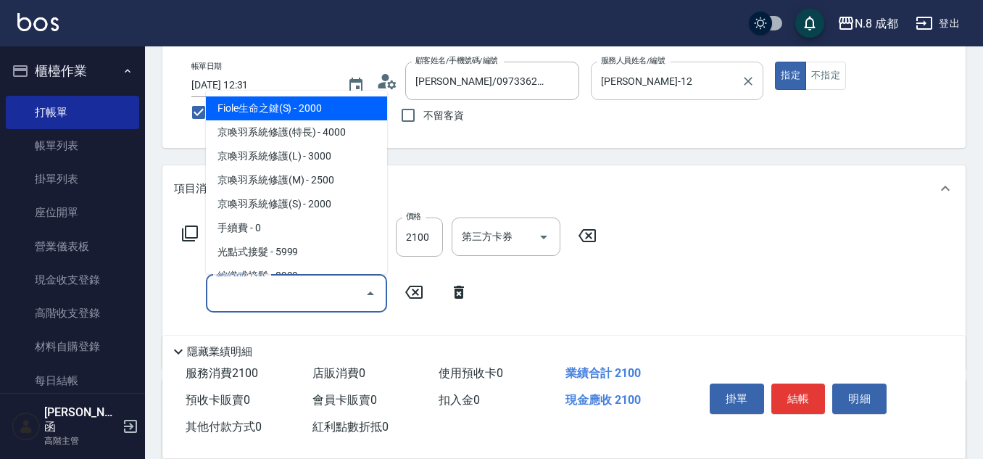
click at [242, 296] on input "服務名稱/代號" at bounding box center [285, 293] width 146 height 25
click at [279, 115] on span "互助3點 - 0" at bounding box center [296, 108] width 181 height 24
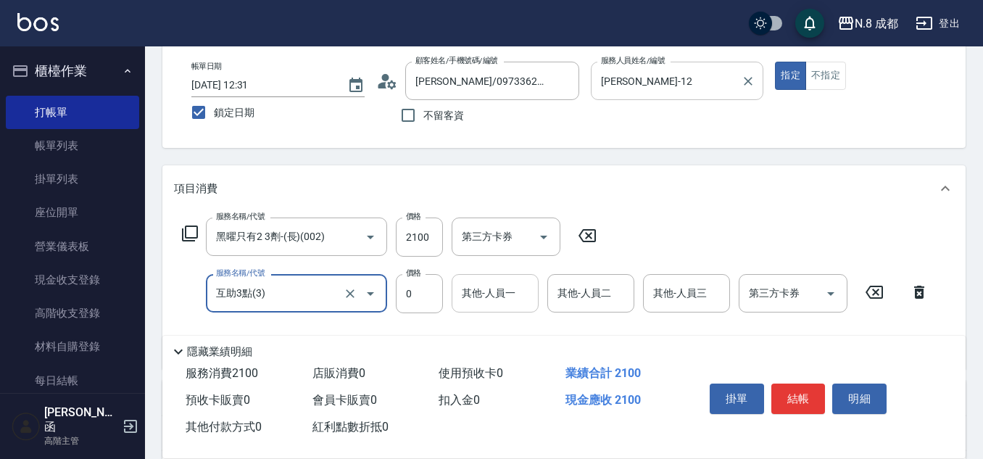
click at [494, 299] on input "其他-人員一" at bounding box center [495, 293] width 74 height 25
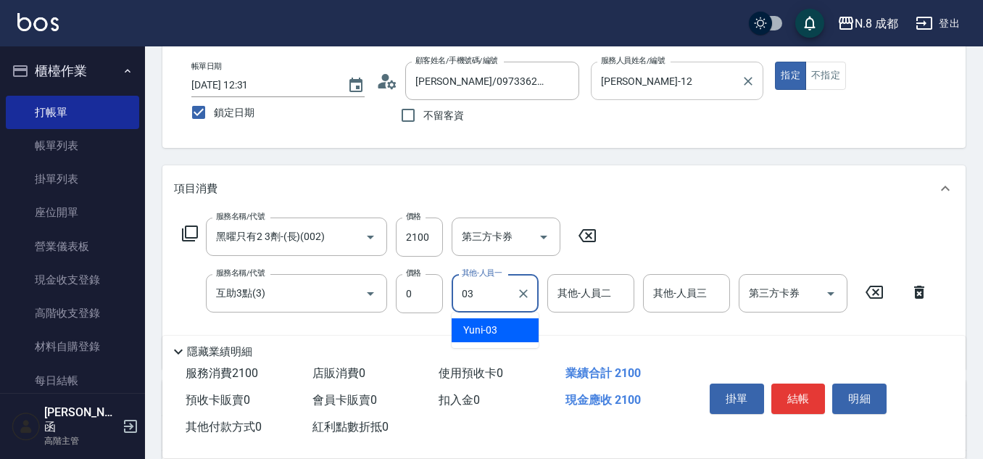
click at [509, 328] on div "Yuni -03" at bounding box center [495, 330] width 87 height 24
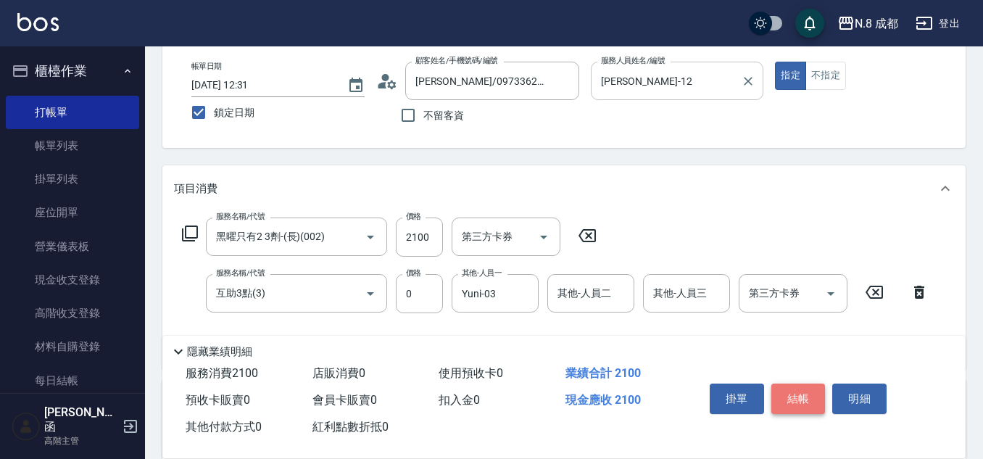
click at [798, 390] on button "結帳" at bounding box center [798, 398] width 54 height 30
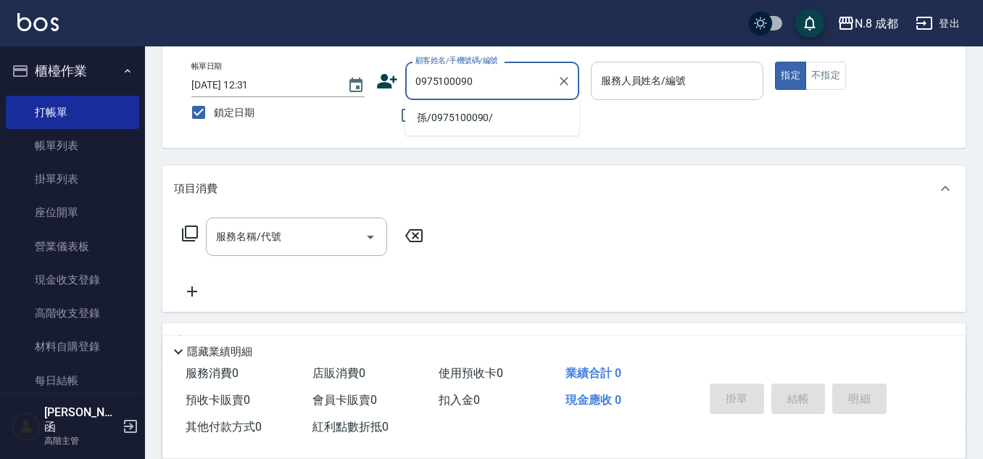
click at [464, 119] on li "孫/0975100090/" at bounding box center [492, 118] width 174 height 24
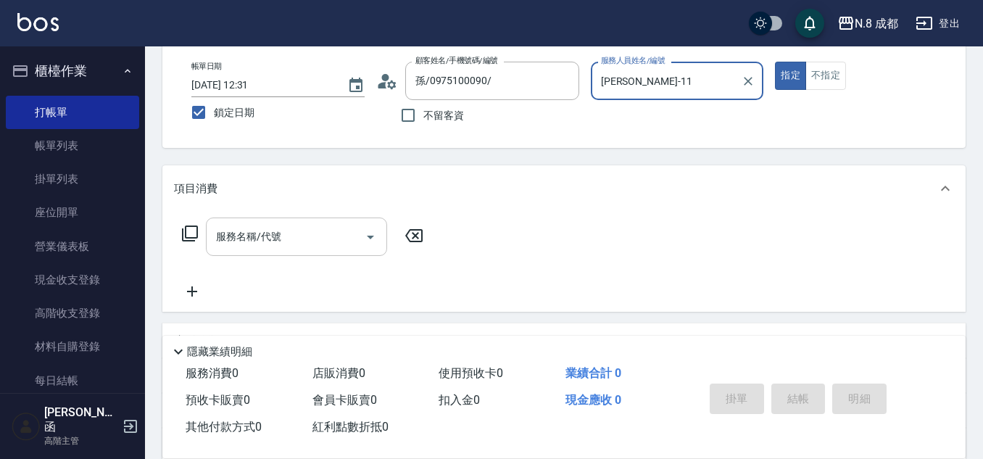
click at [286, 240] on input "服務名稱/代號" at bounding box center [285, 236] width 146 height 25
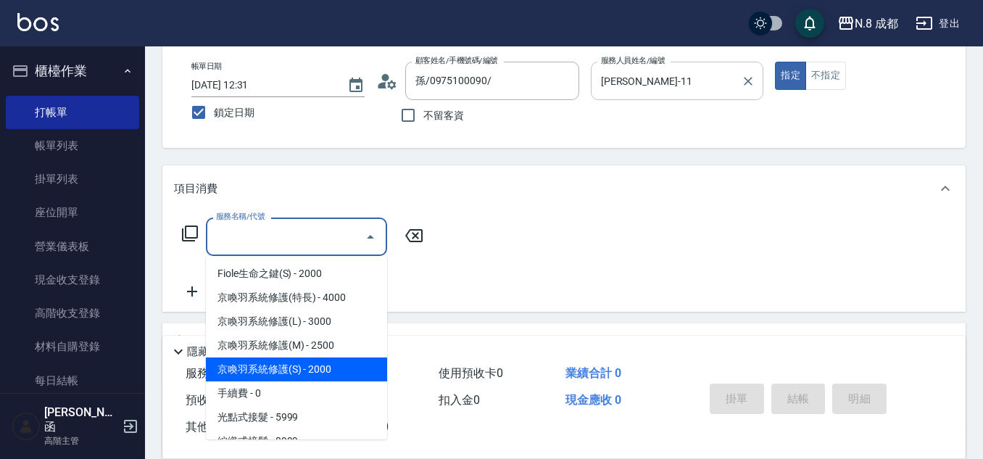
click at [351, 365] on span "京喚羽系統修護(S) - 2000" at bounding box center [296, 369] width 181 height 24
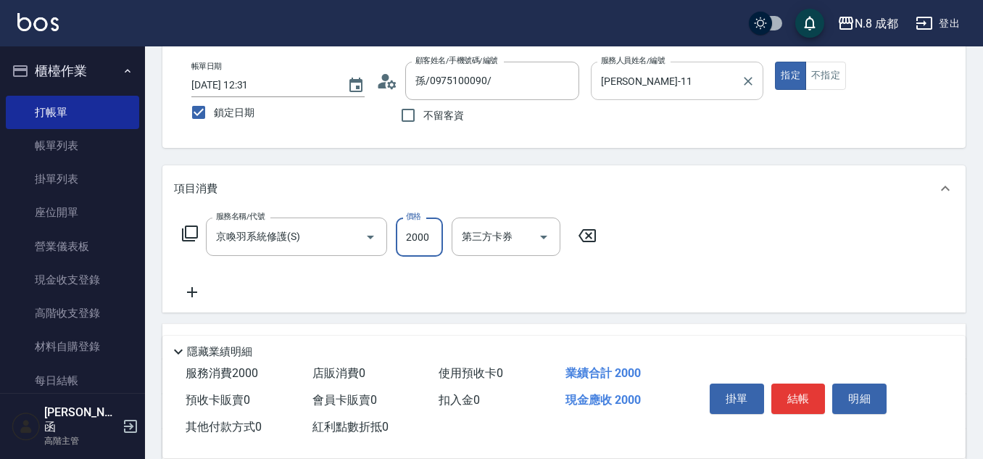
click at [427, 238] on input "2000" at bounding box center [419, 236] width 47 height 39
click at [194, 292] on icon at bounding box center [192, 292] width 10 height 10
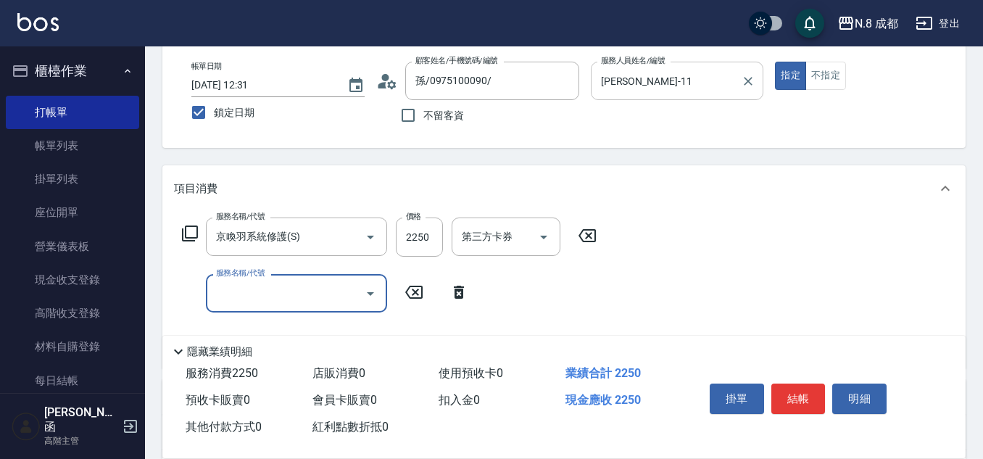
click at [272, 299] on input "服務名稱/代號" at bounding box center [285, 293] width 146 height 25
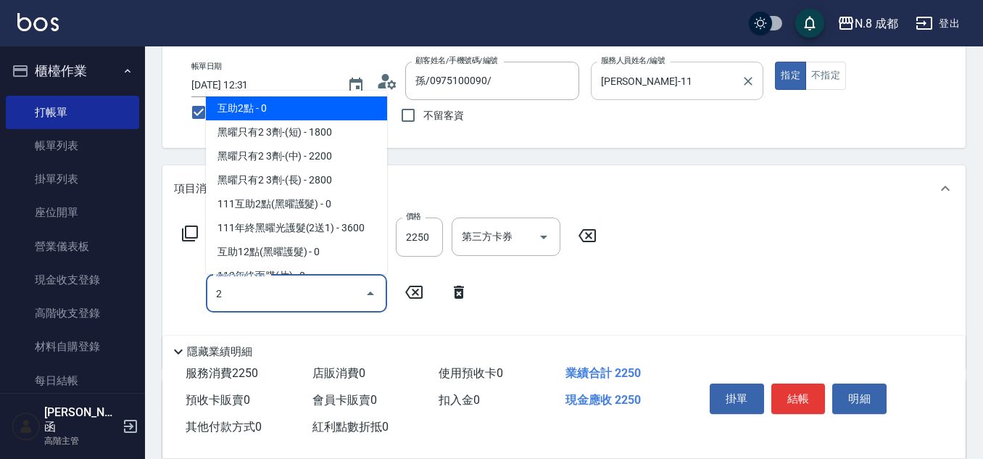
click at [297, 112] on span "互助2點 - 0" at bounding box center [296, 108] width 181 height 24
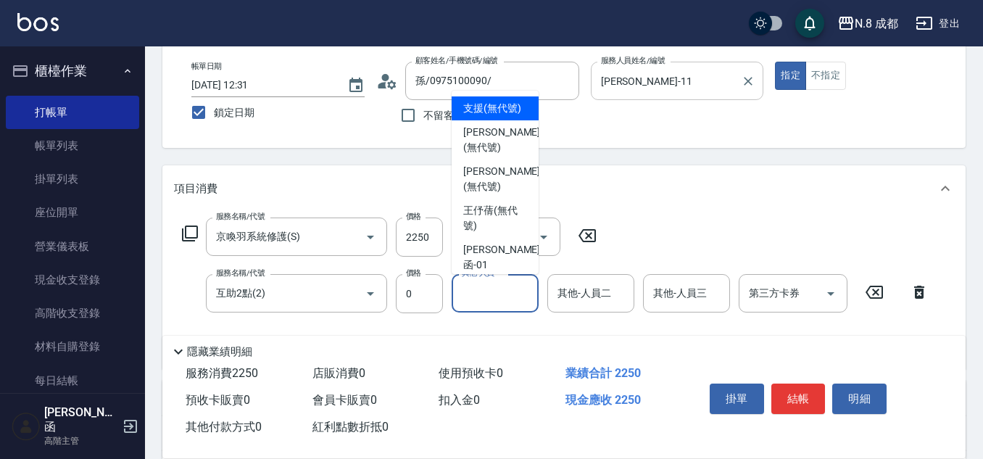
click at [499, 294] on input "其他-人員一" at bounding box center [495, 293] width 74 height 25
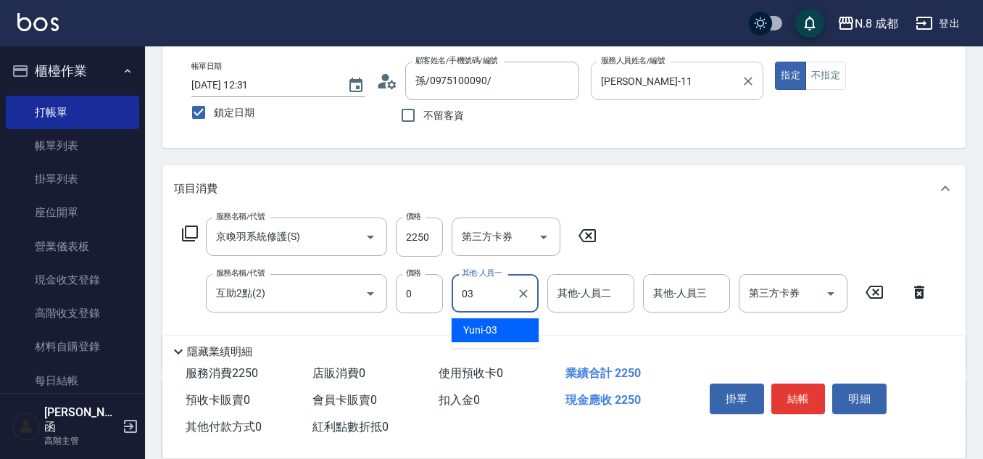
click at [511, 327] on div "Yuni -03" at bounding box center [495, 330] width 87 height 24
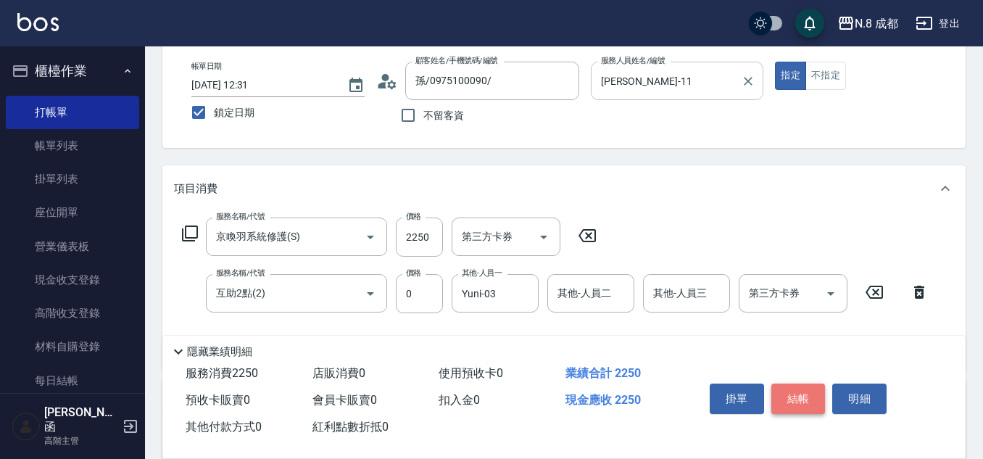
click at [810, 390] on button "結帳" at bounding box center [798, 398] width 54 height 30
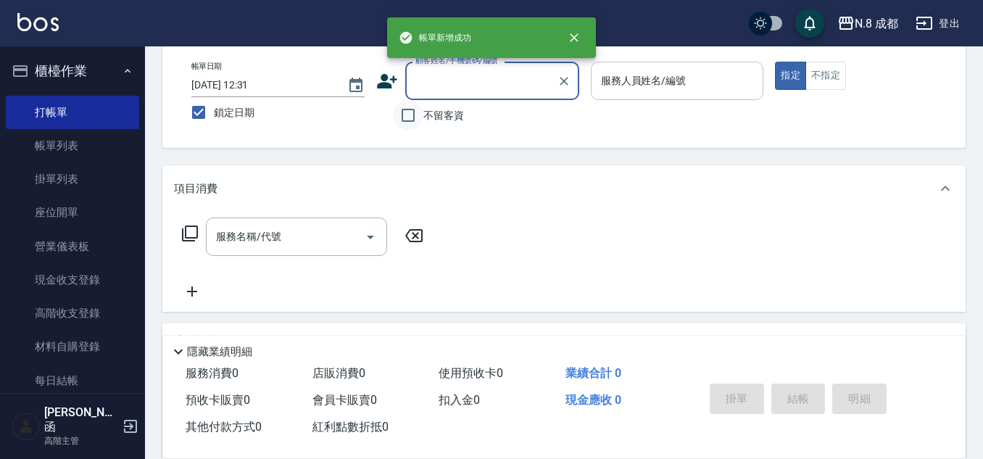
click at [407, 113] on input "不留客資" at bounding box center [408, 115] width 30 height 30
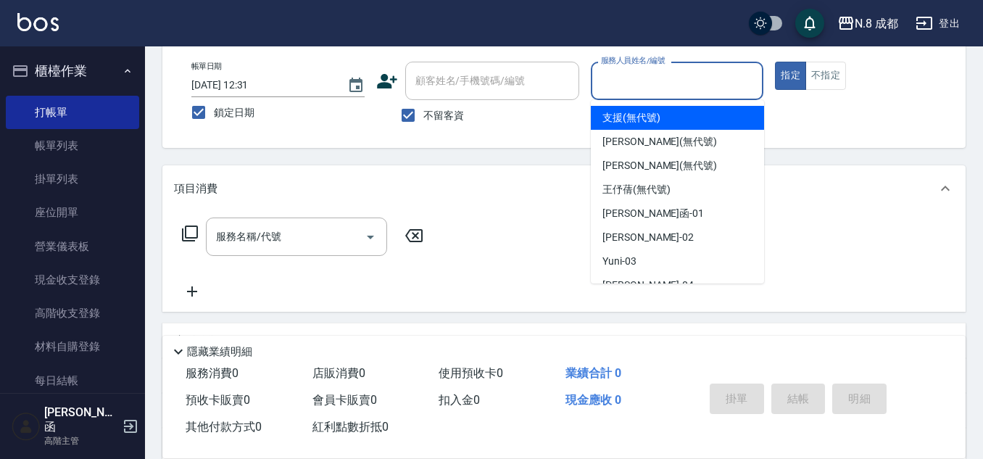
click at [658, 78] on input "服務人員姓名/編號" at bounding box center [677, 80] width 160 height 25
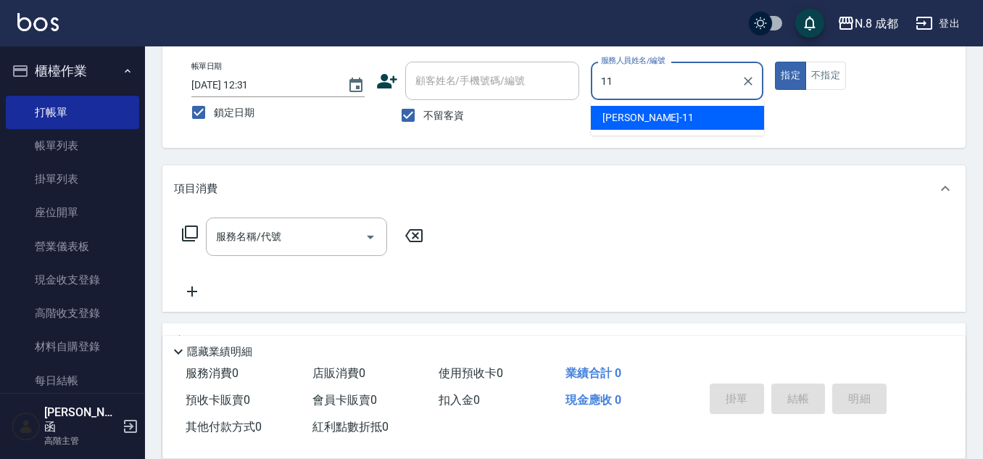
click at [638, 110] on span "[PERSON_NAME]-11" at bounding box center [647, 117] width 91 height 15
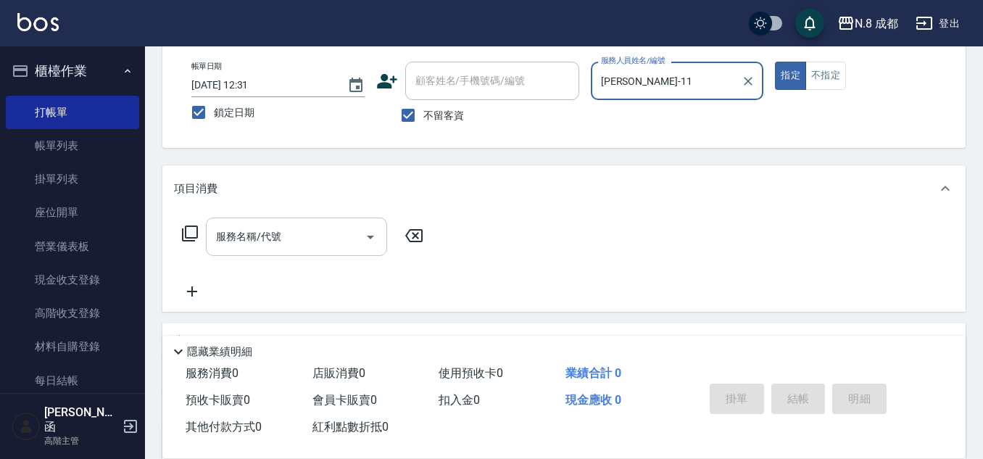
click at [281, 236] on input "服務名稱/代號" at bounding box center [285, 236] width 146 height 25
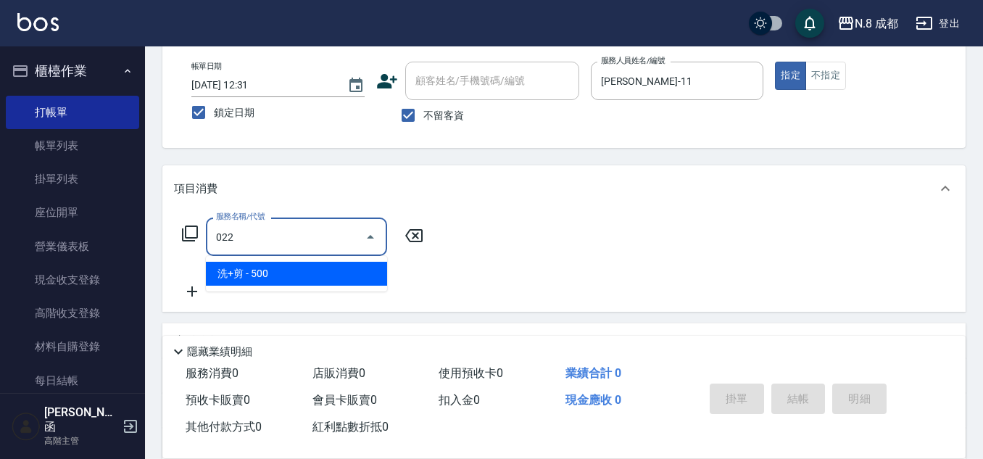
click at [281, 275] on span "洗+剪 - 500" at bounding box center [296, 274] width 181 height 24
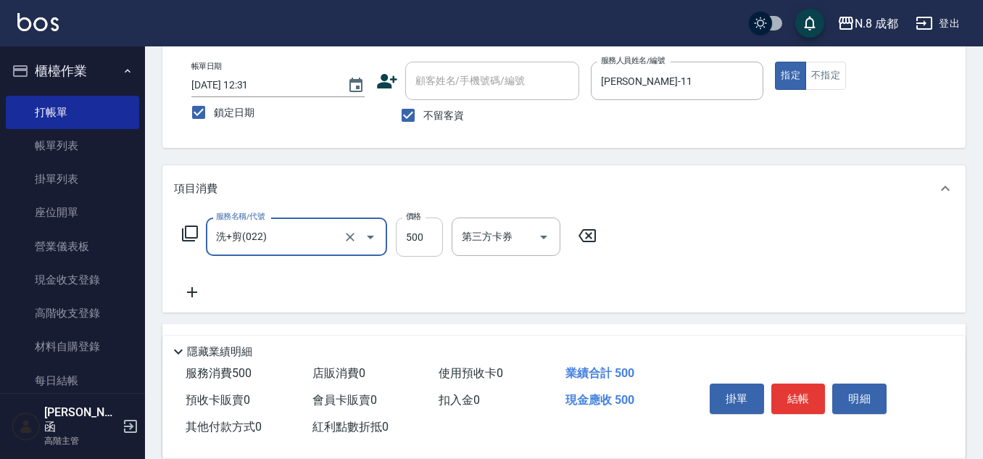
click at [413, 244] on input "500" at bounding box center [419, 236] width 47 height 39
drag, startPoint x: 207, startPoint y: 291, endPoint x: 271, endPoint y: 297, distance: 64.1
click at [213, 291] on div "服務名稱/代號 洗+剪(022) 服務名稱/代號 價格 600 價格 第三方卡券 第三方卡券" at bounding box center [389, 258] width 431 height 83
drag, startPoint x: 271, startPoint y: 297, endPoint x: 262, endPoint y: 291, distance: 11.1
click at [271, 297] on div "服務名稱/代號 洗+剪(022) 服務名稱/代號 價格 600 價格 第三方卡券 第三方卡券" at bounding box center [389, 258] width 431 height 83
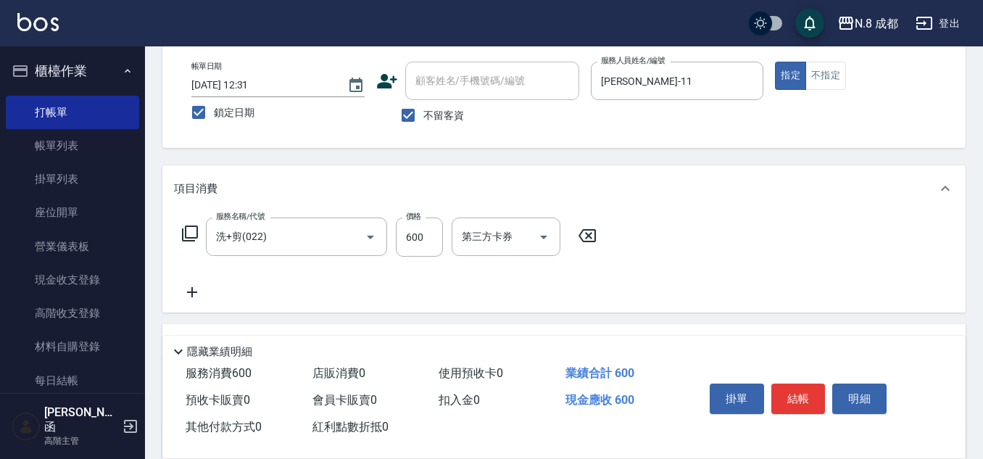
click at [187, 289] on icon at bounding box center [192, 291] width 36 height 17
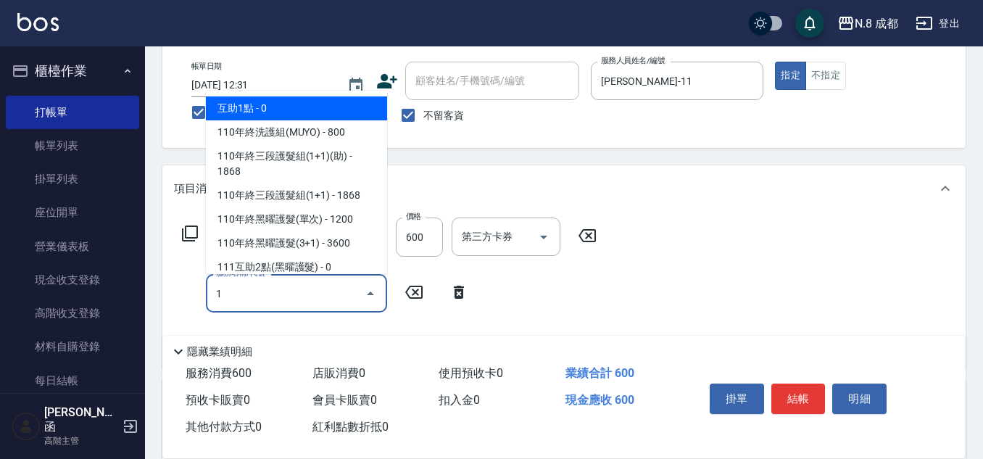
click at [296, 108] on span "互助1點 - 0" at bounding box center [296, 108] width 181 height 24
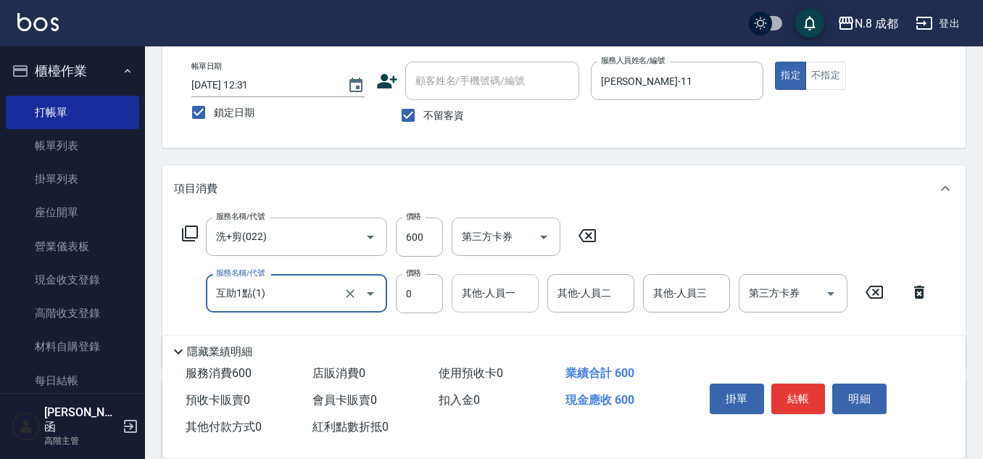
click at [480, 299] on input "其他-人員一" at bounding box center [495, 293] width 74 height 25
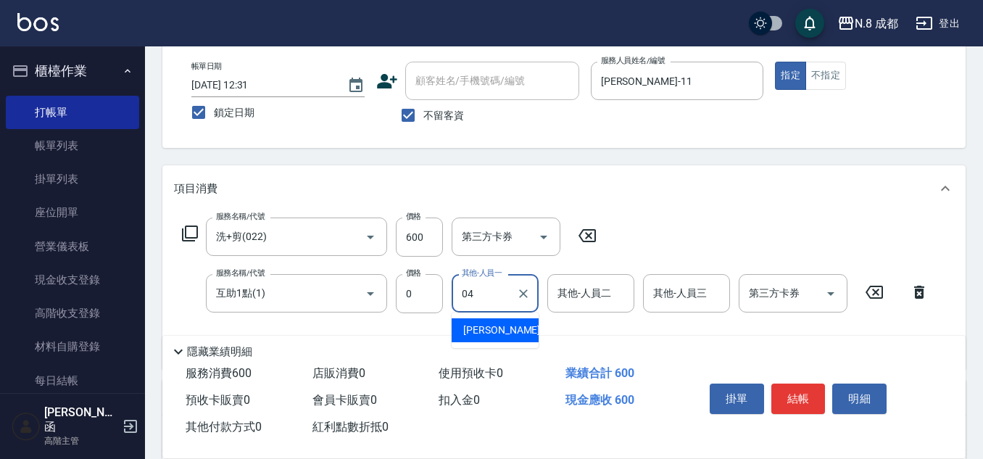
click at [510, 328] on span "[PERSON_NAME] -04" at bounding box center [508, 330] width 91 height 15
click at [807, 391] on button "結帳" at bounding box center [798, 398] width 54 height 30
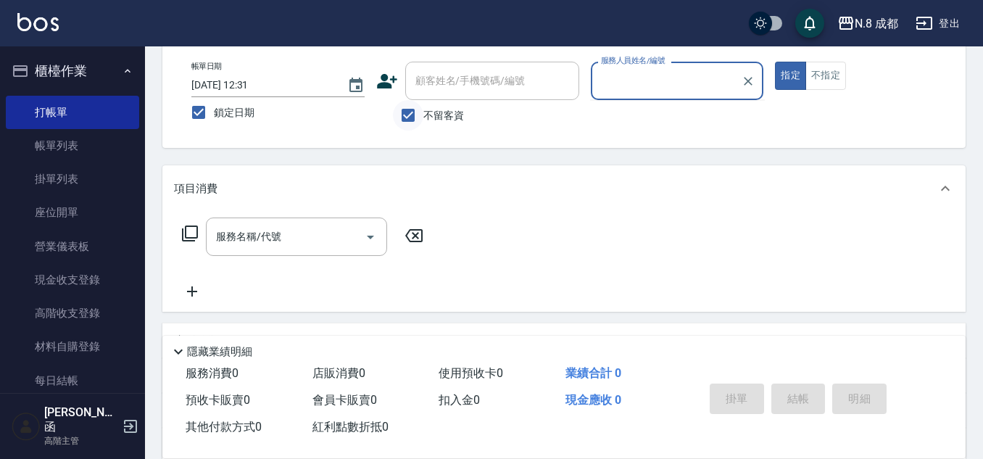
click at [400, 123] on input "不留客資" at bounding box center [408, 115] width 30 height 30
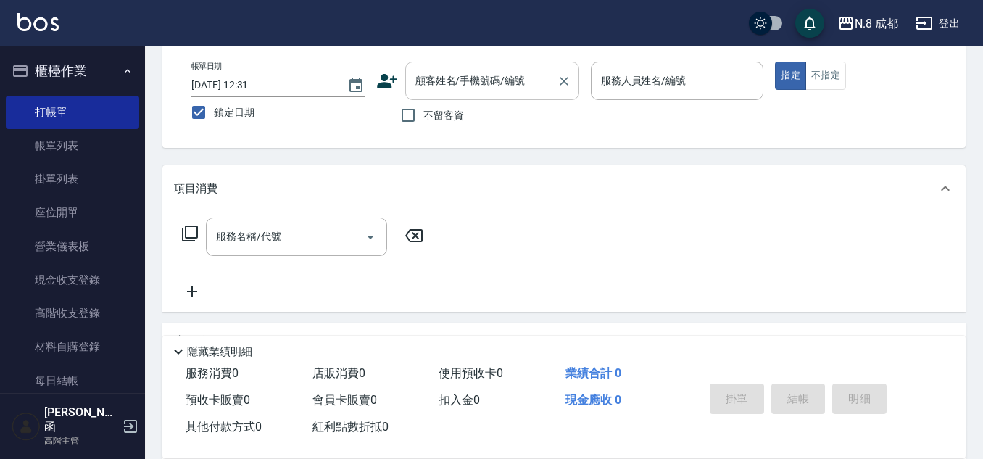
click at [446, 77] on input "顧客姓名/手機號碼/編號" at bounding box center [481, 80] width 139 height 25
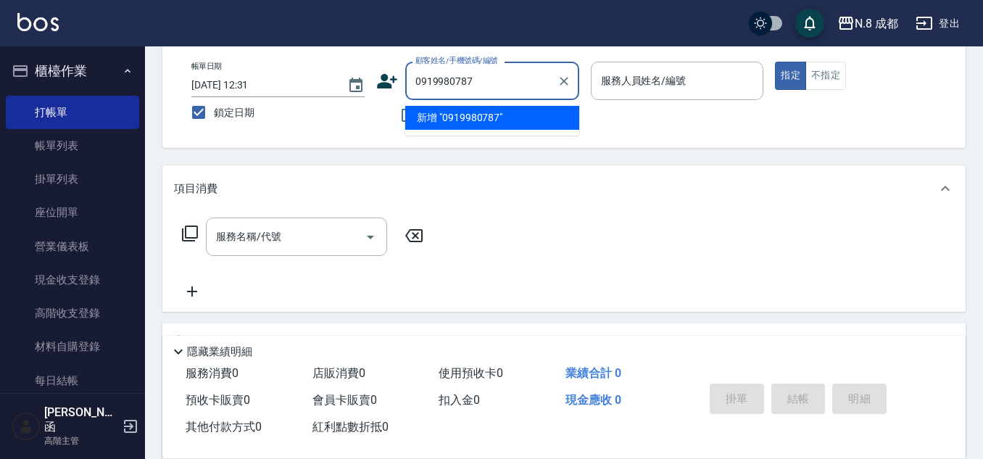
click at [491, 115] on li "新增 "0919980787"" at bounding box center [492, 118] width 174 height 24
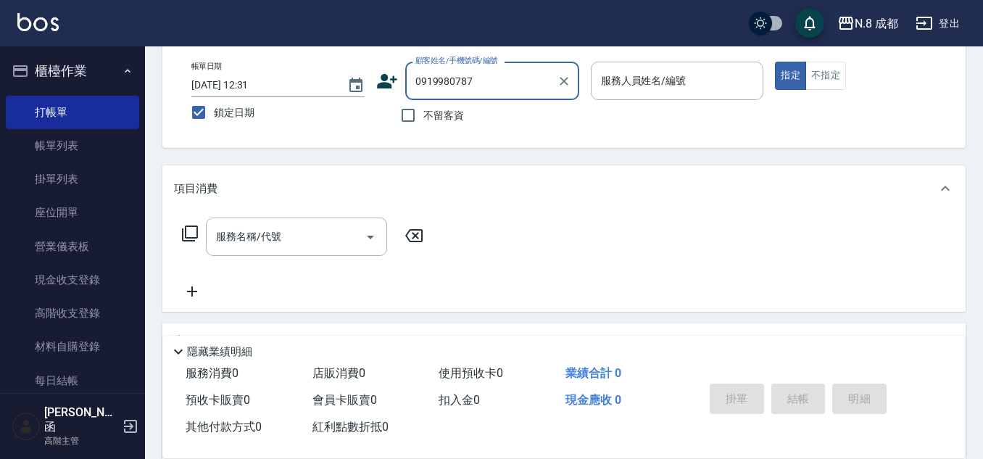
drag, startPoint x: 509, startPoint y: 85, endPoint x: 275, endPoint y: 79, distance: 233.5
click at [275, 79] on div "帳單日期 [DATE] 12:31 鎖定日期 顧客姓名/手機號碼/編號 0919980787 顧客姓名/手機號碼/編號 不留客資 服務人員姓名/編號 服務人員…" at bounding box center [564, 96] width 768 height 69
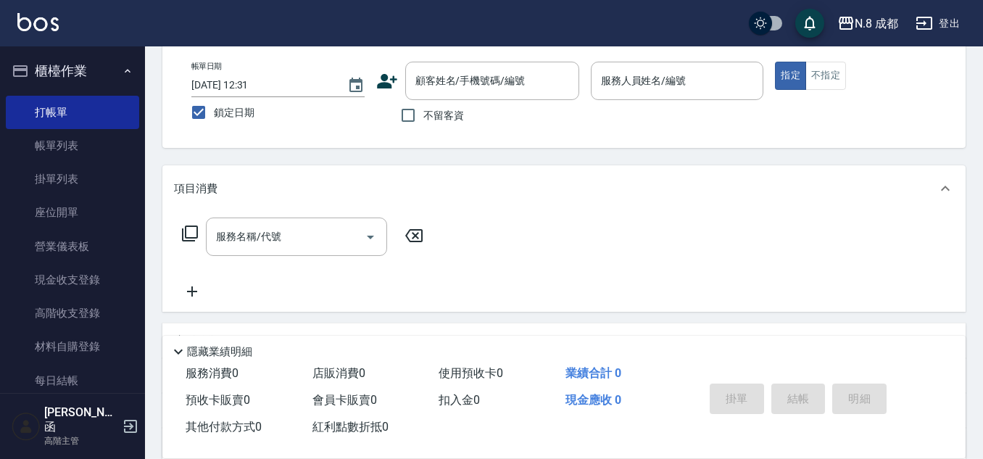
click at [382, 77] on icon at bounding box center [387, 81] width 20 height 14
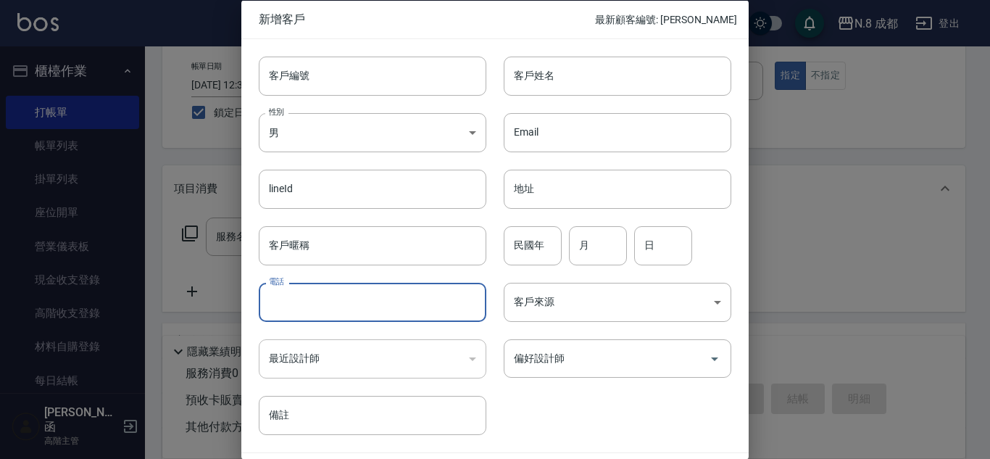
click at [347, 303] on input "電話" at bounding box center [373, 302] width 228 height 39
paste input "0919980787"
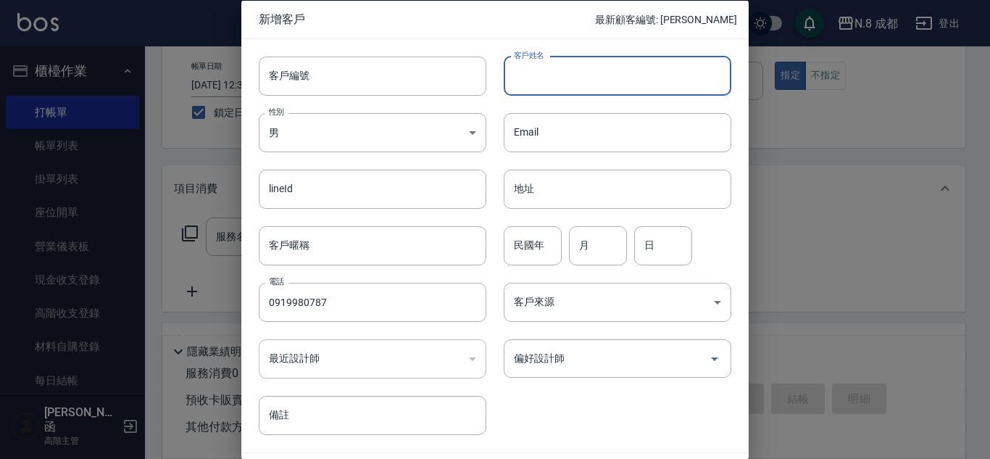
drag, startPoint x: 565, startPoint y: 67, endPoint x: 569, endPoint y: 78, distance: 11.7
click at [565, 67] on input "客戶姓名" at bounding box center [618, 75] width 228 height 39
click at [545, 247] on input "民國年" at bounding box center [533, 244] width 58 height 39
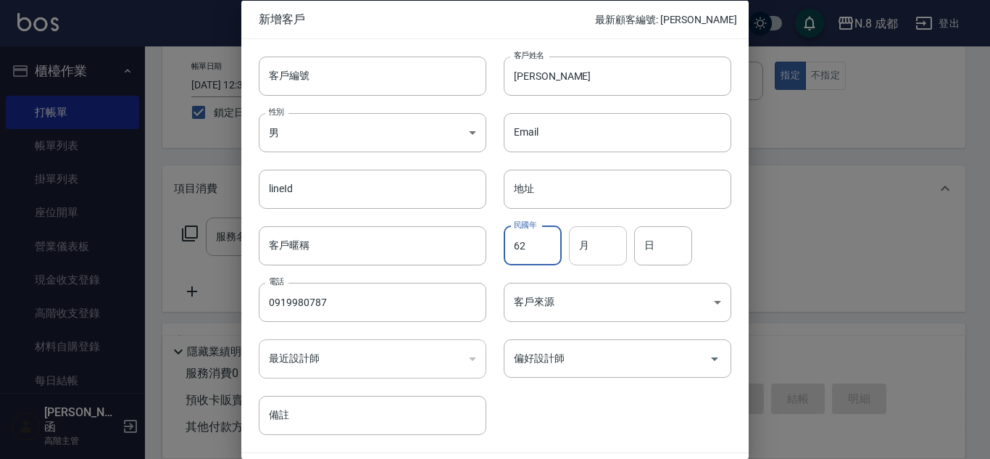
click at [602, 254] on input "月" at bounding box center [598, 244] width 58 height 39
drag, startPoint x: 602, startPoint y: 254, endPoint x: 565, endPoint y: 254, distance: 36.3
click at [569, 254] on input "0" at bounding box center [598, 244] width 58 height 39
click at [668, 244] on input "日" at bounding box center [663, 244] width 58 height 39
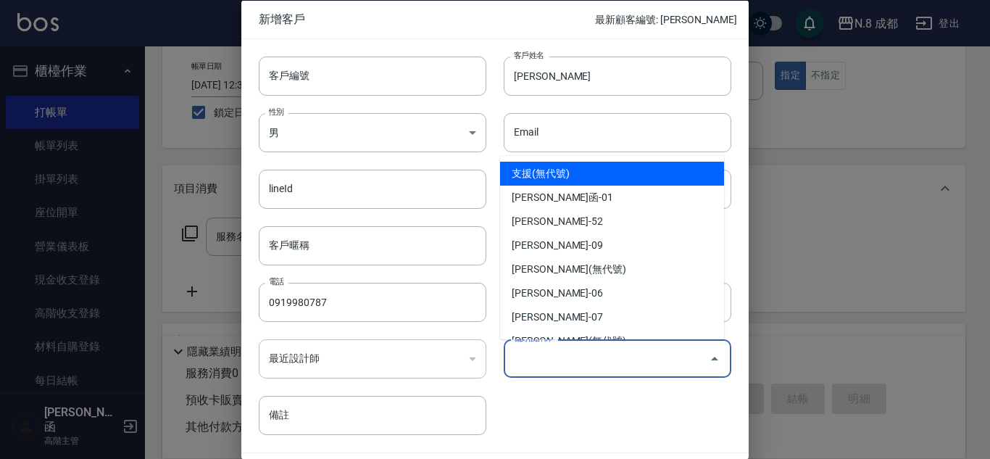
click at [576, 350] on input "偏好設計師" at bounding box center [606, 358] width 193 height 25
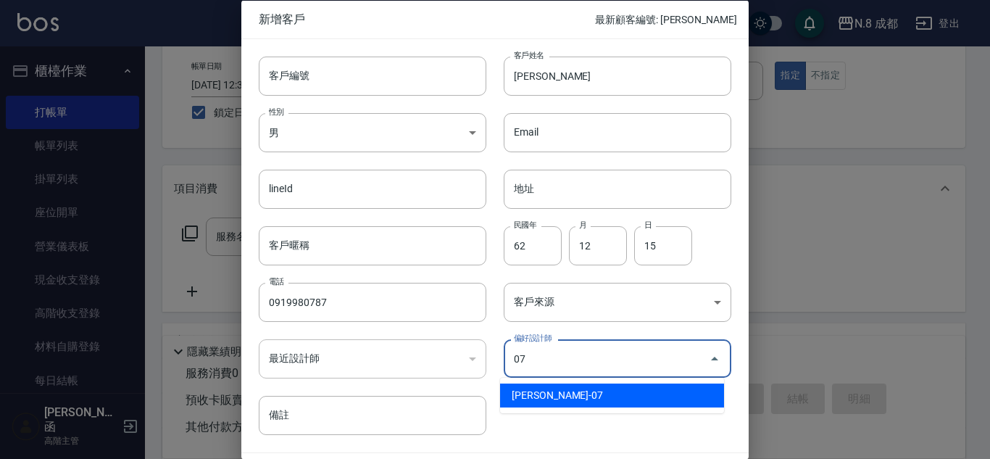
click at [580, 390] on li "[PERSON_NAME]-07" at bounding box center [612, 395] width 224 height 24
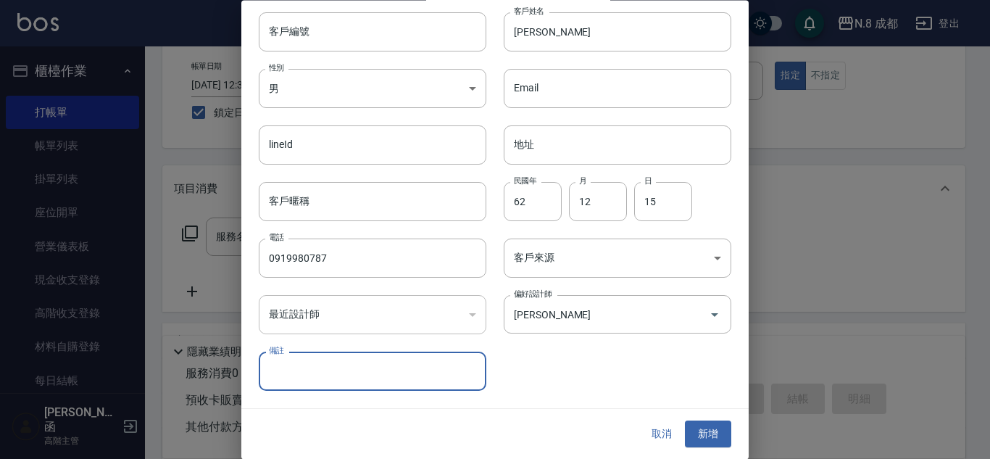
click at [692, 432] on button "新增" at bounding box center [708, 434] width 46 height 27
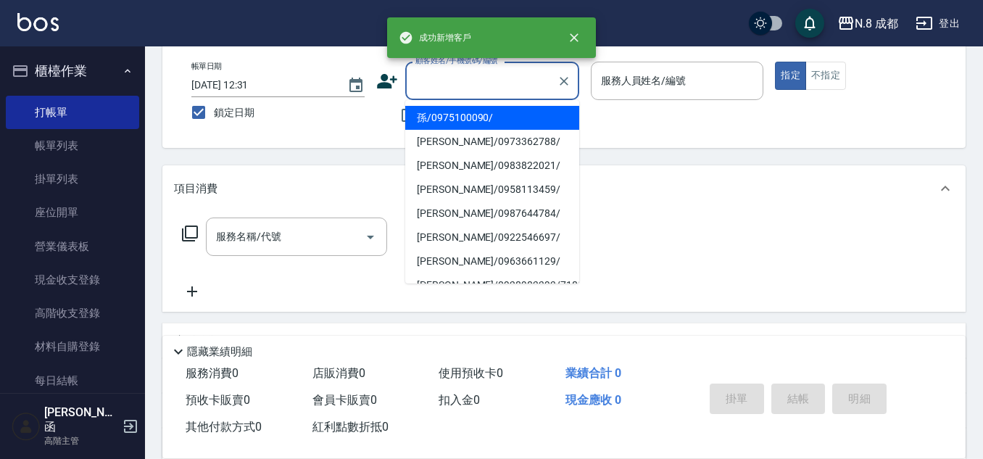
click at [508, 83] on input "顧客姓名/手機號碼/編號" at bounding box center [481, 80] width 139 height 25
paste input "0919980787"
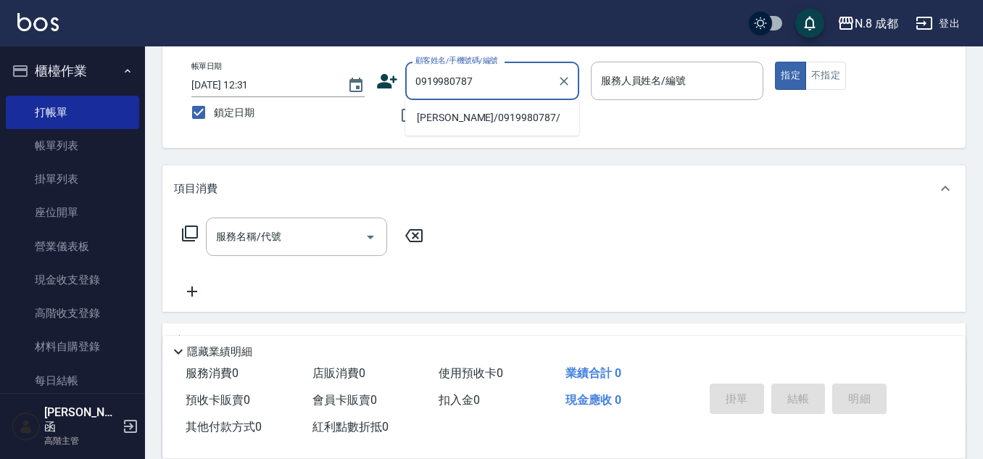
click at [487, 117] on li "[PERSON_NAME]/0919980787/" at bounding box center [492, 118] width 174 height 24
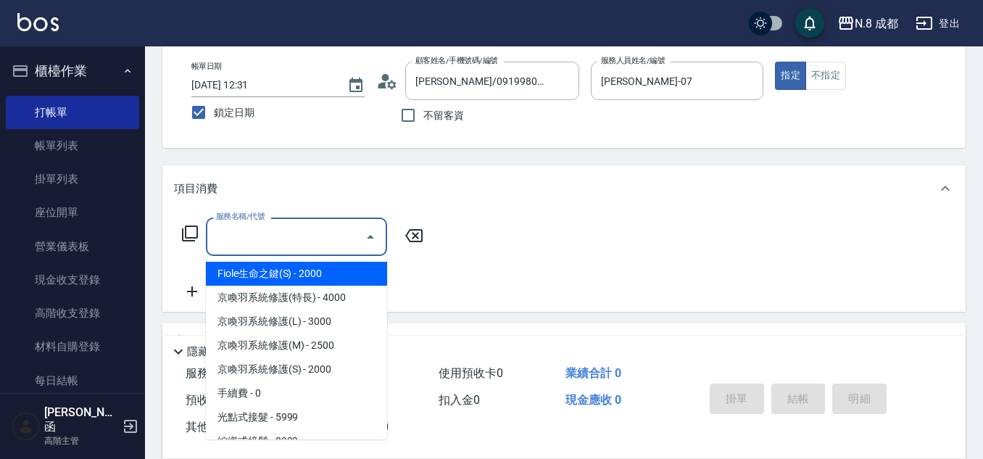
click at [291, 245] on input "服務名稱/代號" at bounding box center [285, 236] width 146 height 25
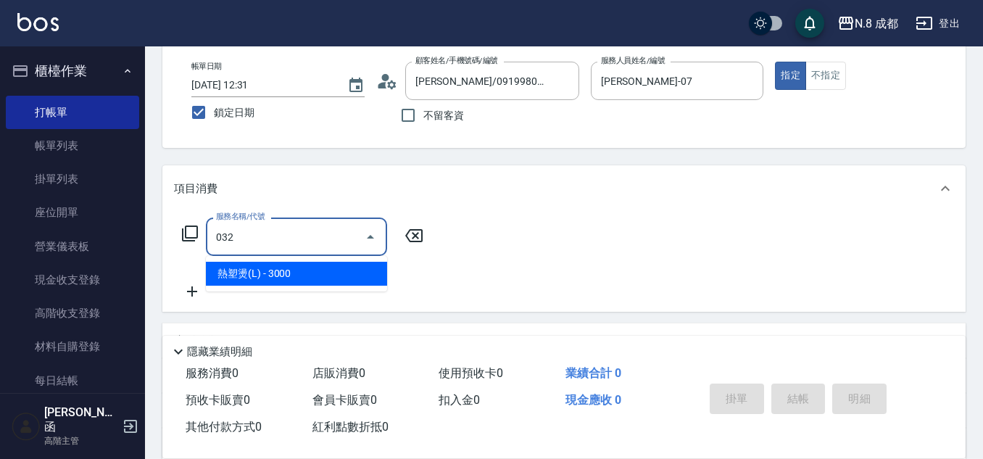
click at [300, 271] on span "熱塑燙(L) - 3000" at bounding box center [296, 274] width 181 height 24
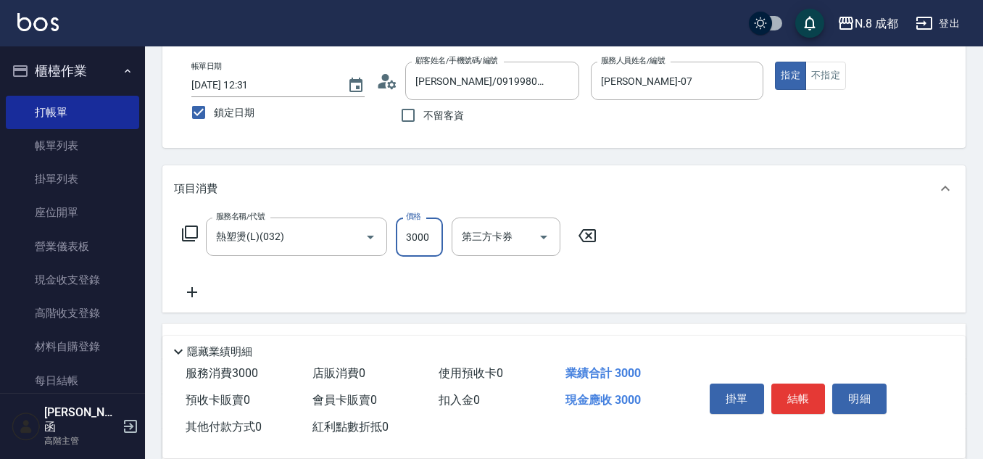
click at [434, 241] on input "3000" at bounding box center [419, 236] width 47 height 39
click at [199, 286] on icon at bounding box center [192, 291] width 36 height 17
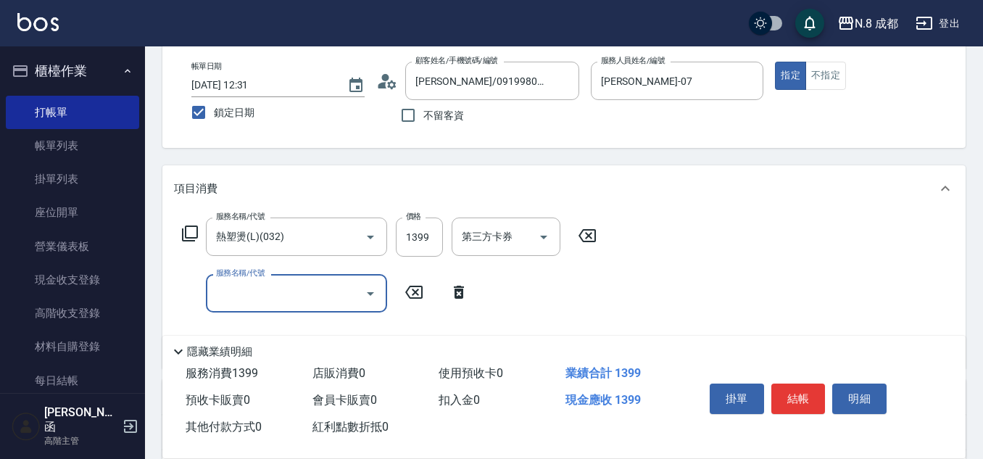
click at [246, 299] on input "服務名稱/代號" at bounding box center [285, 293] width 146 height 25
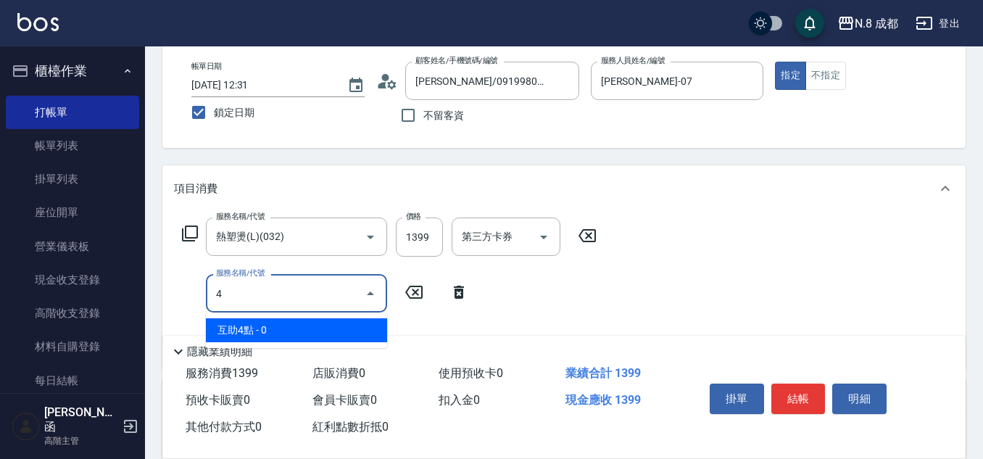
drag, startPoint x: 297, startPoint y: 327, endPoint x: 484, endPoint y: 315, distance: 187.4
click at [298, 327] on span "互助4點 - 0" at bounding box center [296, 330] width 181 height 24
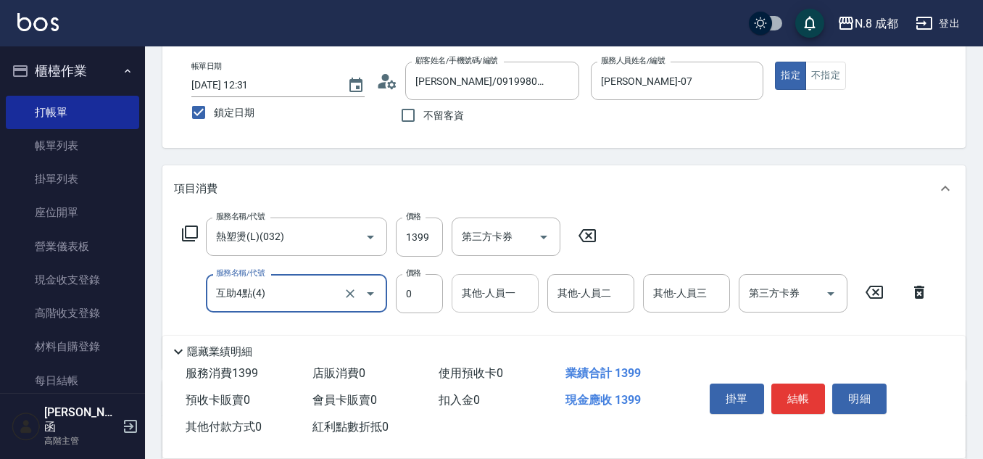
click at [505, 292] on input "其他-人員一" at bounding box center [495, 293] width 74 height 25
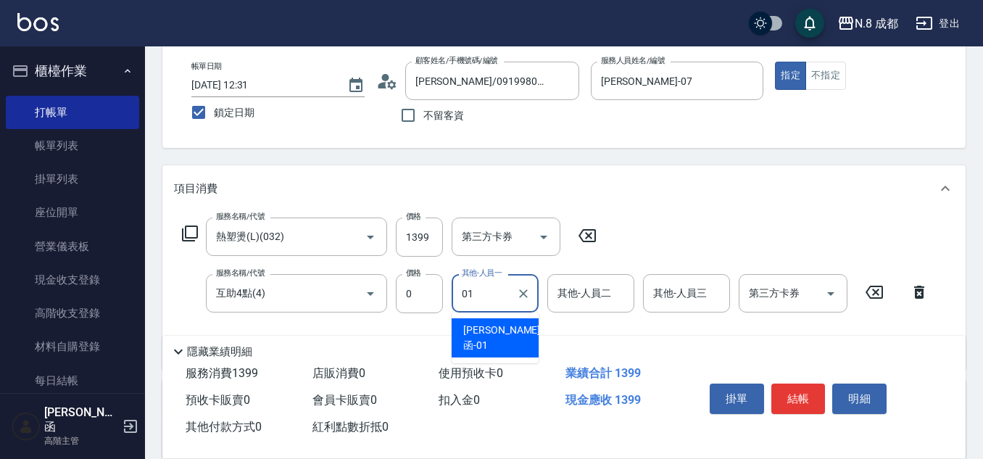
click at [497, 326] on span "[PERSON_NAME]函 -01" at bounding box center [501, 338] width 77 height 30
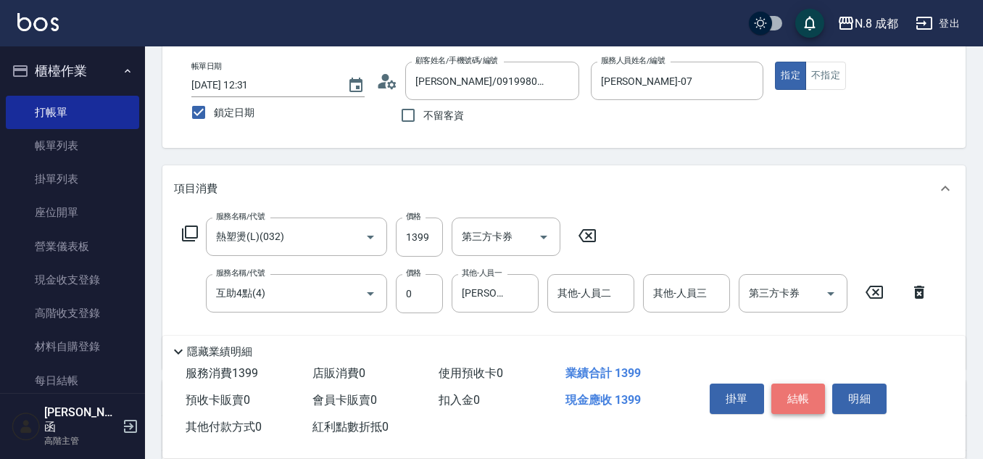
click at [799, 400] on button "結帳" at bounding box center [798, 398] width 54 height 30
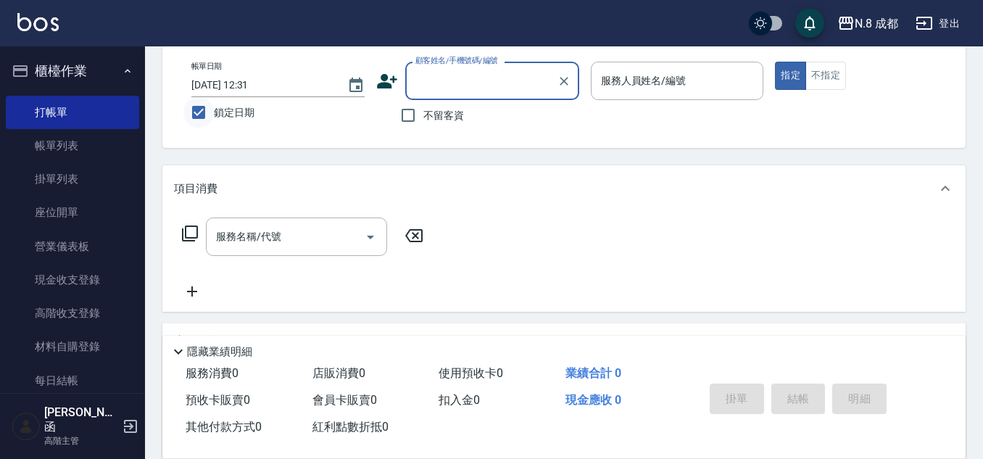
click at [212, 112] on input "鎖定日期" at bounding box center [198, 112] width 30 height 30
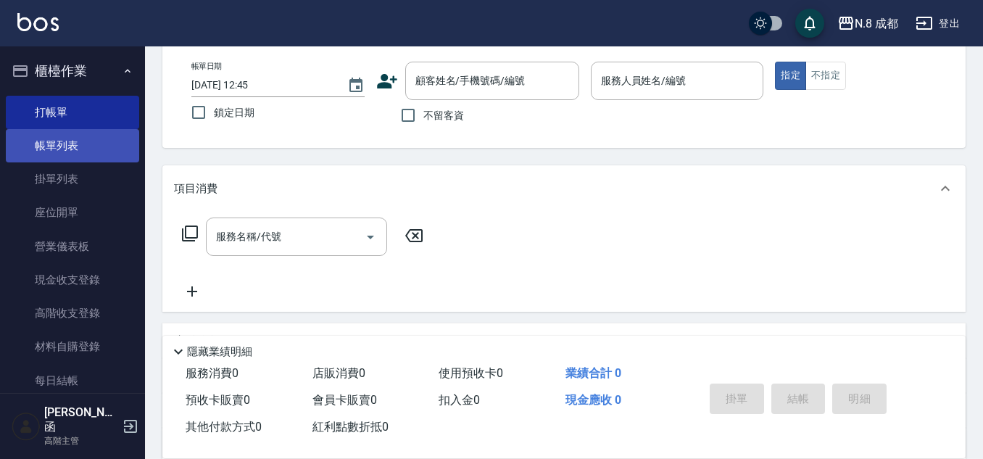
click at [114, 135] on link "帳單列表" at bounding box center [72, 145] width 133 height 33
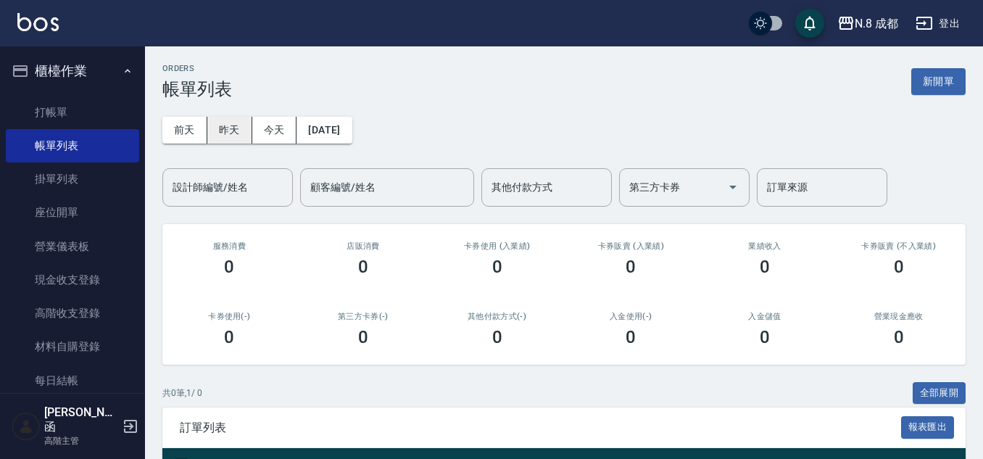
click at [228, 128] on button "昨天" at bounding box center [229, 130] width 45 height 27
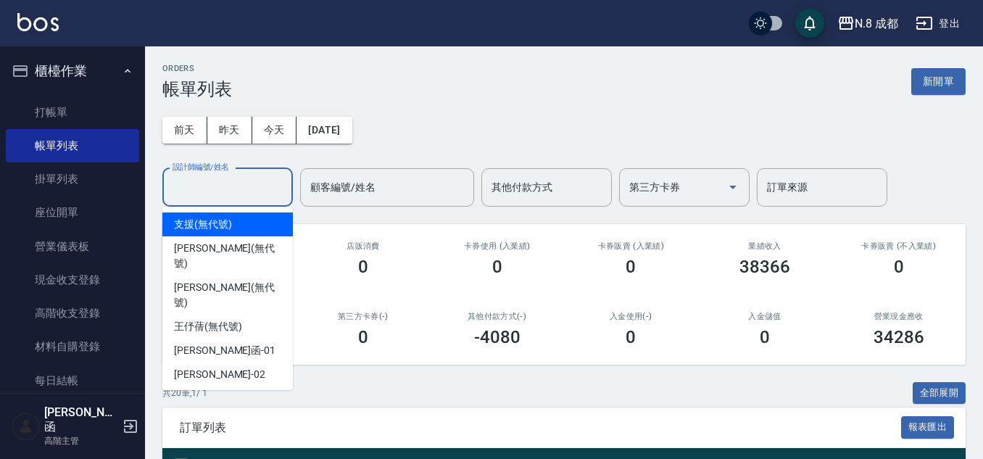
click at [234, 184] on input "設計師編號/姓名" at bounding box center [227, 187] width 117 height 25
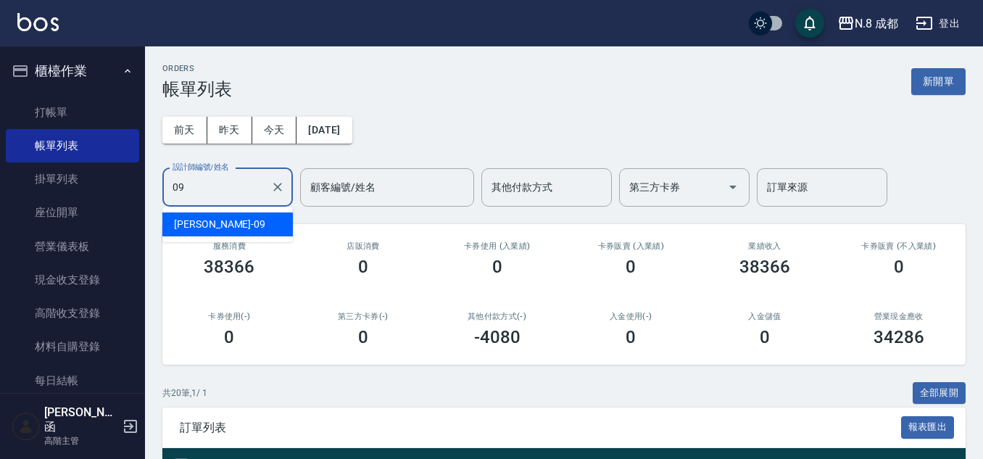
click at [255, 226] on div "[PERSON_NAME]-09" at bounding box center [227, 224] width 130 height 24
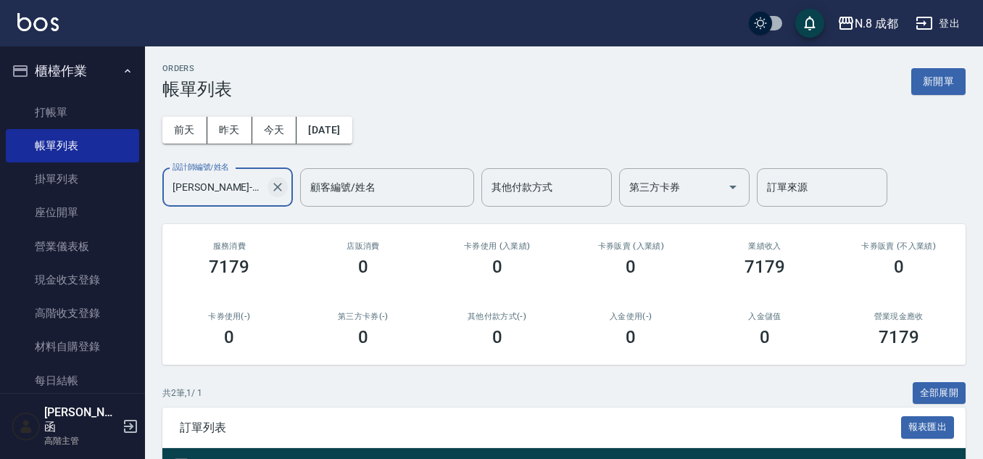
click at [281, 190] on icon "Clear" at bounding box center [277, 187] width 9 height 9
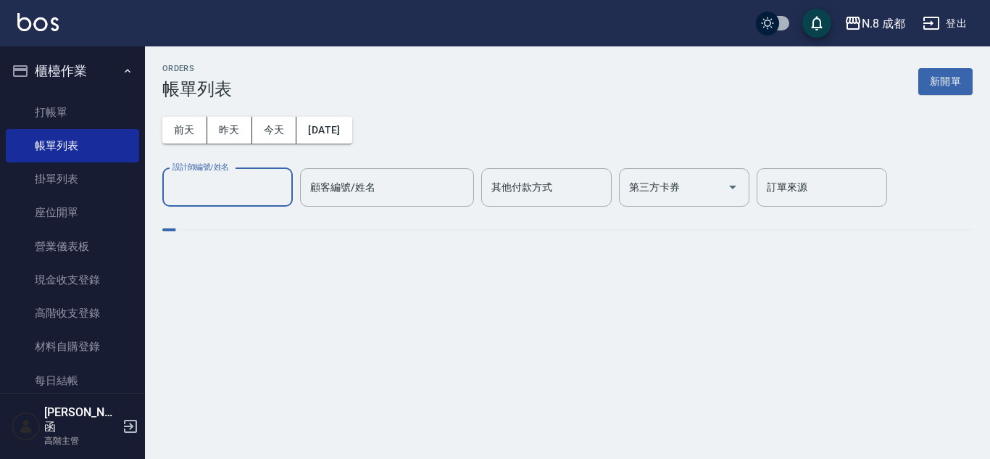
click at [229, 191] on input "設計師編號/姓名" at bounding box center [227, 187] width 117 height 25
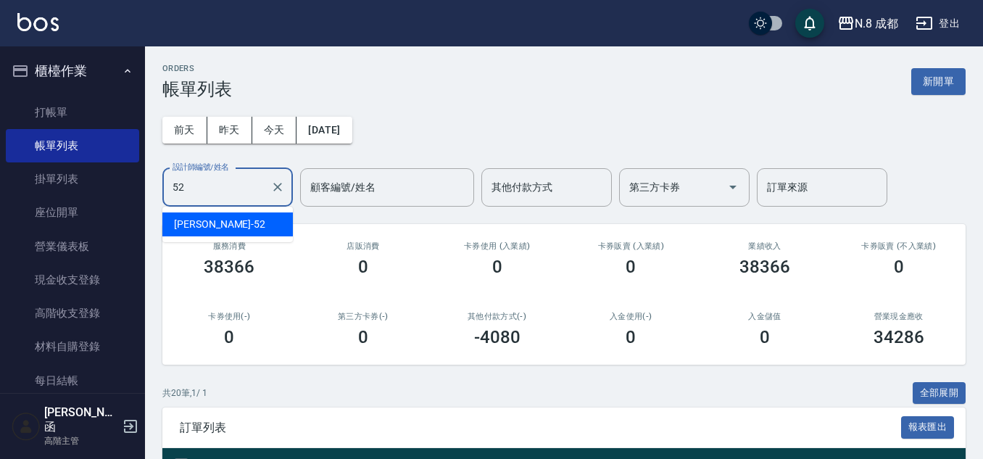
click at [231, 225] on div "[PERSON_NAME]-52" at bounding box center [227, 224] width 130 height 24
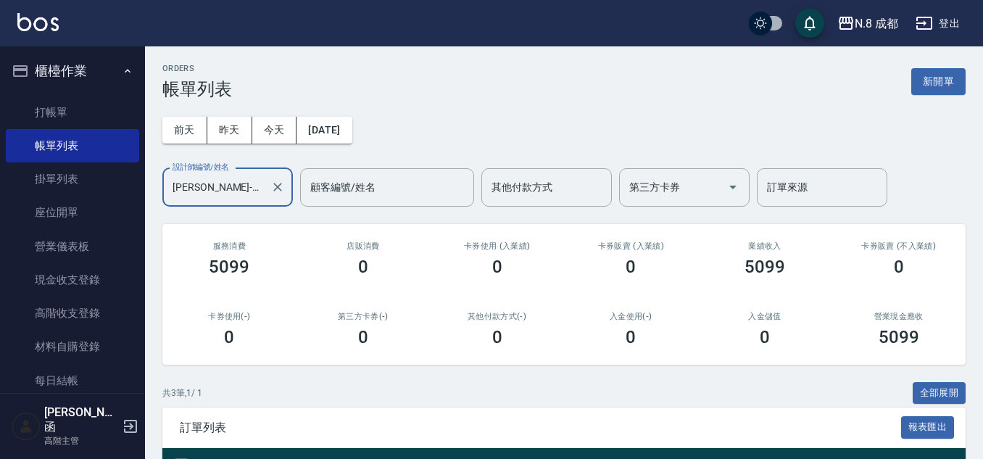
click at [287, 193] on div "[PERSON_NAME]-52 設計師編號/姓名" at bounding box center [227, 187] width 130 height 38
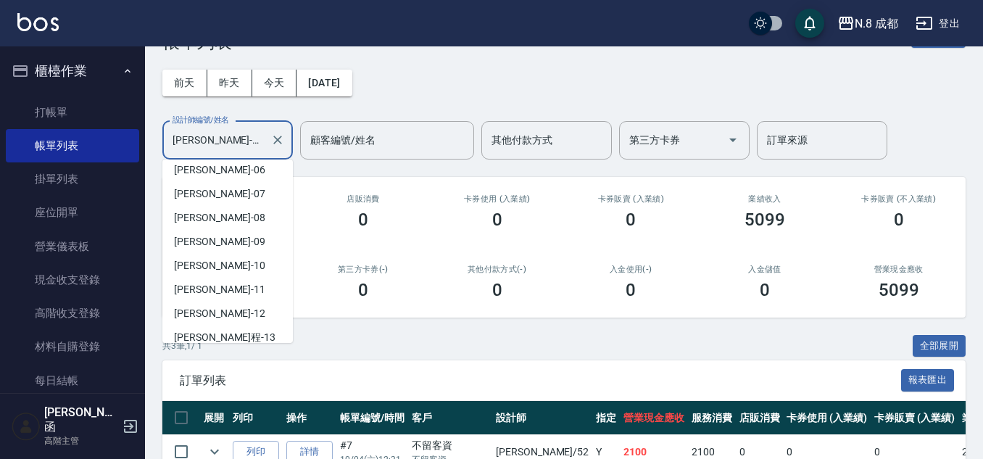
scroll to position [72, 0]
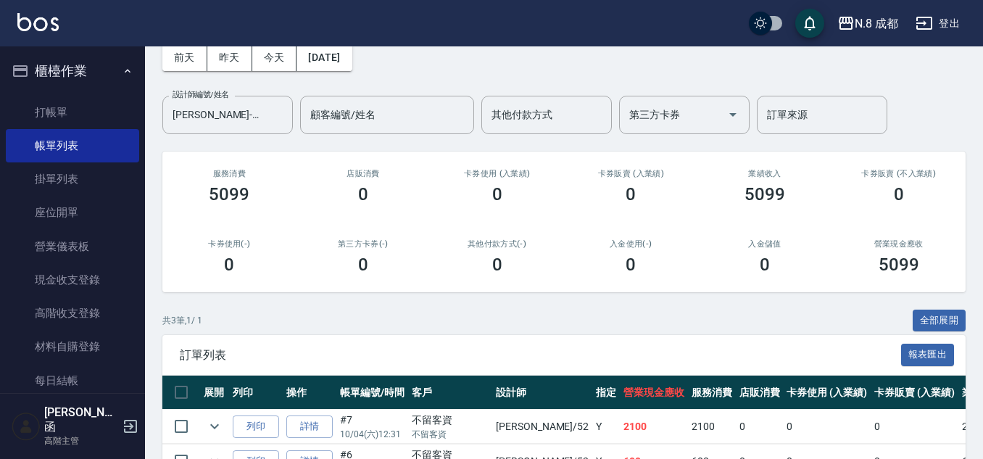
click at [567, 72] on div "[DATE] [DATE] [DATE] [DATE] 設計師編號/姓名 [PERSON_NAME]-52 設計師編號/姓名 顧客編號/姓名 顧客編號/姓名 …" at bounding box center [563, 80] width 803 height 107
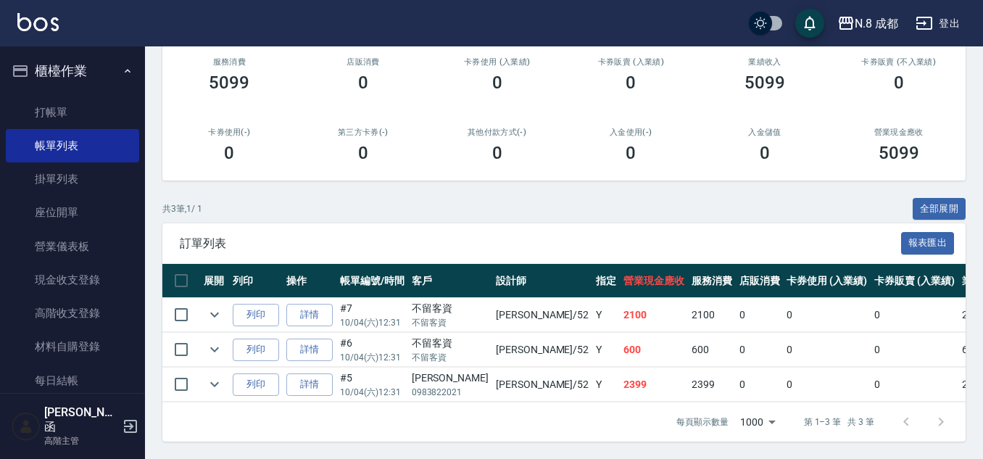
scroll to position [0, 0]
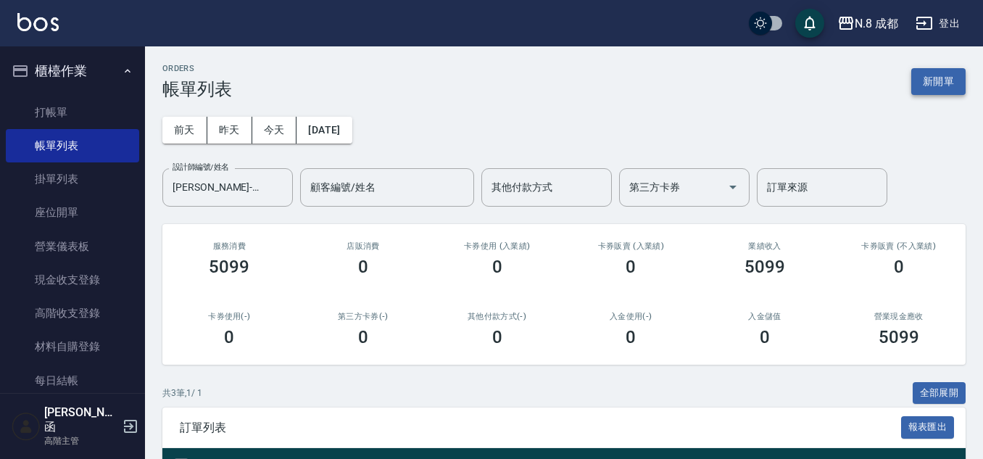
click at [946, 75] on button "新開單" at bounding box center [938, 81] width 54 height 27
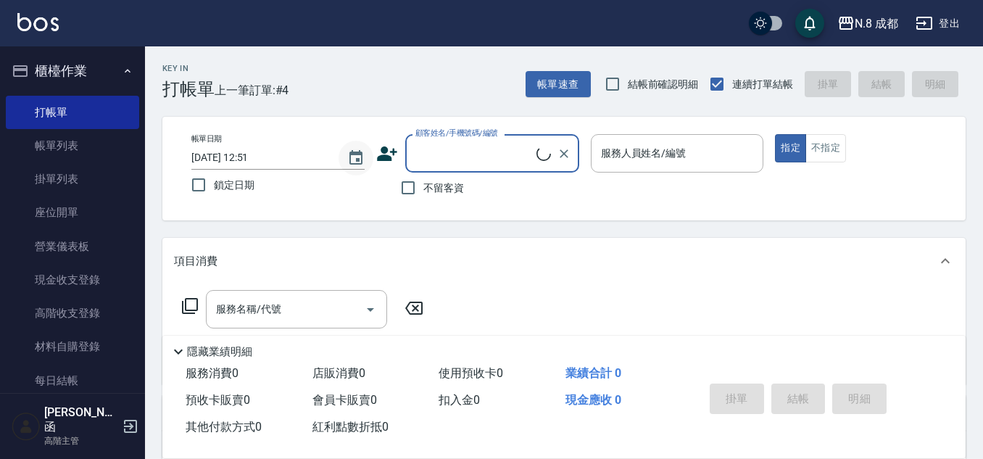
click at [355, 158] on icon "Choose date, selected date is 2025-10-05" at bounding box center [355, 157] width 17 height 17
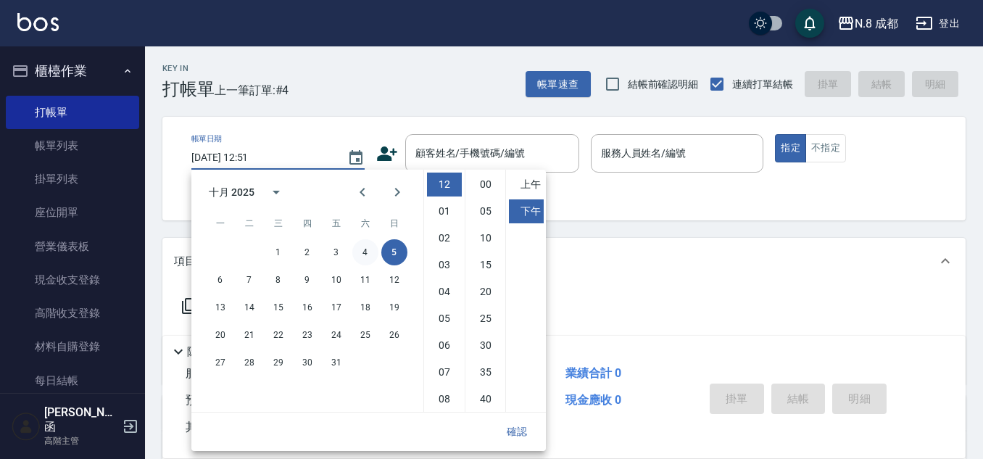
click at [360, 252] on button "4" at bounding box center [365, 252] width 26 height 26
click at [517, 430] on button "確認" at bounding box center [517, 431] width 46 height 27
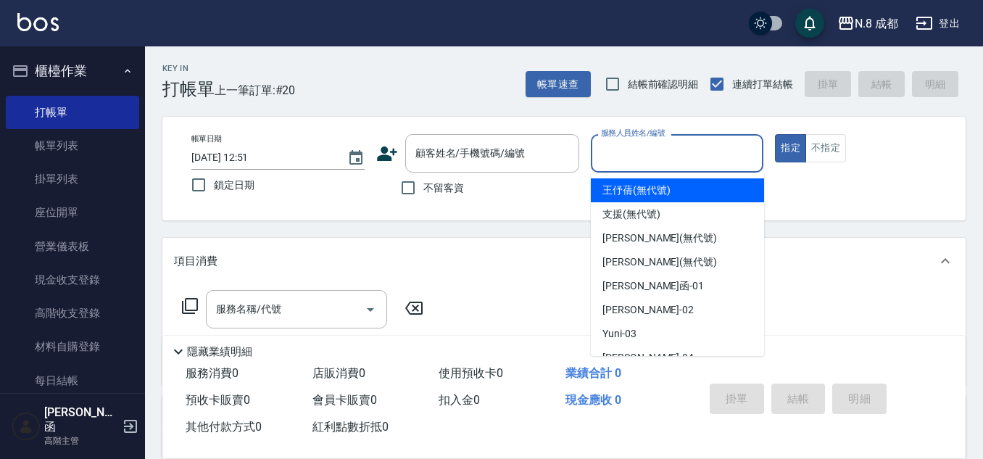
click at [688, 151] on input "服務人員姓名/編號" at bounding box center [677, 153] width 160 height 25
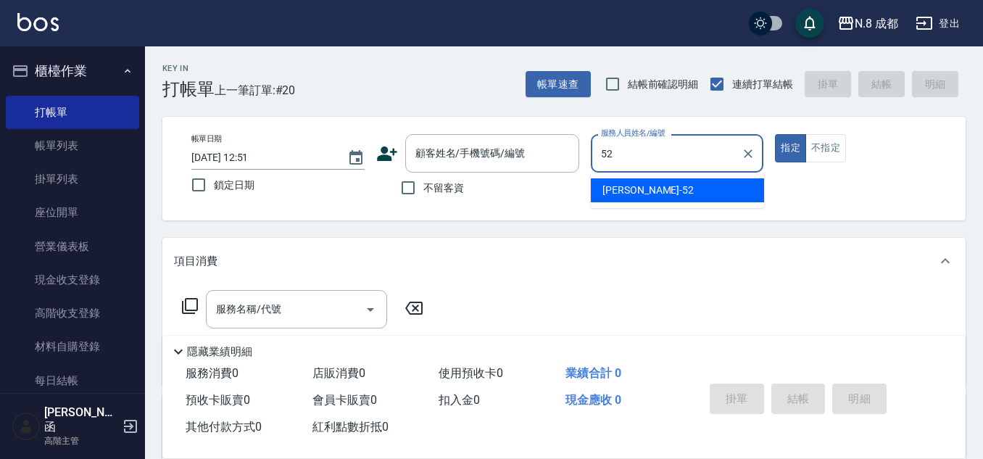
click at [652, 191] on div "[PERSON_NAME]-52" at bounding box center [677, 190] width 173 height 24
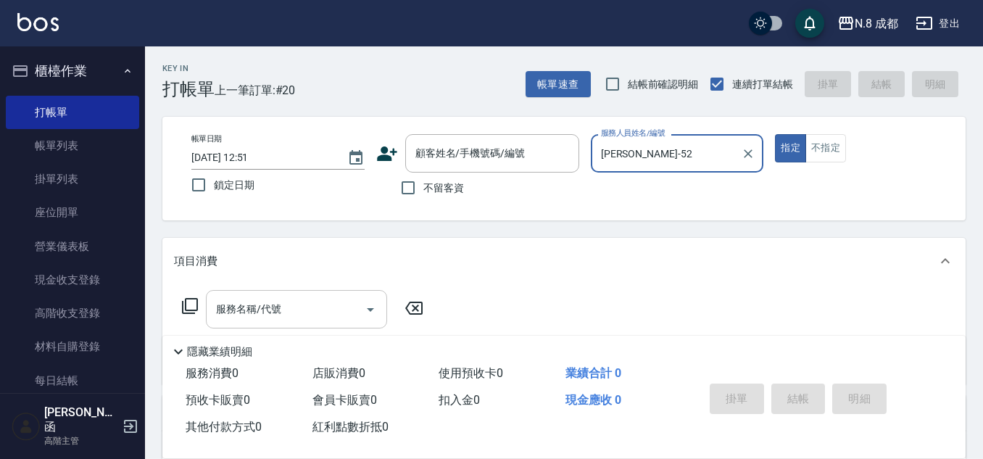
click at [290, 299] on input "服務名稱/代號" at bounding box center [285, 308] width 146 height 25
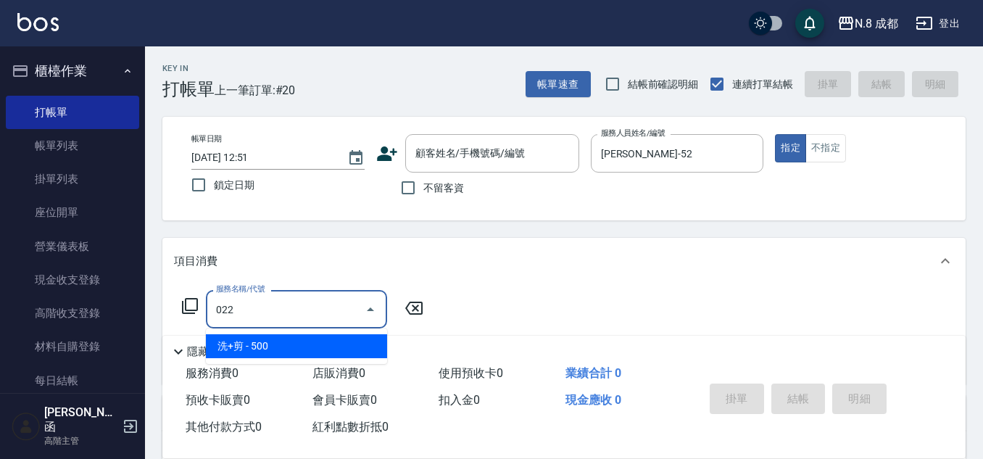
drag, startPoint x: 280, startPoint y: 333, endPoint x: 368, endPoint y: 328, distance: 87.9
click at [270, 342] on span "洗+剪 - 500" at bounding box center [296, 346] width 181 height 24
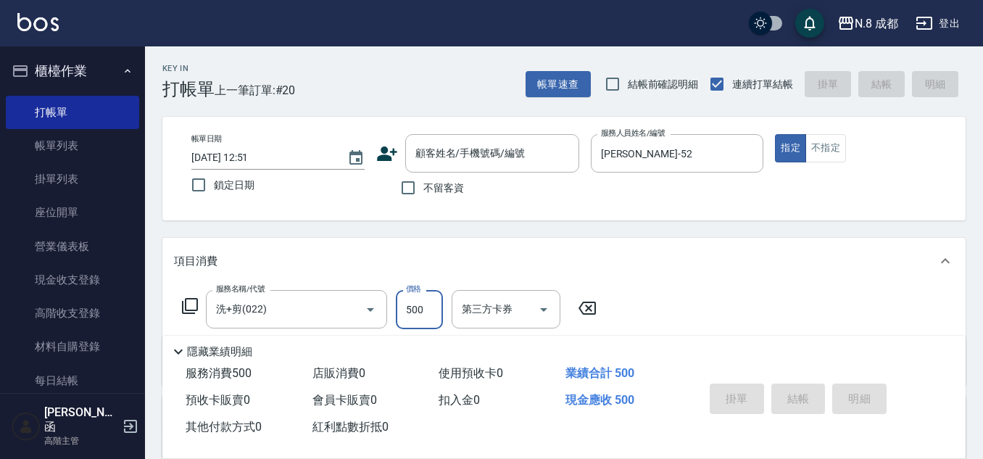
click at [441, 310] on input "500" at bounding box center [419, 309] width 47 height 39
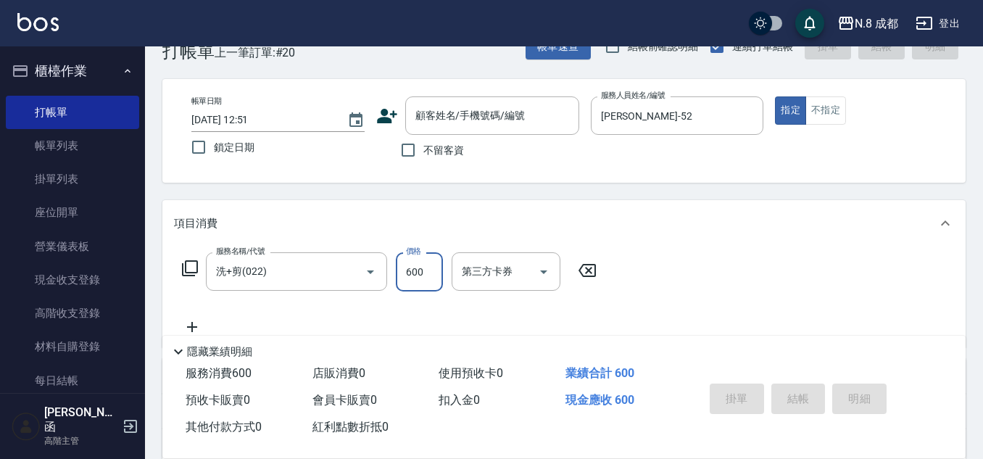
scroll to position [72, 0]
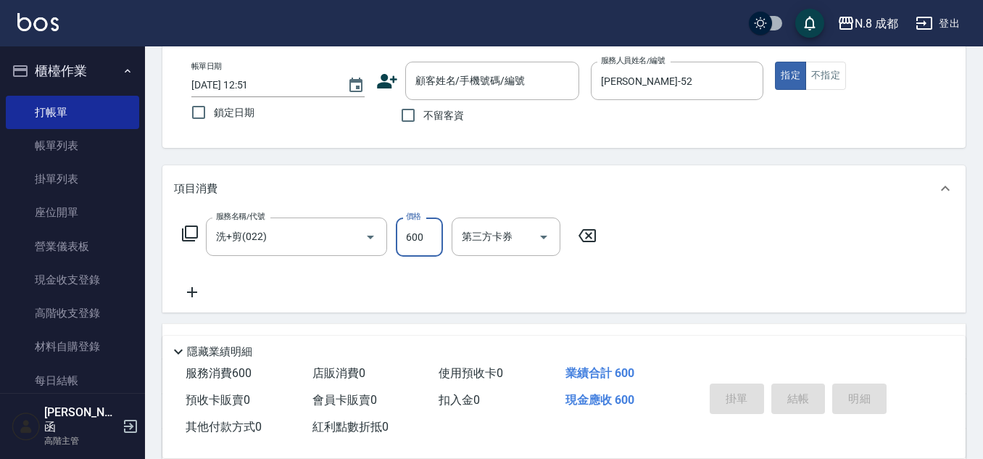
click at [193, 296] on icon at bounding box center [192, 292] width 10 height 10
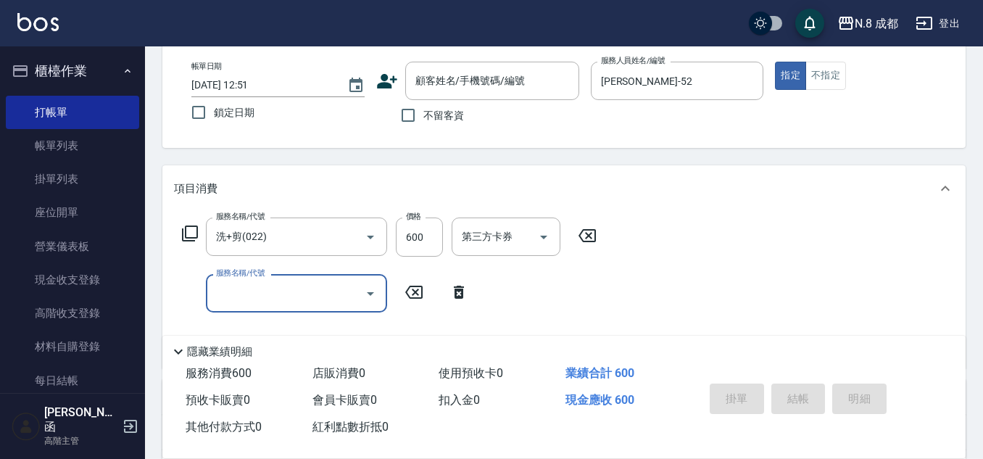
click at [238, 296] on input "服務名稱/代號" at bounding box center [285, 293] width 146 height 25
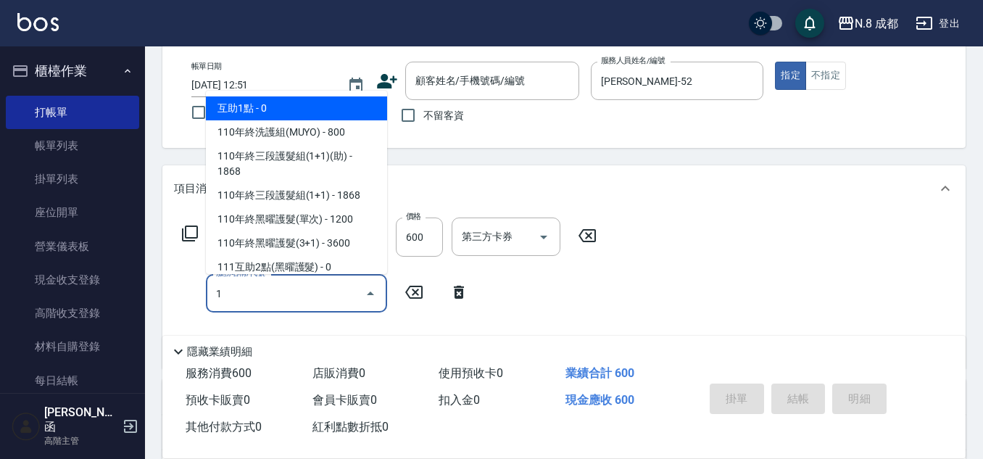
click at [280, 109] on span "互助1點 - 0" at bounding box center [296, 108] width 181 height 24
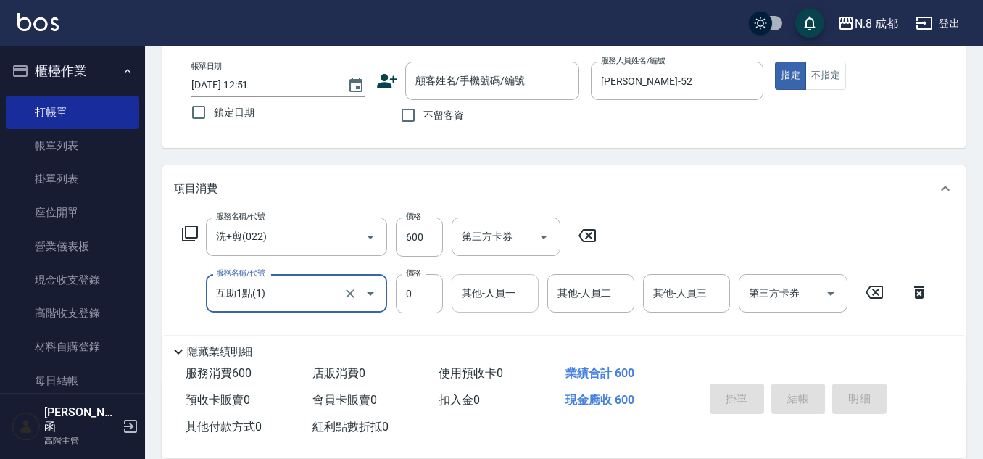
click at [502, 291] on input "其他-人員一" at bounding box center [495, 293] width 74 height 25
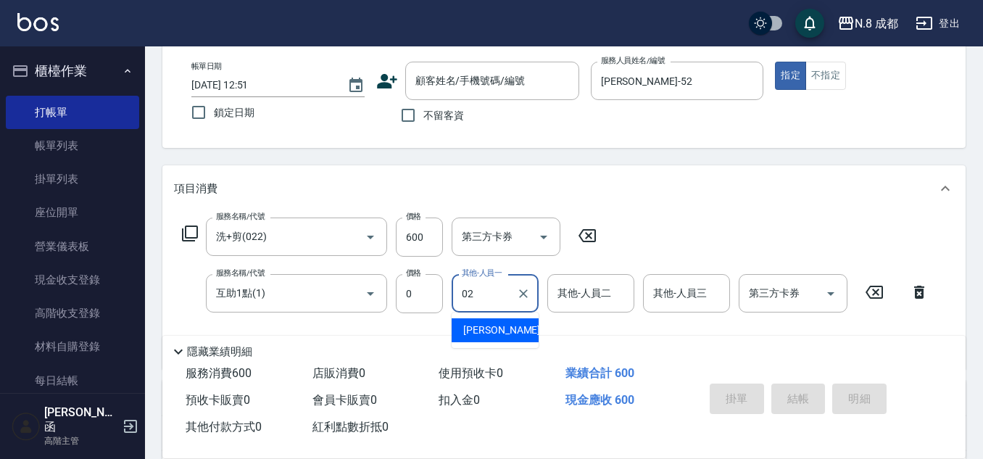
click at [510, 326] on div "[PERSON_NAME]-02" at bounding box center [495, 330] width 87 height 24
click at [409, 119] on input "不留客資" at bounding box center [408, 115] width 30 height 30
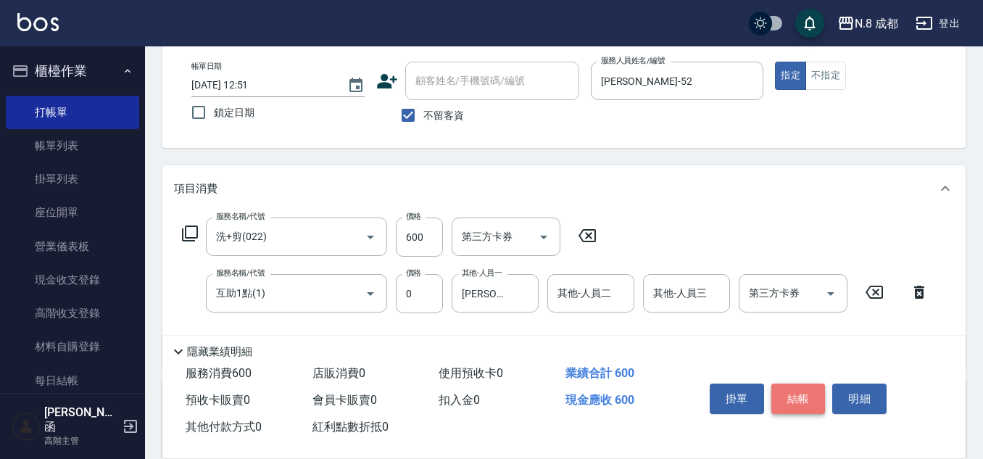
click at [801, 389] on button "結帳" at bounding box center [798, 398] width 54 height 30
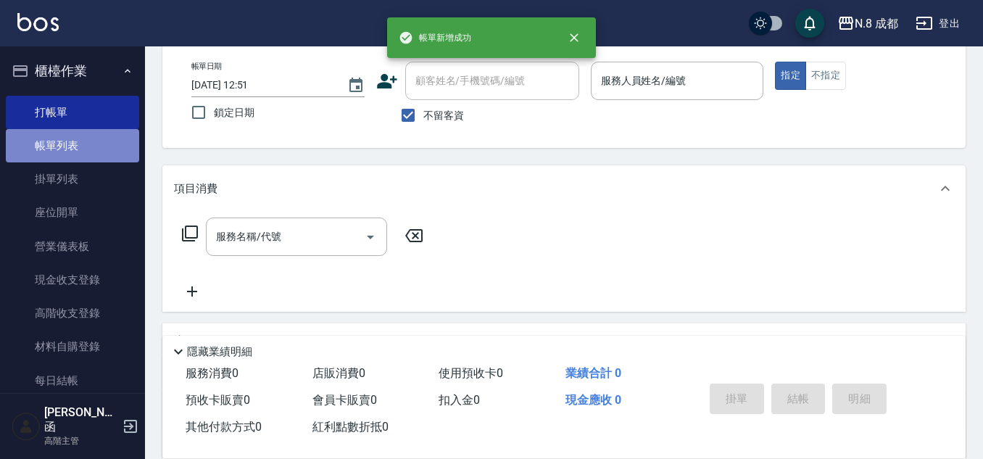
click at [84, 146] on link "帳單列表" at bounding box center [72, 145] width 133 height 33
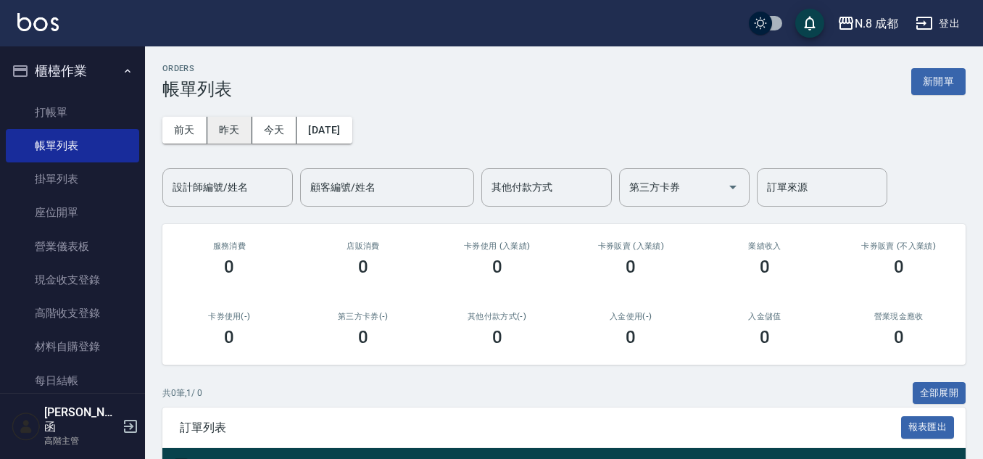
click at [228, 132] on button "昨天" at bounding box center [229, 130] width 45 height 27
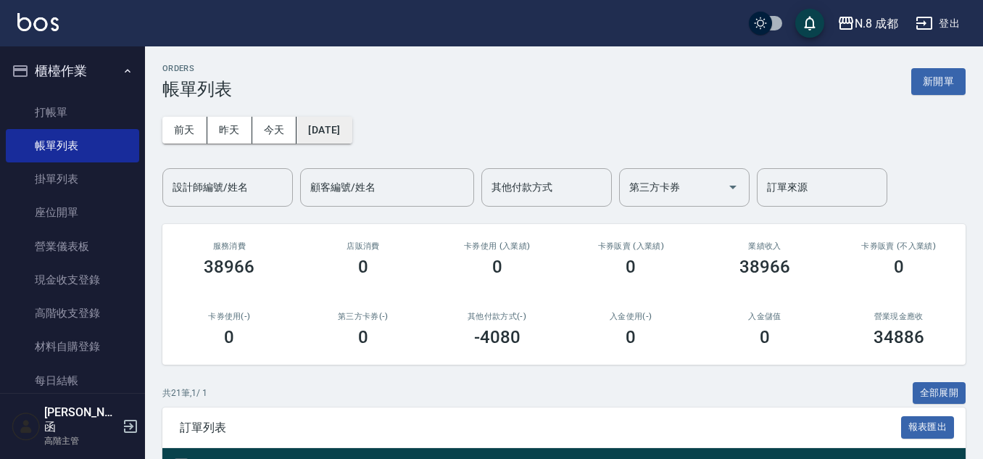
click at [352, 127] on button "[DATE]" at bounding box center [323, 130] width 55 height 27
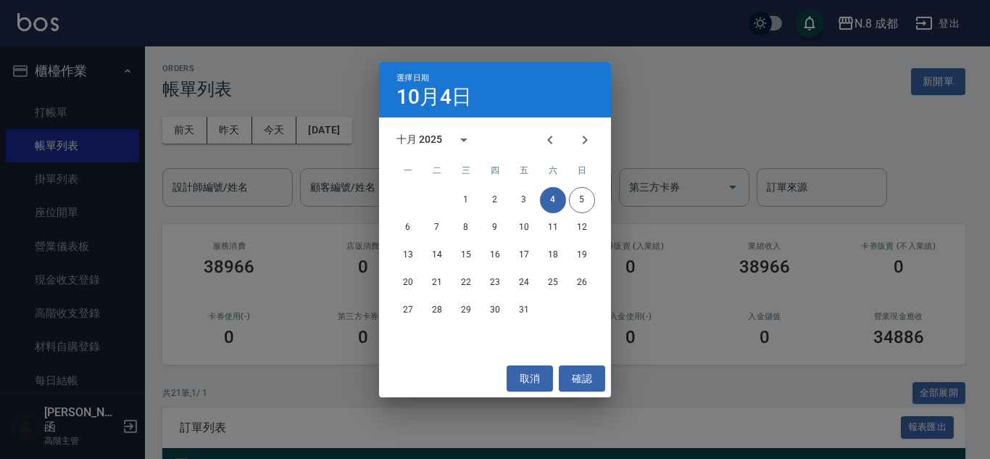
click at [729, 144] on div "選擇日期 10月4日 十月 2025 一 二 三 四 五 六 日 1 2 3 4 5 6 7 8 9 10 11 12 13 14 15 16 17 18 1…" at bounding box center [495, 229] width 990 height 459
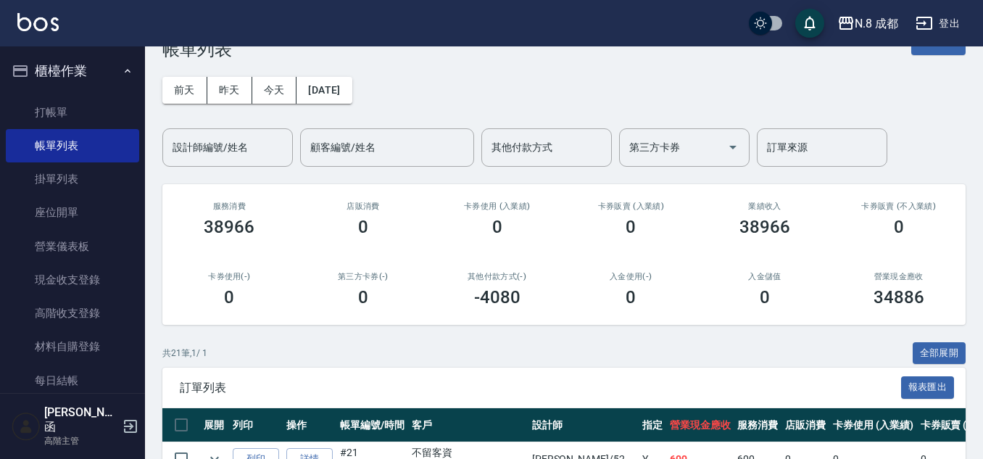
scroll to position [72, 0]
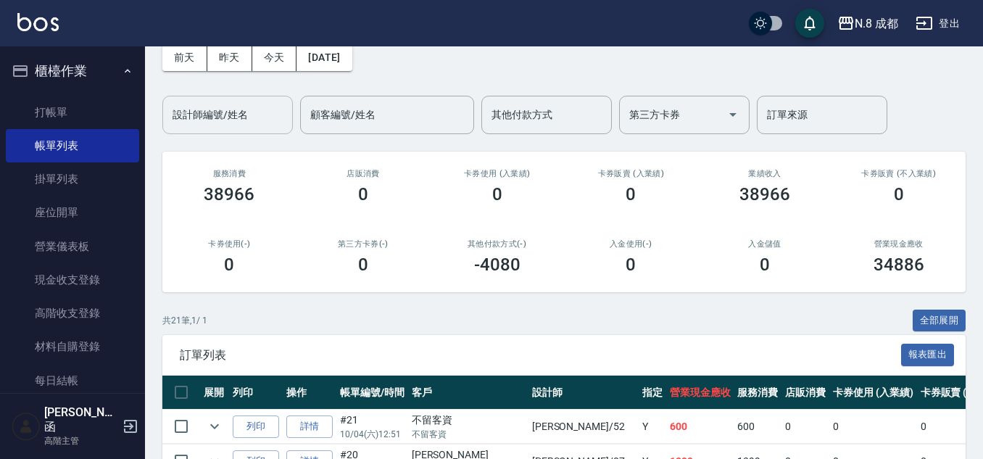
click at [206, 120] on input "設計師編號/姓名" at bounding box center [227, 114] width 117 height 25
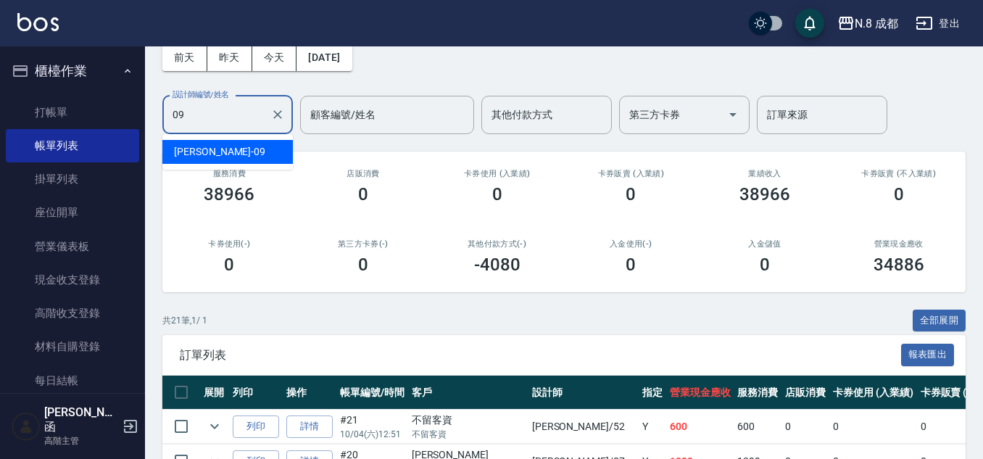
click at [220, 154] on div "[PERSON_NAME]-09" at bounding box center [227, 152] width 130 height 24
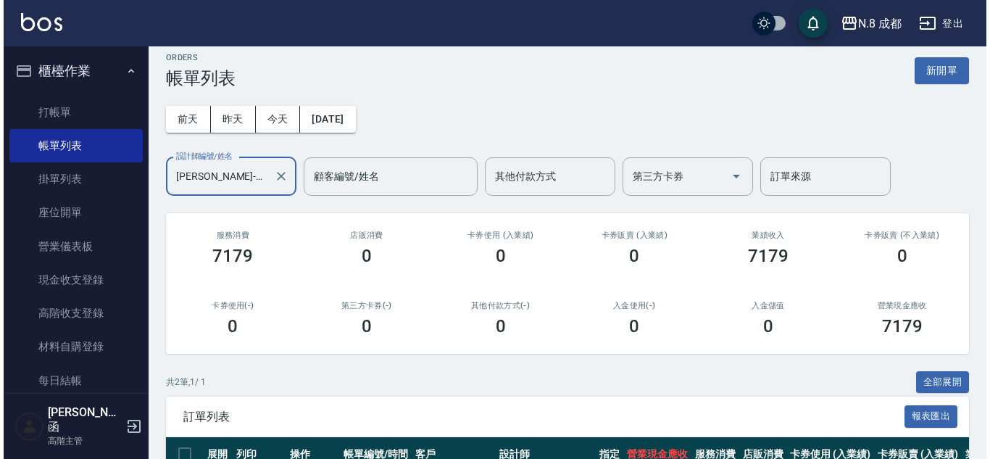
scroll to position [160, 0]
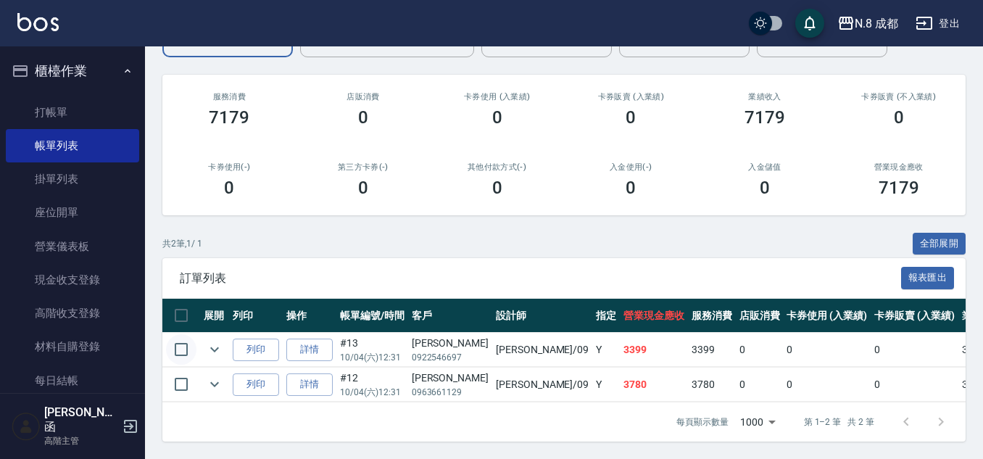
click at [185, 335] on input "checkbox" at bounding box center [181, 349] width 30 height 30
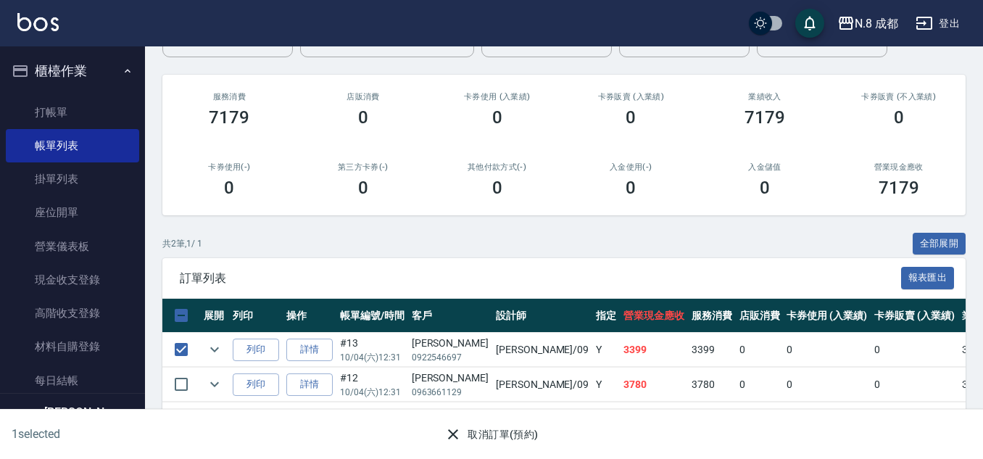
click at [469, 436] on button "取消訂單(預約)" at bounding box center [491, 434] width 105 height 27
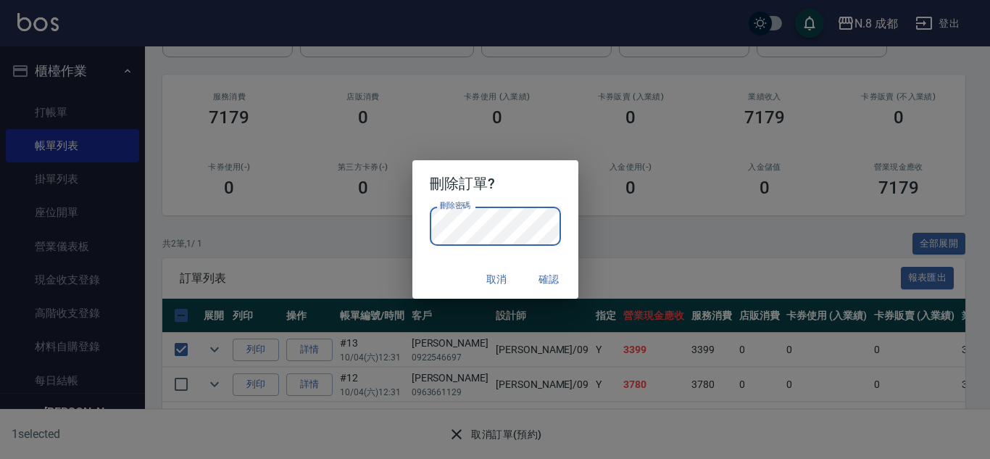
click at [555, 275] on button "確認" at bounding box center [549, 279] width 46 height 27
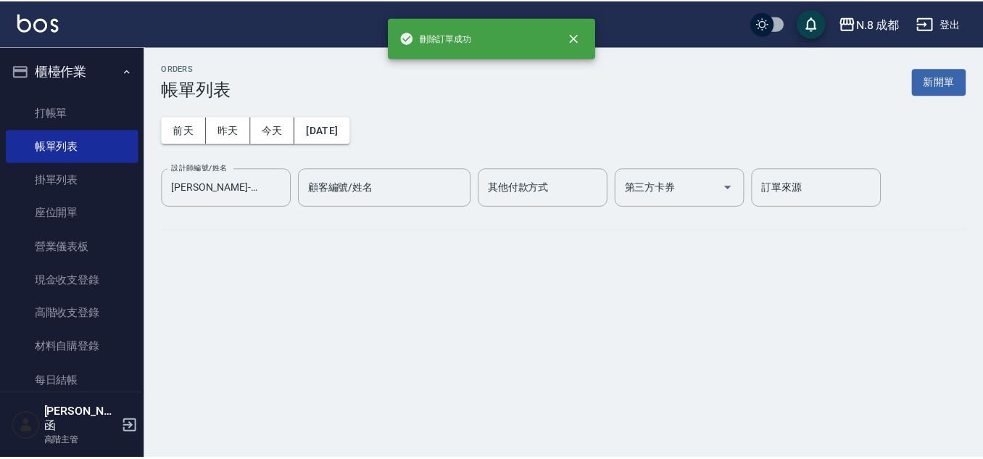
scroll to position [0, 0]
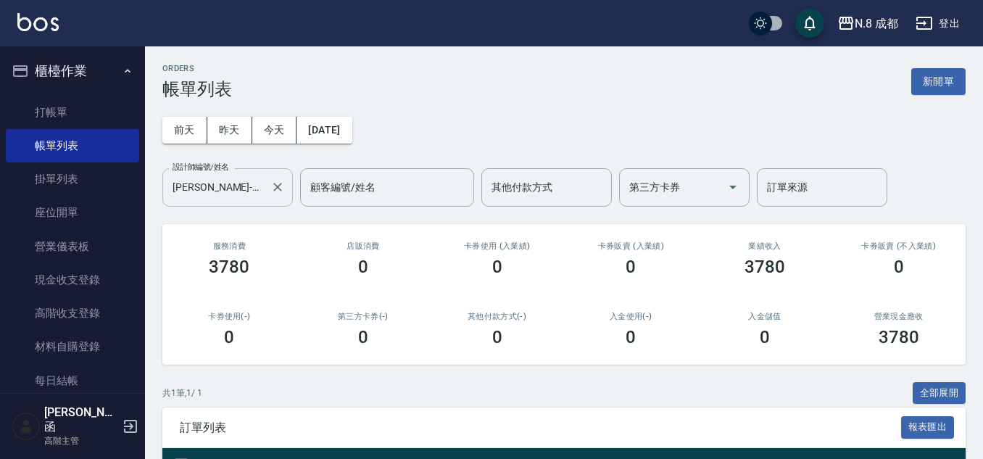
click at [283, 188] on icon "Clear" at bounding box center [277, 187] width 14 height 14
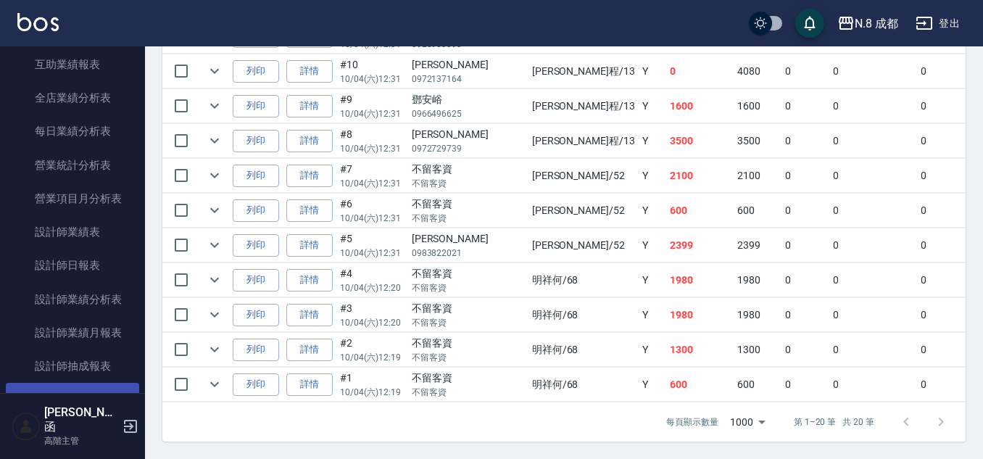
scroll to position [870, 0]
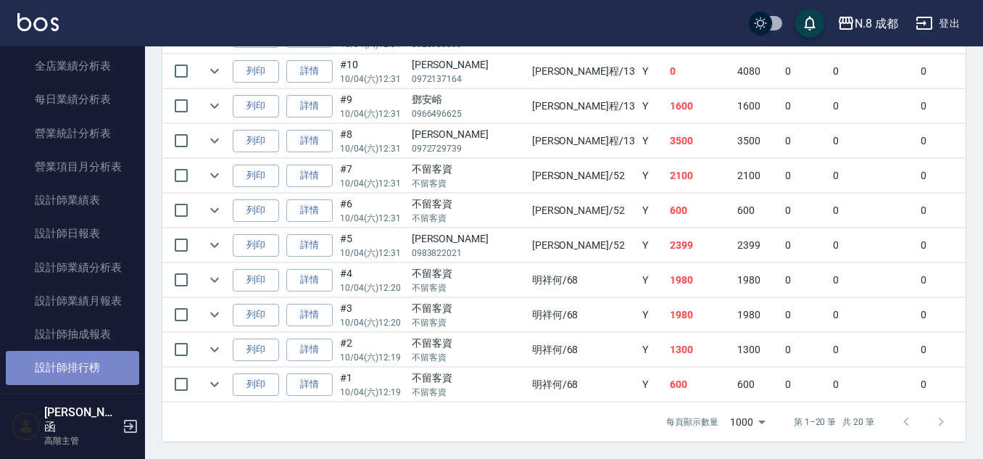
click at [91, 371] on link "設計師排行榜" at bounding box center [72, 367] width 133 height 33
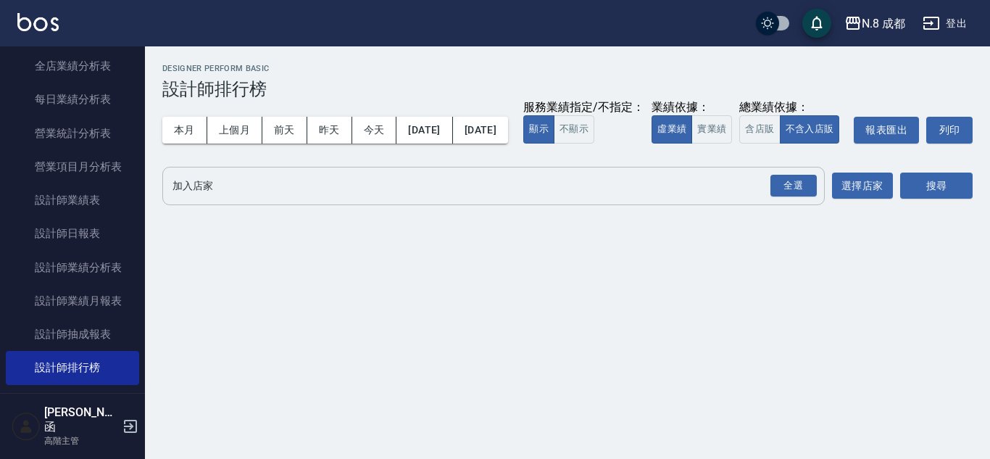
click at [231, 199] on input "加入店家" at bounding box center [483, 185] width 628 height 25
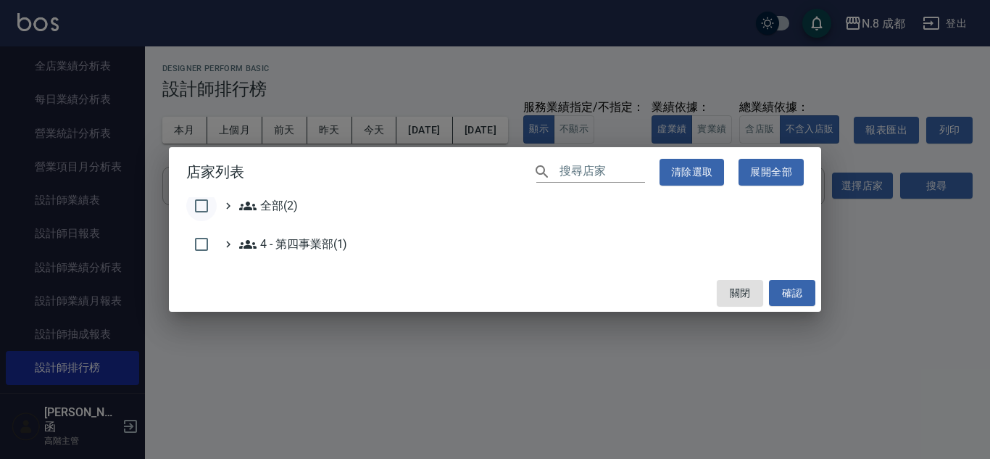
click at [200, 210] on input "checkbox" at bounding box center [201, 206] width 30 height 30
click at [785, 291] on button "確認" at bounding box center [792, 293] width 46 height 27
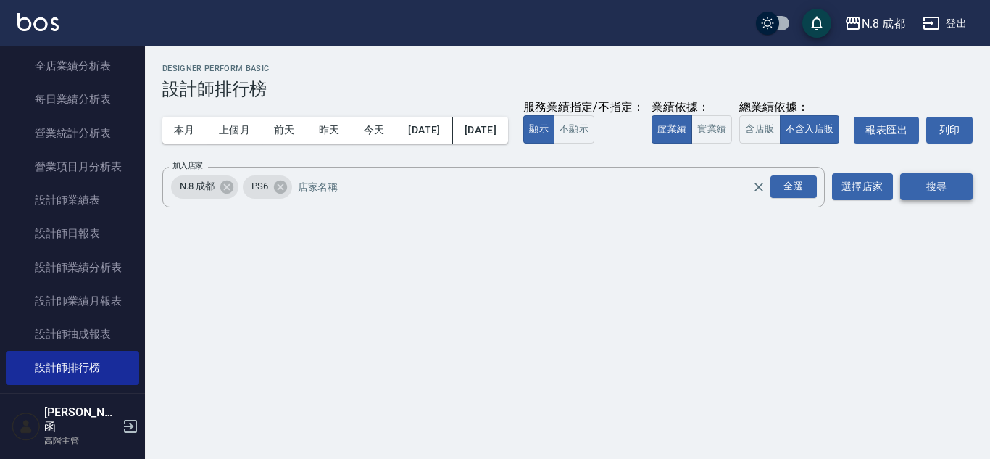
click at [927, 200] on button "搜尋" at bounding box center [936, 186] width 72 height 27
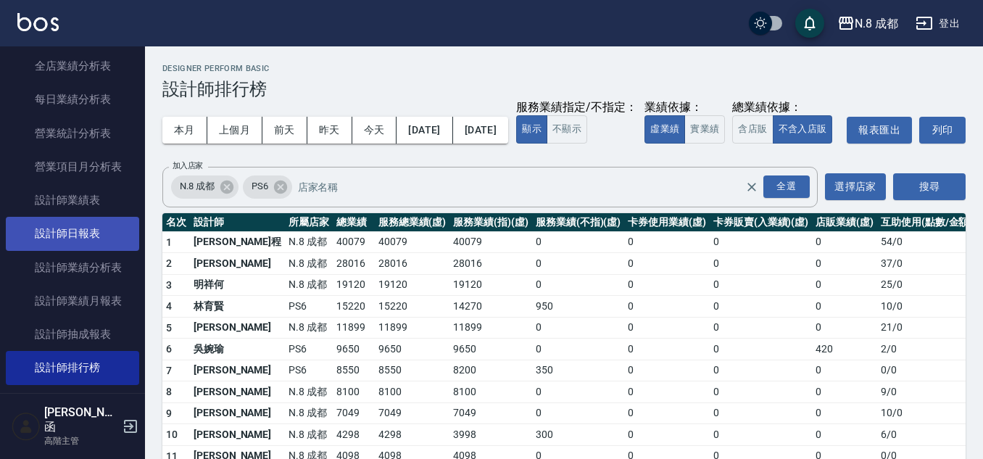
click at [46, 226] on link "設計師日報表" at bounding box center [72, 233] width 133 height 33
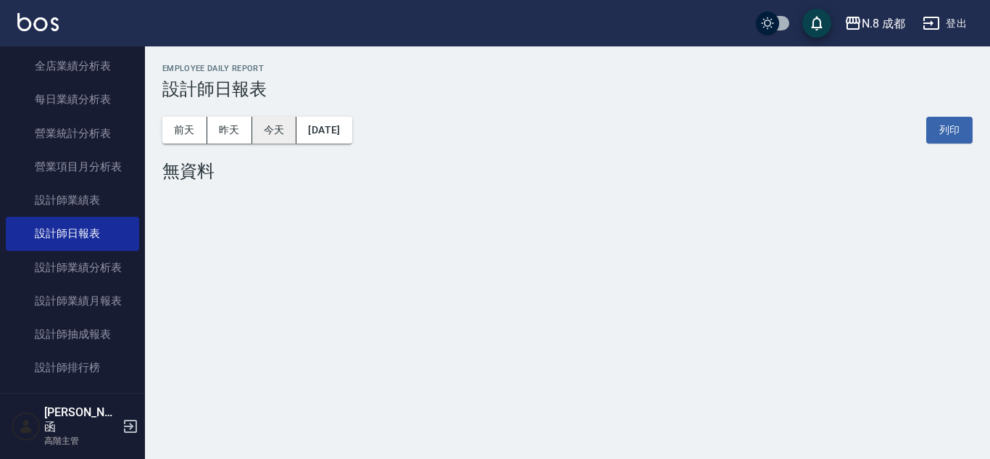
click at [277, 138] on button "今天" at bounding box center [274, 130] width 45 height 27
click at [236, 138] on button "昨天" at bounding box center [229, 130] width 45 height 27
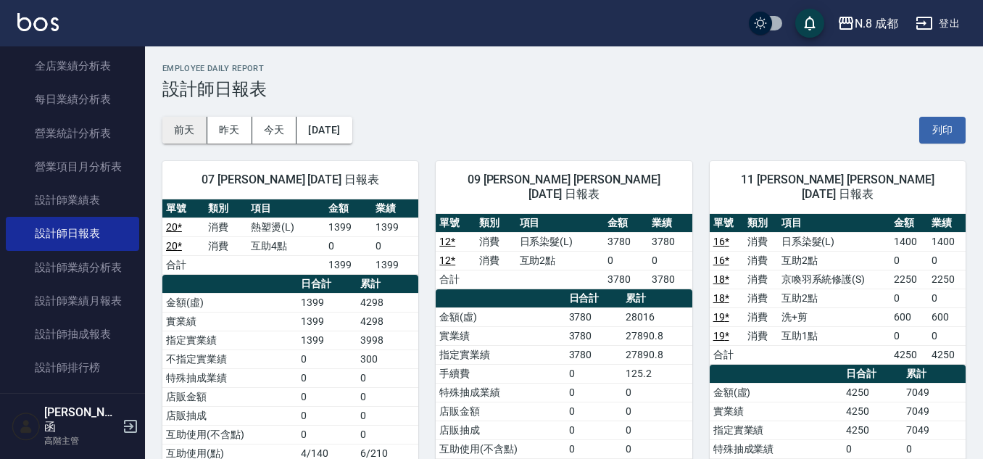
click at [187, 131] on button "前天" at bounding box center [184, 130] width 45 height 27
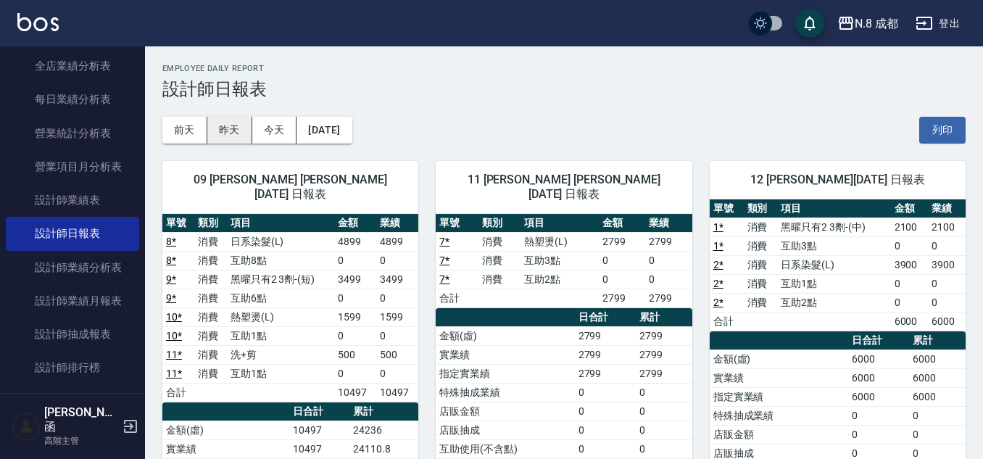
click at [226, 129] on button "昨天" at bounding box center [229, 130] width 45 height 27
